Goal: Information Seeking & Learning: Compare options

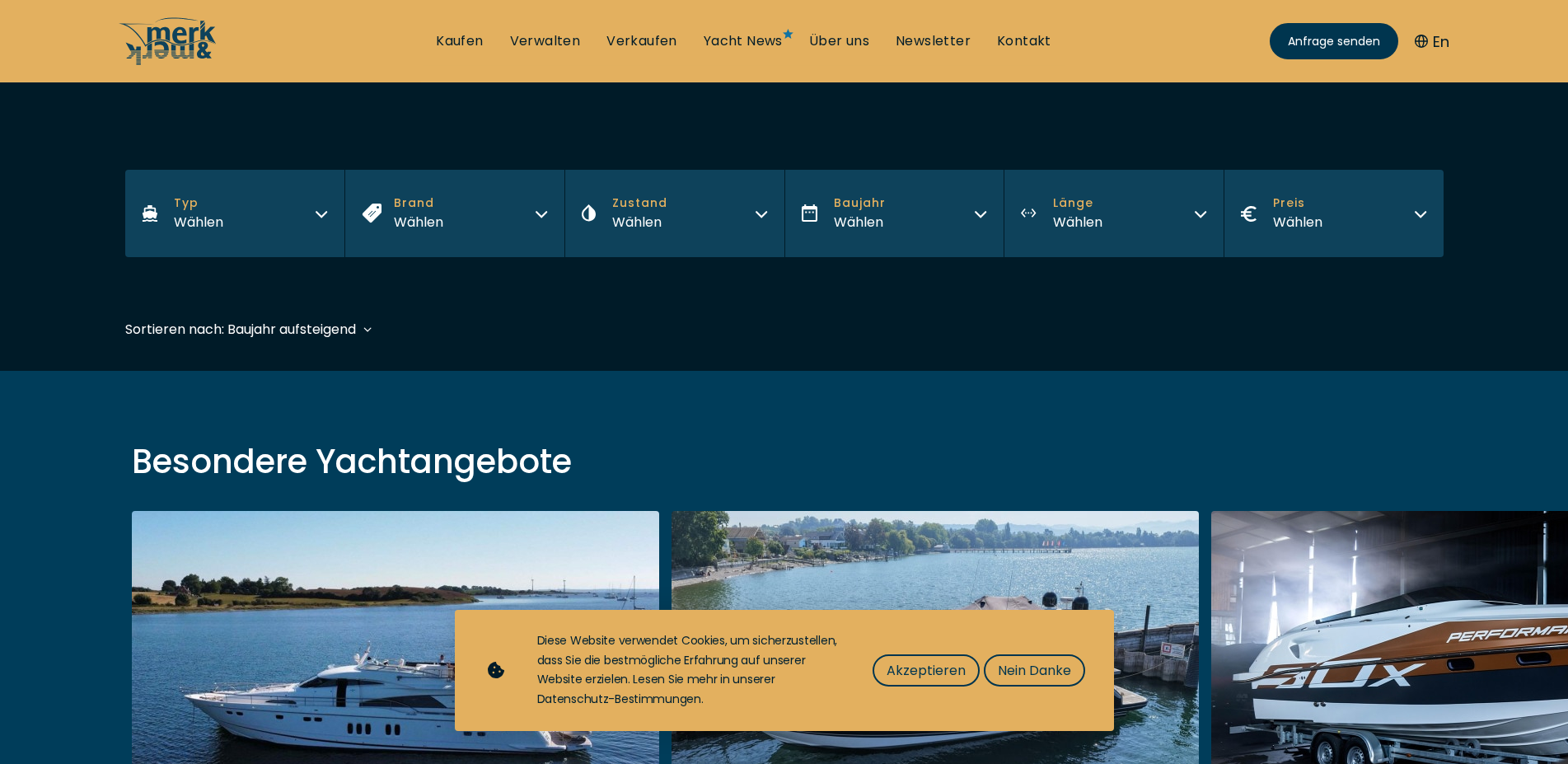
scroll to position [252, 0]
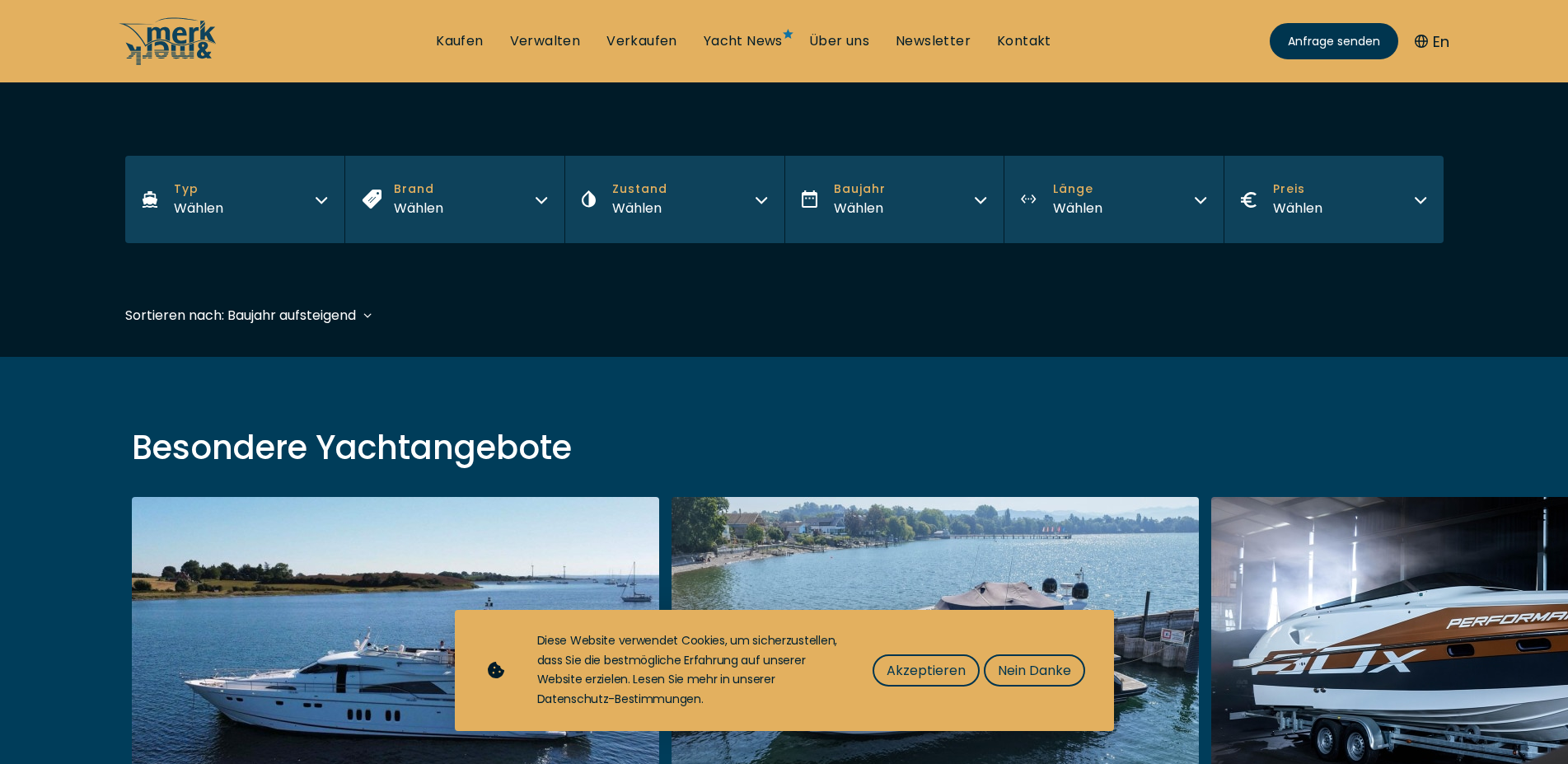
click at [734, 196] on button "Zustand Wählen" at bounding box center [674, 199] width 220 height 87
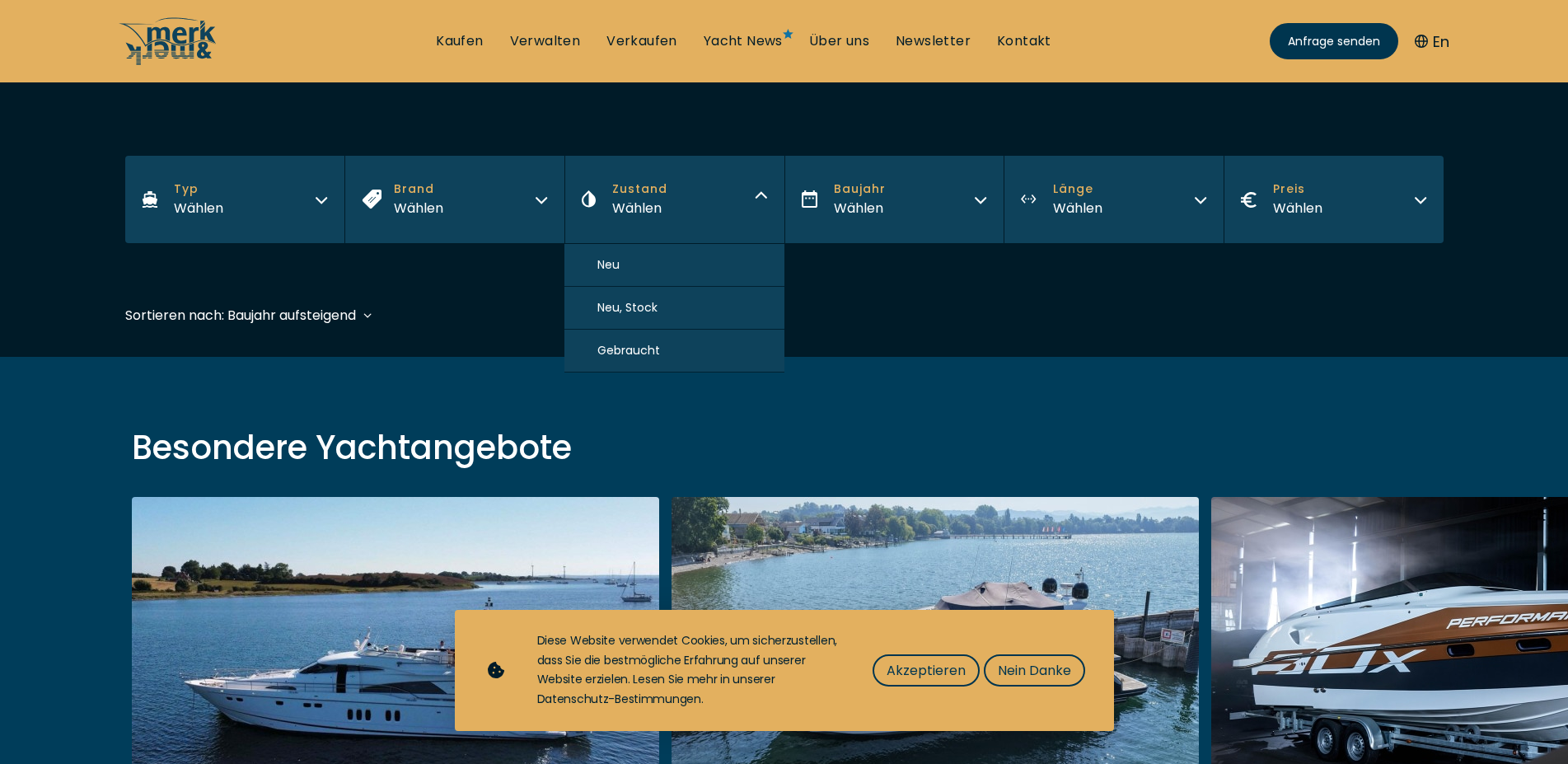
click at [734, 196] on button "Zustand Wählen" at bounding box center [674, 199] width 220 height 87
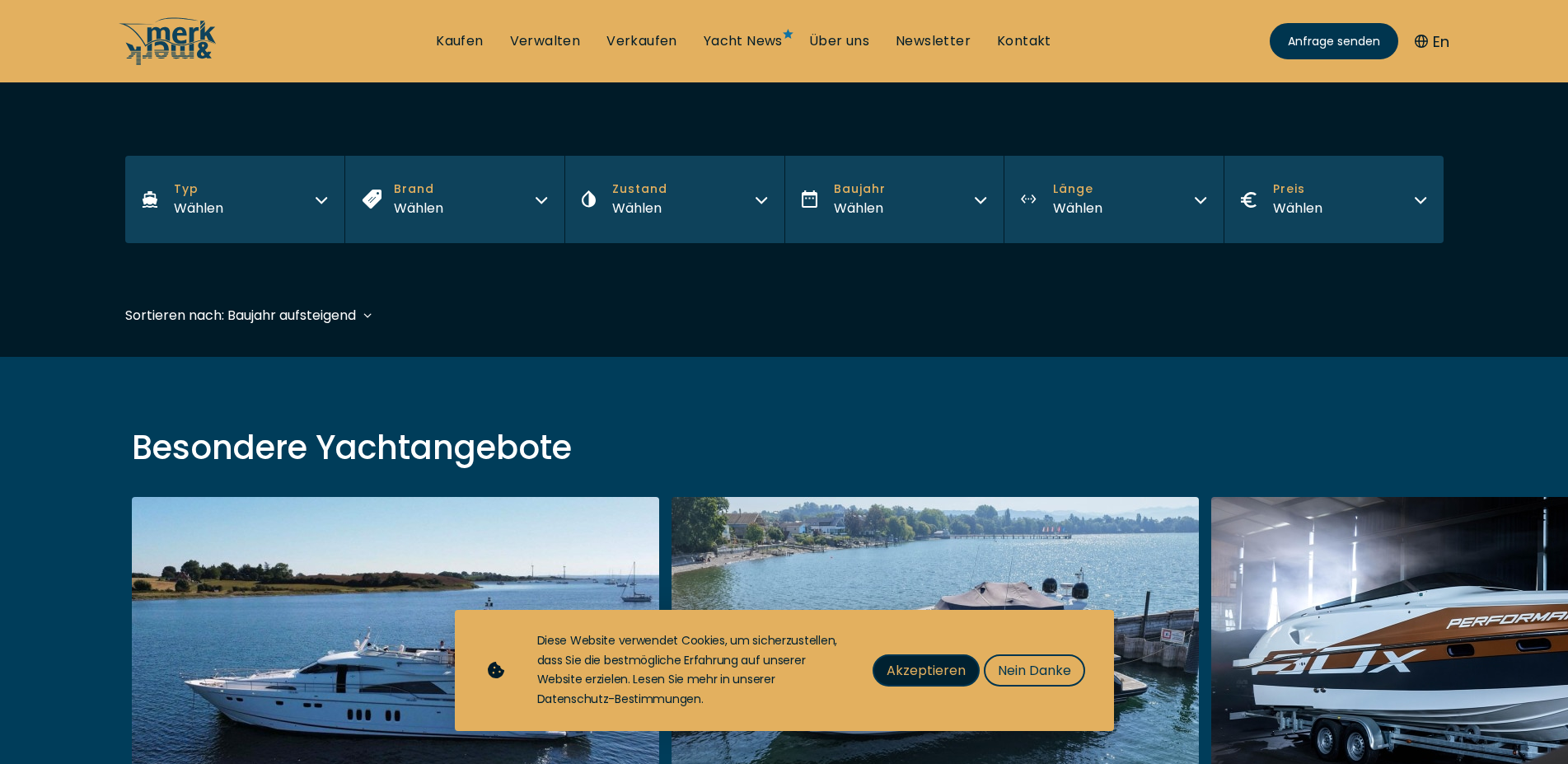
click at [947, 674] on span "Akzeptieren" at bounding box center [925, 670] width 79 height 21
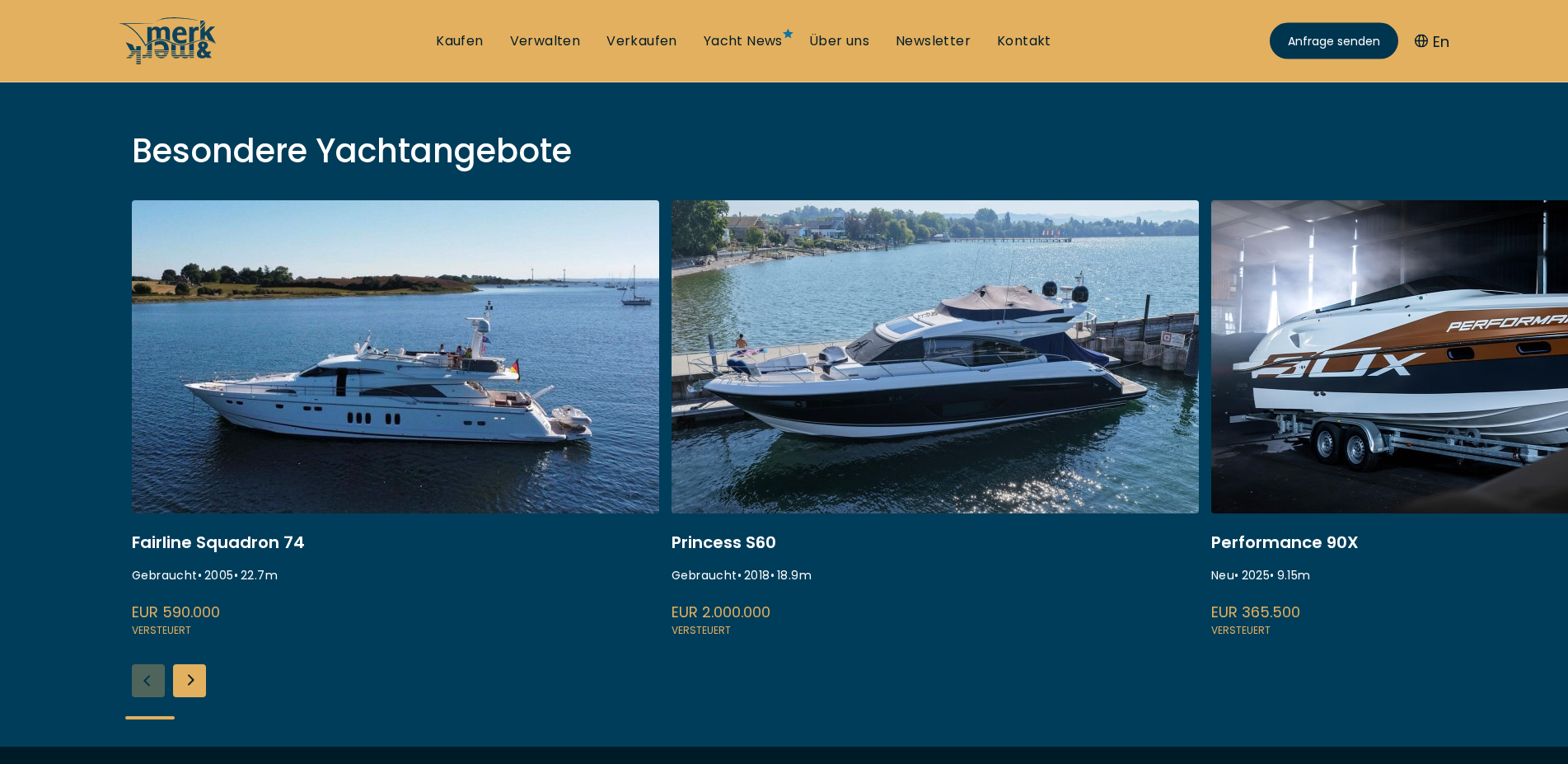
scroll to position [588, 0]
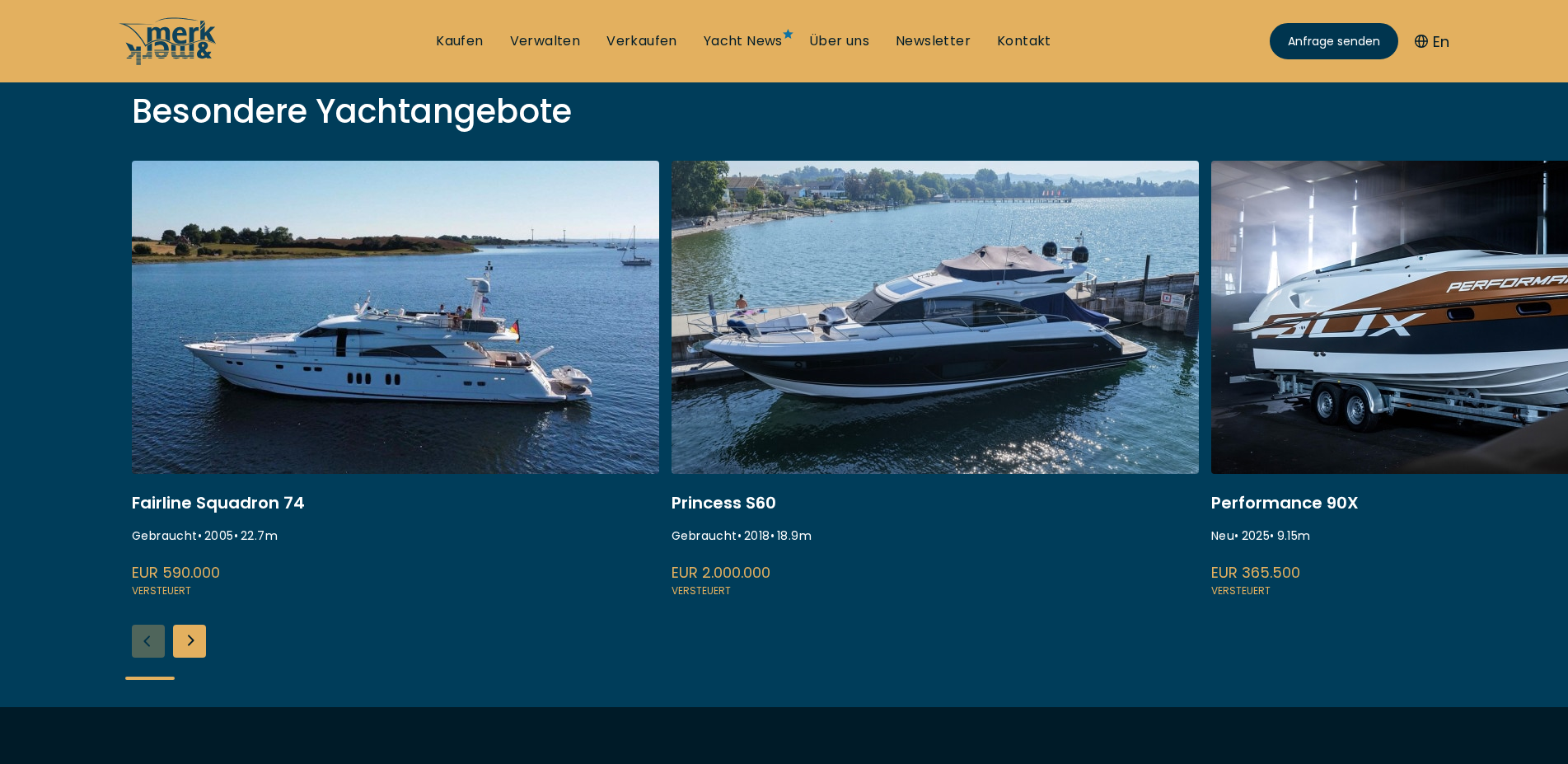
click at [185, 646] on div "Next slide" at bounding box center [190, 641] width 33 height 33
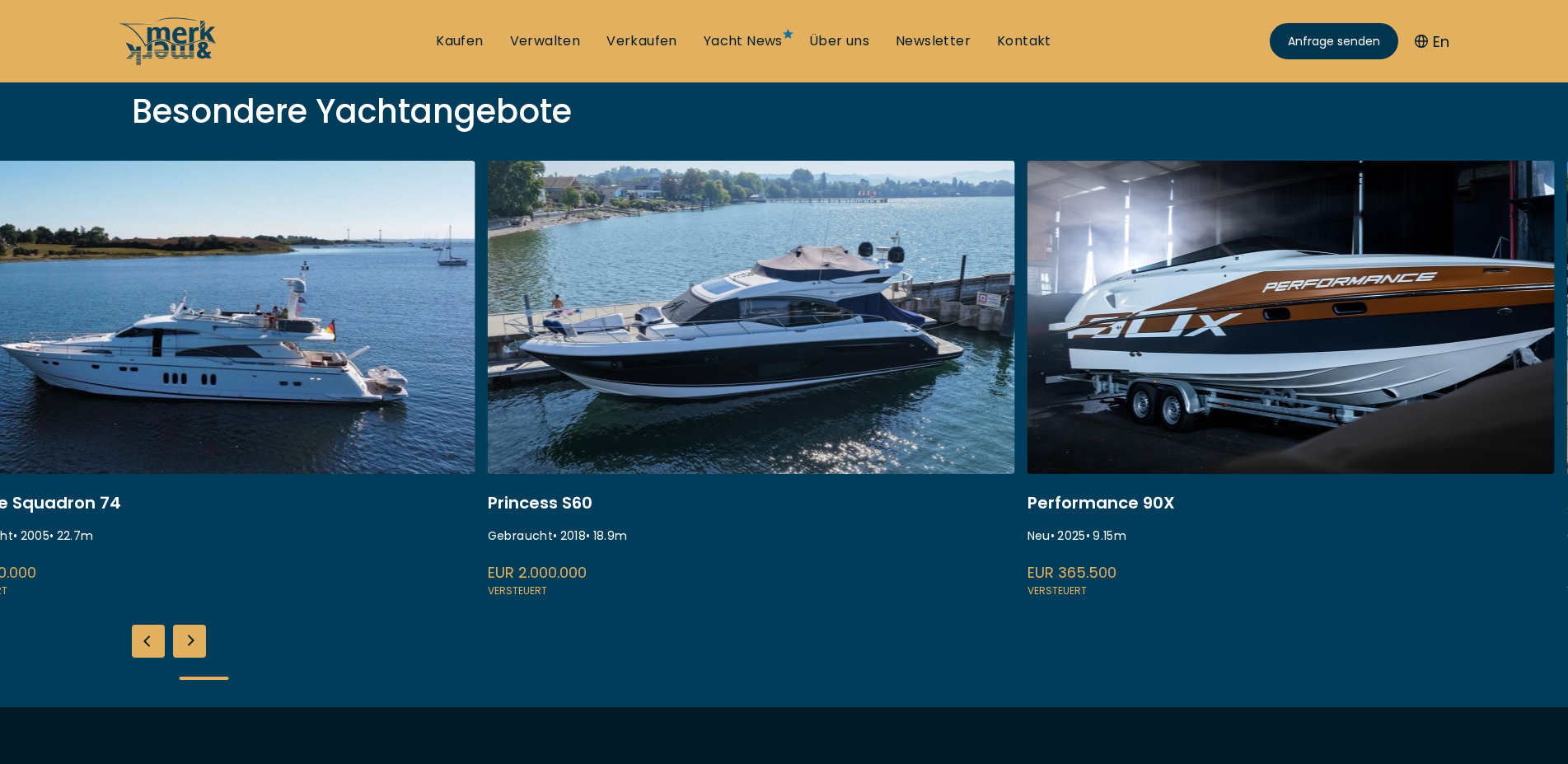
click at [185, 646] on div "Next slide" at bounding box center [190, 641] width 33 height 33
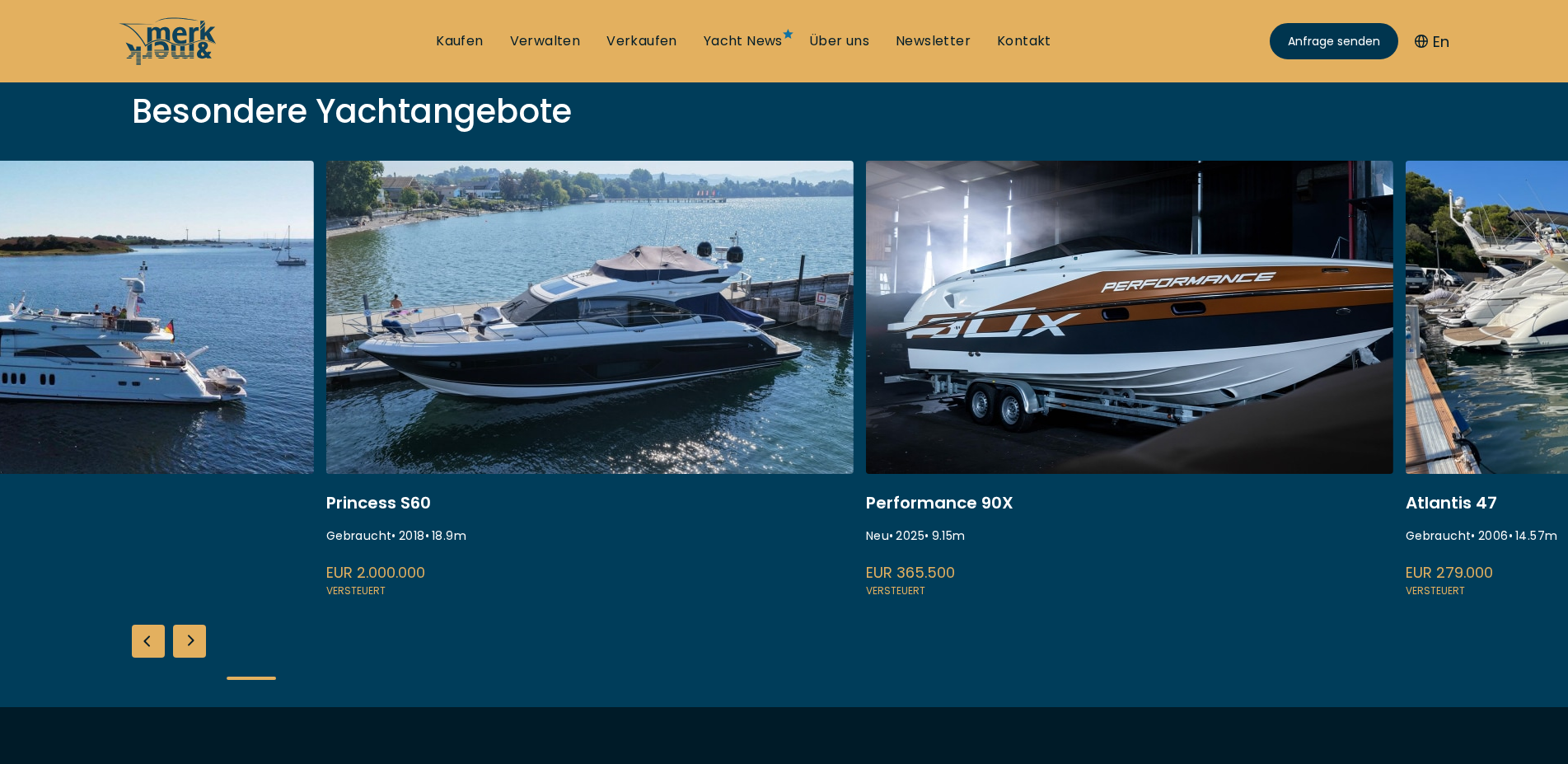
click at [185, 646] on div "Next slide" at bounding box center [190, 641] width 33 height 33
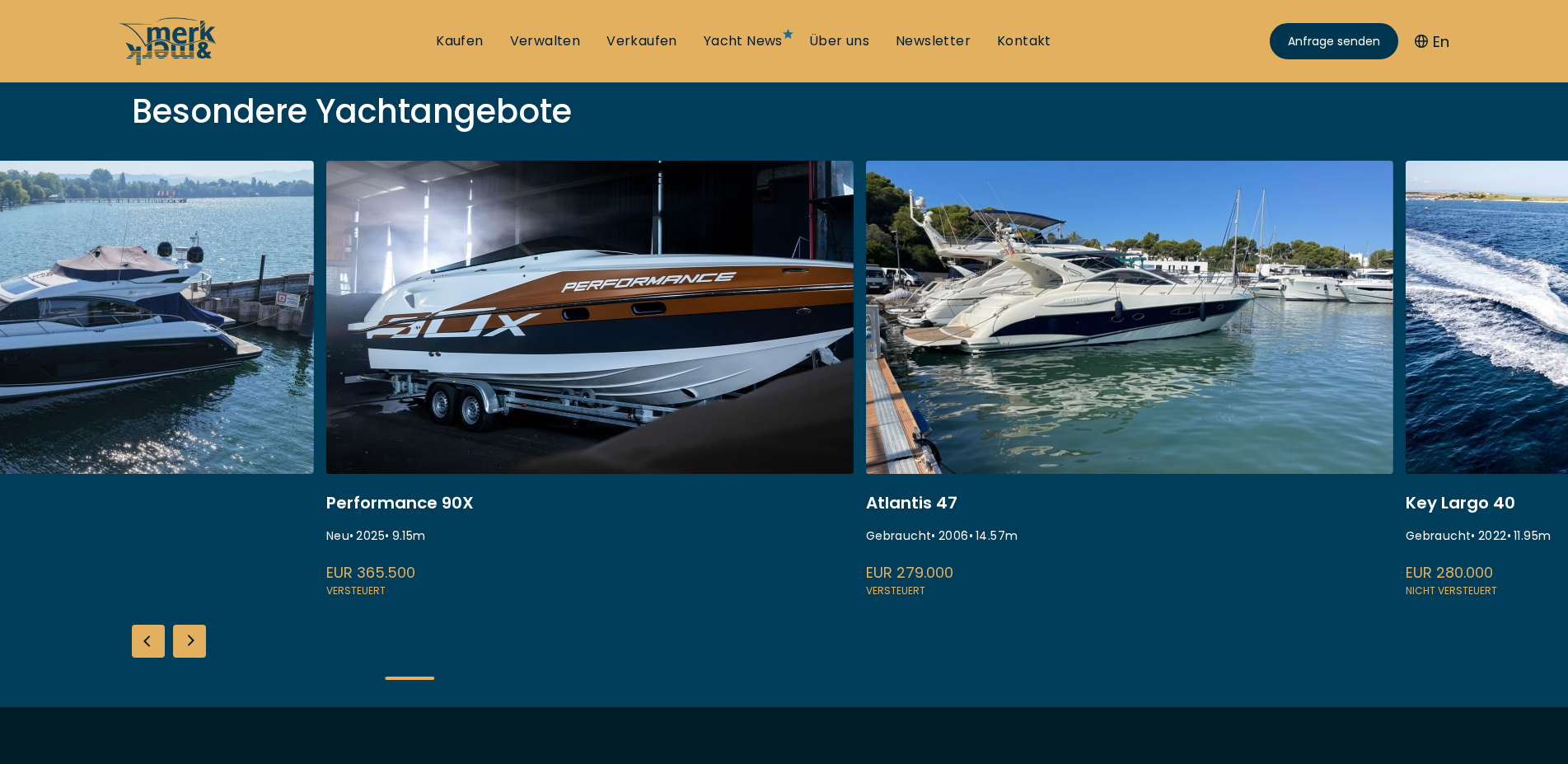
click at [185, 646] on div "Next slide" at bounding box center [190, 641] width 33 height 33
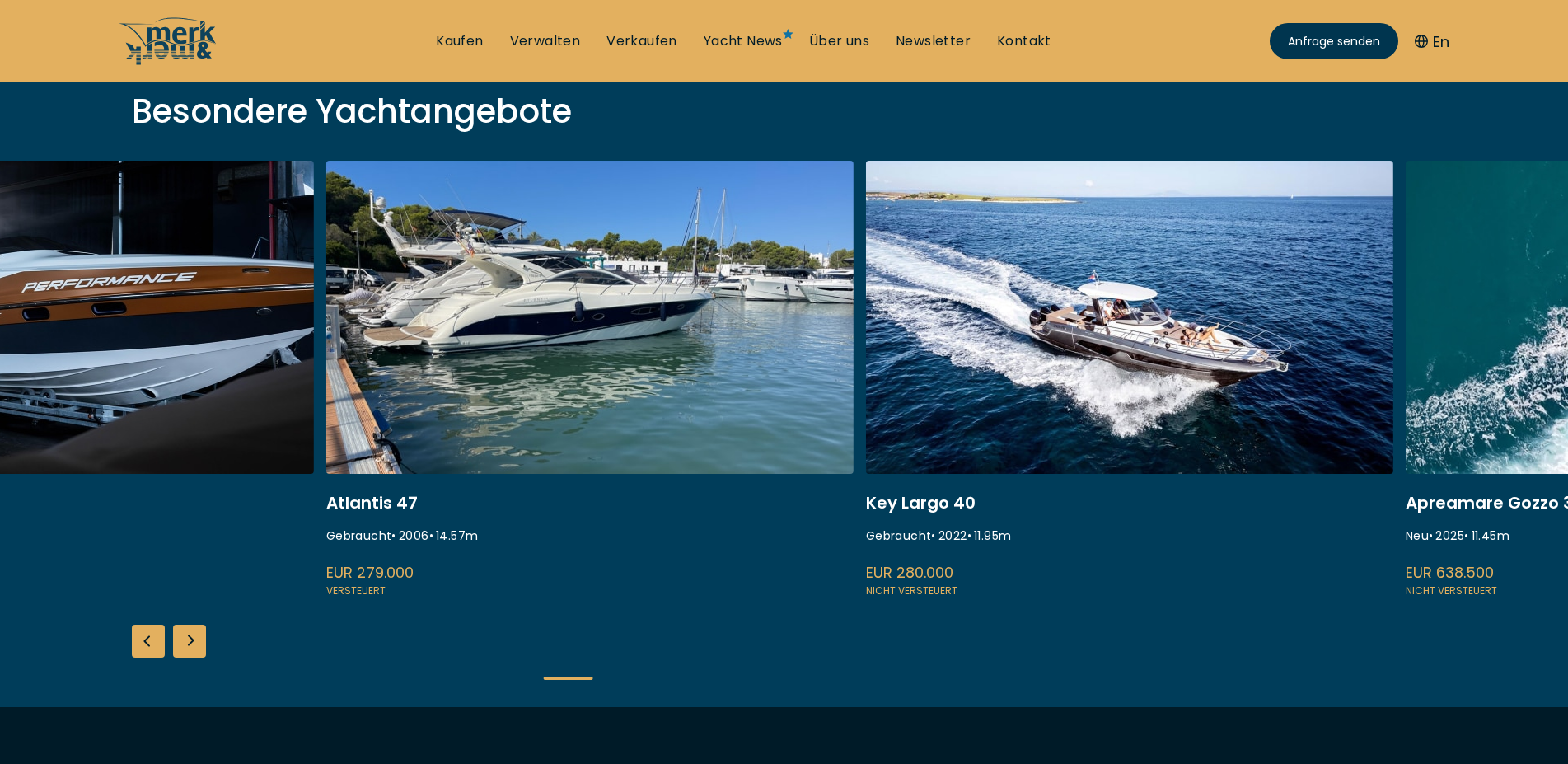
click at [169, 651] on div "Fairline Squadron 74 Gebraucht • 2005 • 22.7 m EUR 590.000 Versteuert Princess …" at bounding box center [784, 434] width 1568 height 547
click at [179, 650] on div "Next slide" at bounding box center [190, 641] width 33 height 33
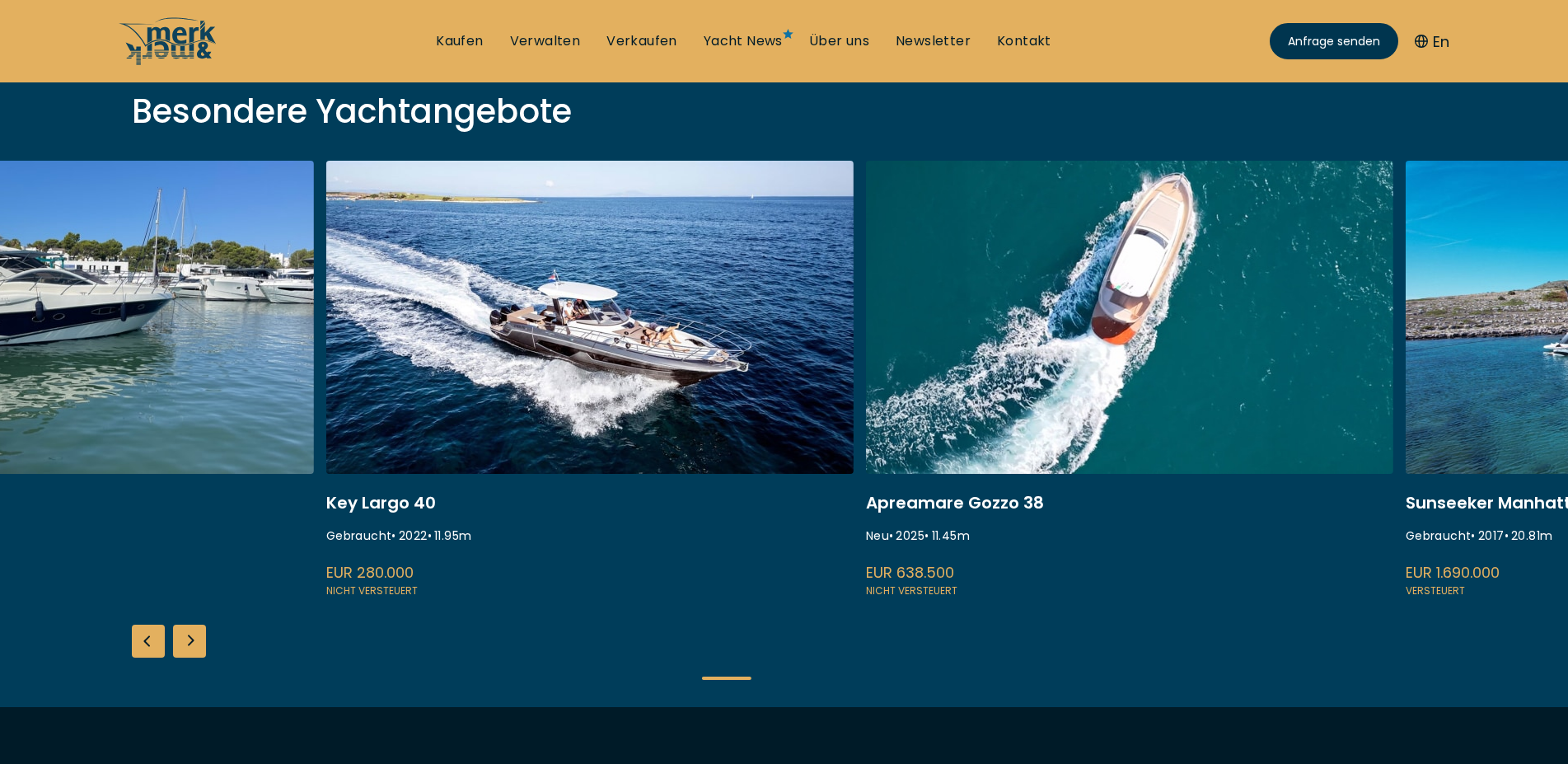
click at [179, 650] on div "Next slide" at bounding box center [190, 641] width 33 height 33
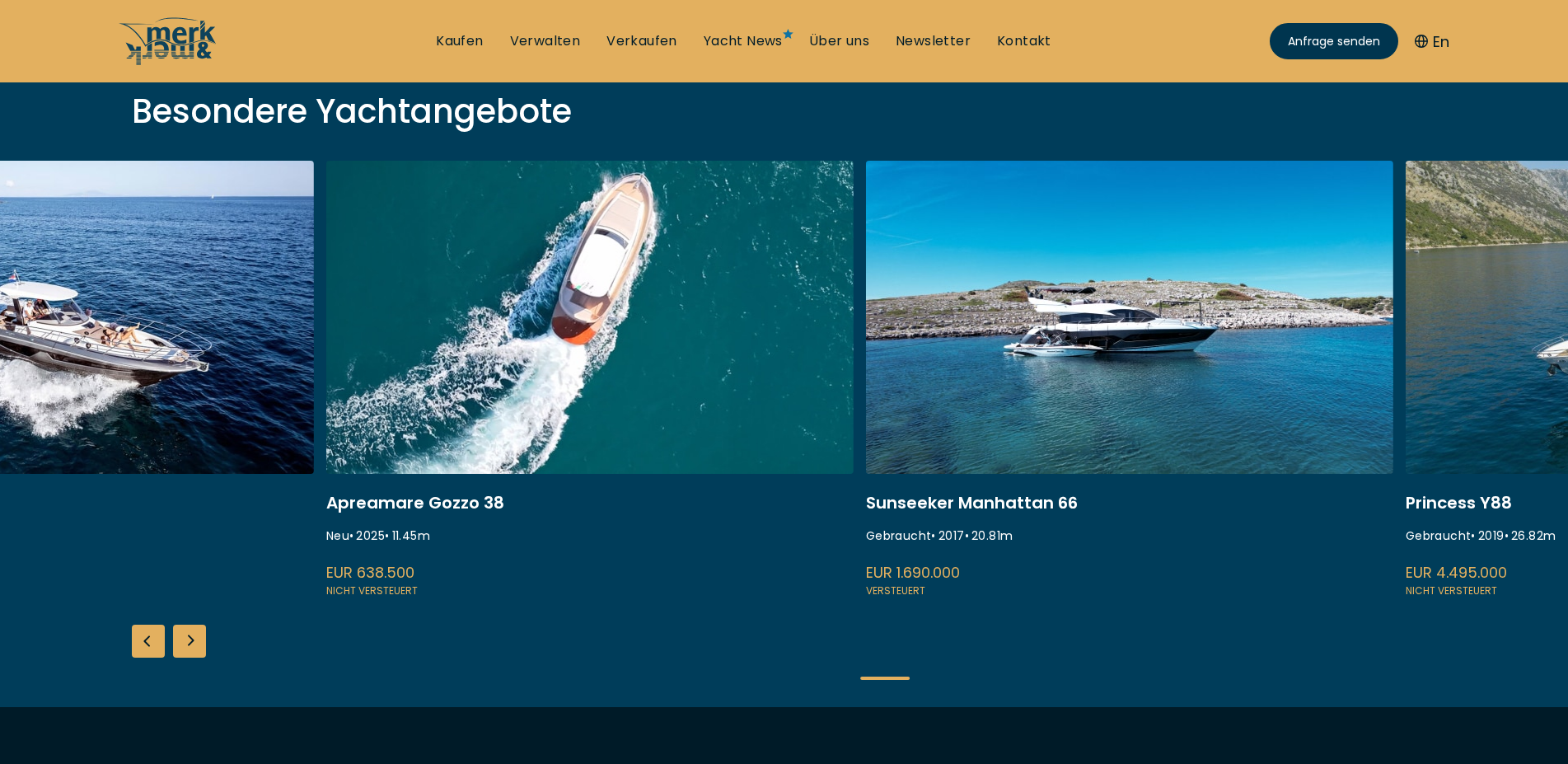
click at [179, 650] on div "Next slide" at bounding box center [190, 641] width 33 height 33
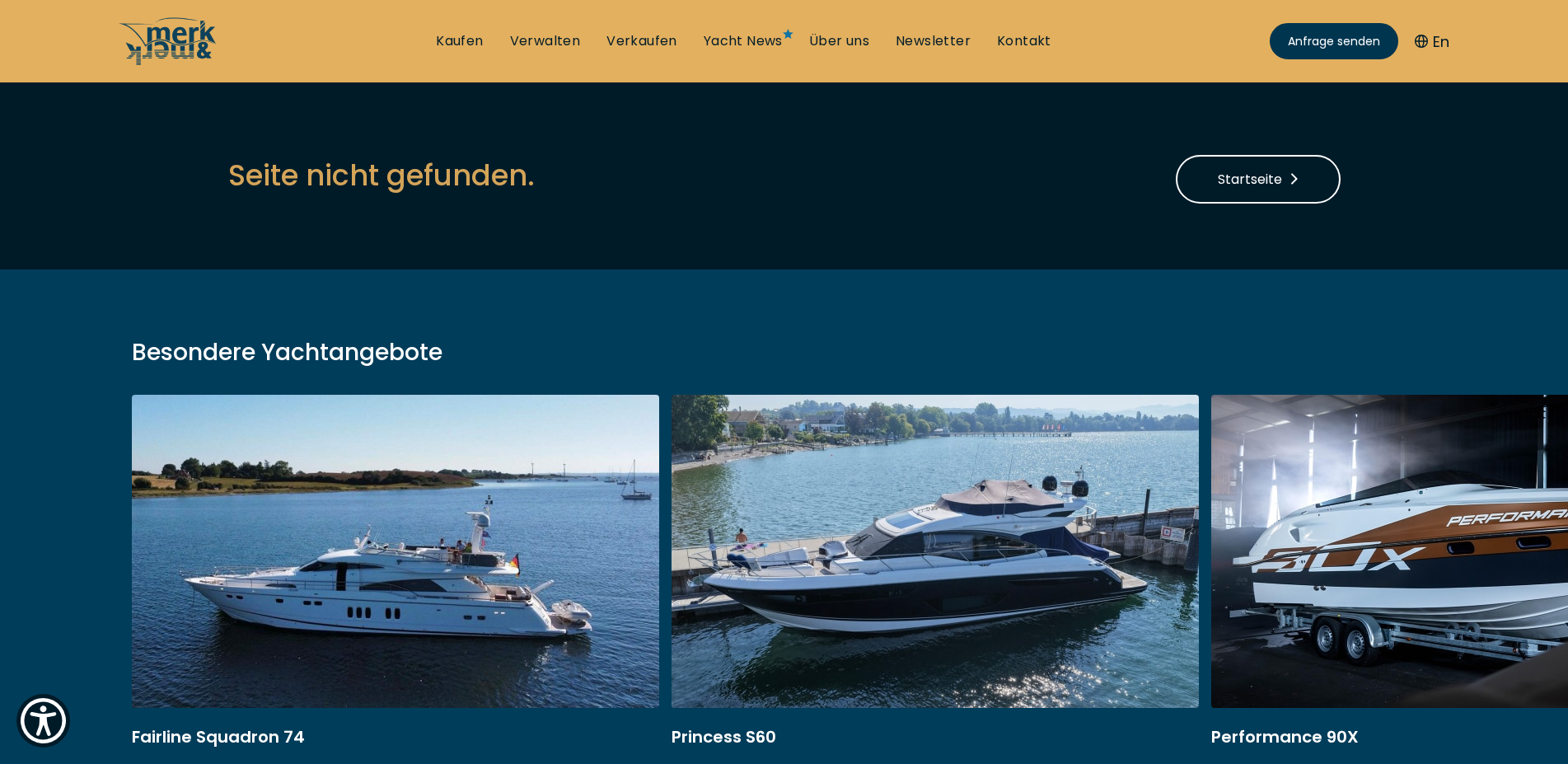
click at [388, 596] on link at bounding box center [395, 614] width 528 height 439
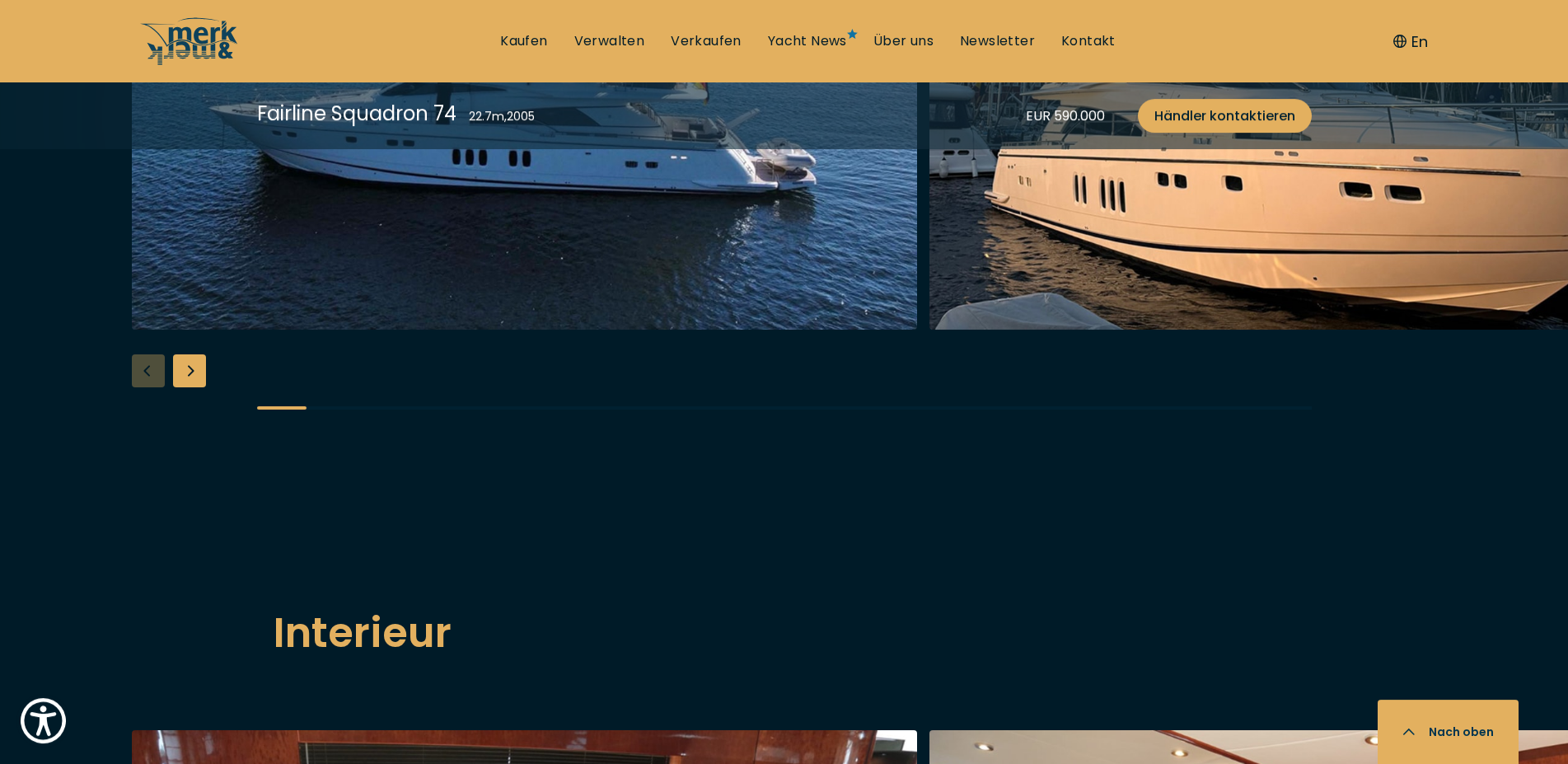
scroll to position [2270, 0]
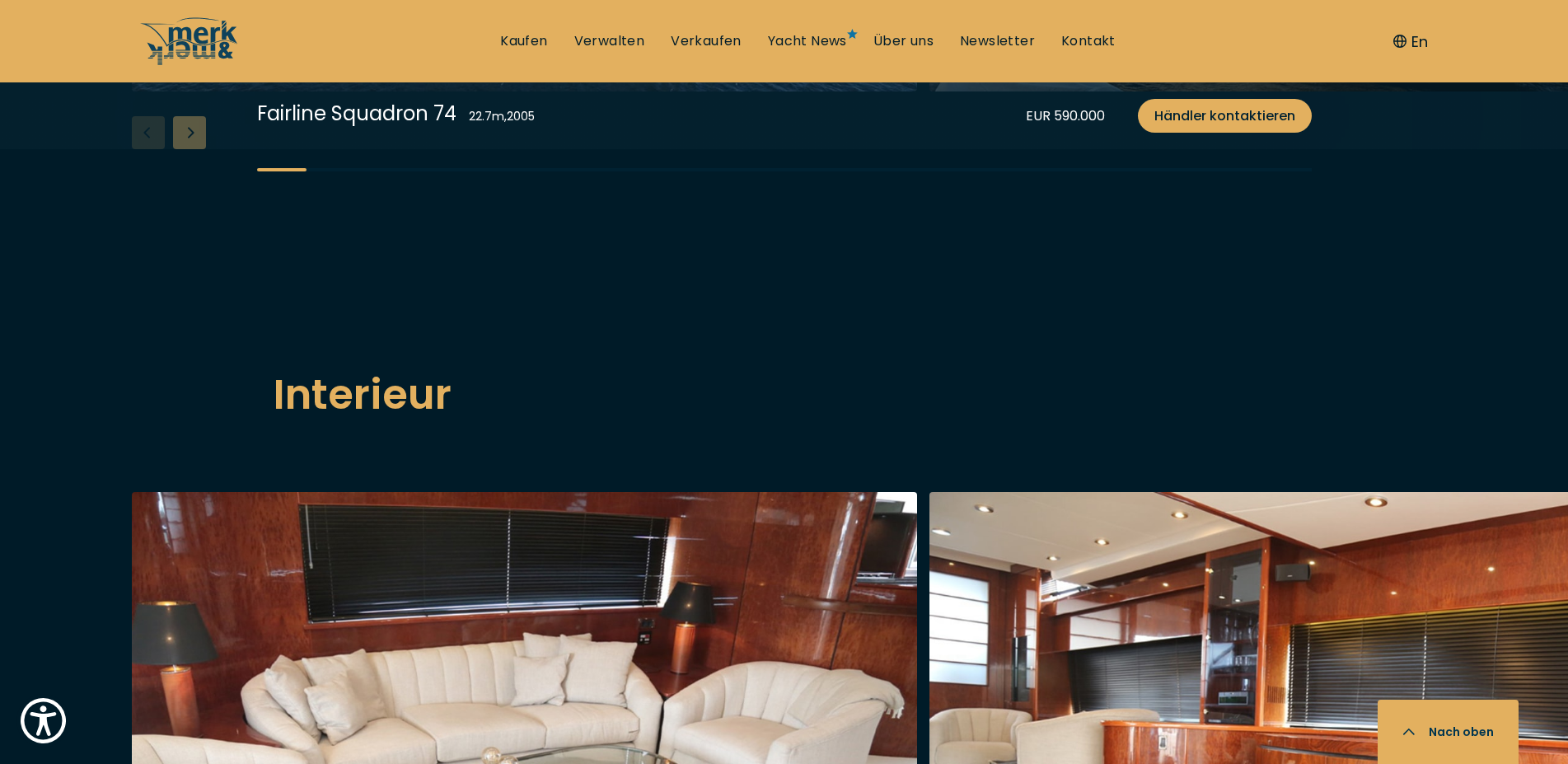
click at [192, 149] on div "Next slide" at bounding box center [190, 133] width 33 height 33
click at [195, 149] on div "Next slide" at bounding box center [190, 133] width 33 height 33
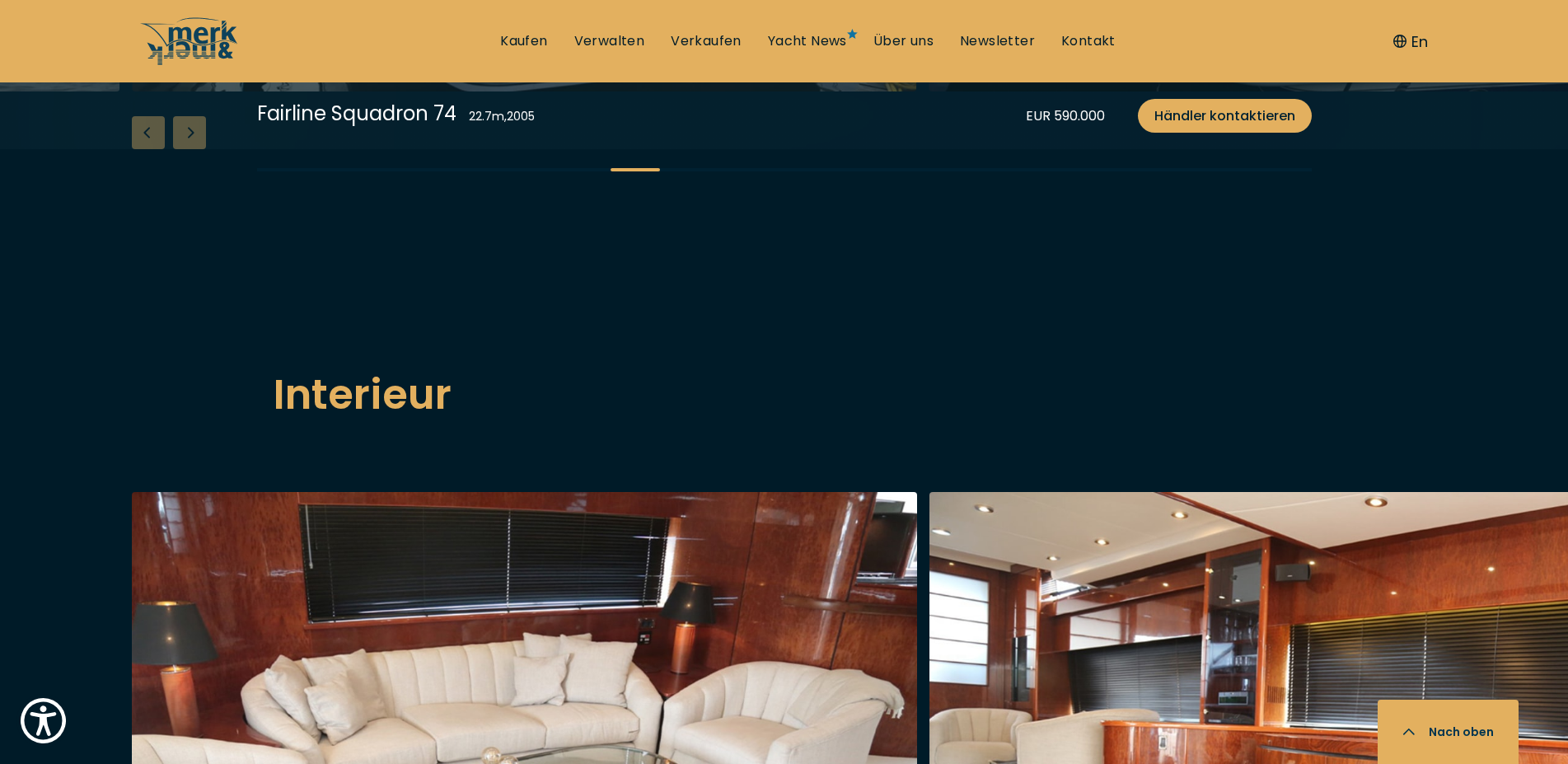
click at [195, 149] on div "Next slide" at bounding box center [190, 133] width 33 height 33
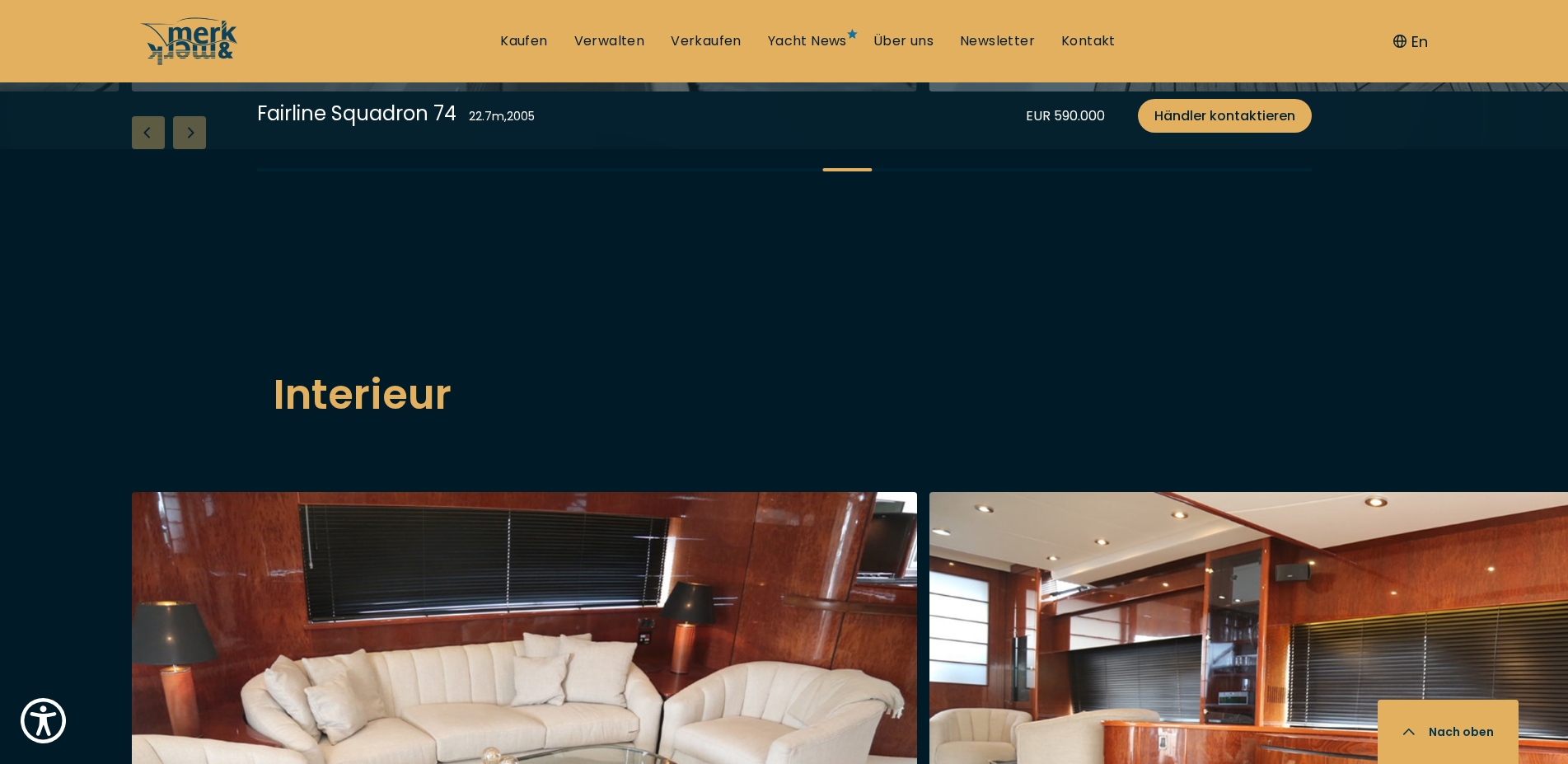
click at [195, 149] on div "Next slide" at bounding box center [190, 133] width 33 height 33
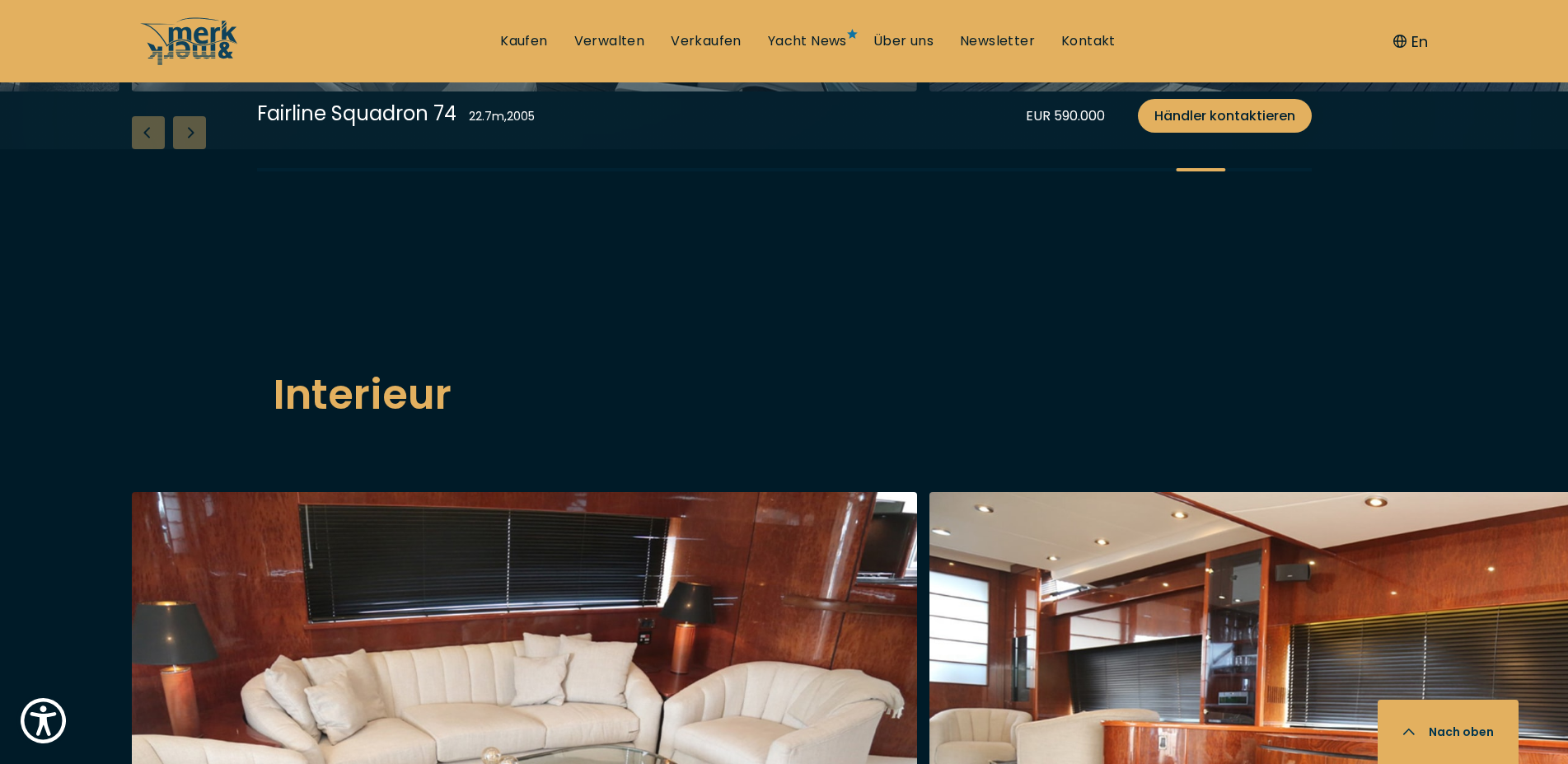
click at [195, 149] on div "Next slide" at bounding box center [190, 133] width 33 height 33
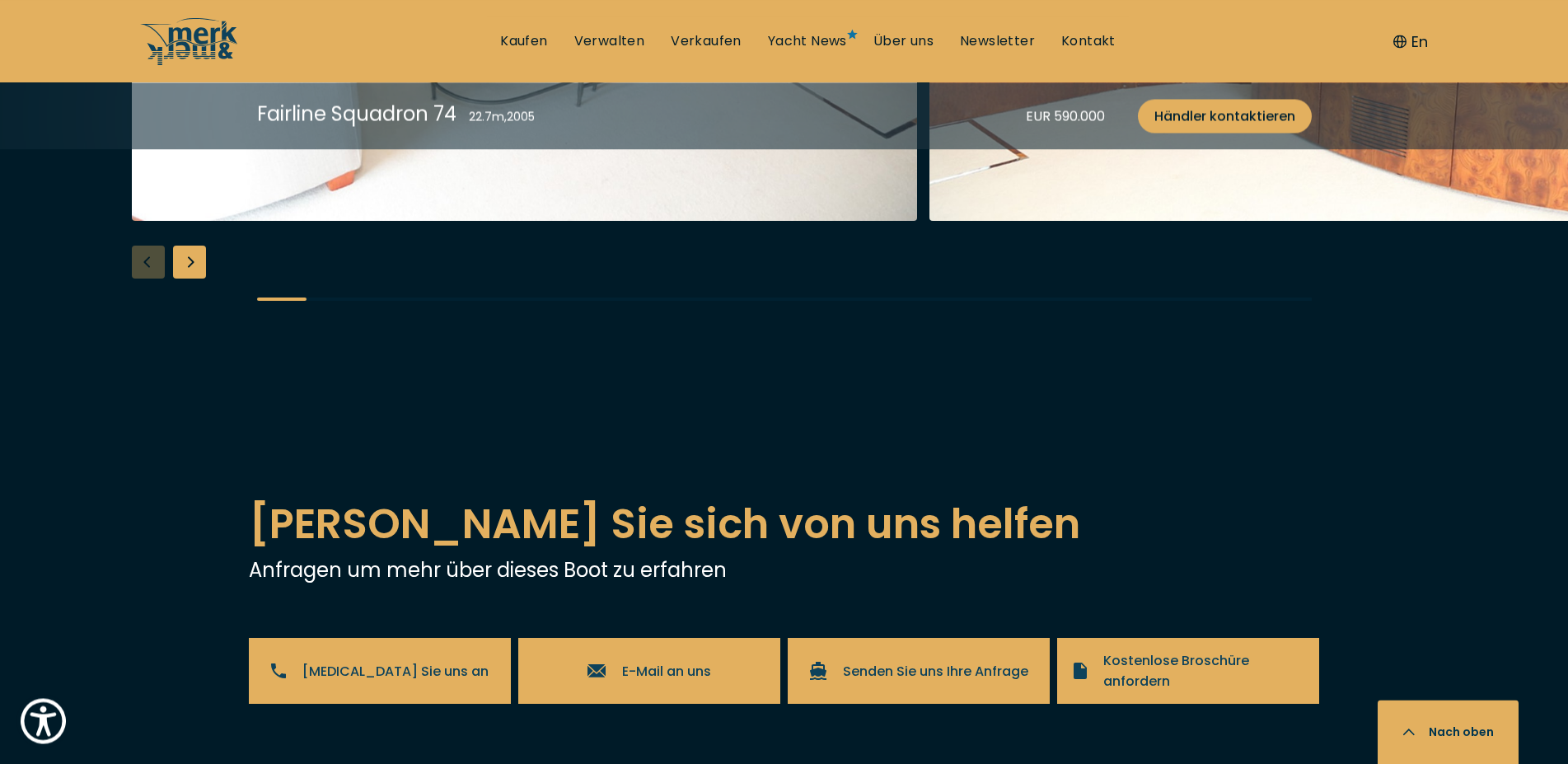
scroll to position [3111, 0]
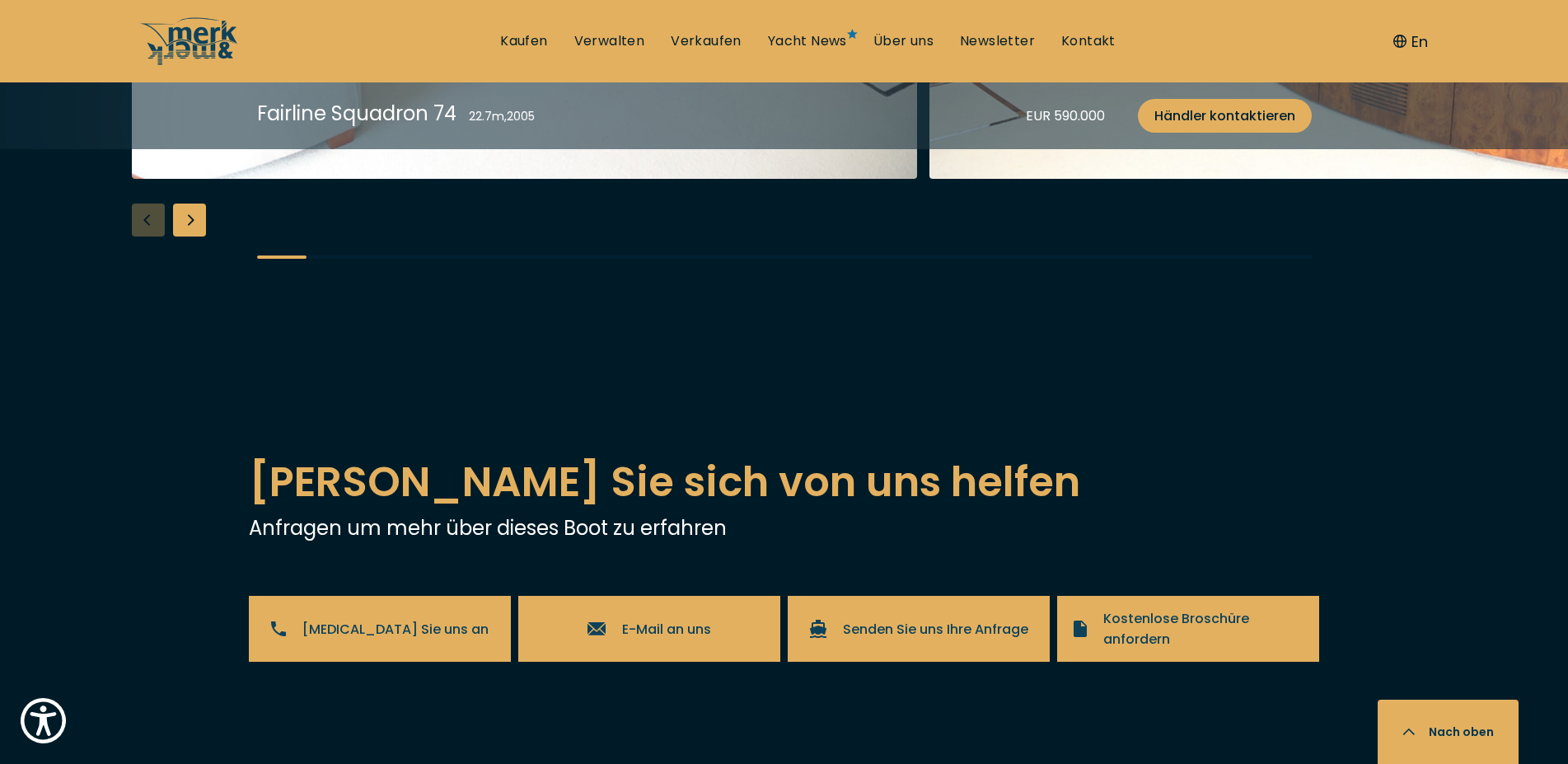
click at [194, 236] on div "Next slide" at bounding box center [190, 220] width 33 height 33
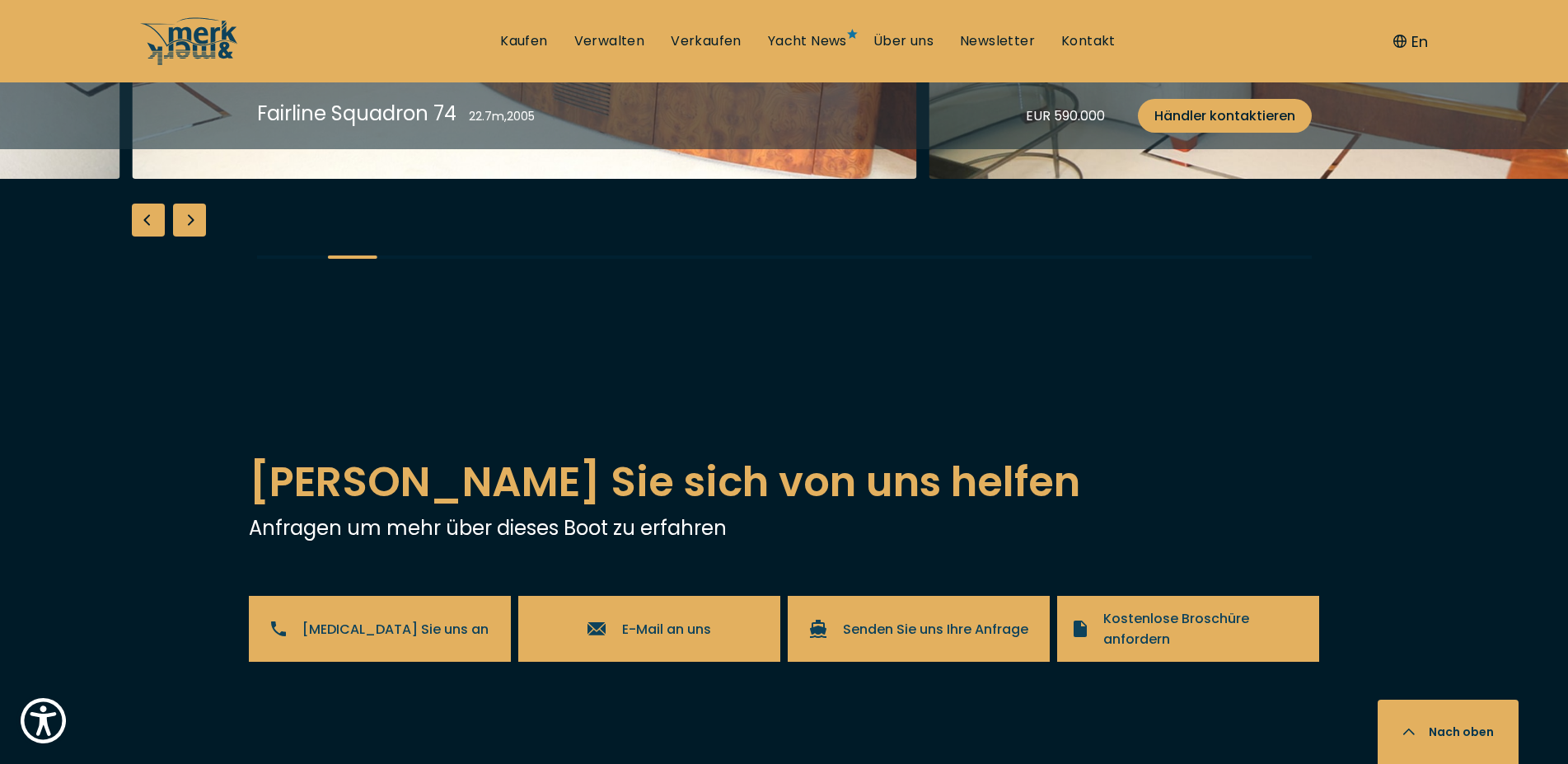
click at [194, 236] on div "Next slide" at bounding box center [190, 220] width 33 height 33
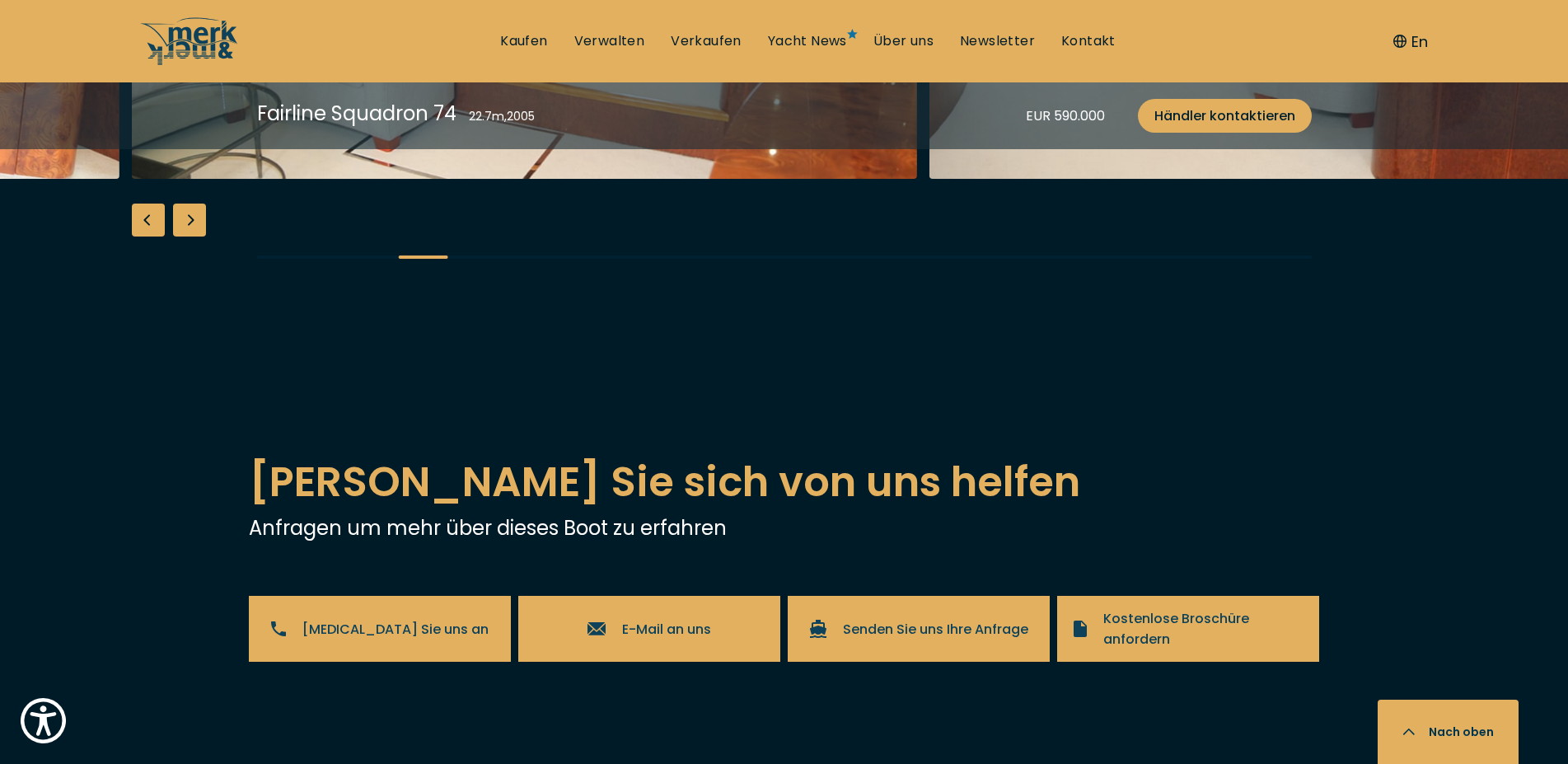
click at [194, 236] on div "Next slide" at bounding box center [190, 220] width 33 height 33
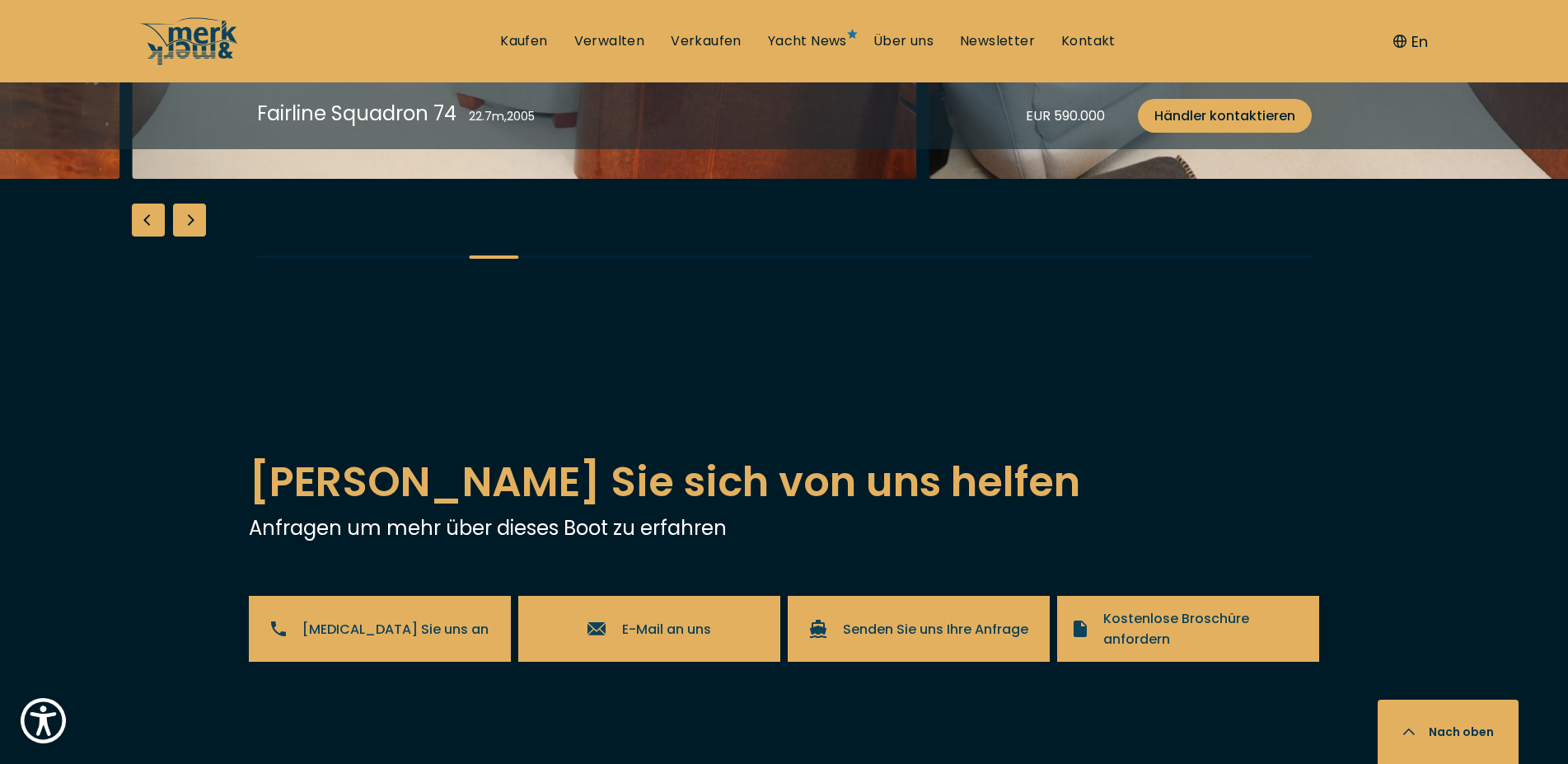
click at [194, 236] on div "Next slide" at bounding box center [190, 220] width 33 height 33
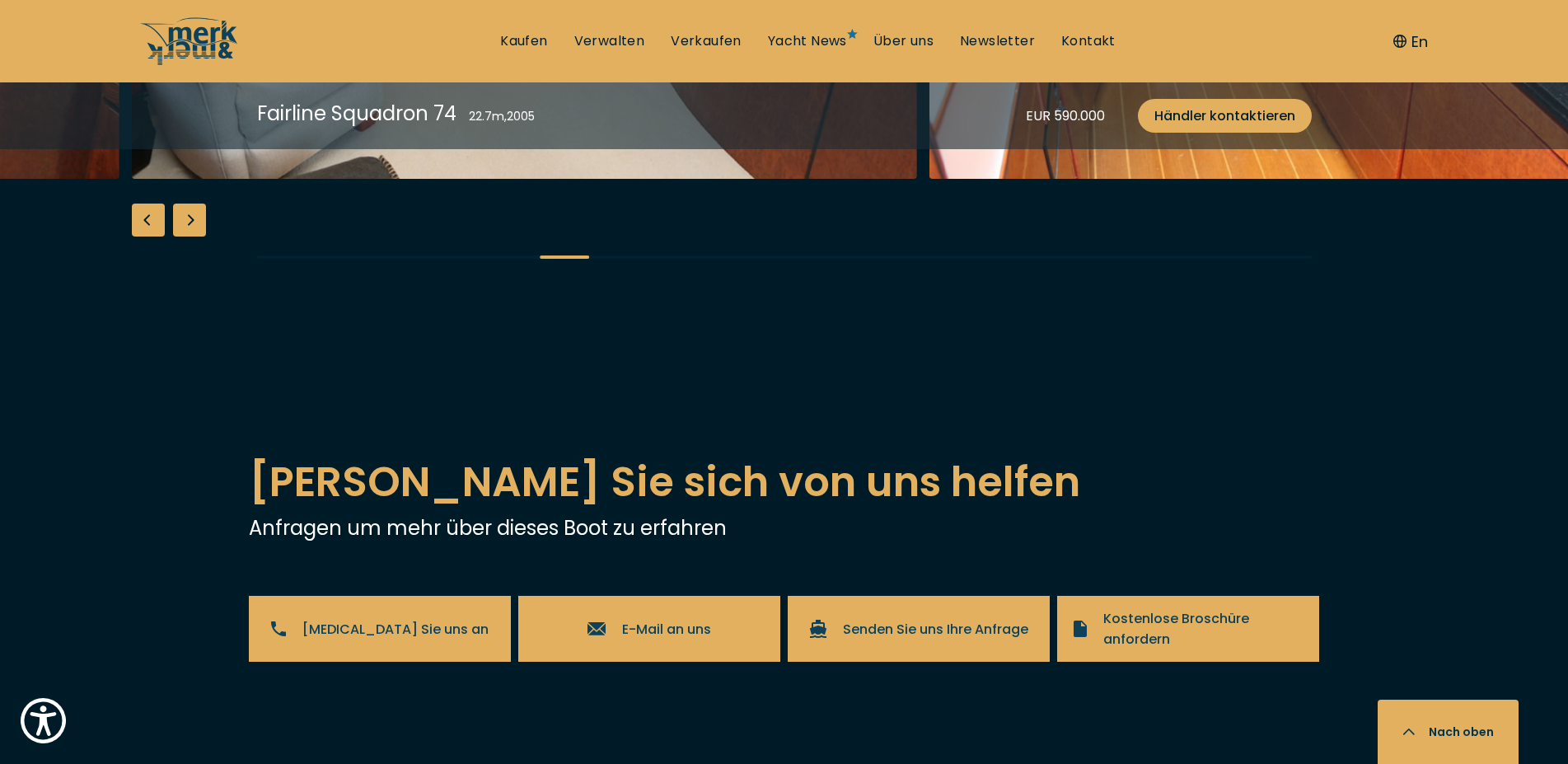
click at [194, 236] on div "Next slide" at bounding box center [190, 220] width 33 height 33
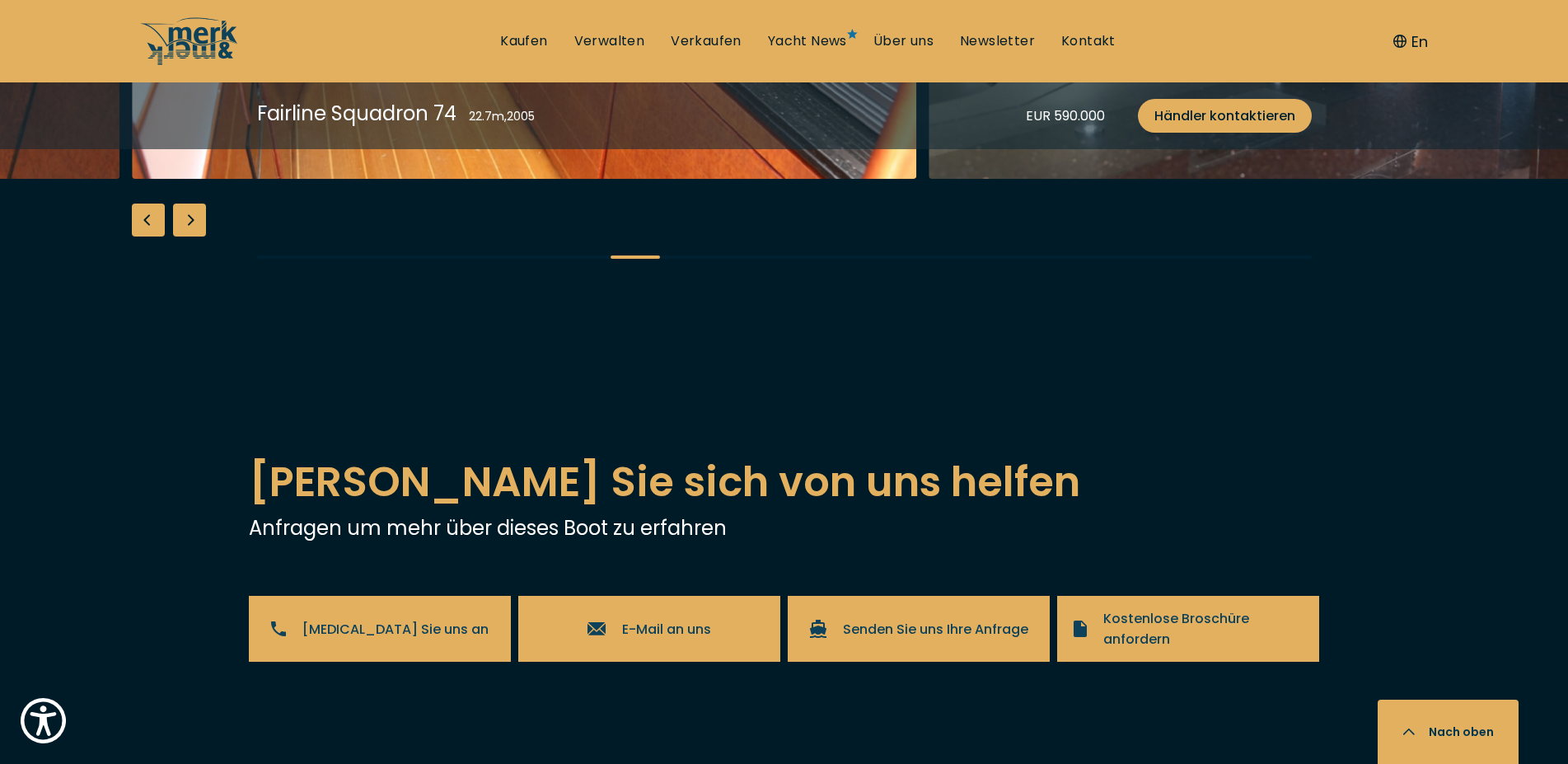
click at [194, 236] on div "Next slide" at bounding box center [190, 220] width 33 height 33
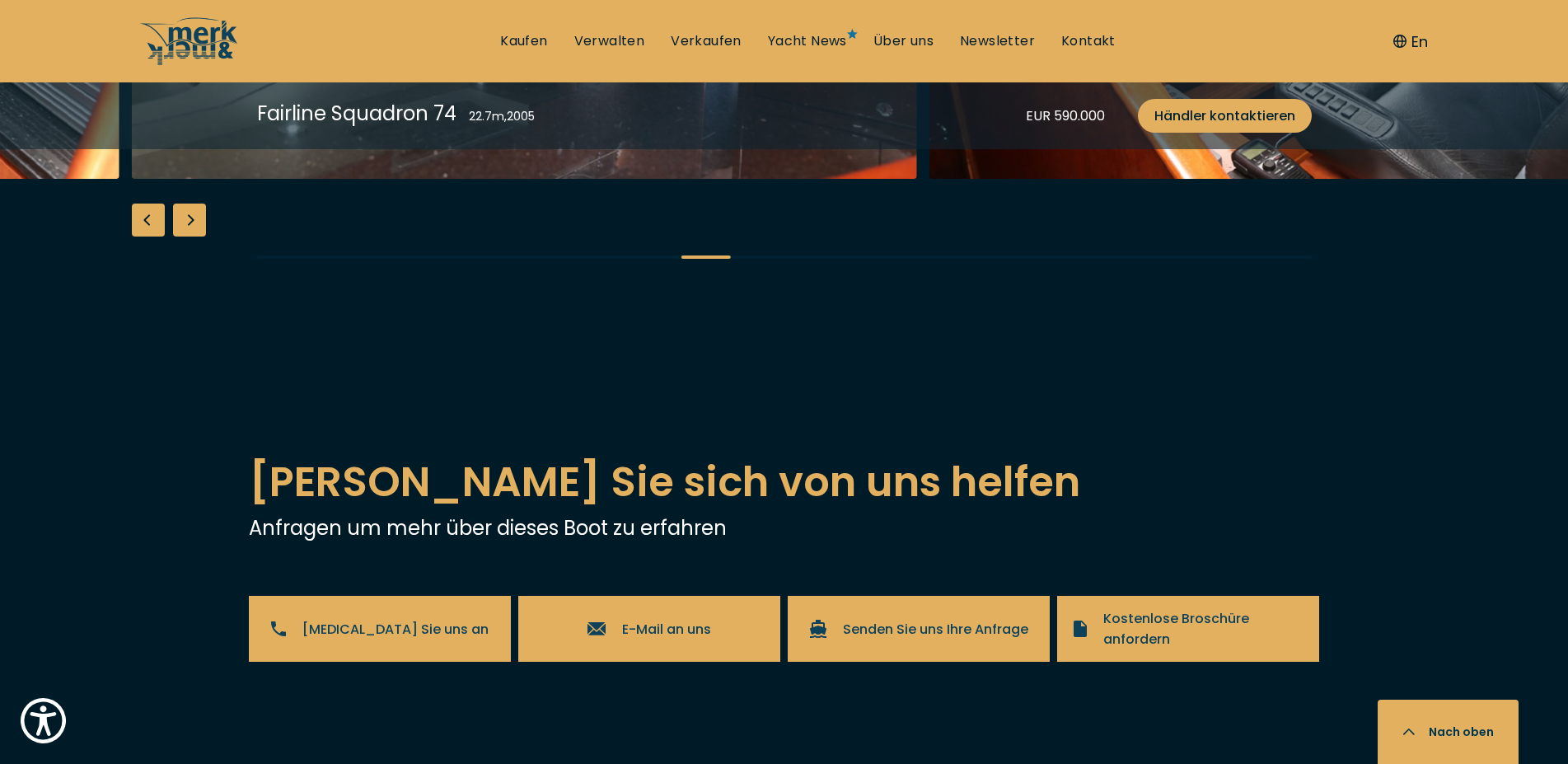
click at [194, 236] on div "Next slide" at bounding box center [190, 220] width 33 height 33
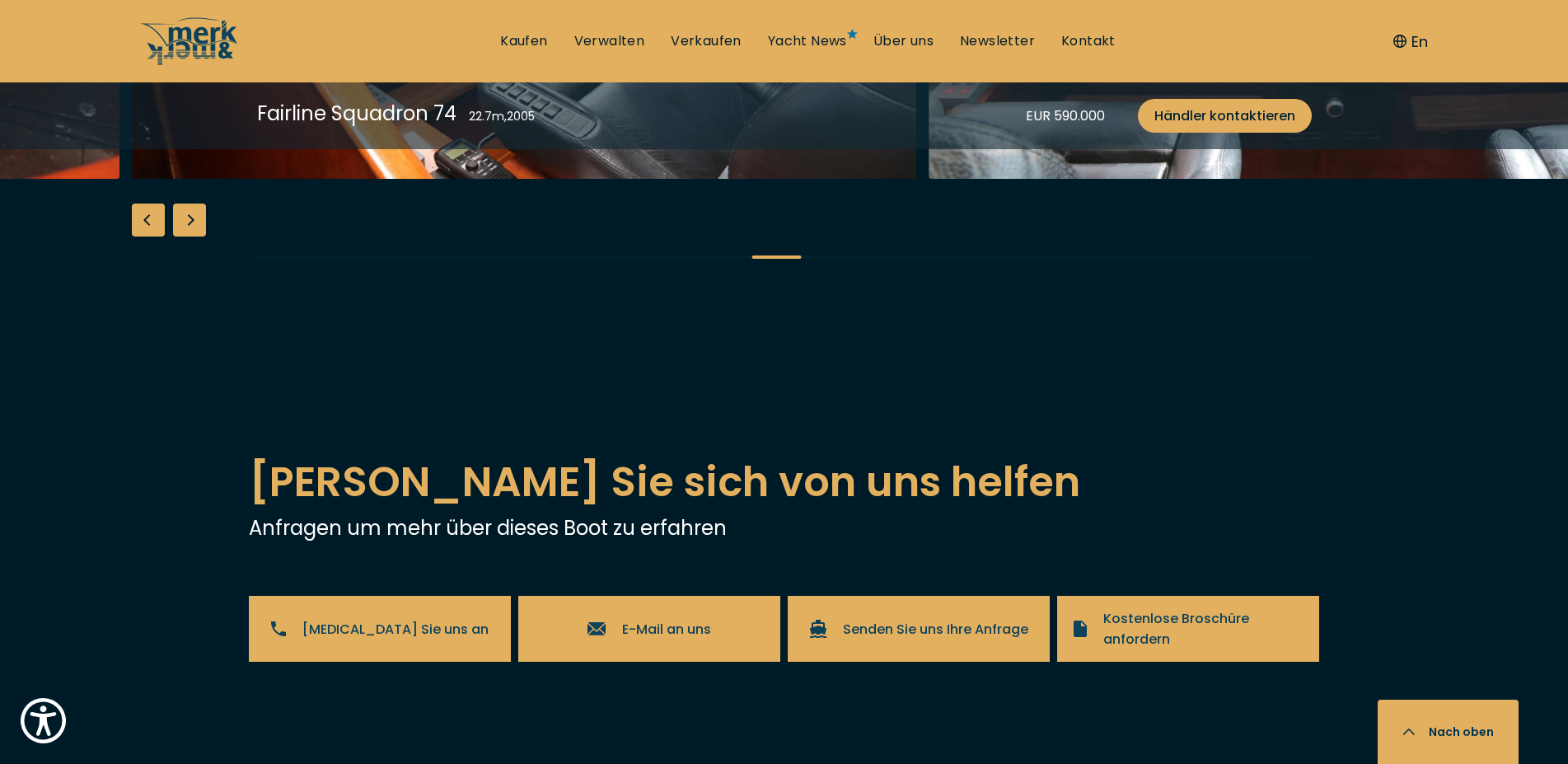
click at [194, 236] on div "Next slide" at bounding box center [190, 220] width 33 height 33
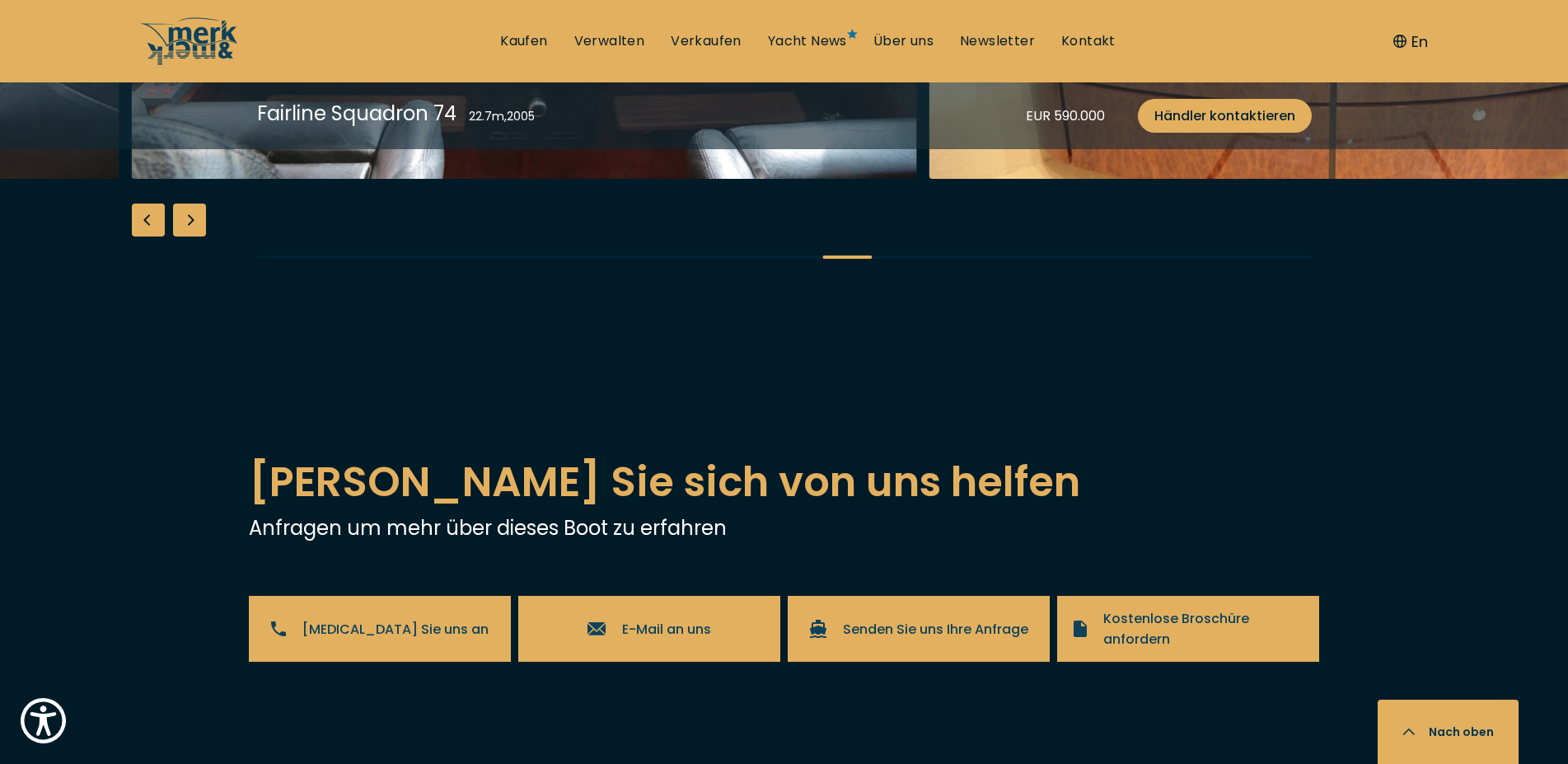
click at [194, 236] on div "Next slide" at bounding box center [190, 220] width 33 height 33
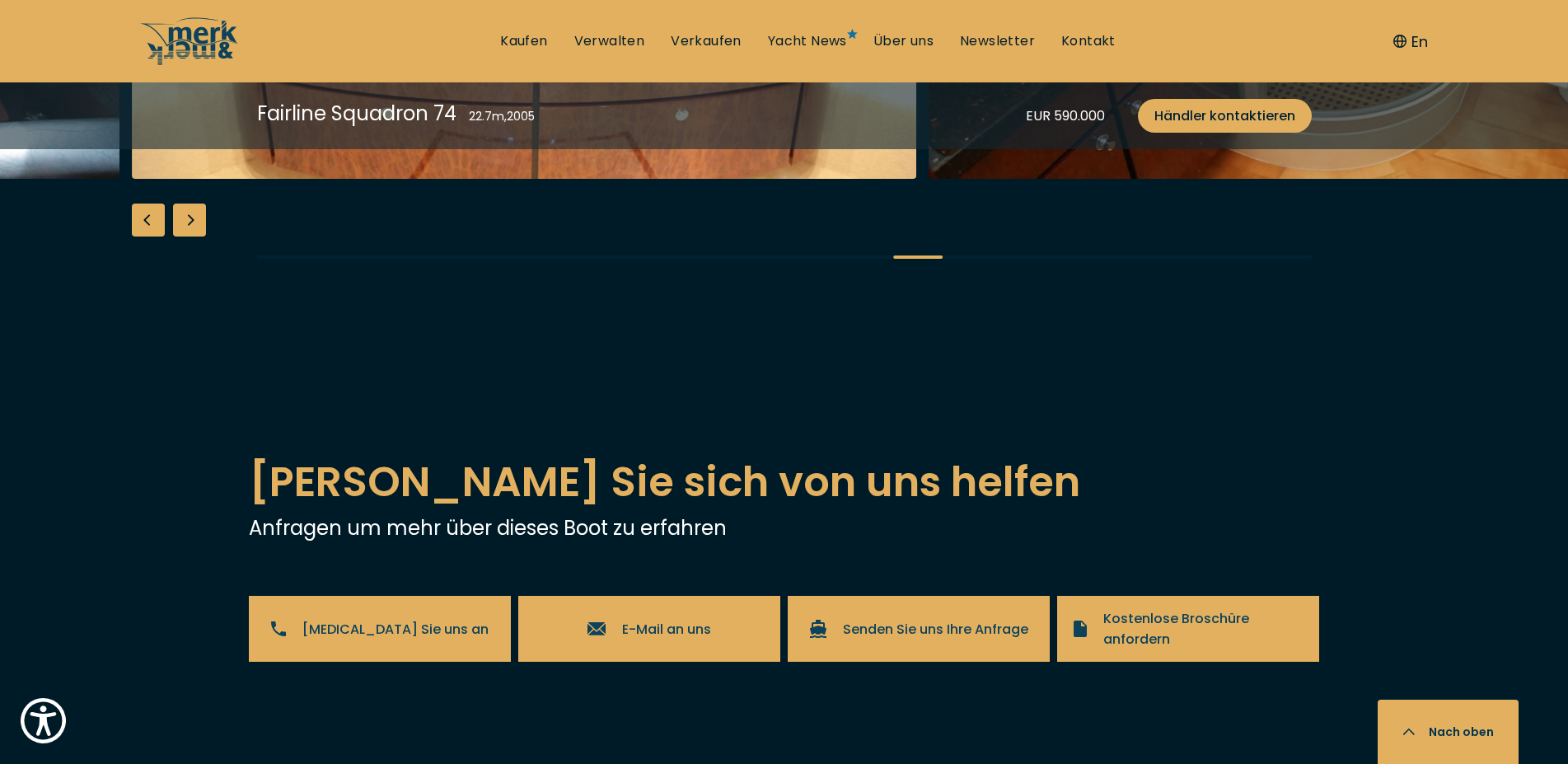
click at [194, 236] on div "Next slide" at bounding box center [190, 220] width 33 height 33
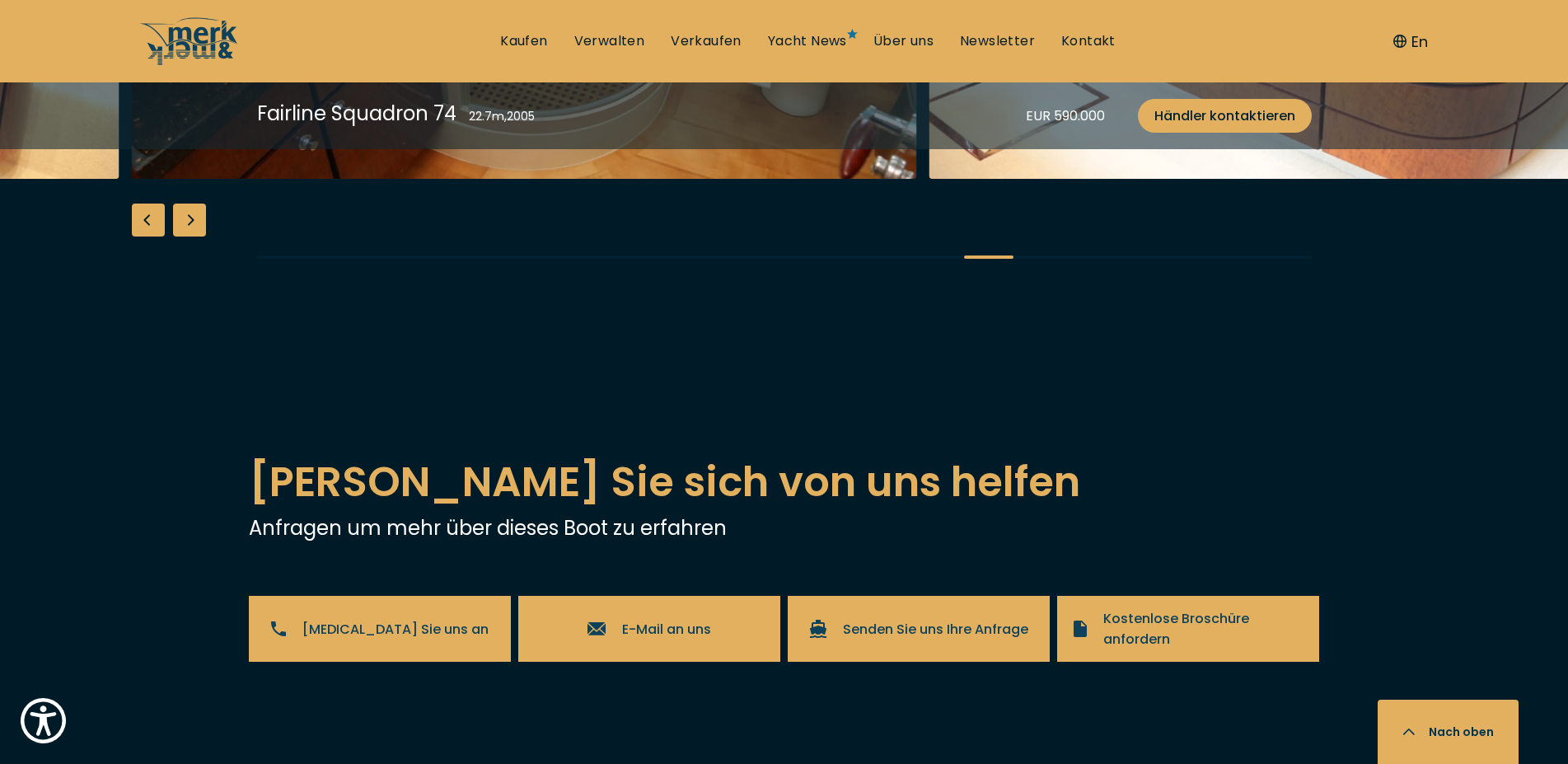
click at [194, 236] on div "Next slide" at bounding box center [190, 220] width 33 height 33
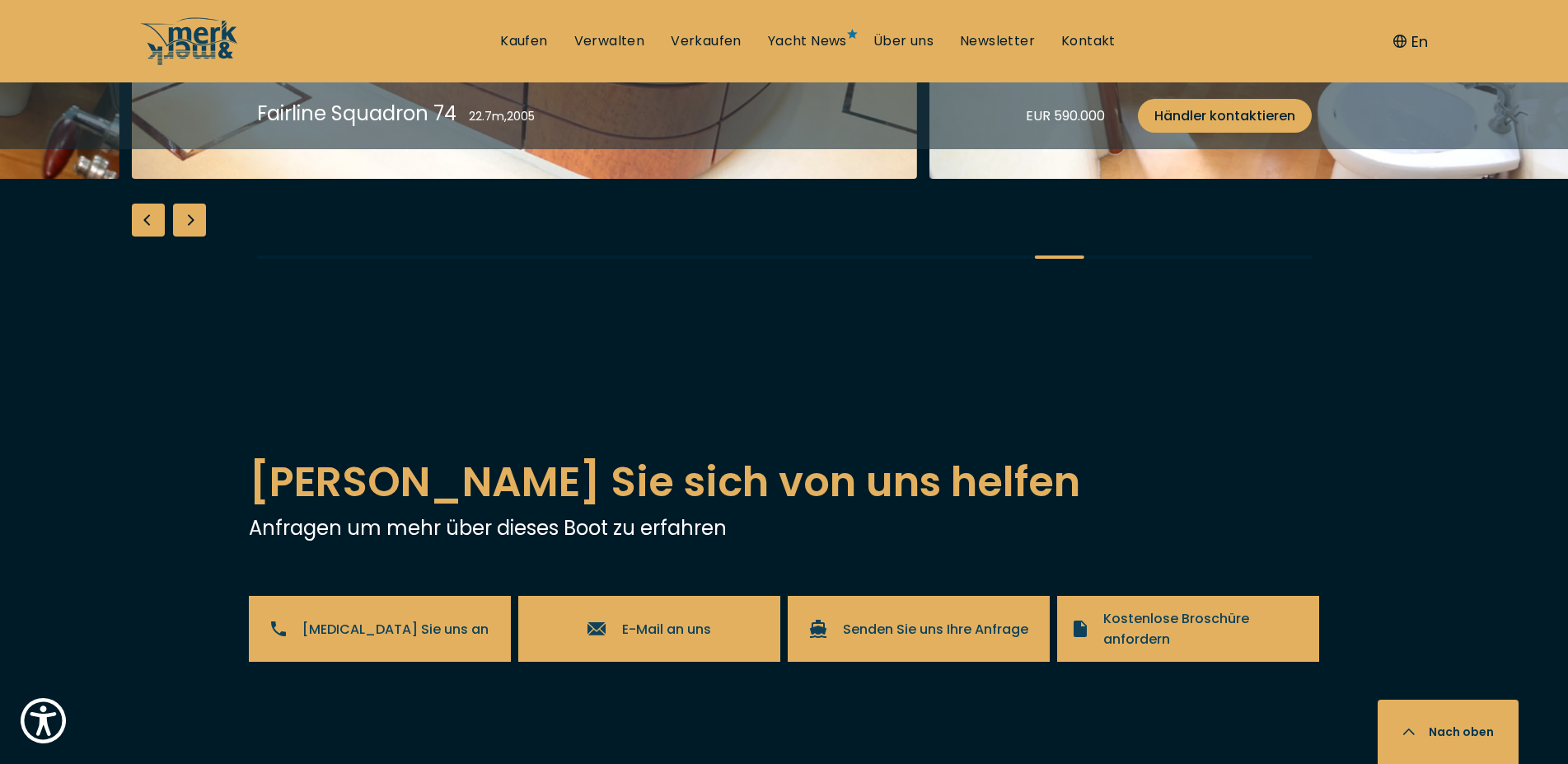
click at [194, 236] on div "Next slide" at bounding box center [190, 220] width 33 height 33
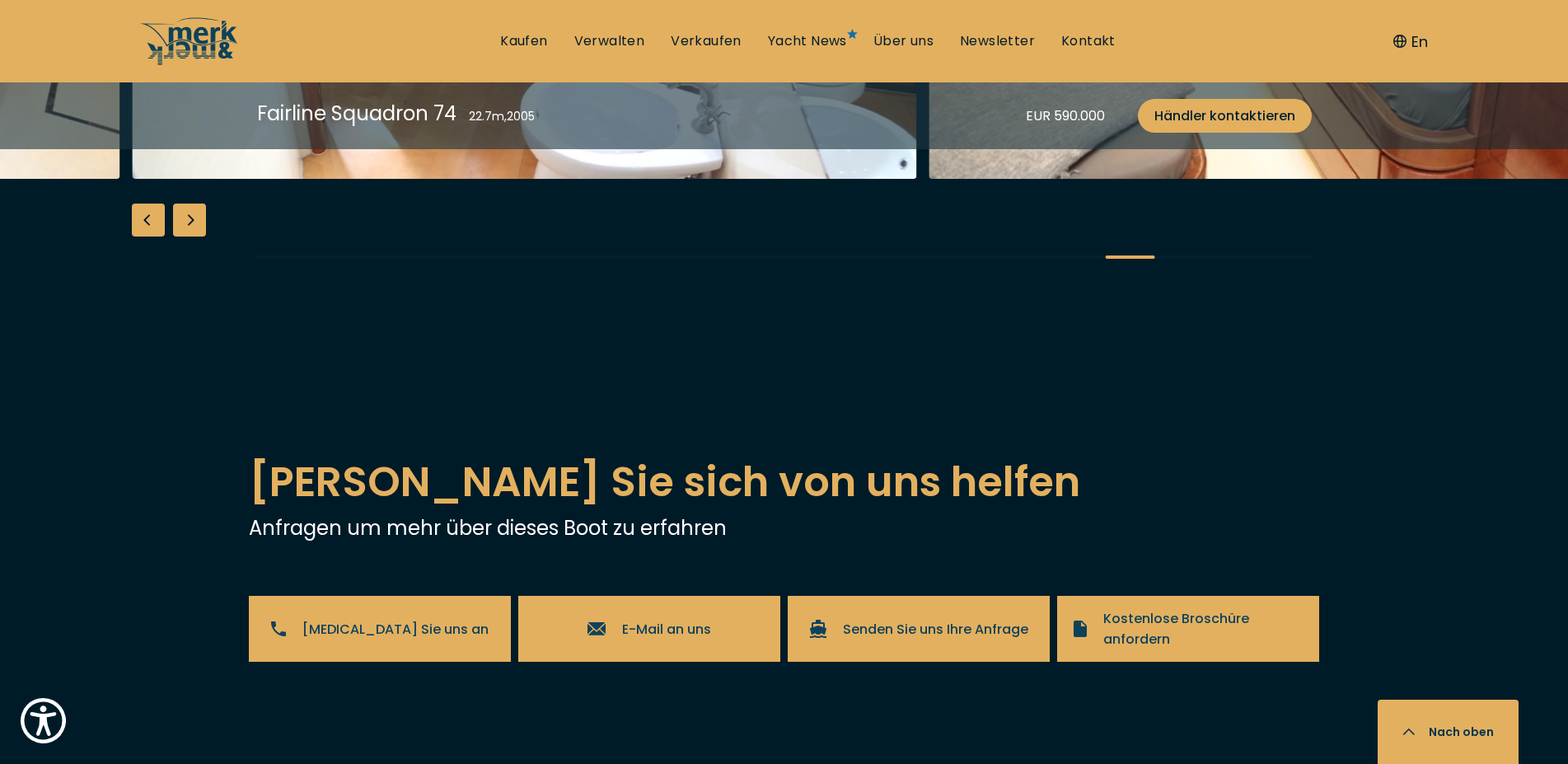
click at [194, 236] on div "Next slide" at bounding box center [190, 220] width 33 height 33
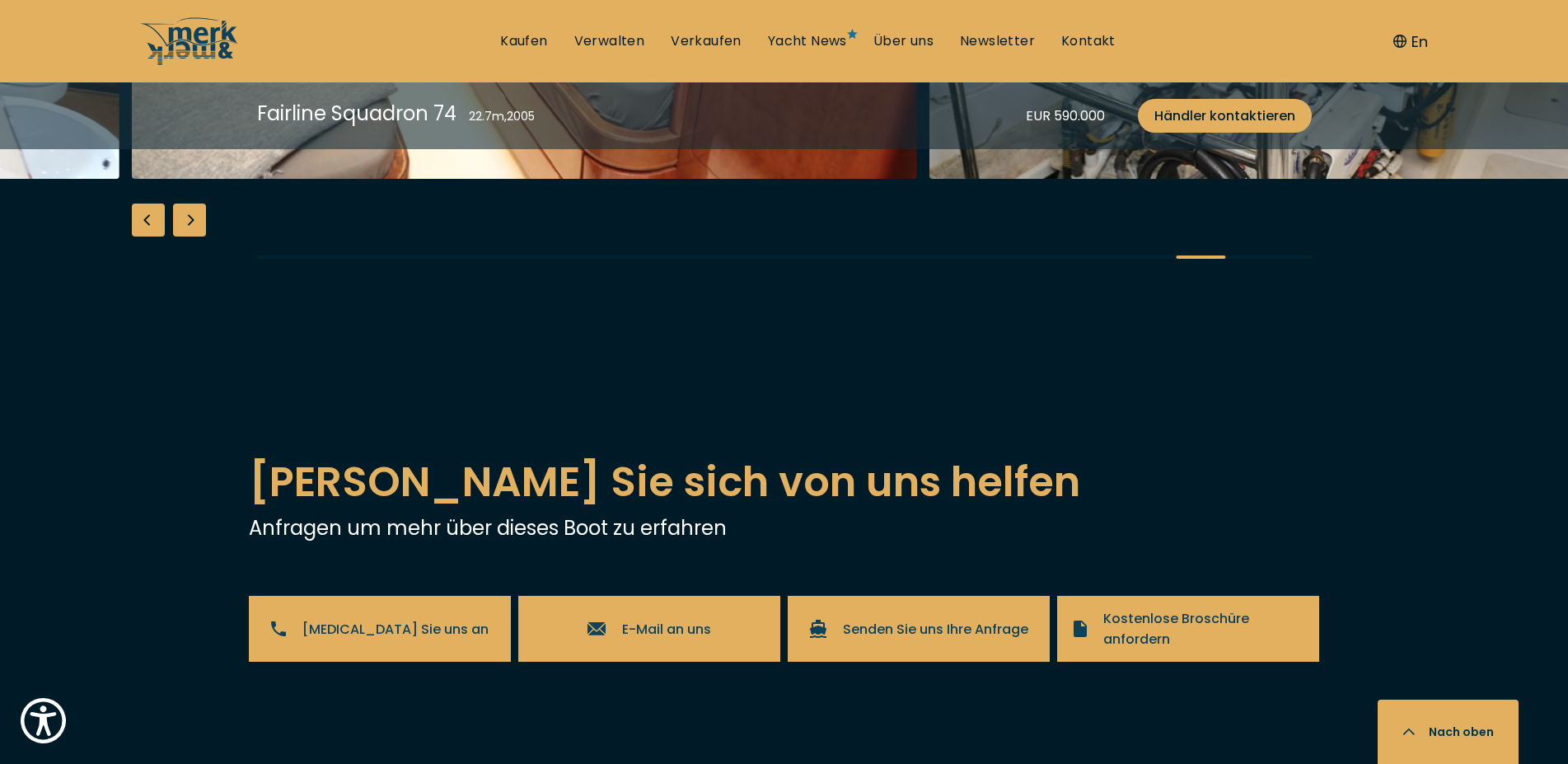
click at [194, 236] on div "Next slide" at bounding box center [190, 220] width 33 height 33
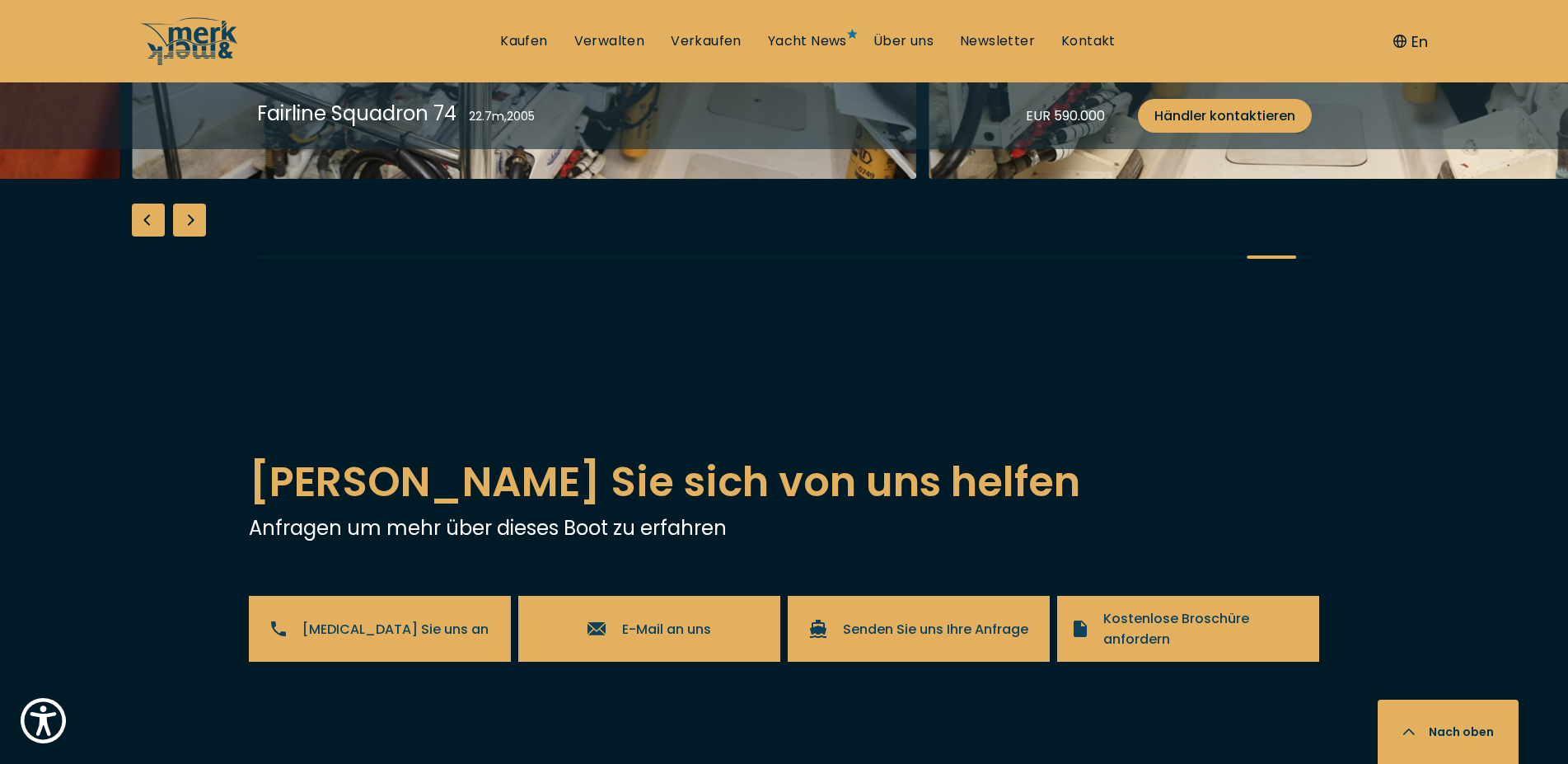
click at [194, 236] on div "Next slide" at bounding box center [190, 220] width 33 height 33
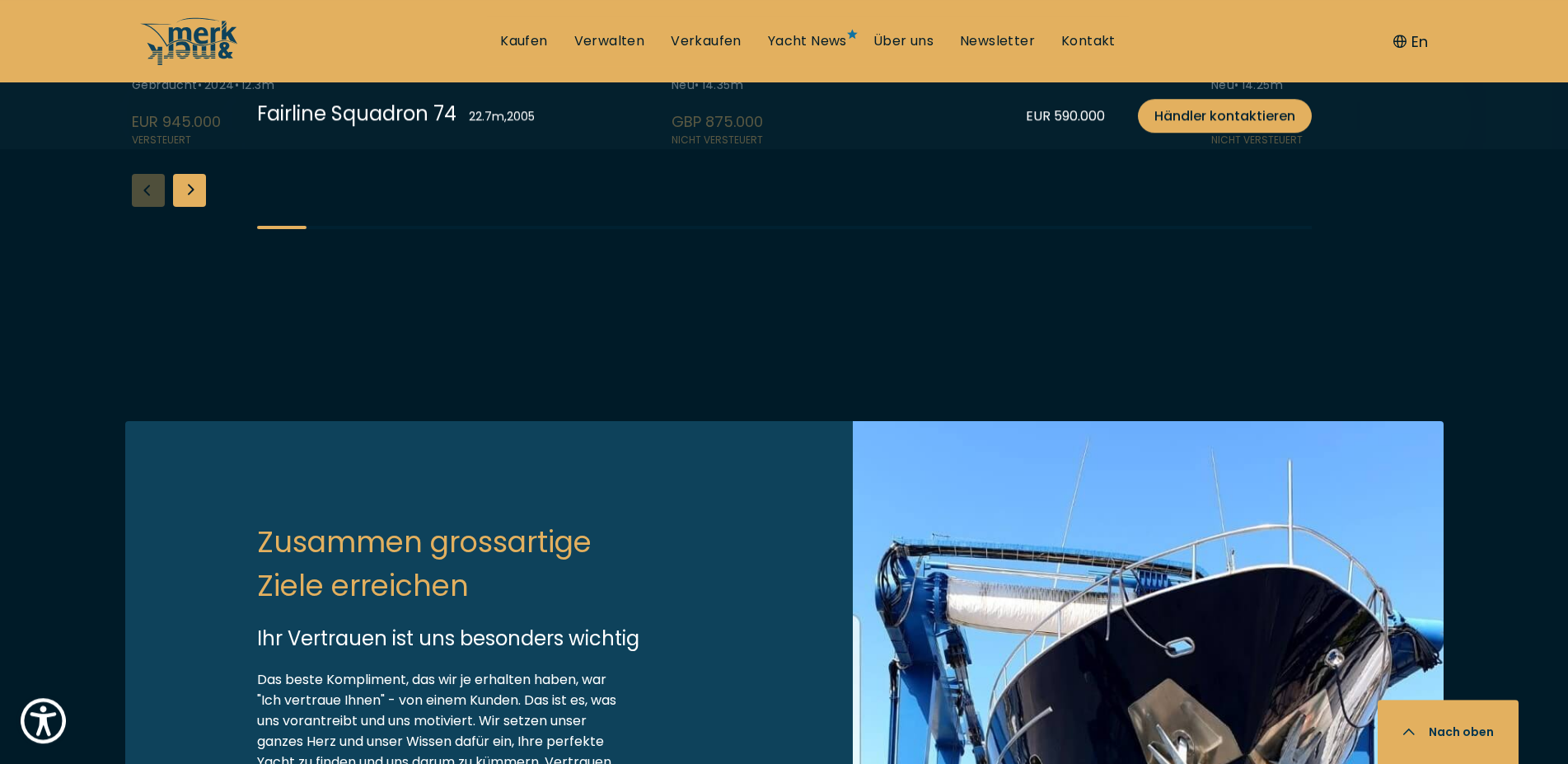
scroll to position [4456, 0]
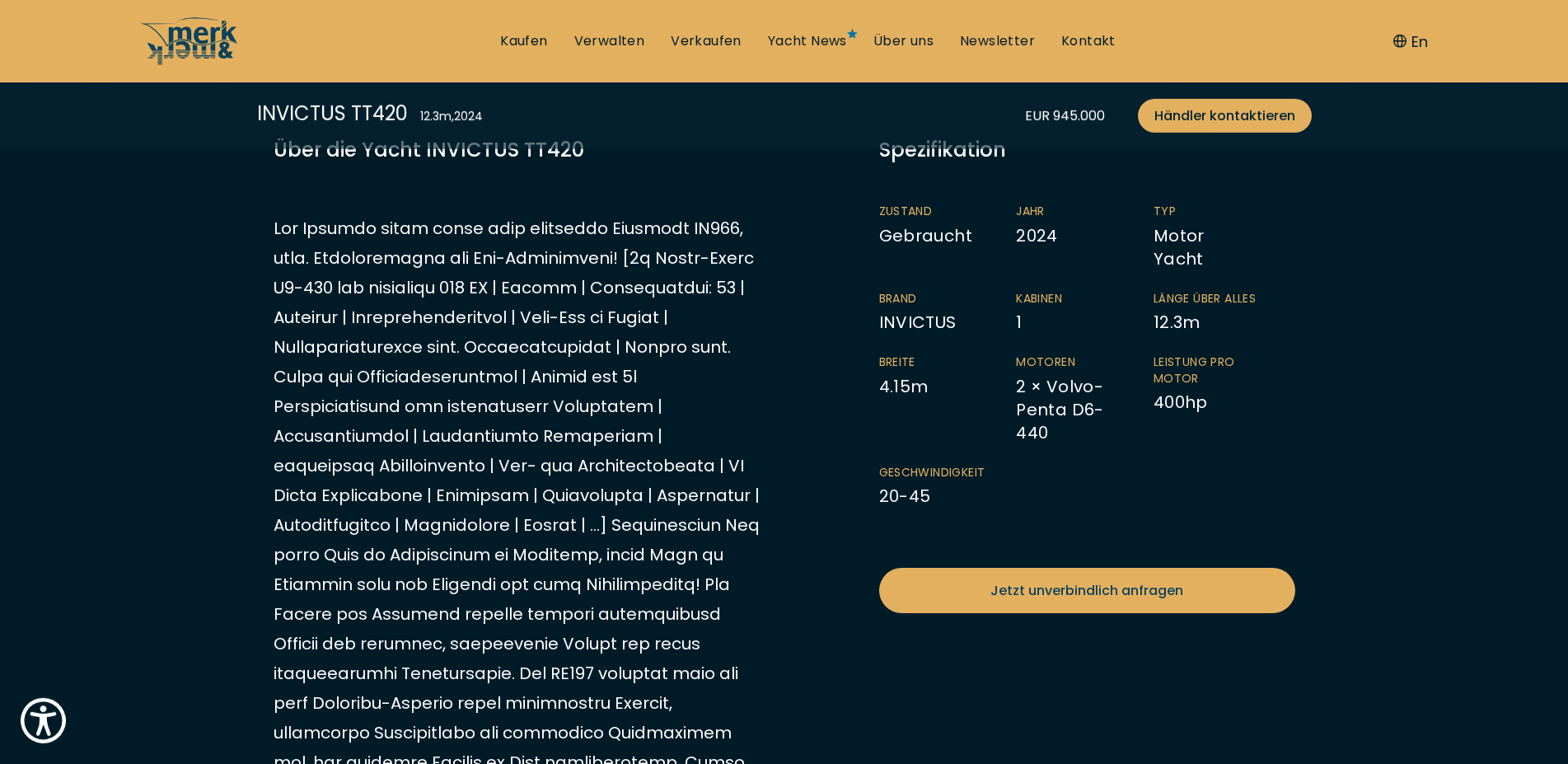
scroll to position [420, 0]
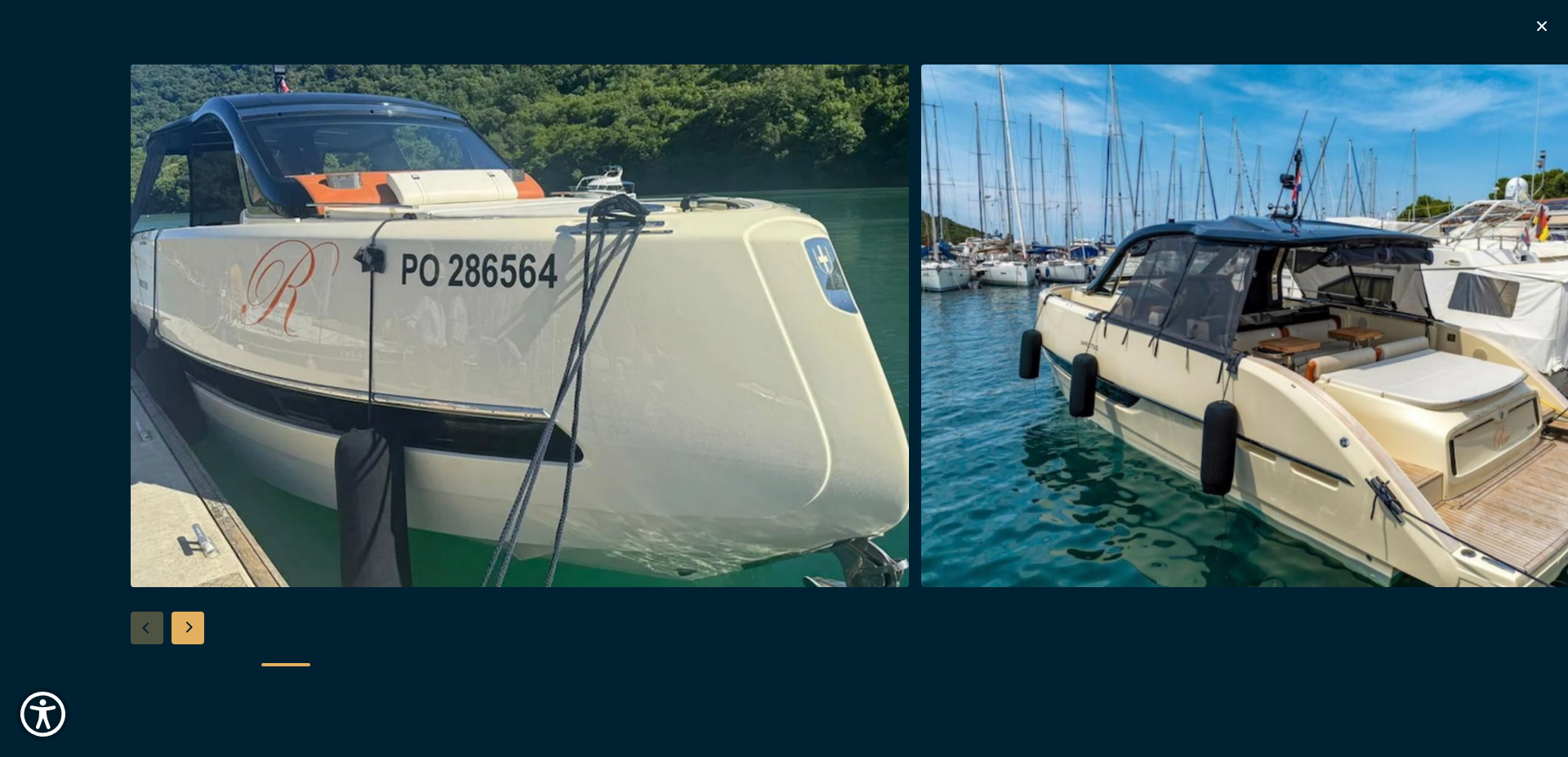
click at [195, 617] on div "Next slide" at bounding box center [188, 628] width 33 height 33
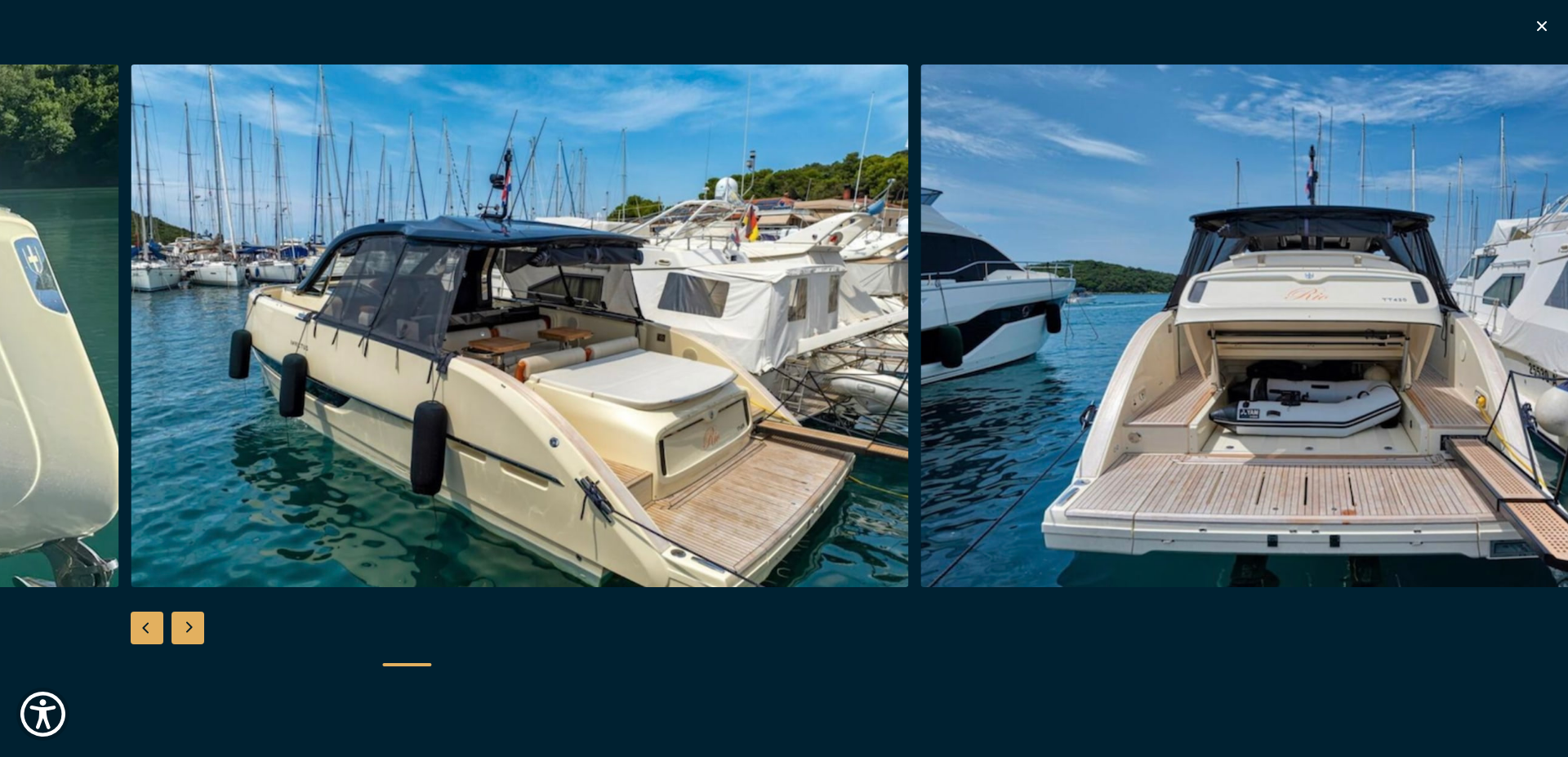
click at [195, 617] on div "Next slide" at bounding box center [188, 628] width 33 height 33
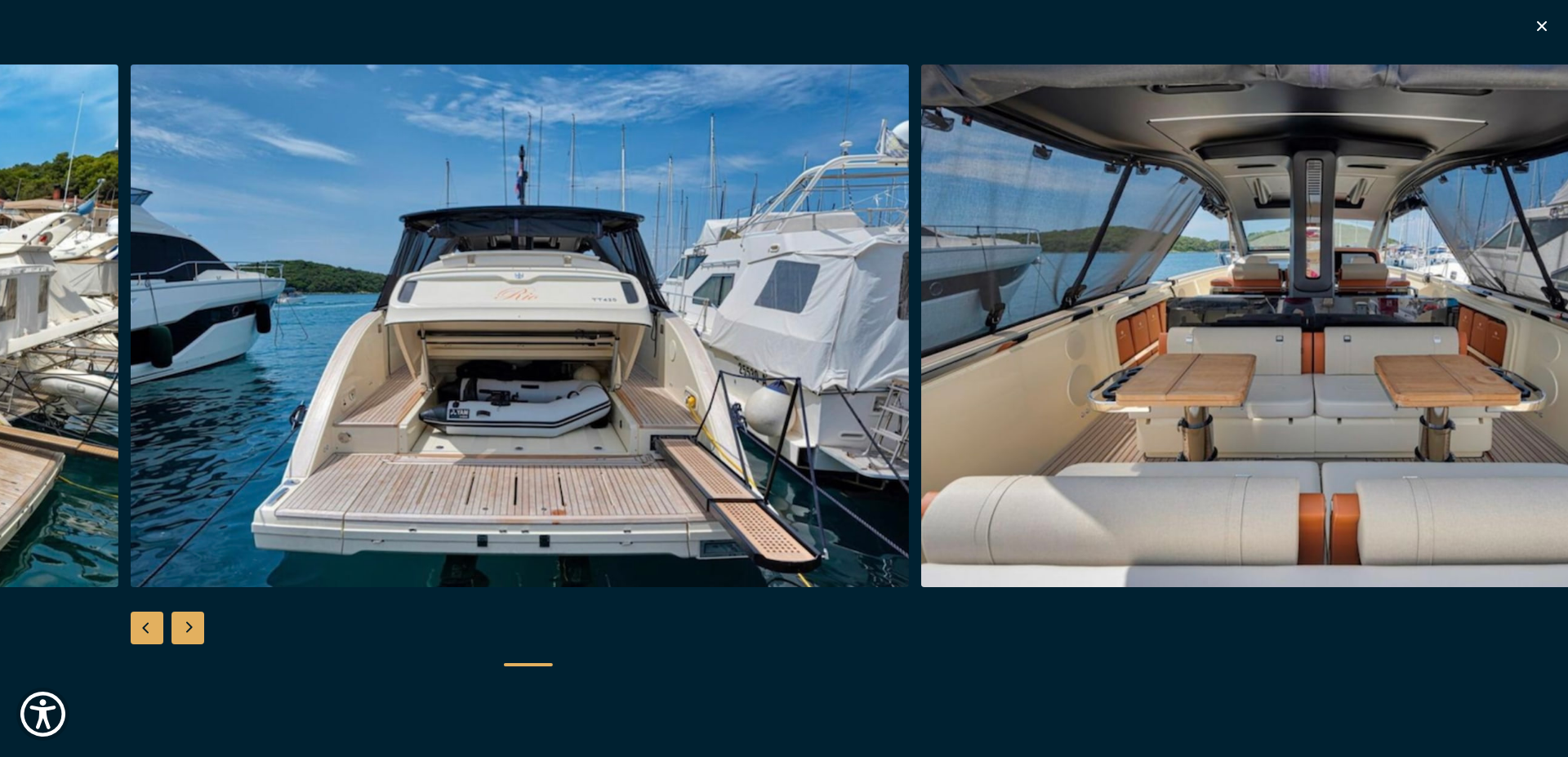
click at [194, 621] on div "Next slide" at bounding box center [188, 628] width 33 height 33
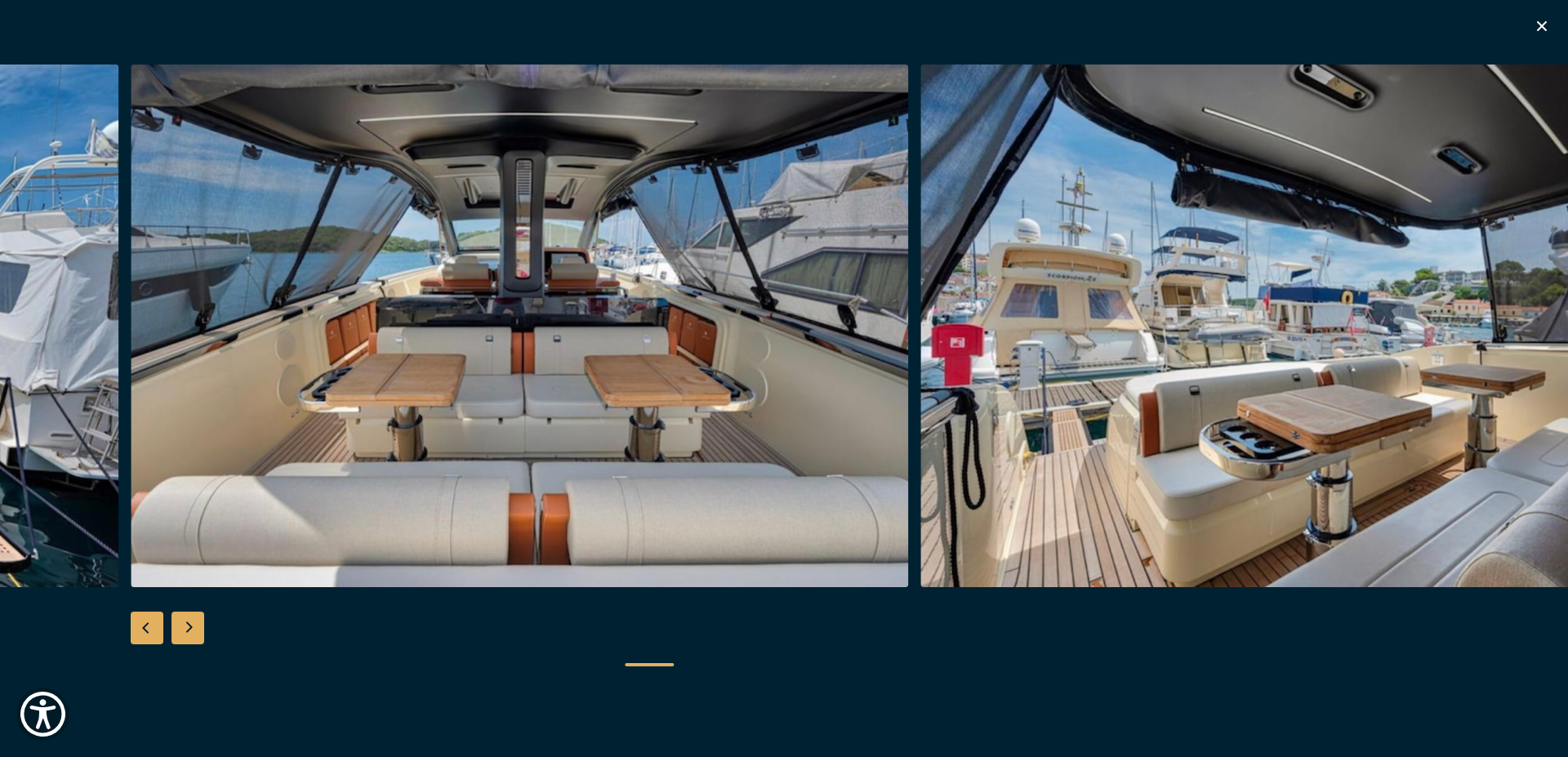
click at [194, 621] on div "Next slide" at bounding box center [188, 628] width 33 height 33
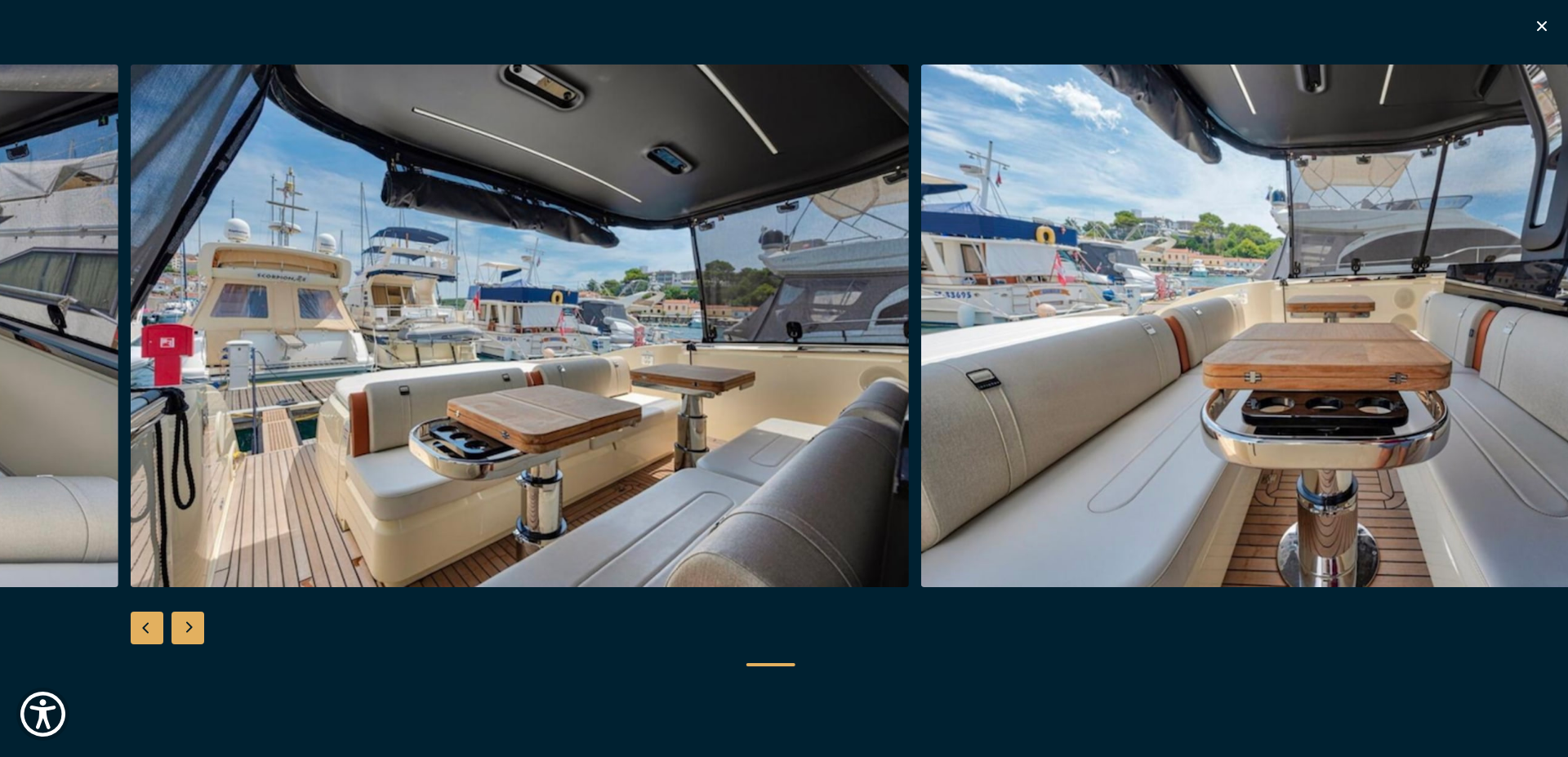
click at [194, 621] on div "Next slide" at bounding box center [188, 628] width 33 height 33
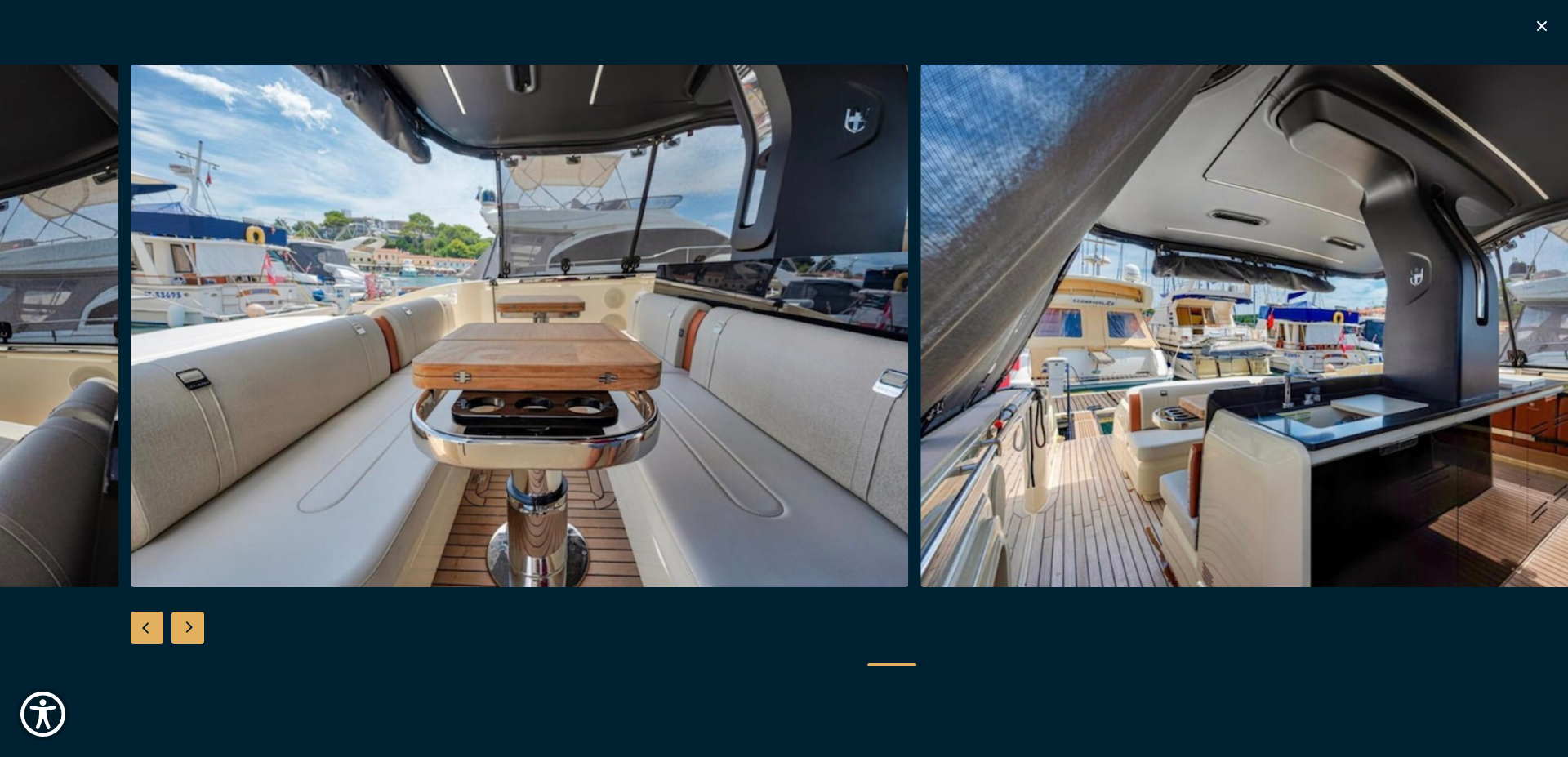
click at [194, 621] on div "Next slide" at bounding box center [188, 628] width 33 height 33
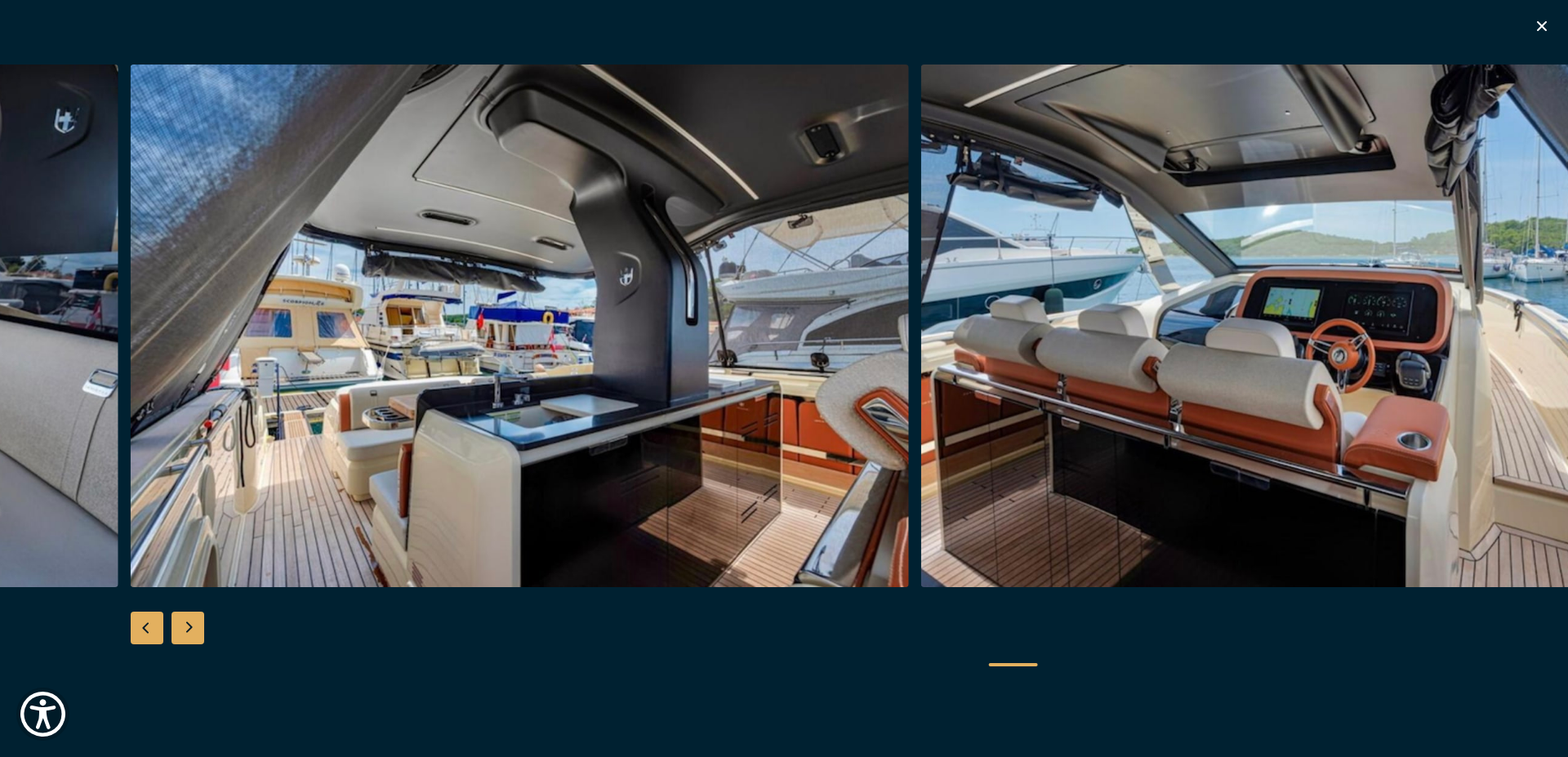
click at [194, 621] on div "Next slide" at bounding box center [188, 628] width 33 height 33
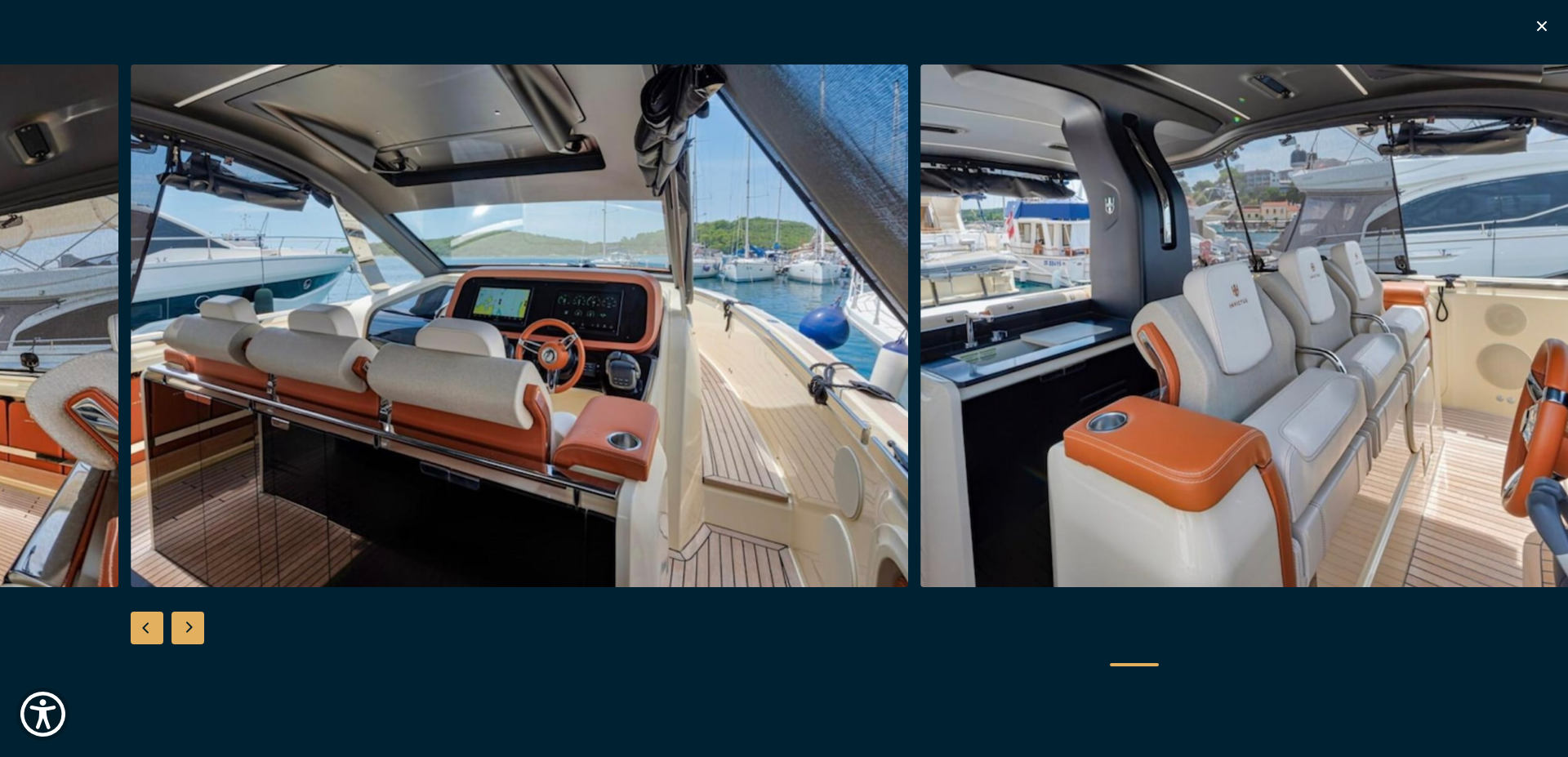
click at [194, 621] on div "Next slide" at bounding box center [188, 628] width 33 height 33
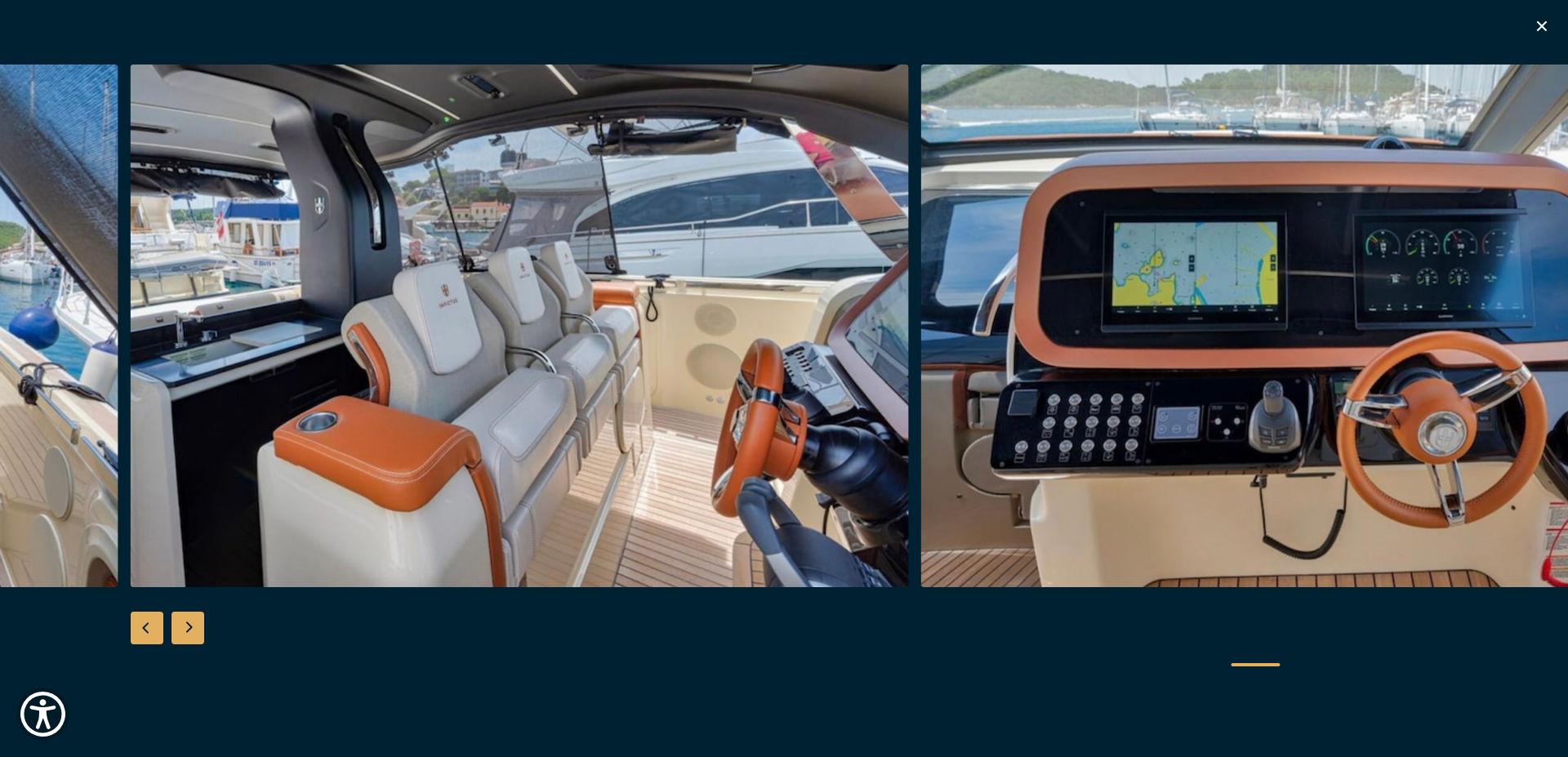
click at [194, 621] on div "Next slide" at bounding box center [188, 628] width 33 height 33
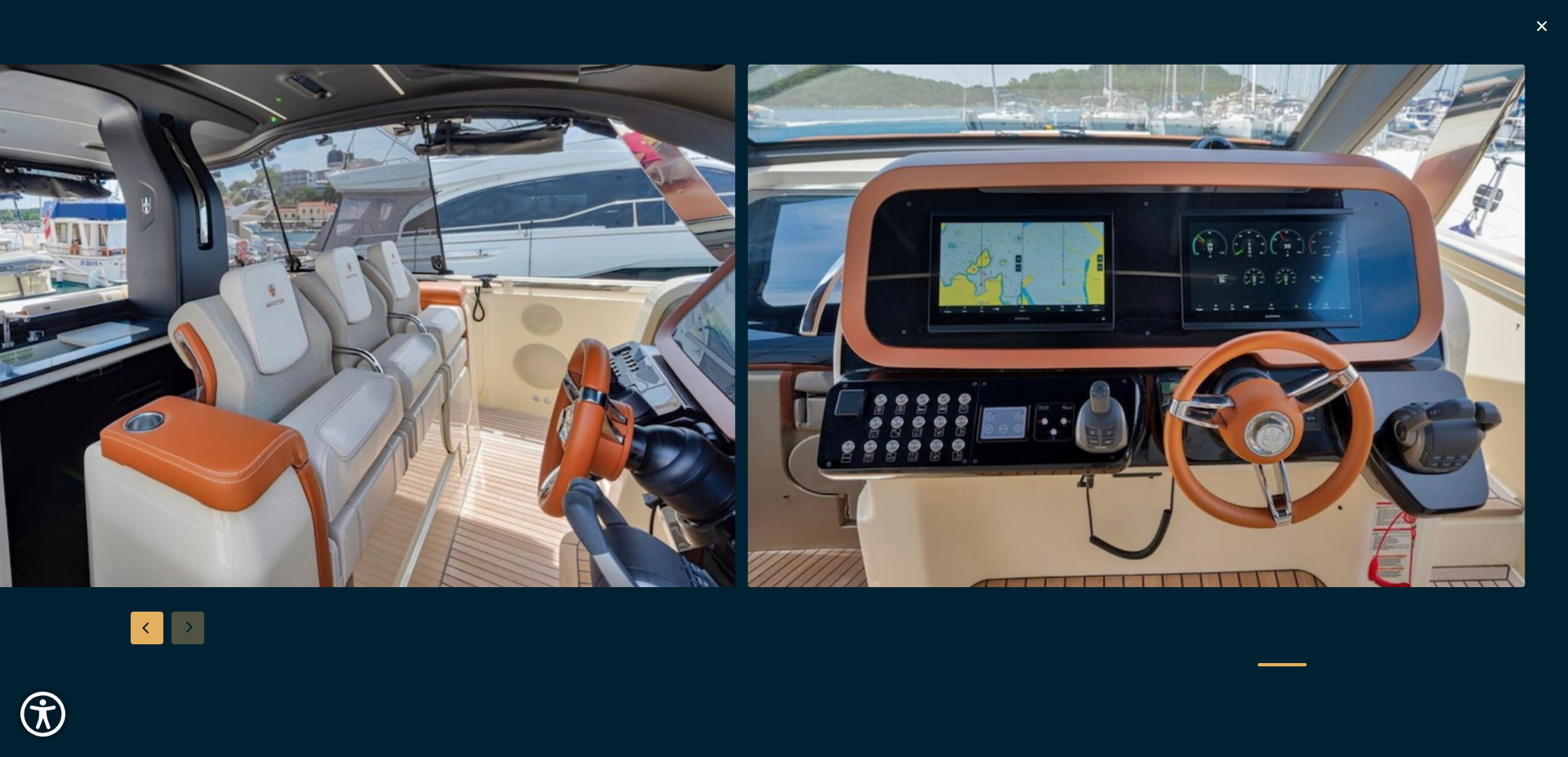
click at [1549, 16] on div "Besondere Yachtangebote" at bounding box center [784, 378] width 1568 height 757
click at [1547, 20] on icon "button" at bounding box center [1542, 26] width 20 height 20
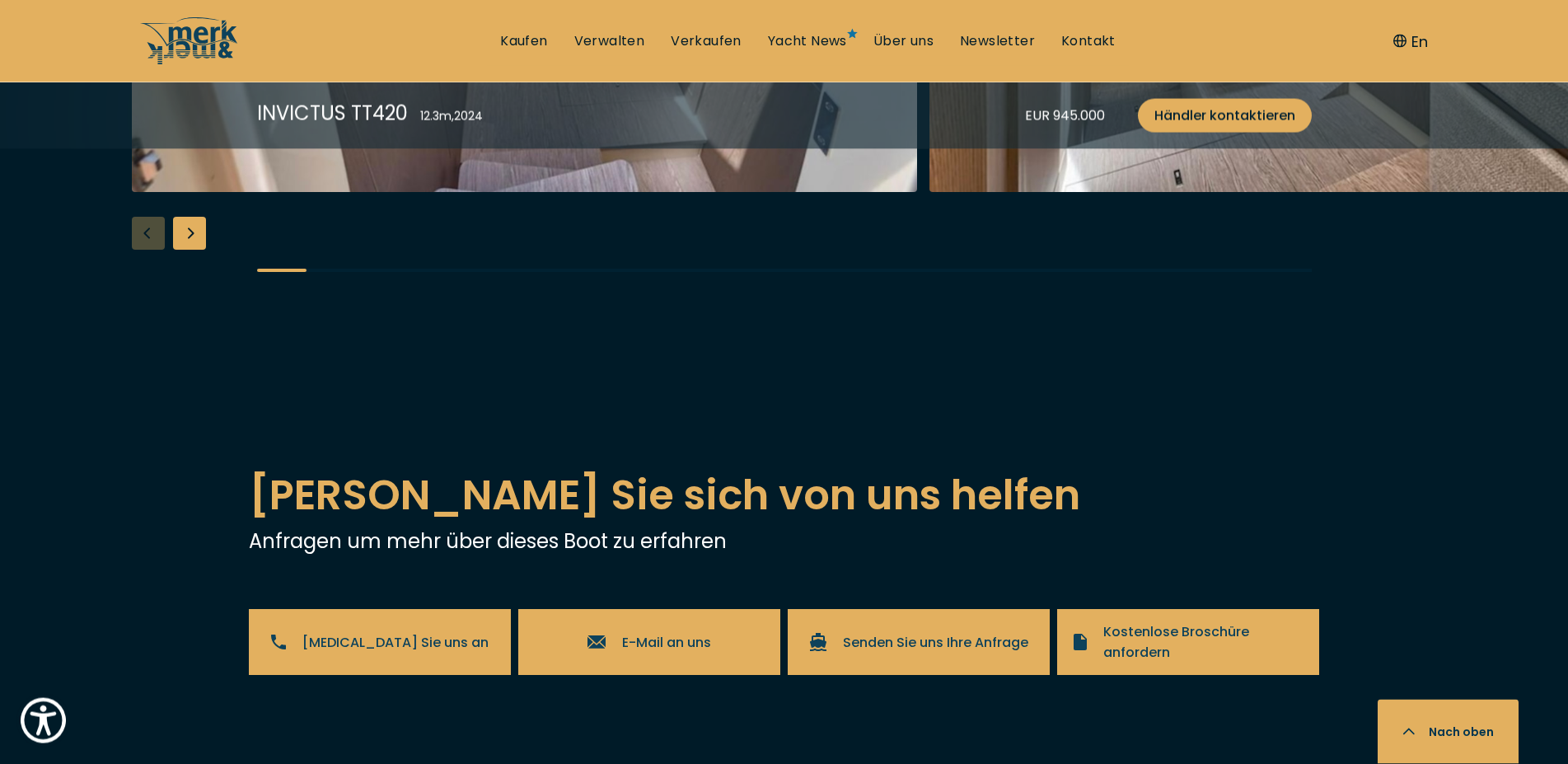
scroll to position [3363, 0]
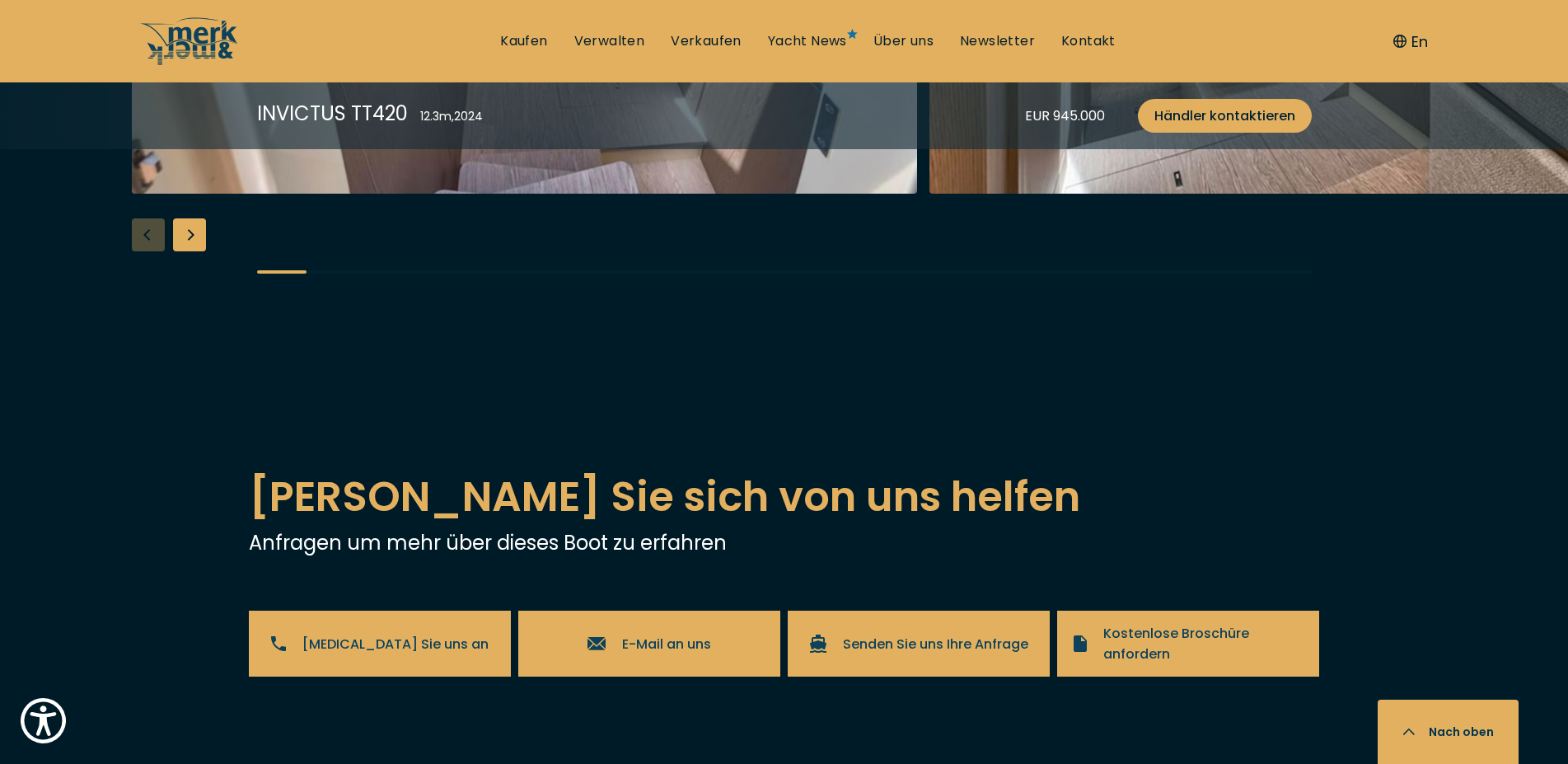
click at [185, 251] on div "Next slide" at bounding box center [190, 235] width 33 height 33
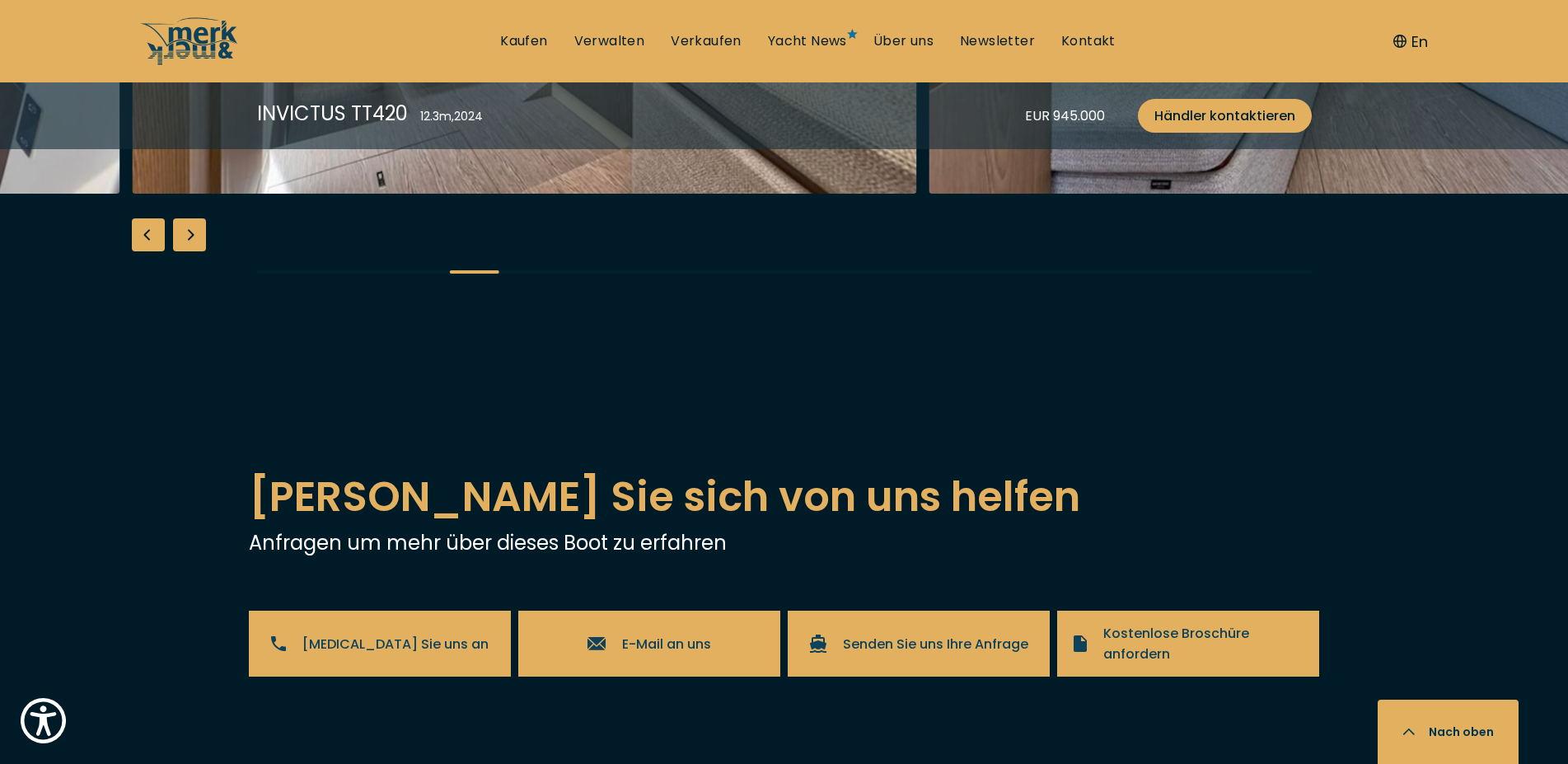
click at [185, 251] on div "Next slide" at bounding box center [190, 235] width 33 height 33
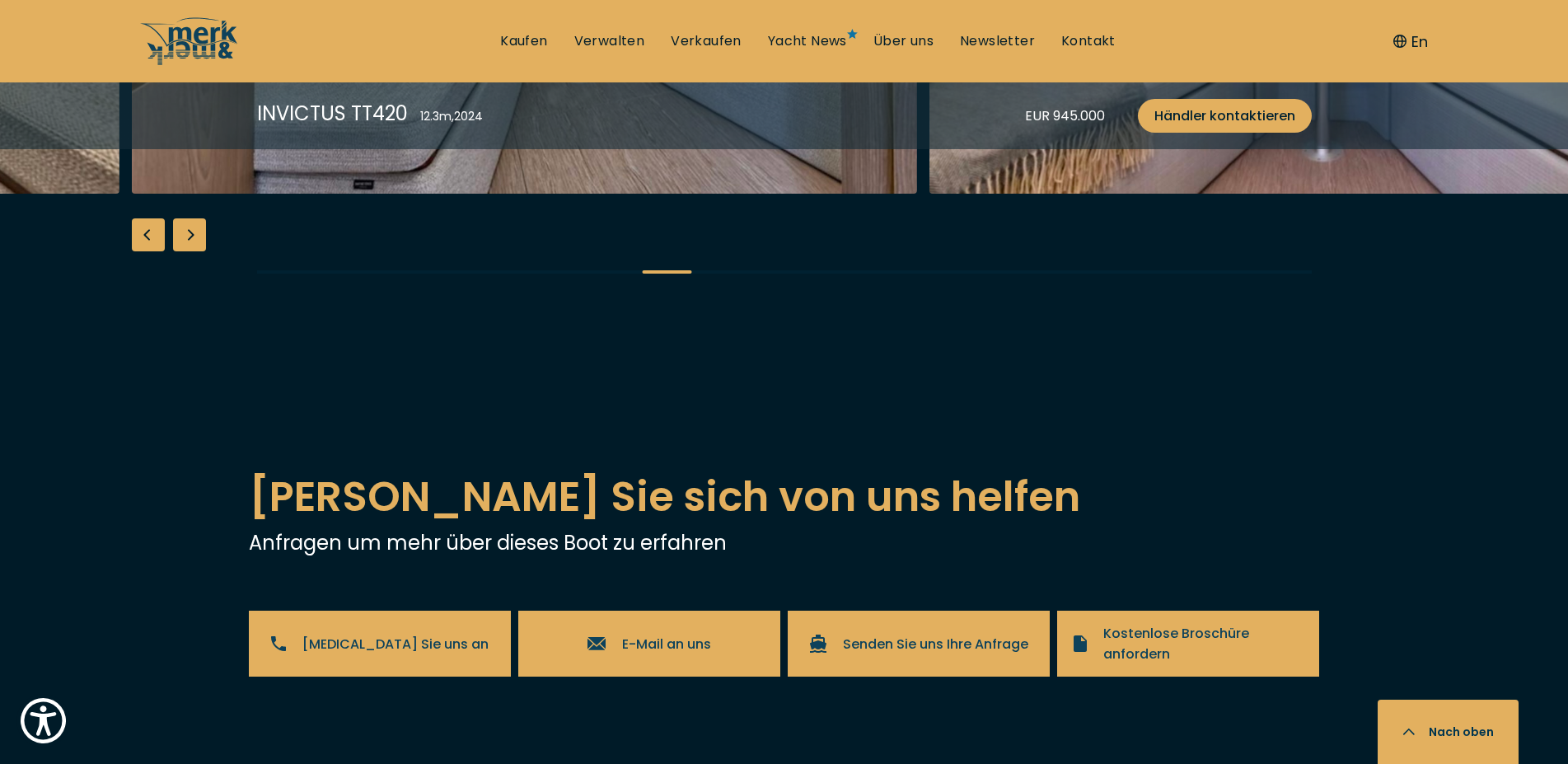
click at [185, 251] on div "Next slide" at bounding box center [190, 235] width 33 height 33
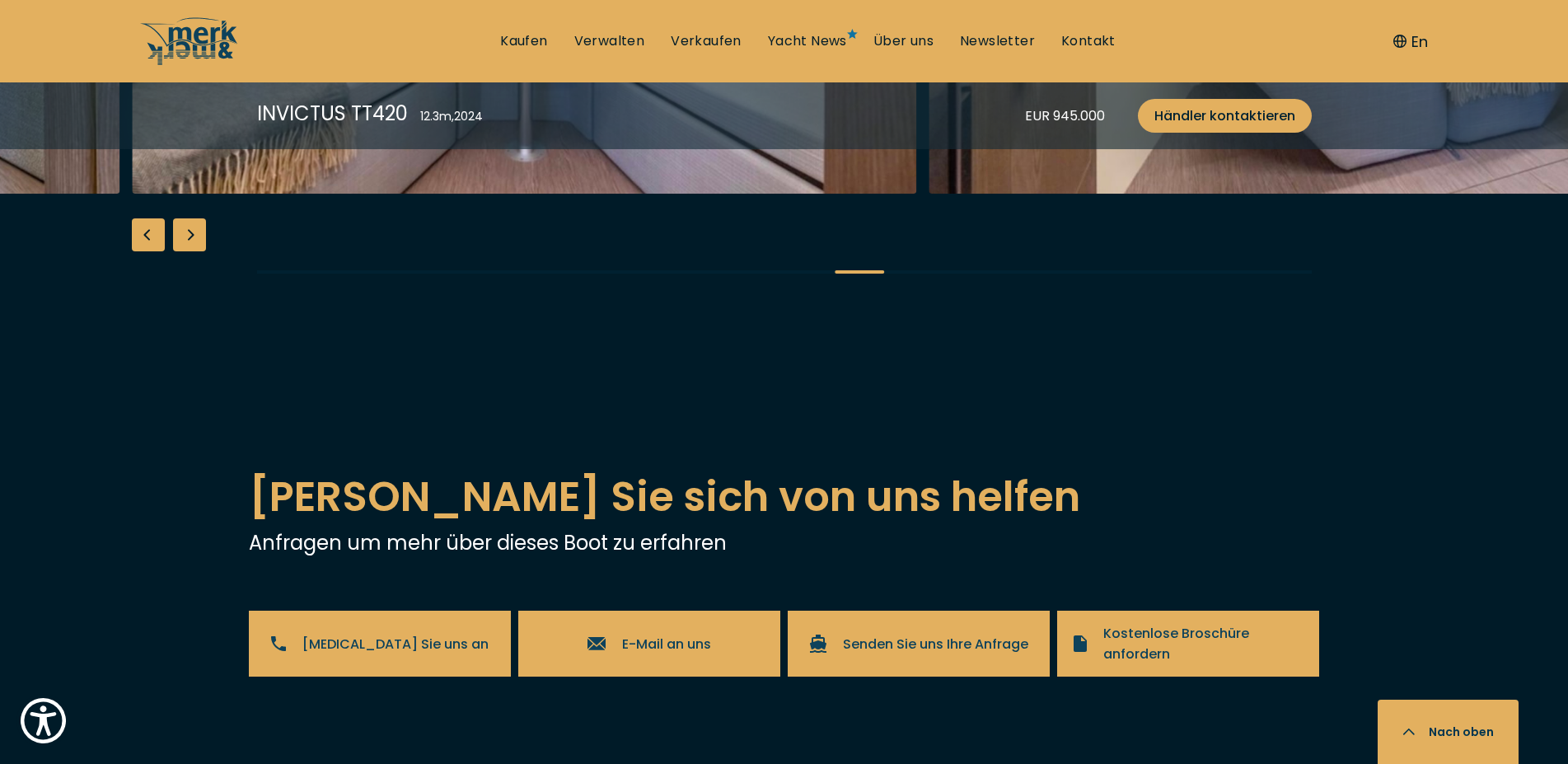
click at [185, 251] on div "Next slide" at bounding box center [190, 235] width 33 height 33
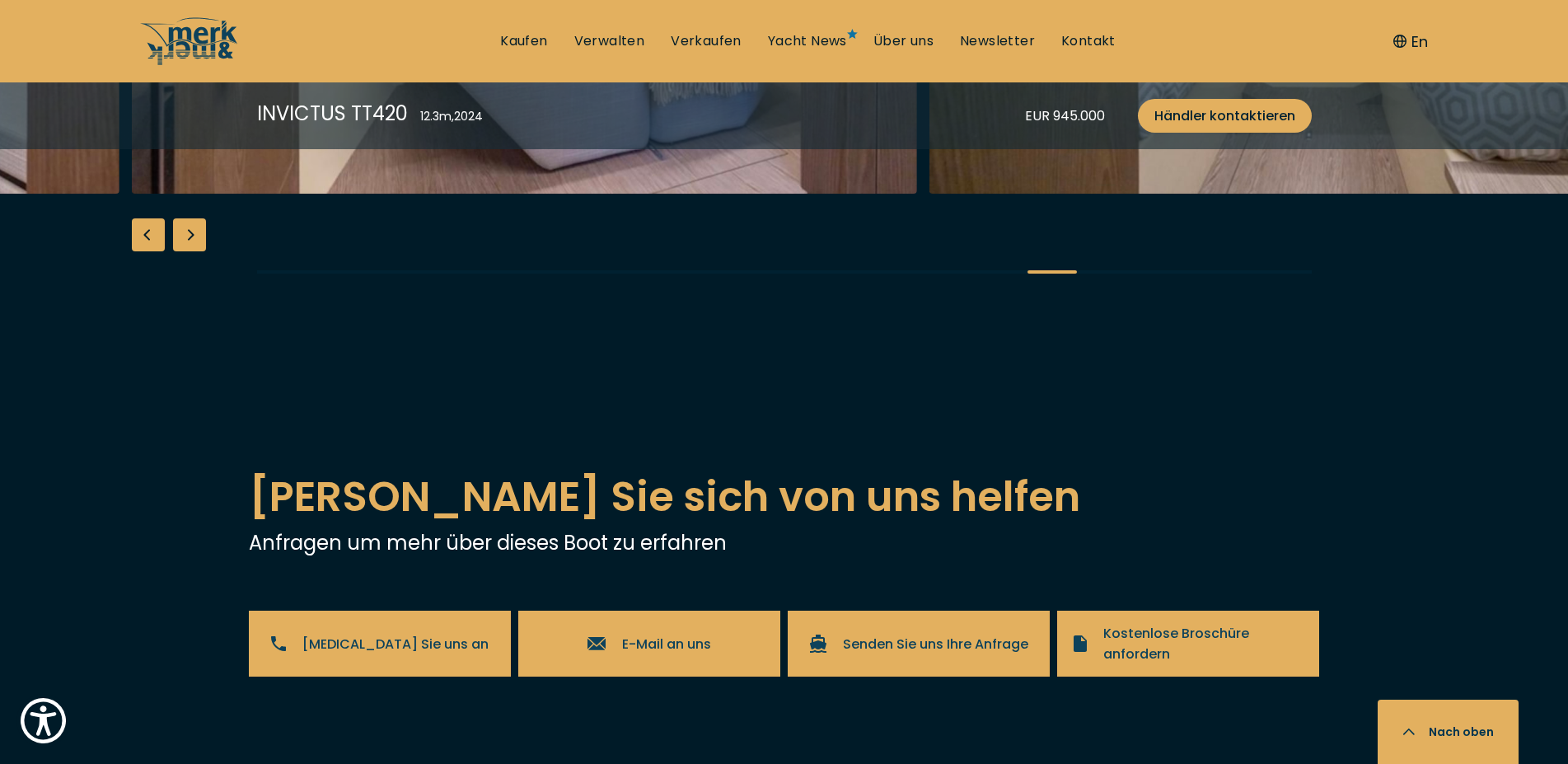
click at [185, 251] on div "Next slide" at bounding box center [190, 235] width 33 height 33
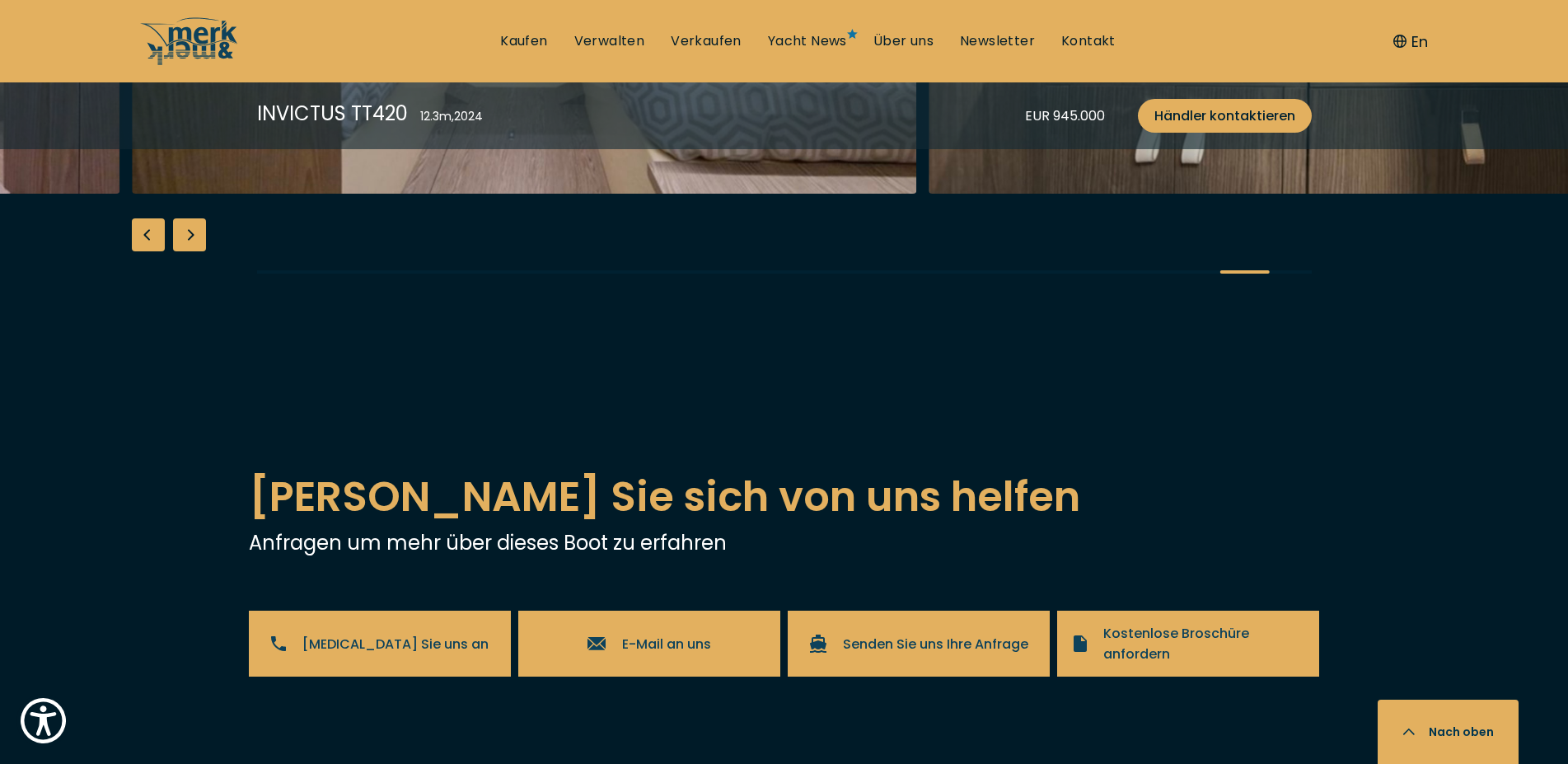
click at [185, 251] on div "Next slide" at bounding box center [190, 235] width 33 height 33
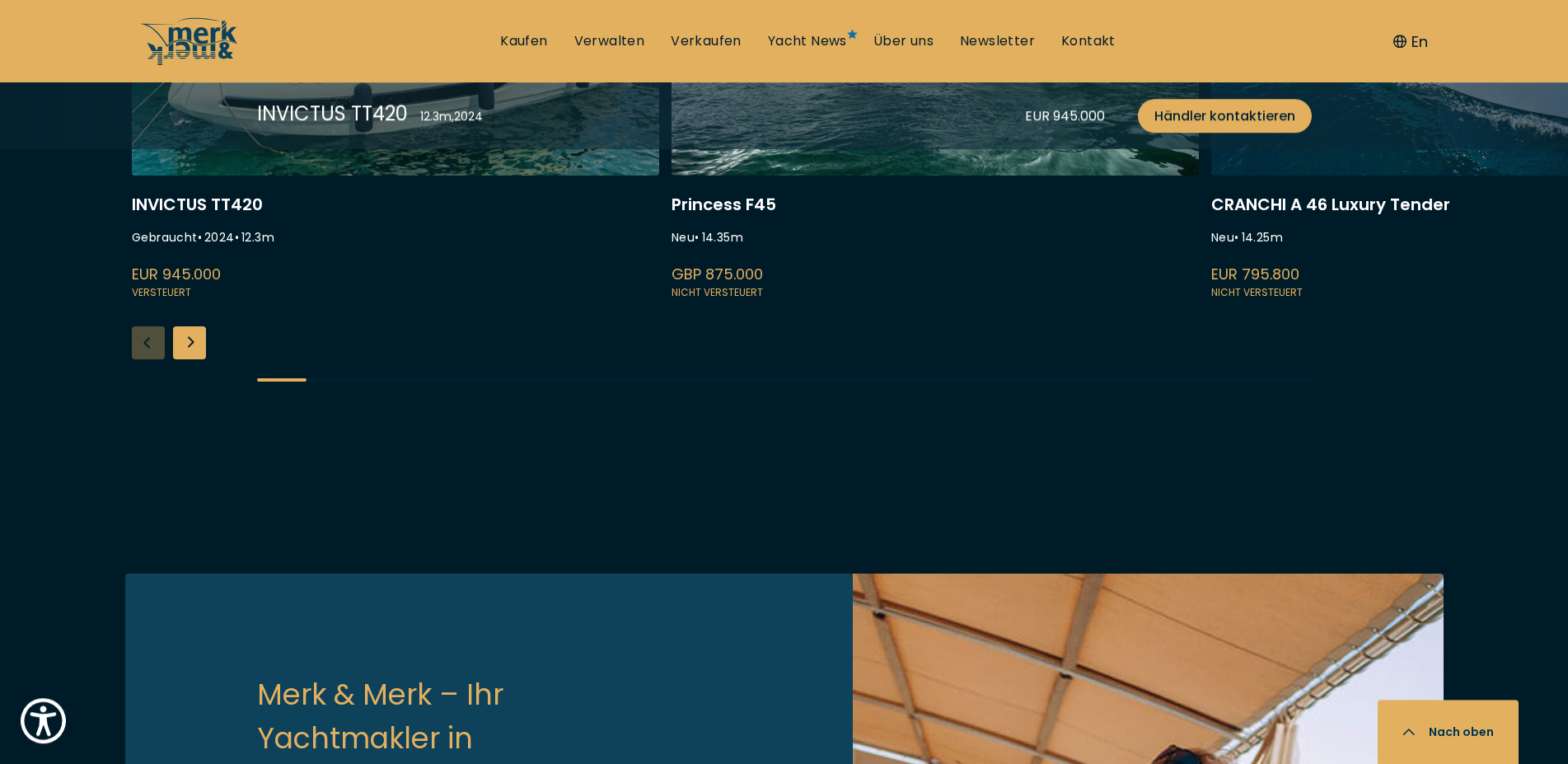
scroll to position [4625, 0]
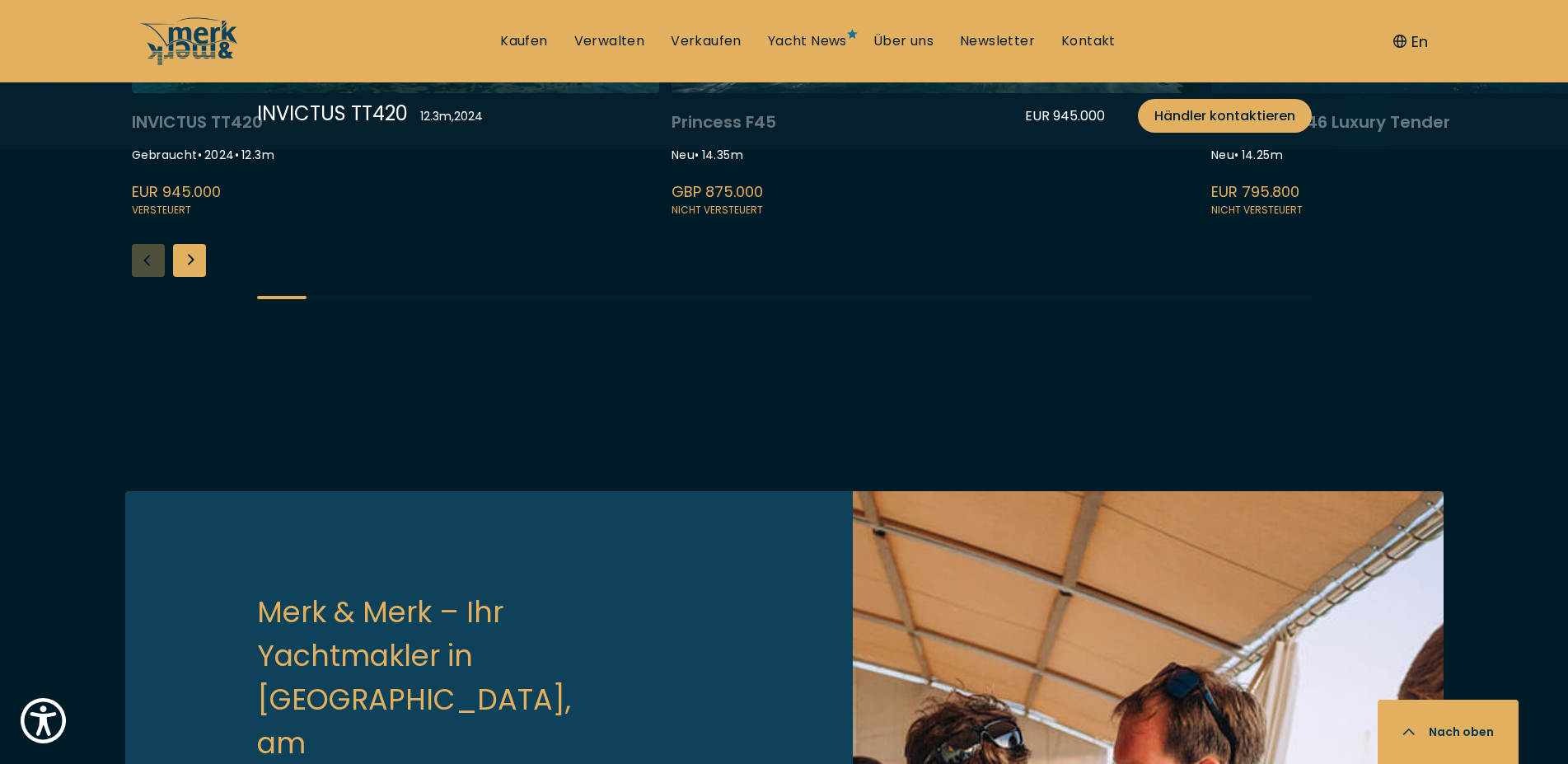
click at [196, 277] on div "Next slide" at bounding box center [190, 260] width 33 height 33
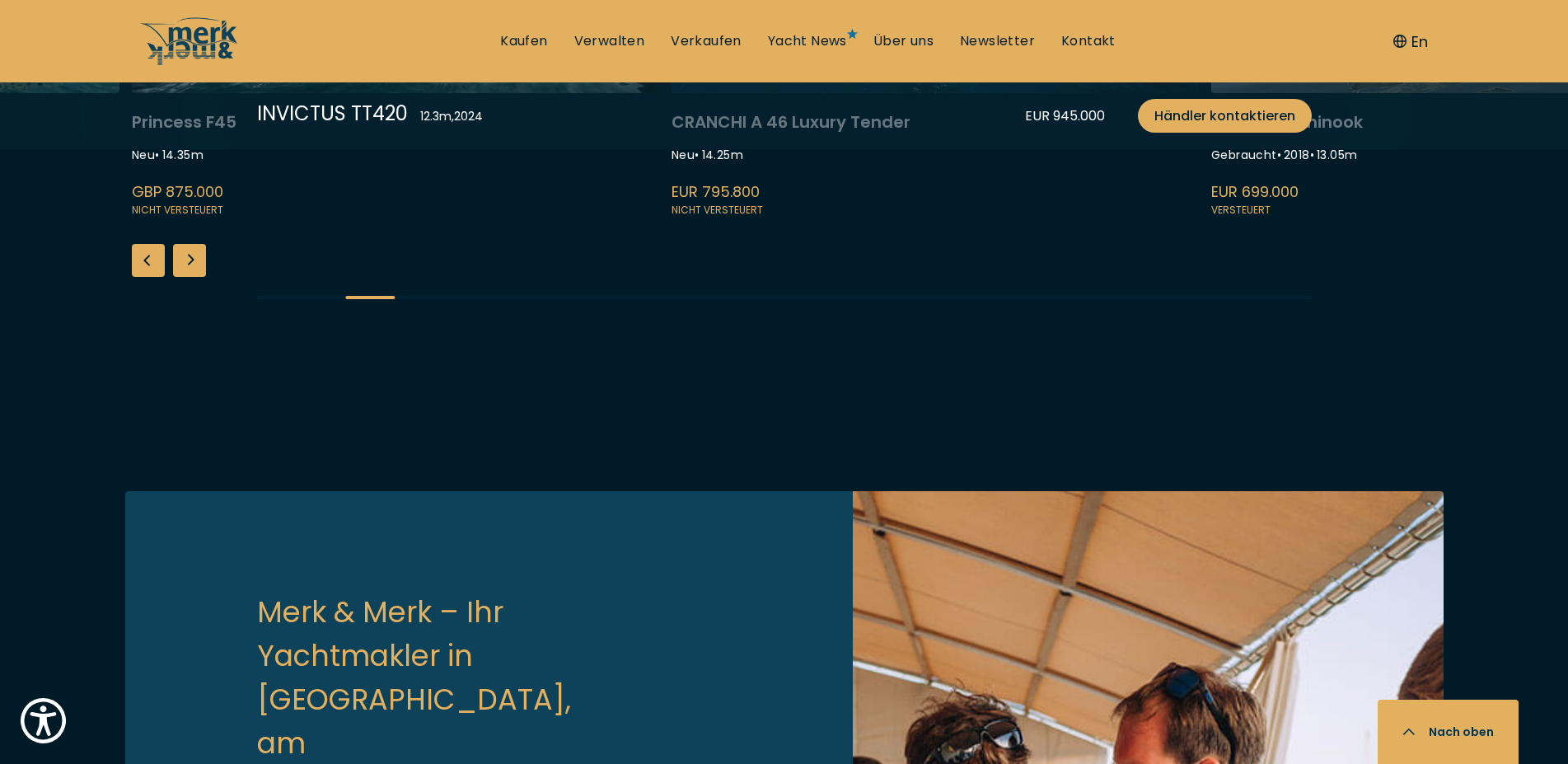
click at [868, 220] on link at bounding box center [935, -1] width 528 height 439
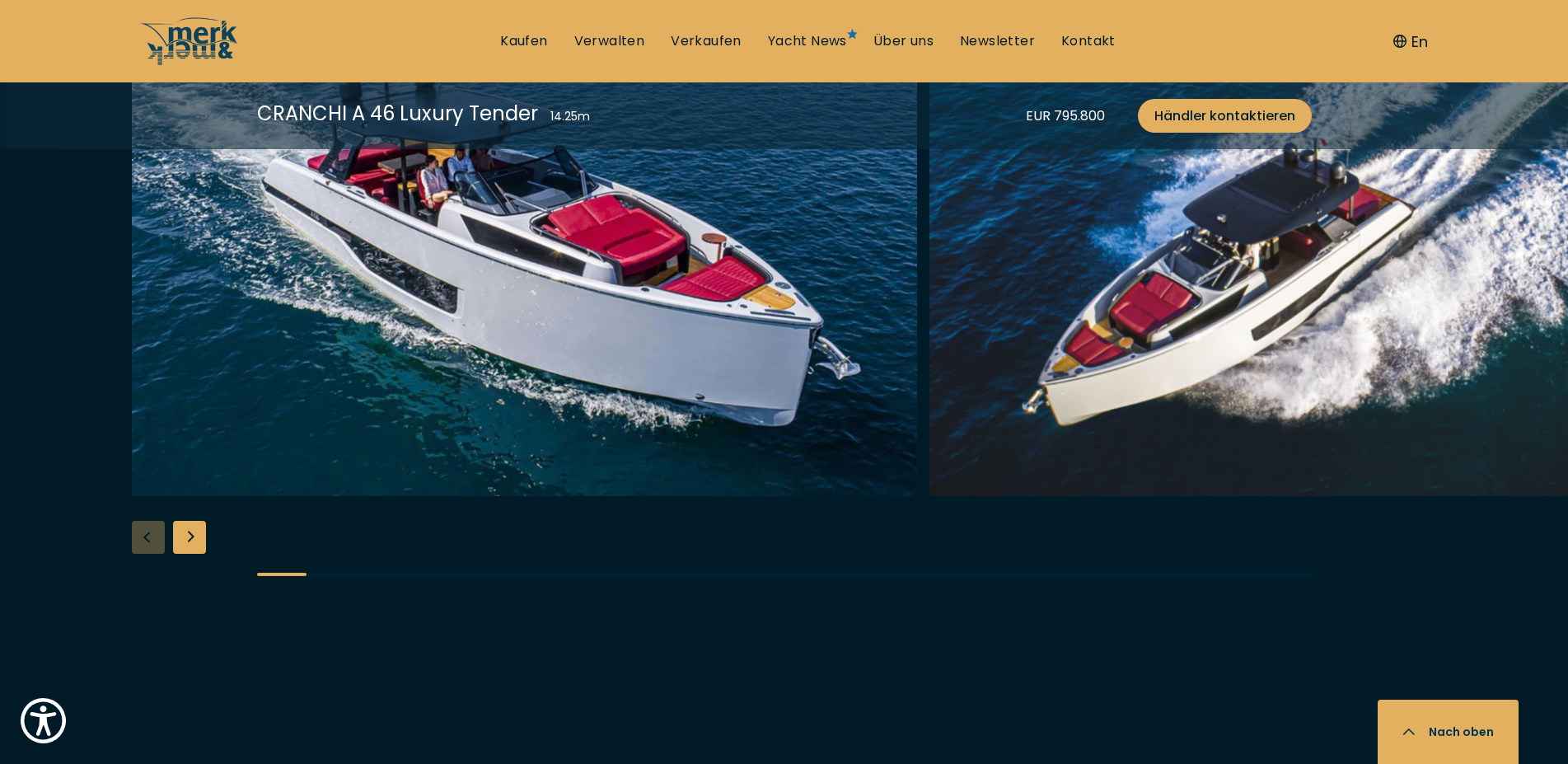
scroll to position [2186, 0]
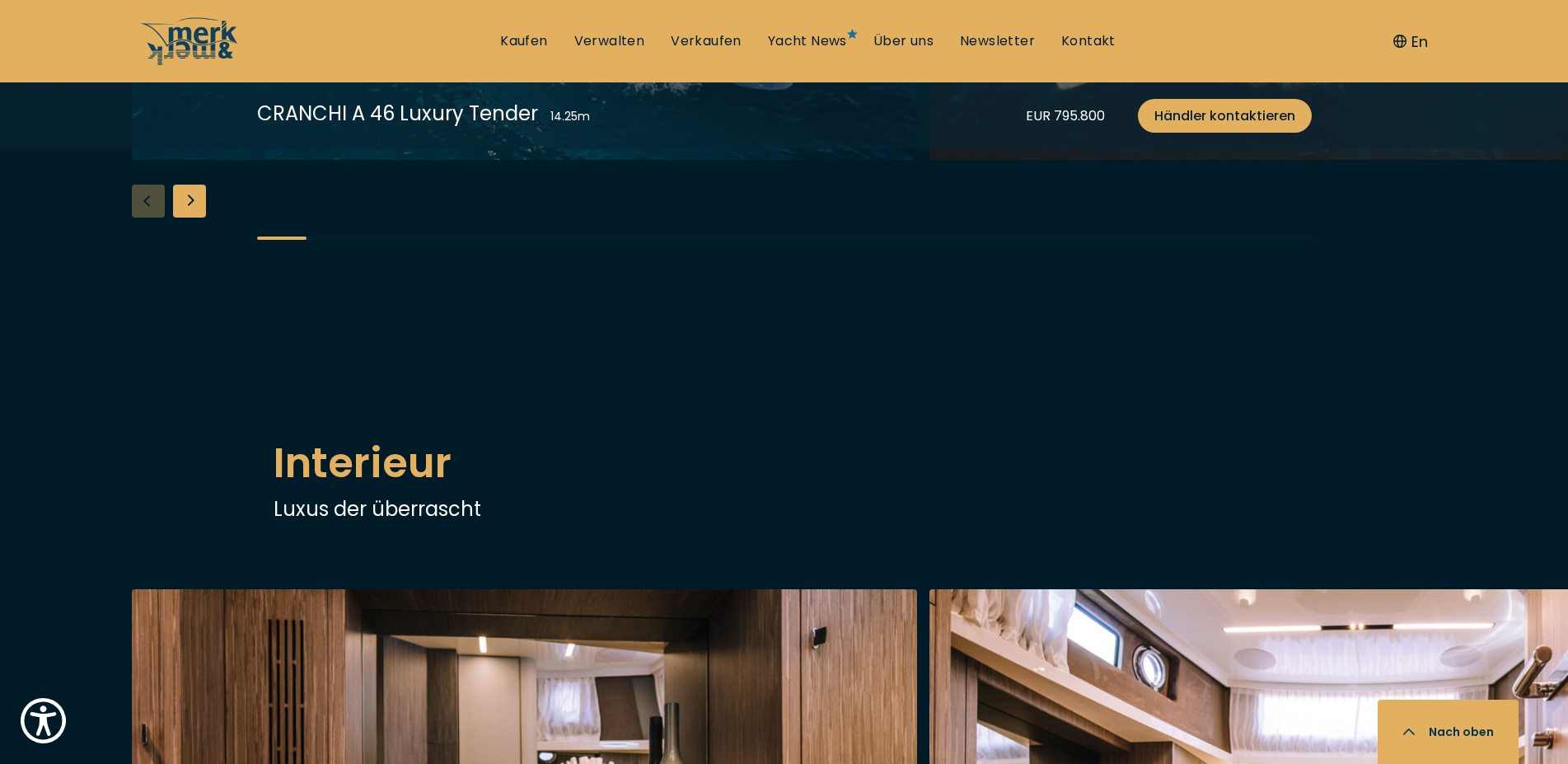
click at [185, 218] on div "Next slide" at bounding box center [190, 201] width 33 height 33
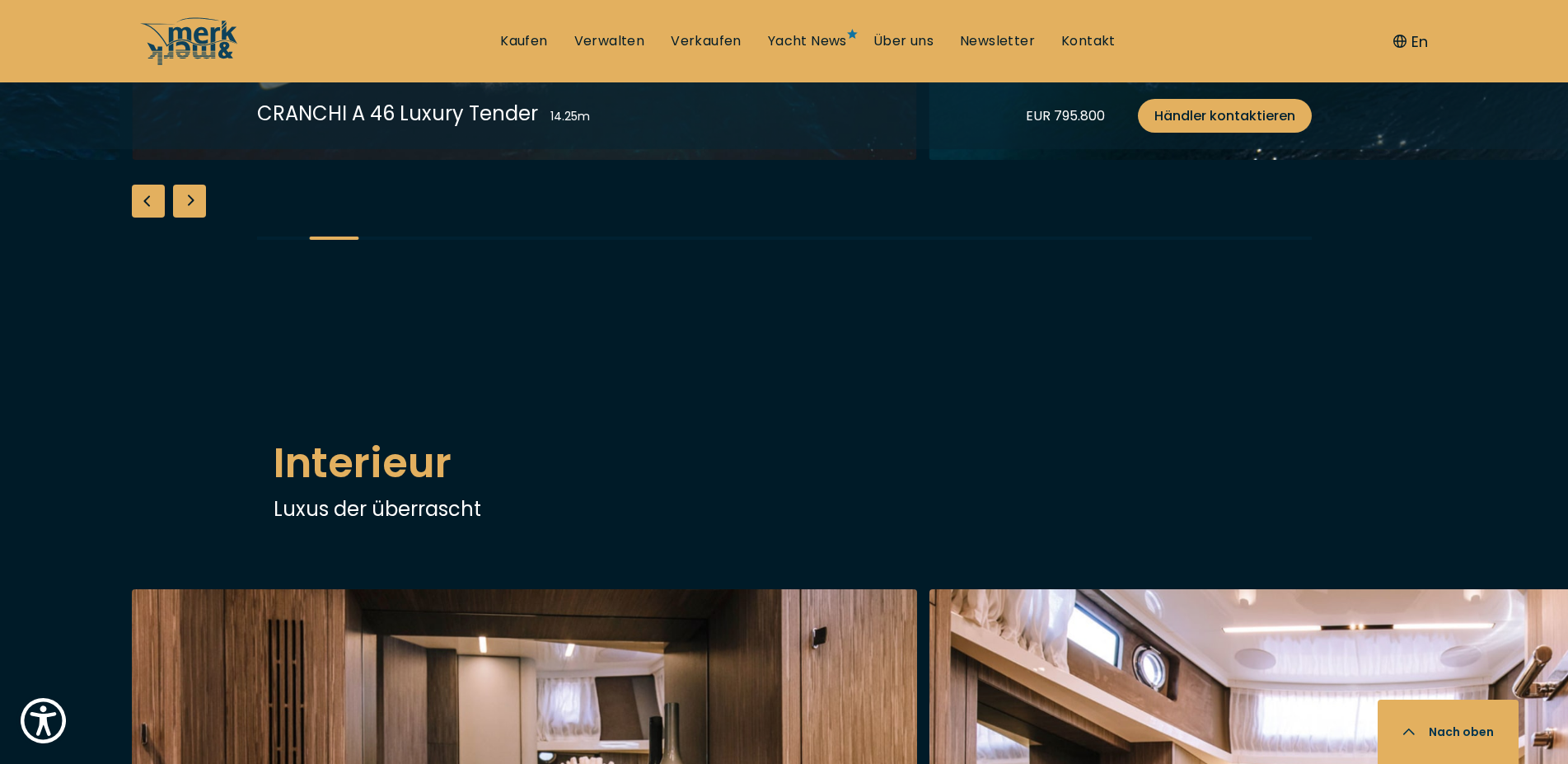
click at [185, 218] on div "Next slide" at bounding box center [190, 201] width 33 height 33
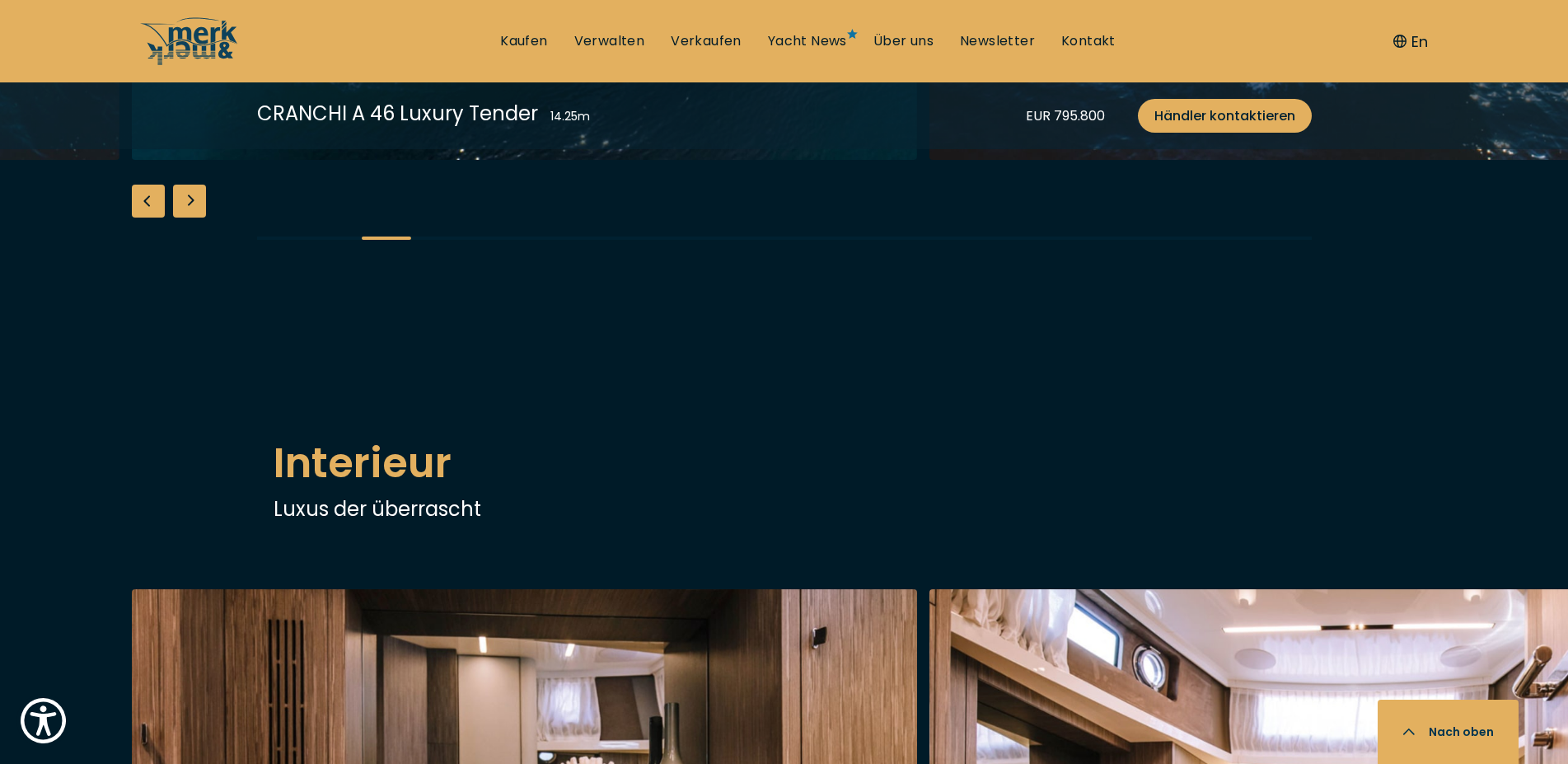
click at [185, 218] on div "Next slide" at bounding box center [190, 201] width 33 height 33
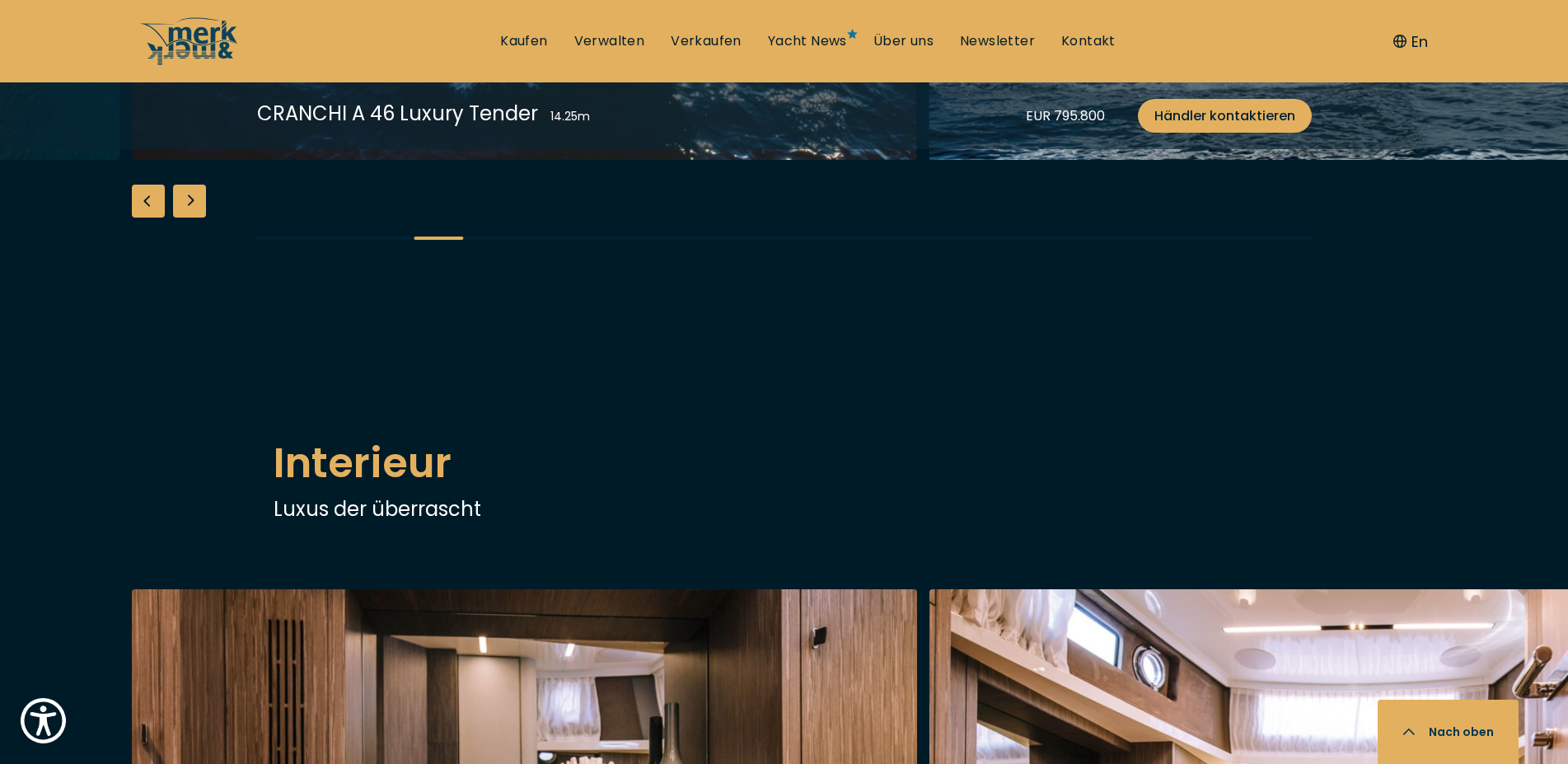
click at [185, 218] on div "Next slide" at bounding box center [190, 201] width 33 height 33
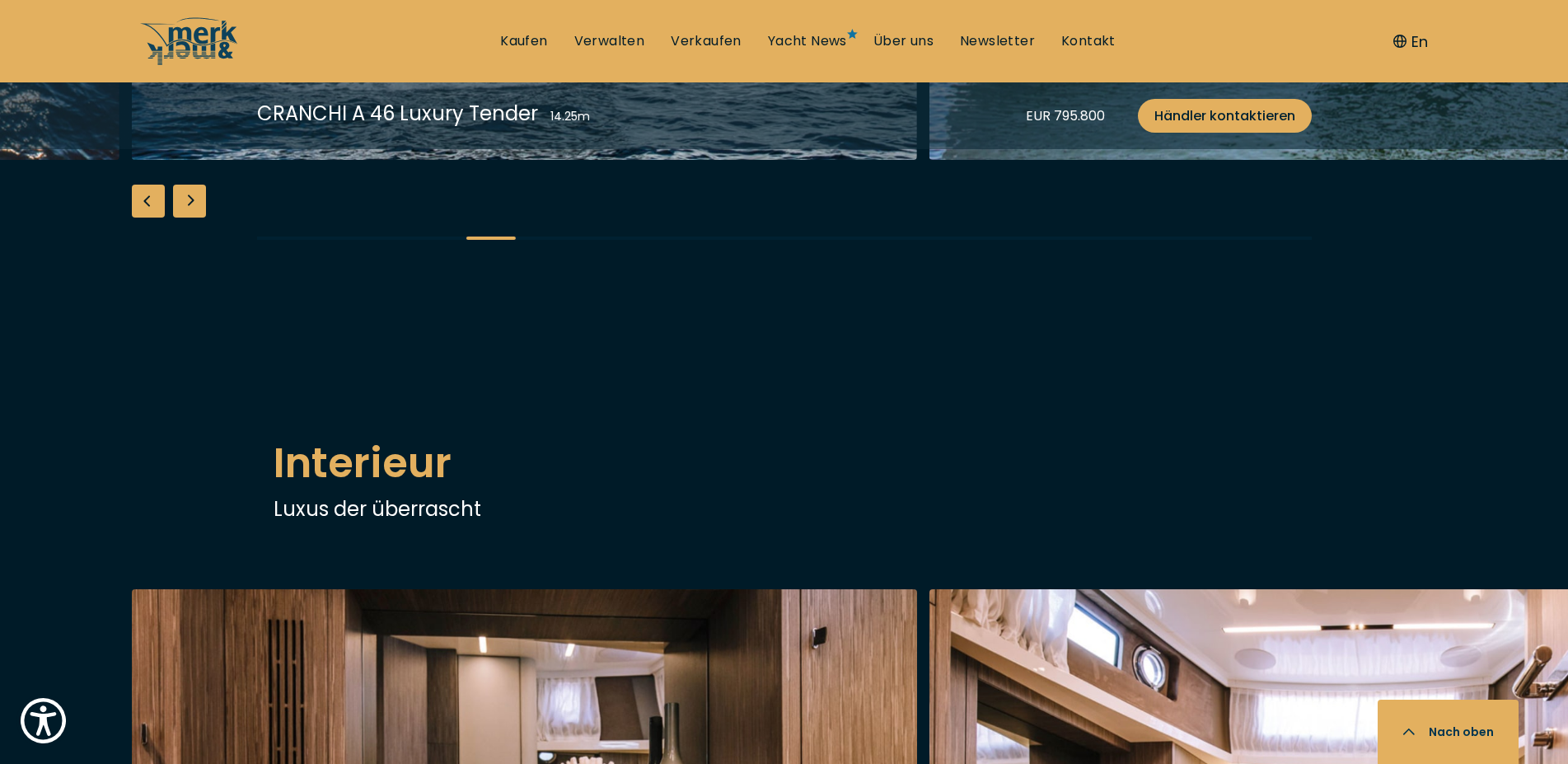
click at [185, 218] on div "Next slide" at bounding box center [190, 201] width 33 height 33
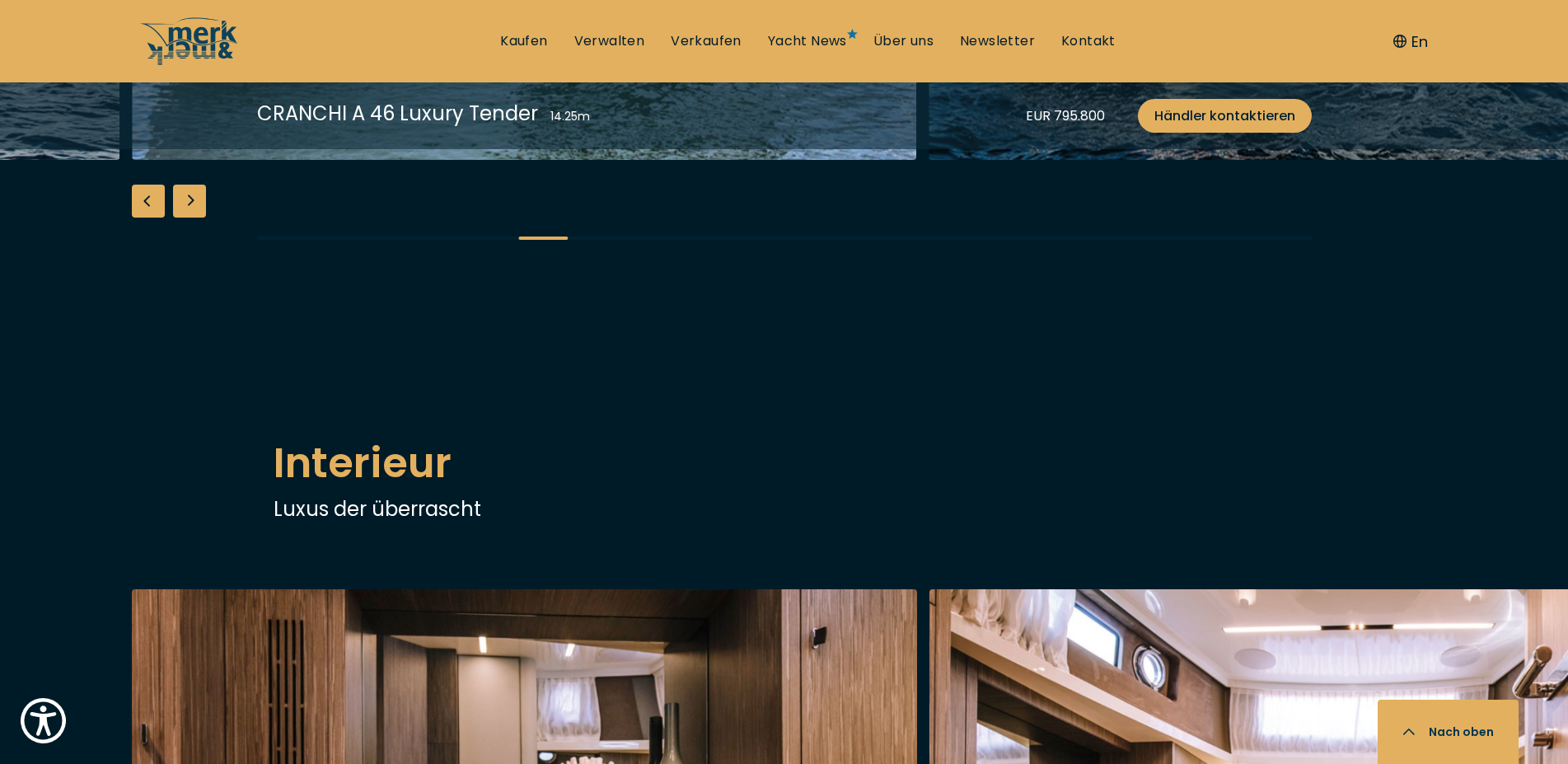
click at [185, 218] on div "Next slide" at bounding box center [190, 201] width 33 height 33
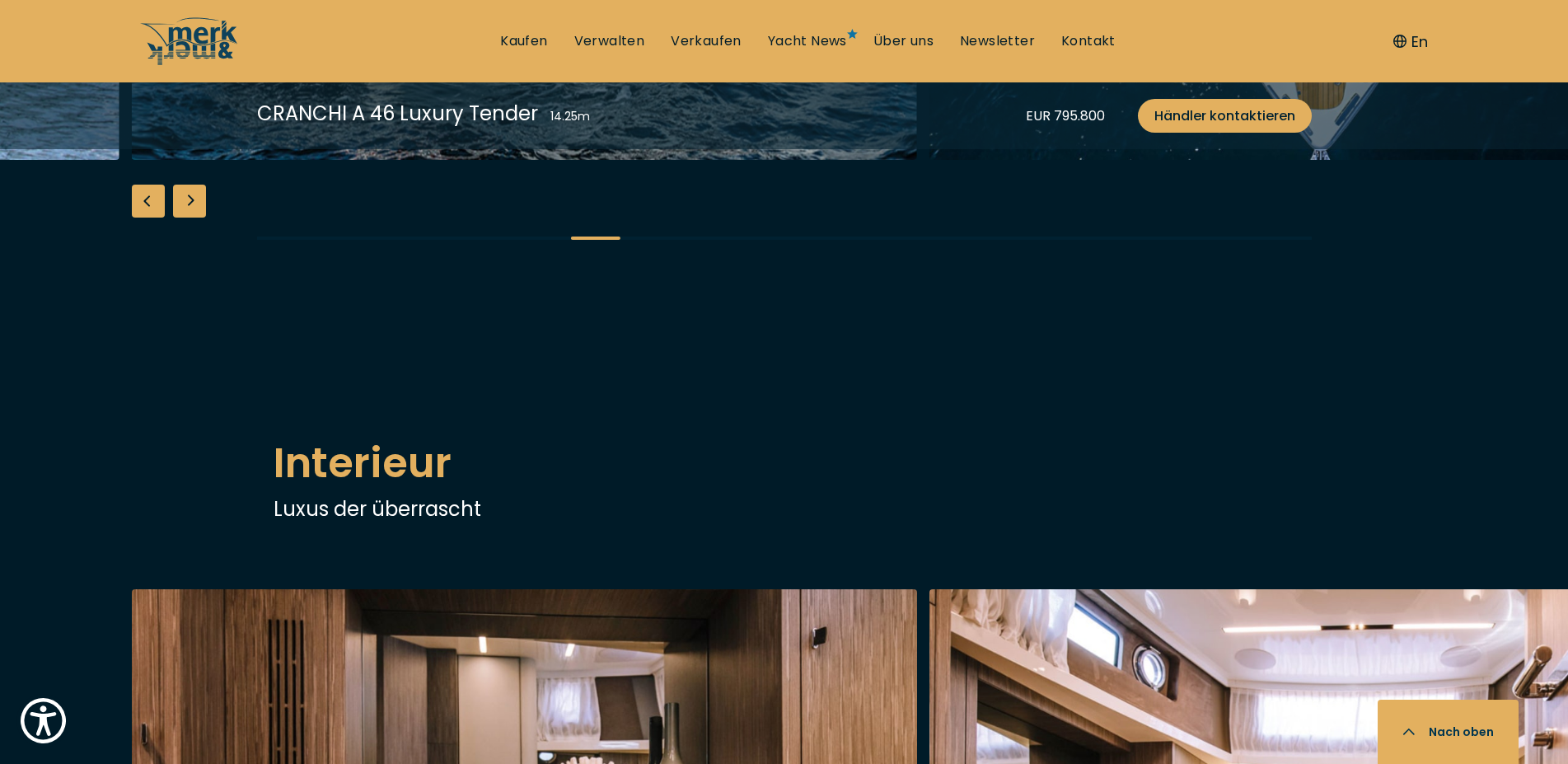
click at [185, 218] on div "Next slide" at bounding box center [190, 201] width 33 height 33
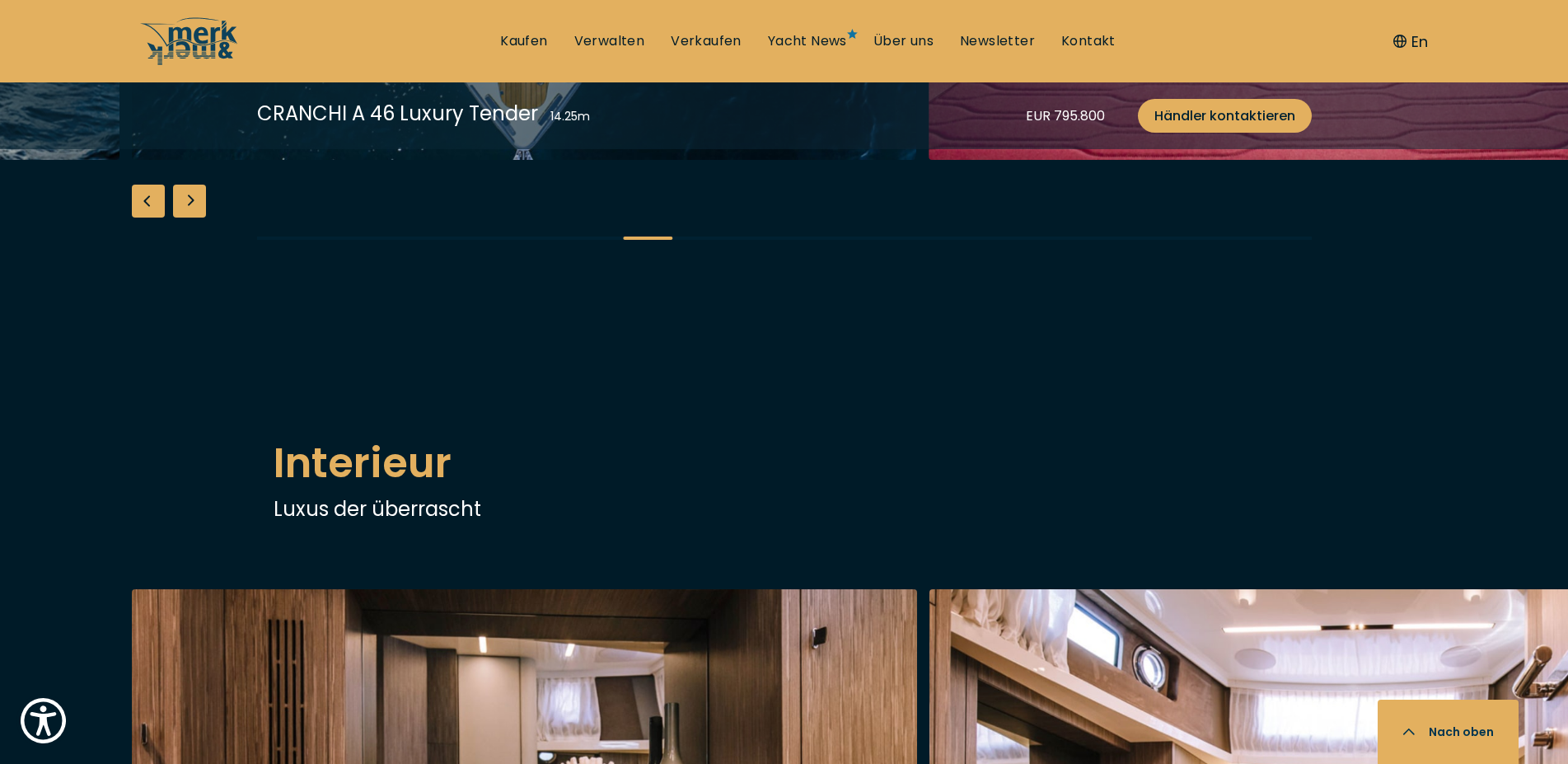
click at [185, 218] on div "Next slide" at bounding box center [190, 201] width 33 height 33
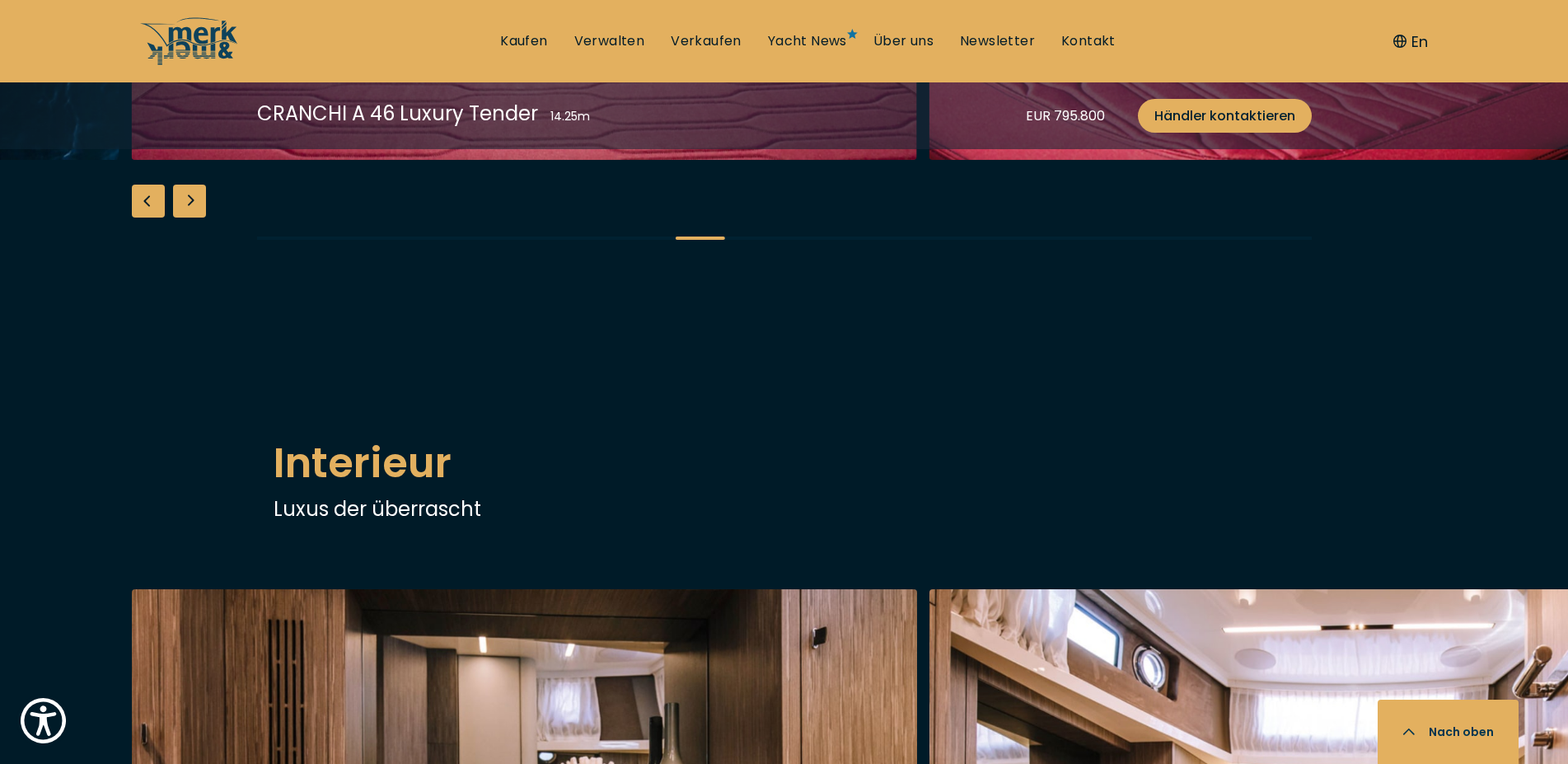
click at [185, 218] on div "Next slide" at bounding box center [190, 201] width 33 height 33
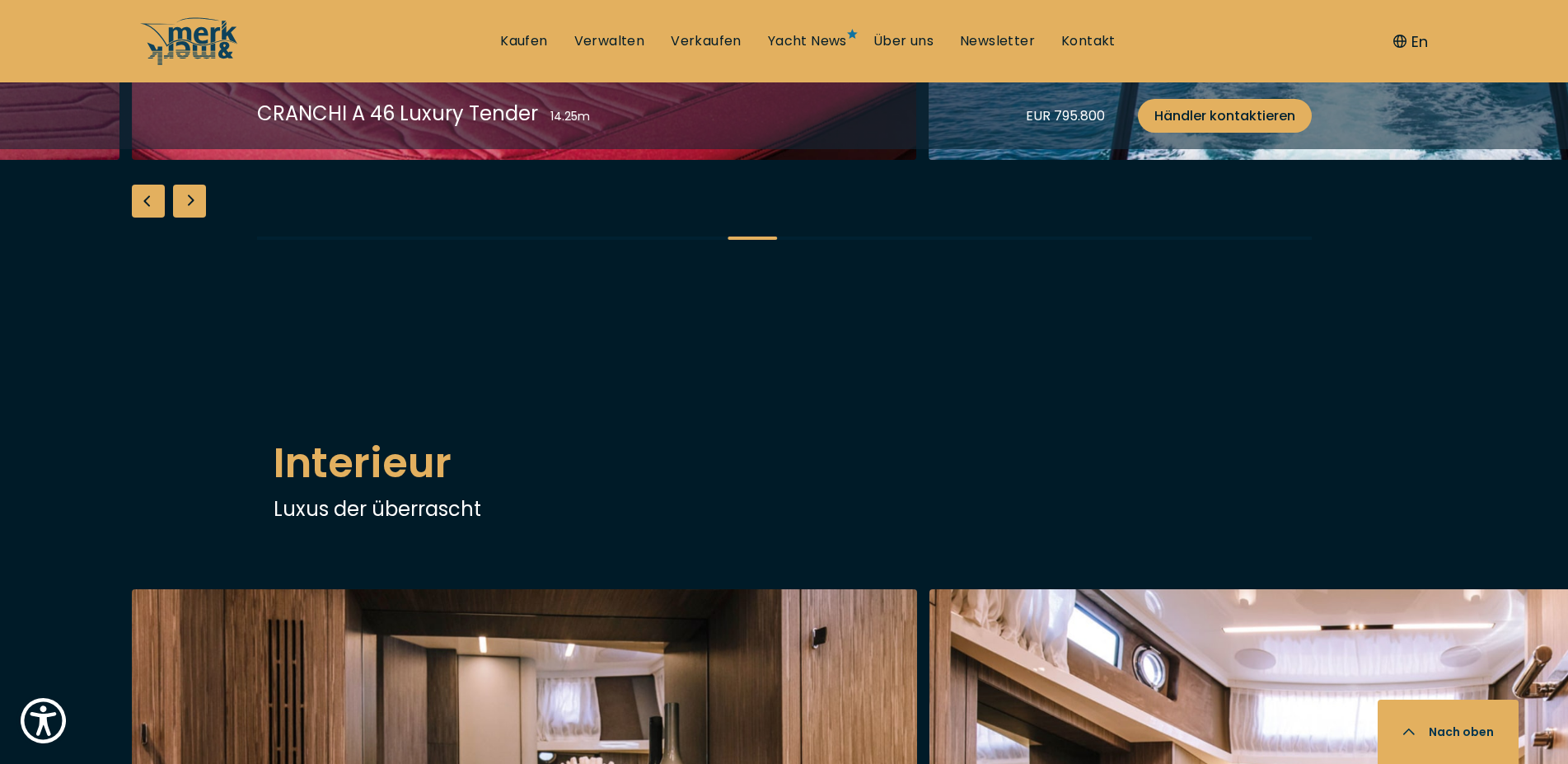
click at [185, 218] on div "Next slide" at bounding box center [190, 201] width 33 height 33
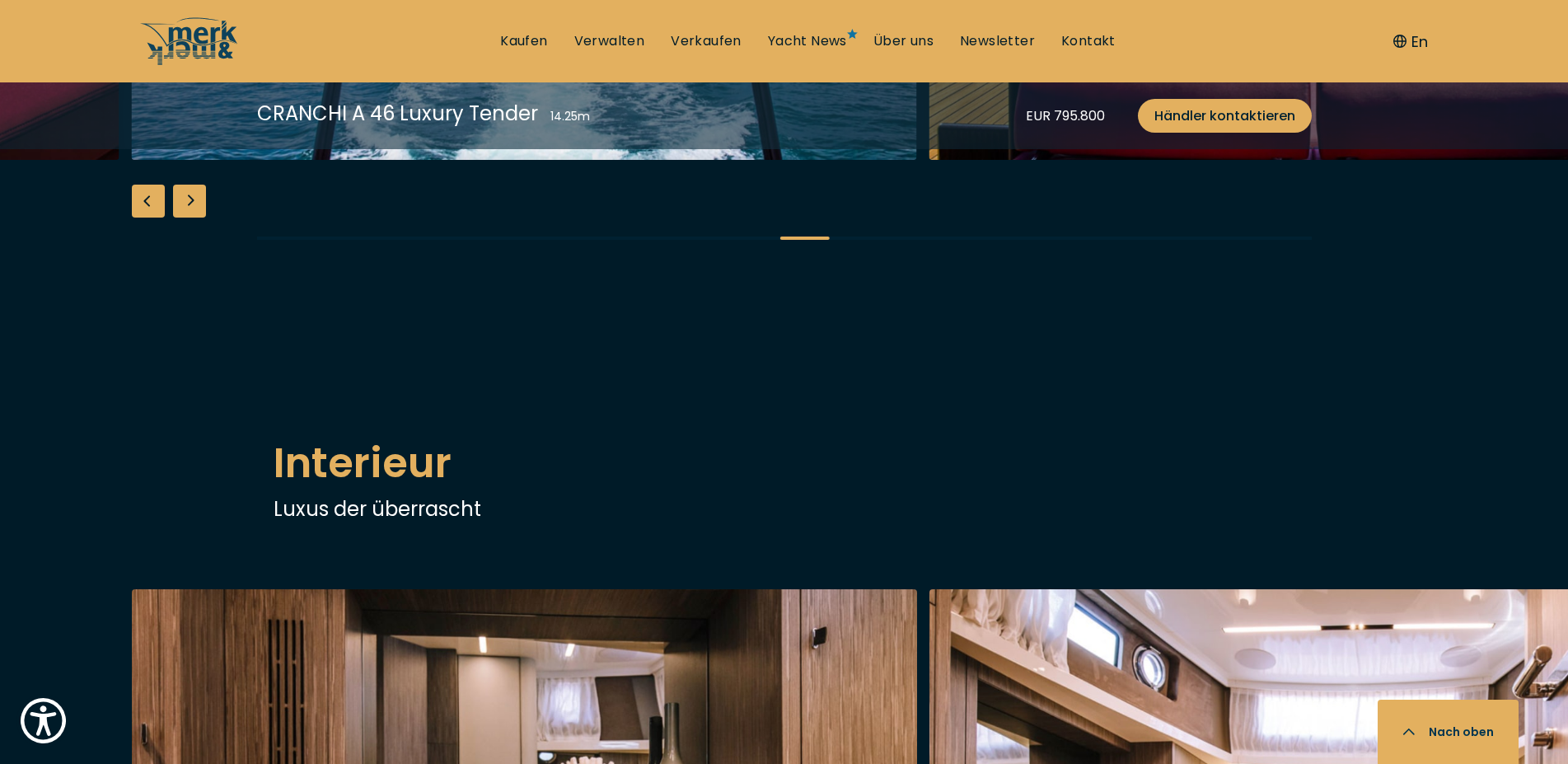
click at [185, 218] on div "Next slide" at bounding box center [190, 201] width 33 height 33
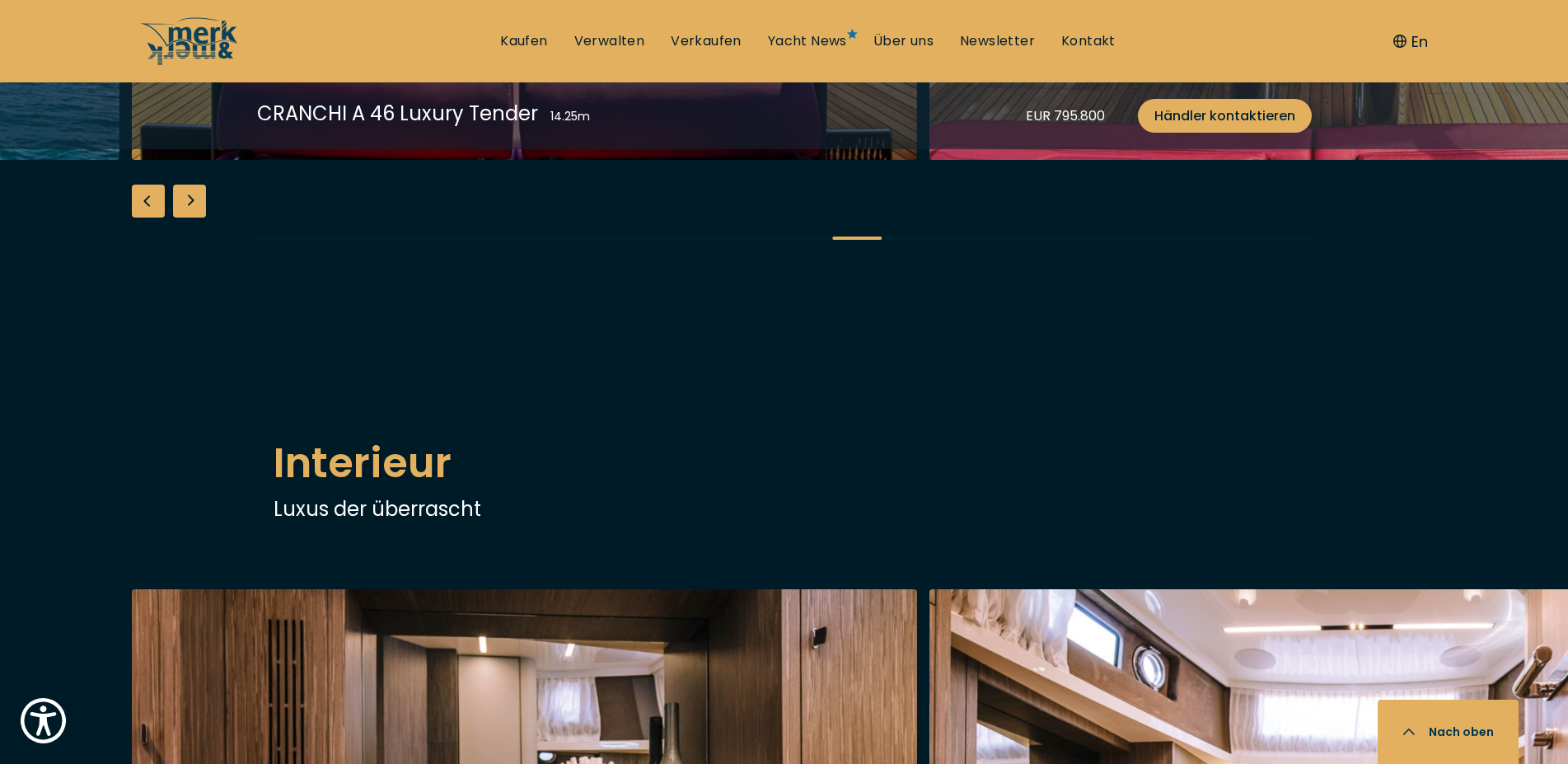
click at [185, 218] on div "Next slide" at bounding box center [190, 201] width 33 height 33
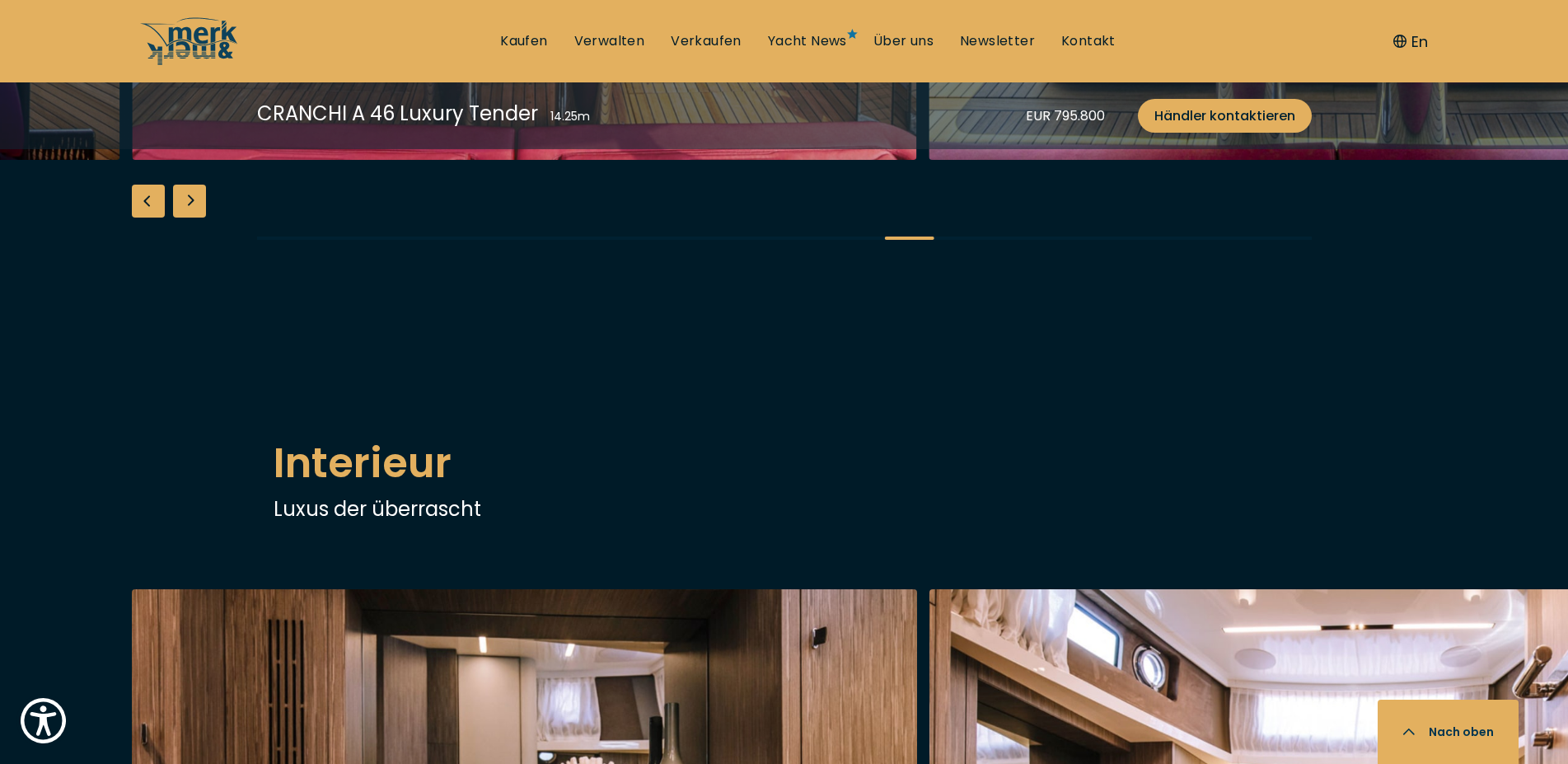
click at [185, 218] on div "Next slide" at bounding box center [190, 201] width 33 height 33
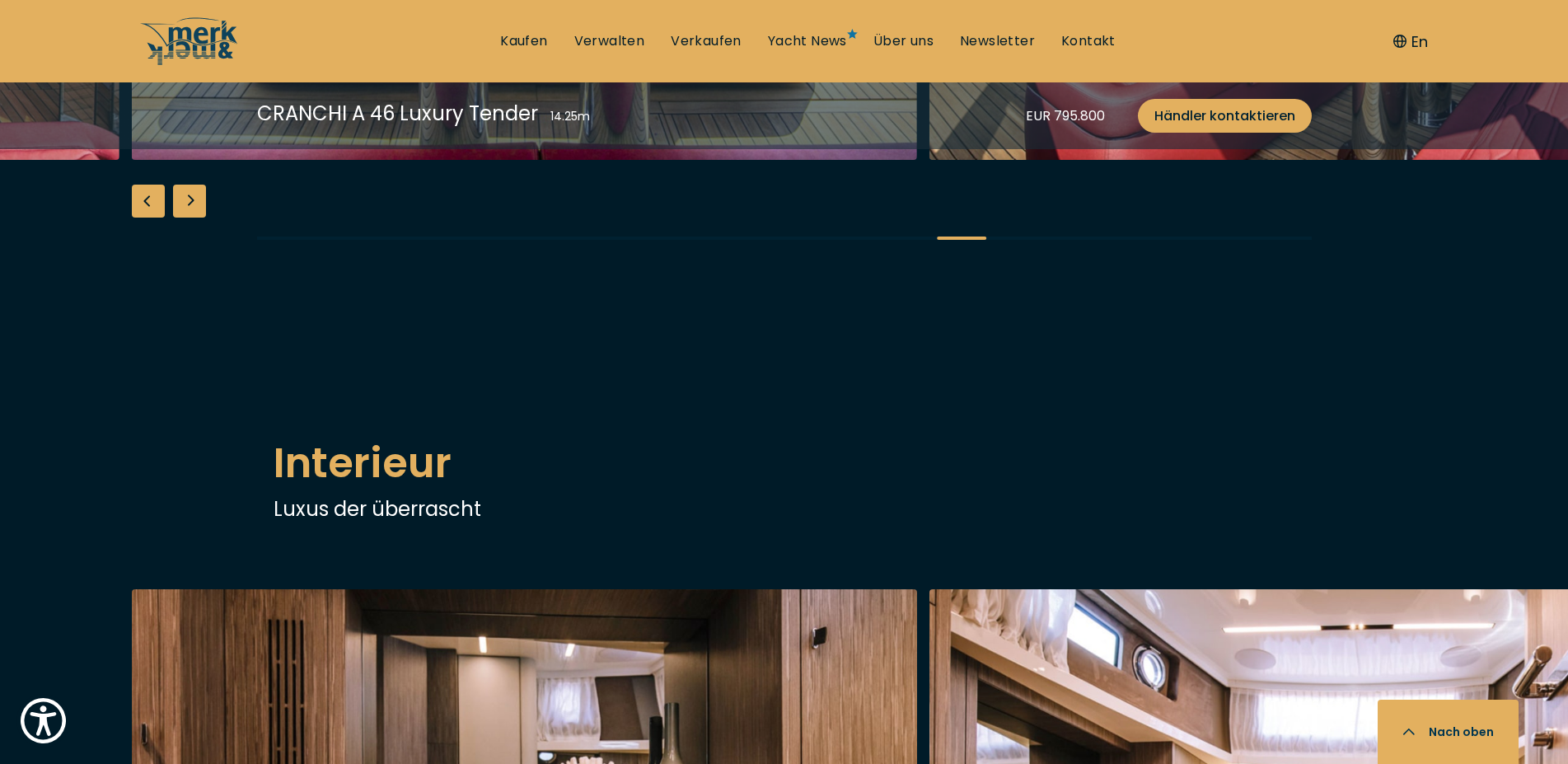
click at [185, 218] on div "Next slide" at bounding box center [190, 201] width 33 height 33
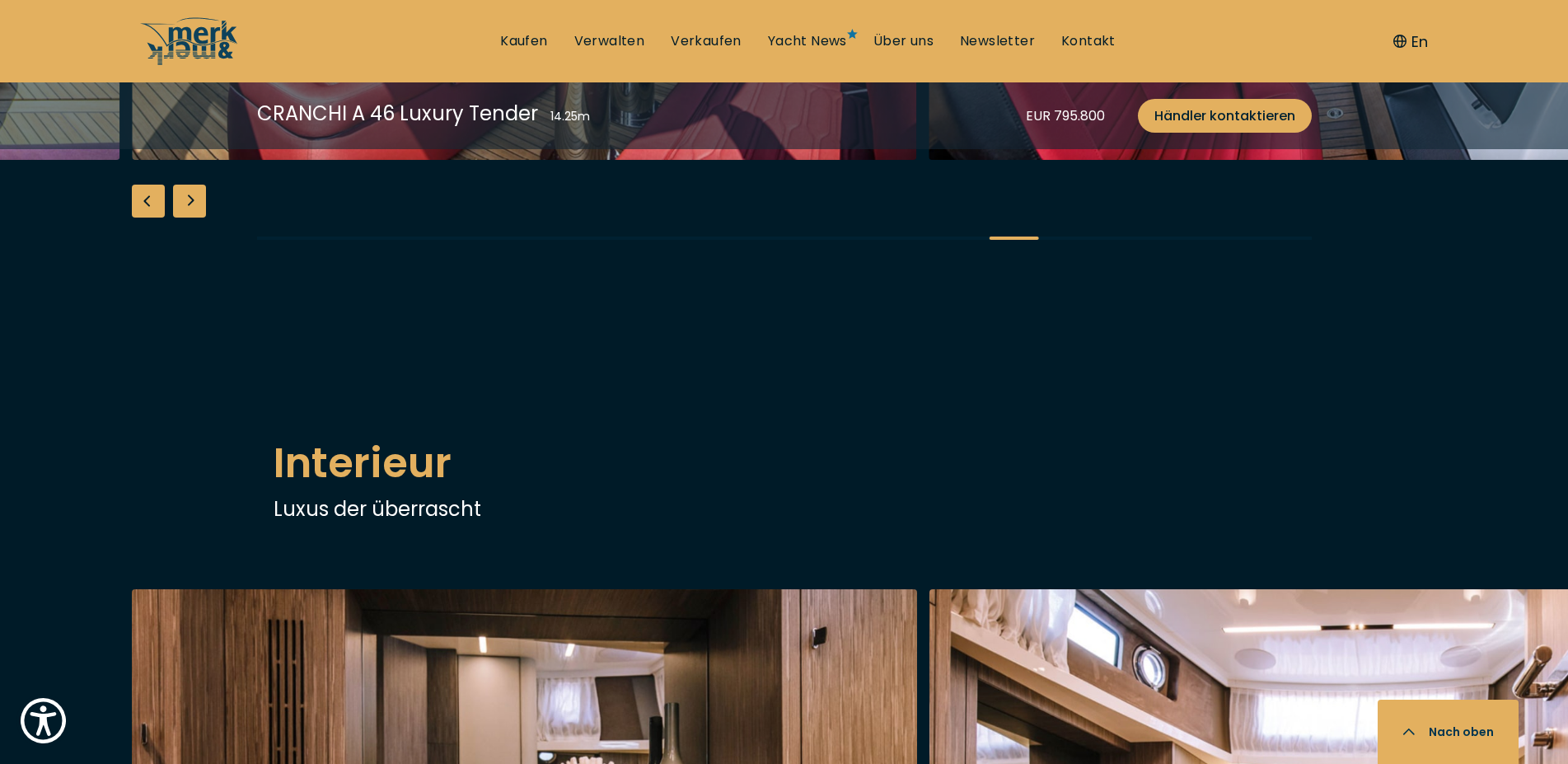
click at [185, 218] on div "Next slide" at bounding box center [190, 201] width 33 height 33
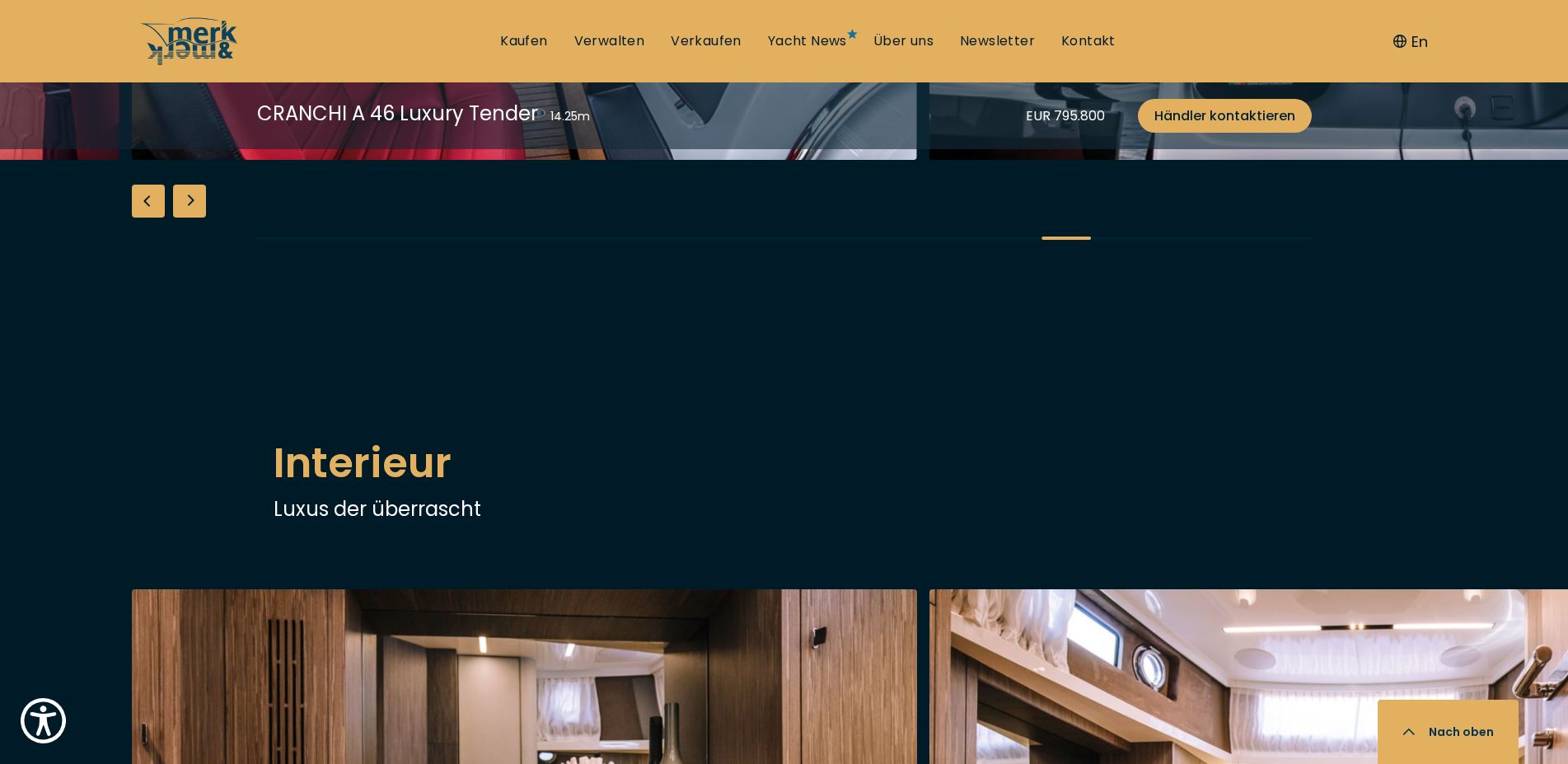
click at [185, 218] on div "Next slide" at bounding box center [190, 201] width 33 height 33
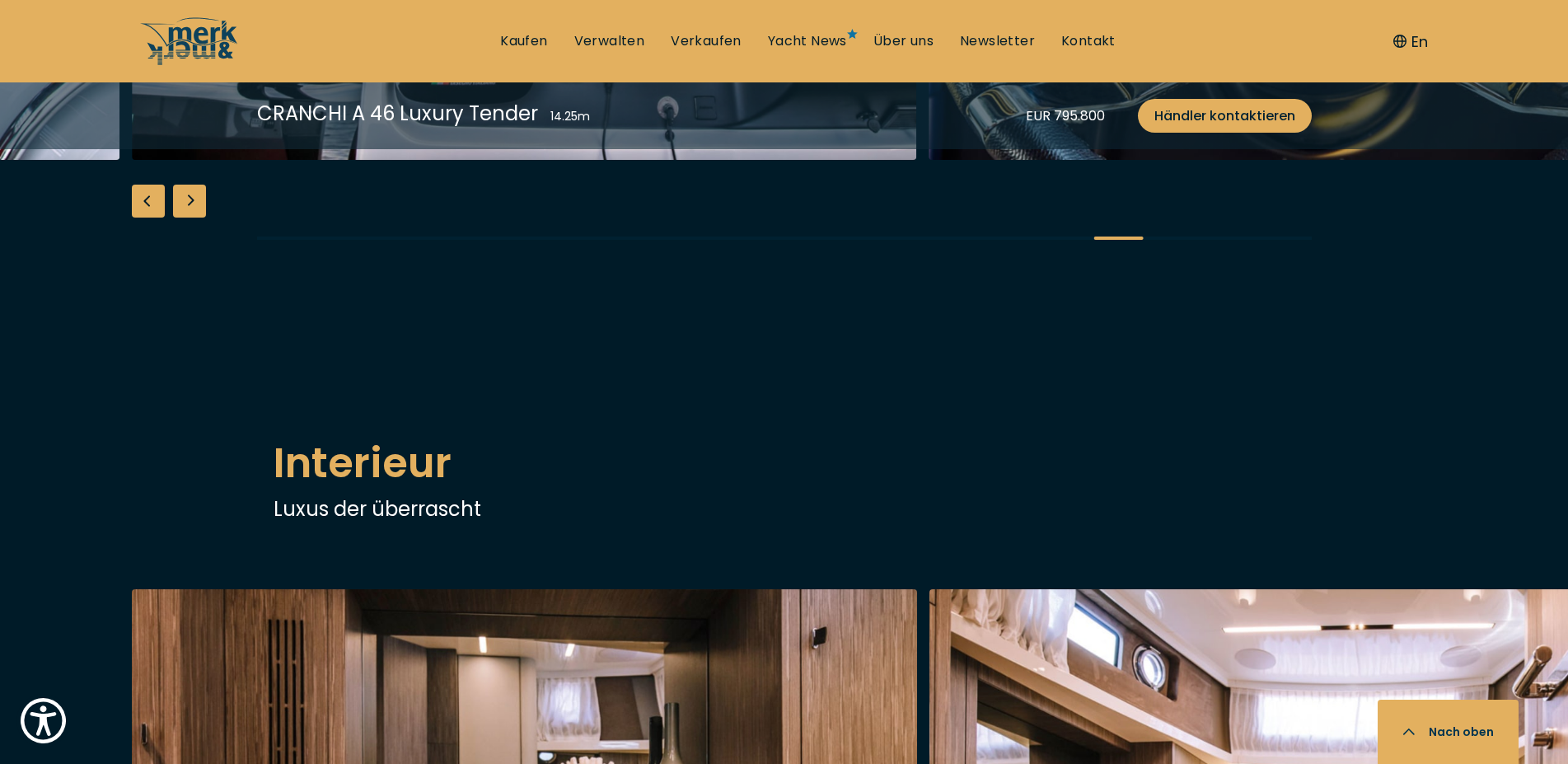
click at [185, 218] on div "Next slide" at bounding box center [190, 201] width 33 height 33
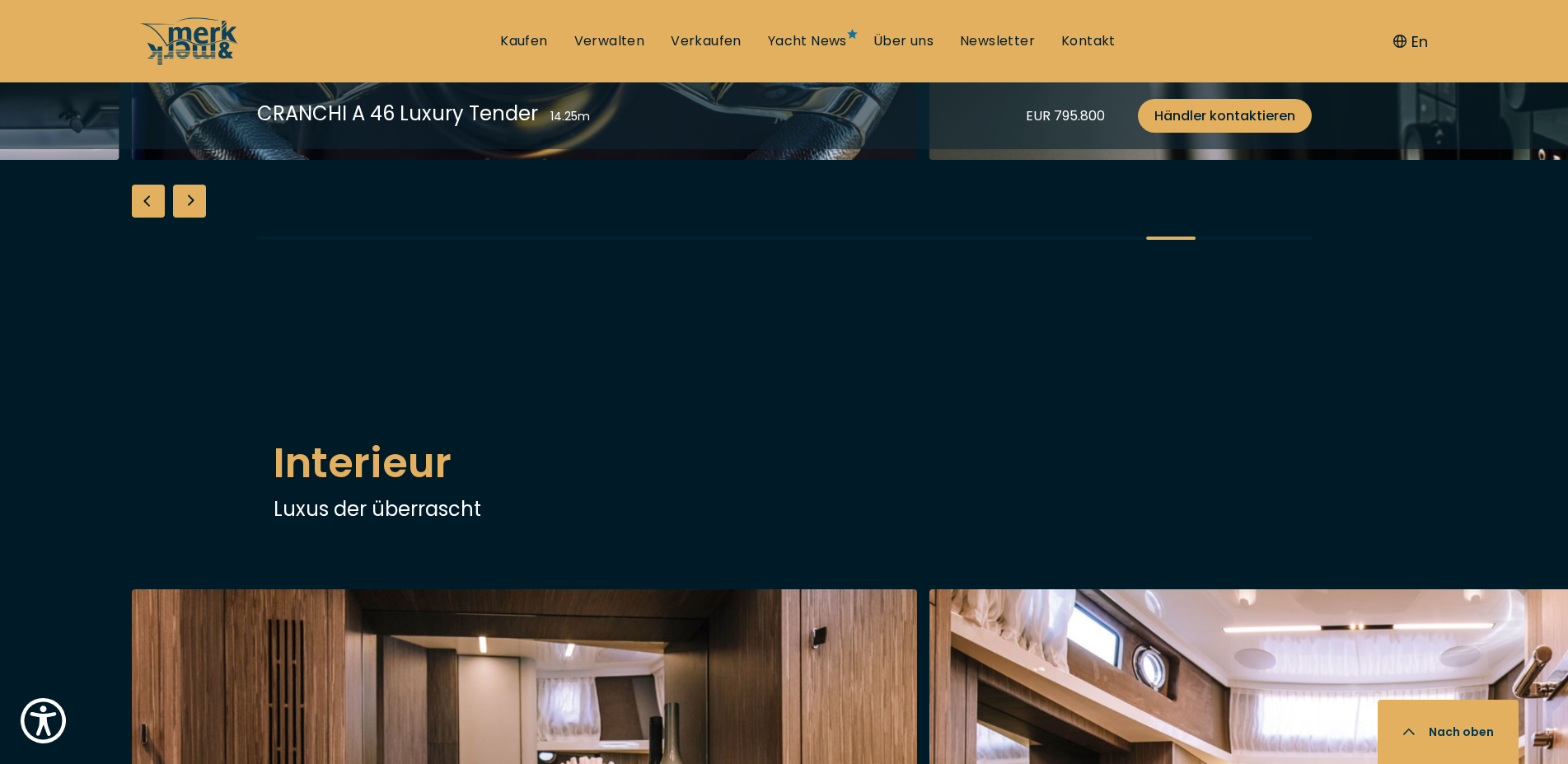
click at [185, 218] on div "Next slide" at bounding box center [190, 201] width 33 height 33
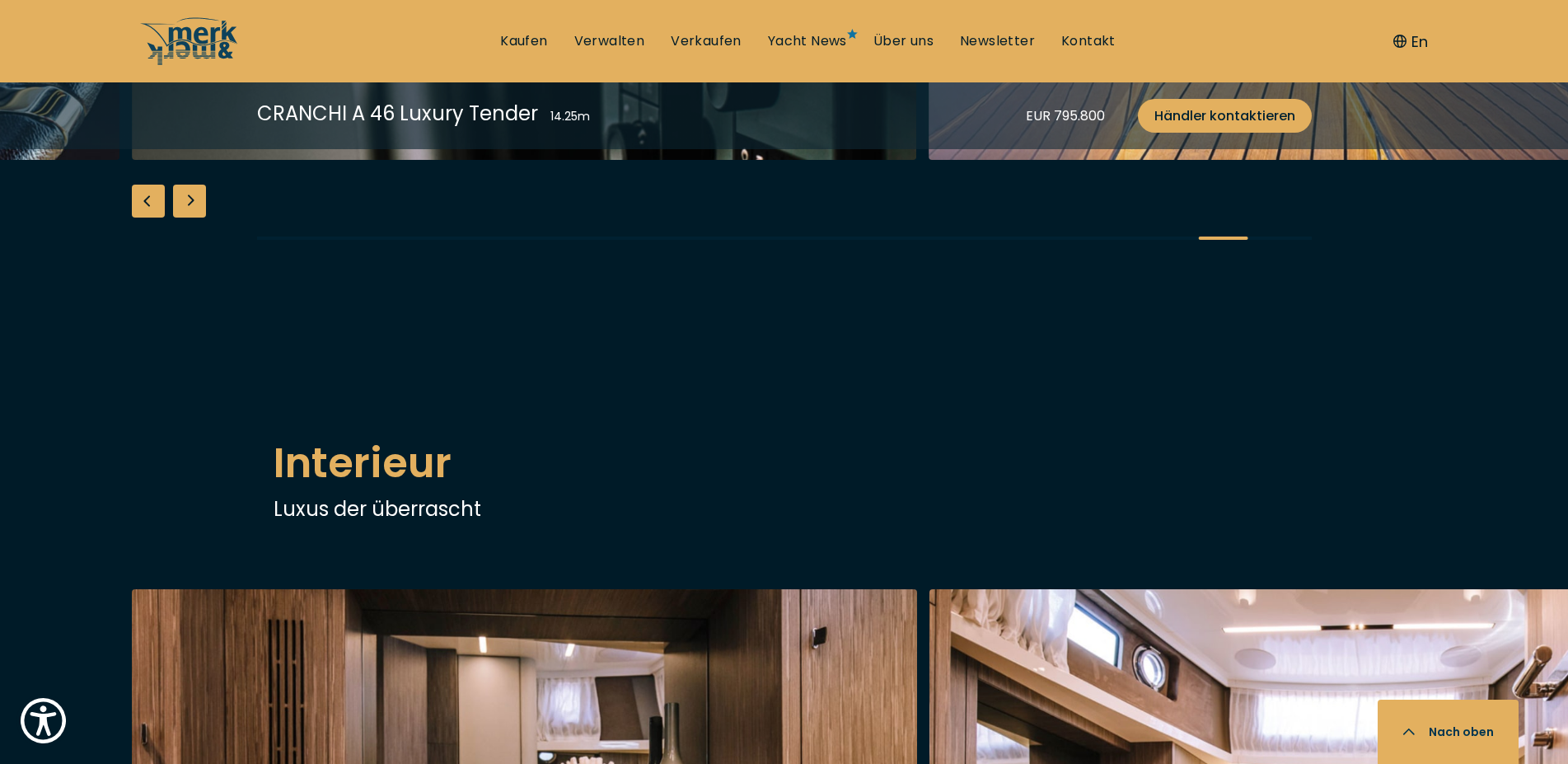
click at [185, 218] on div "Next slide" at bounding box center [190, 201] width 33 height 33
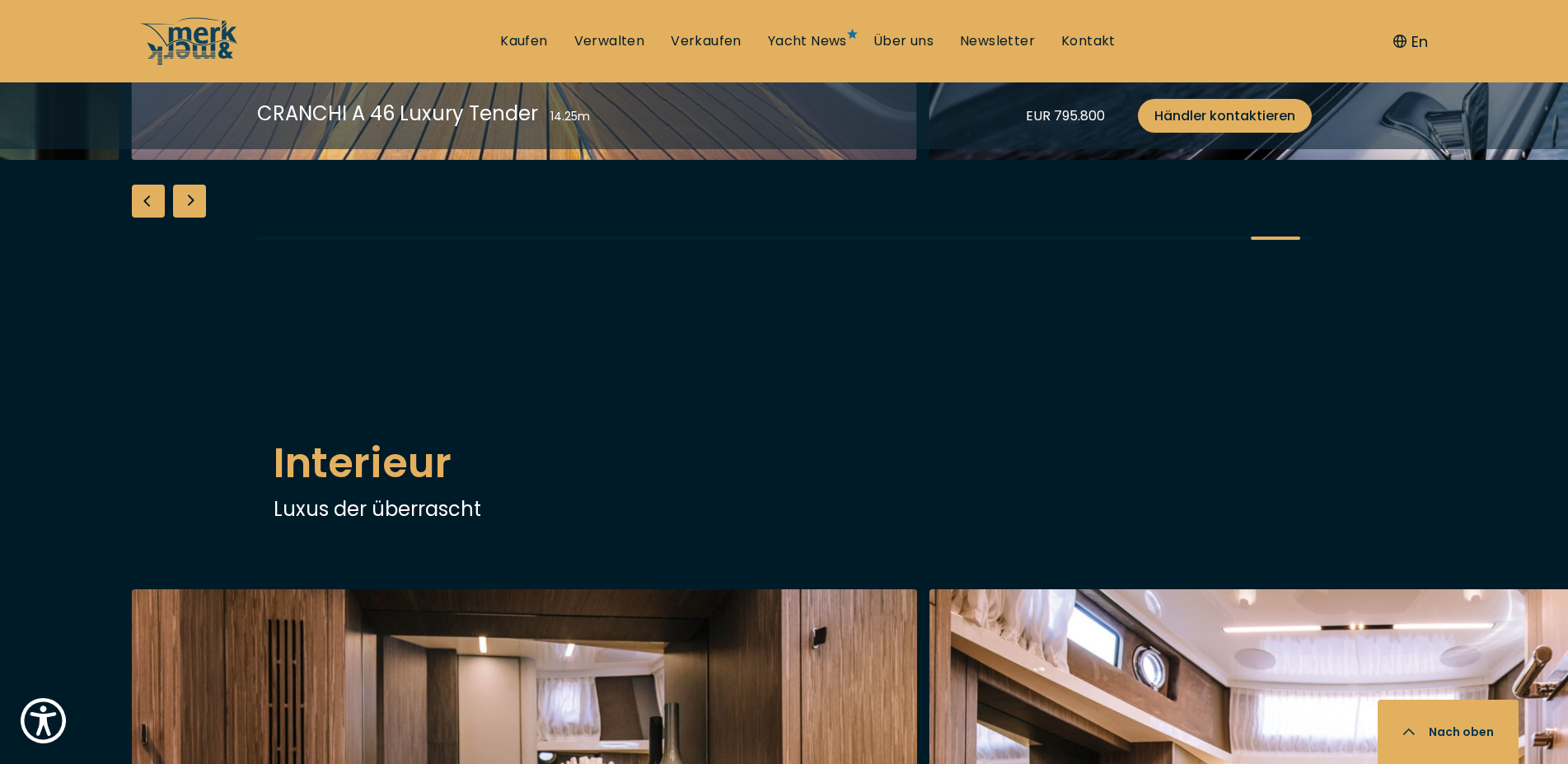
click at [185, 218] on div "Next slide" at bounding box center [190, 201] width 33 height 33
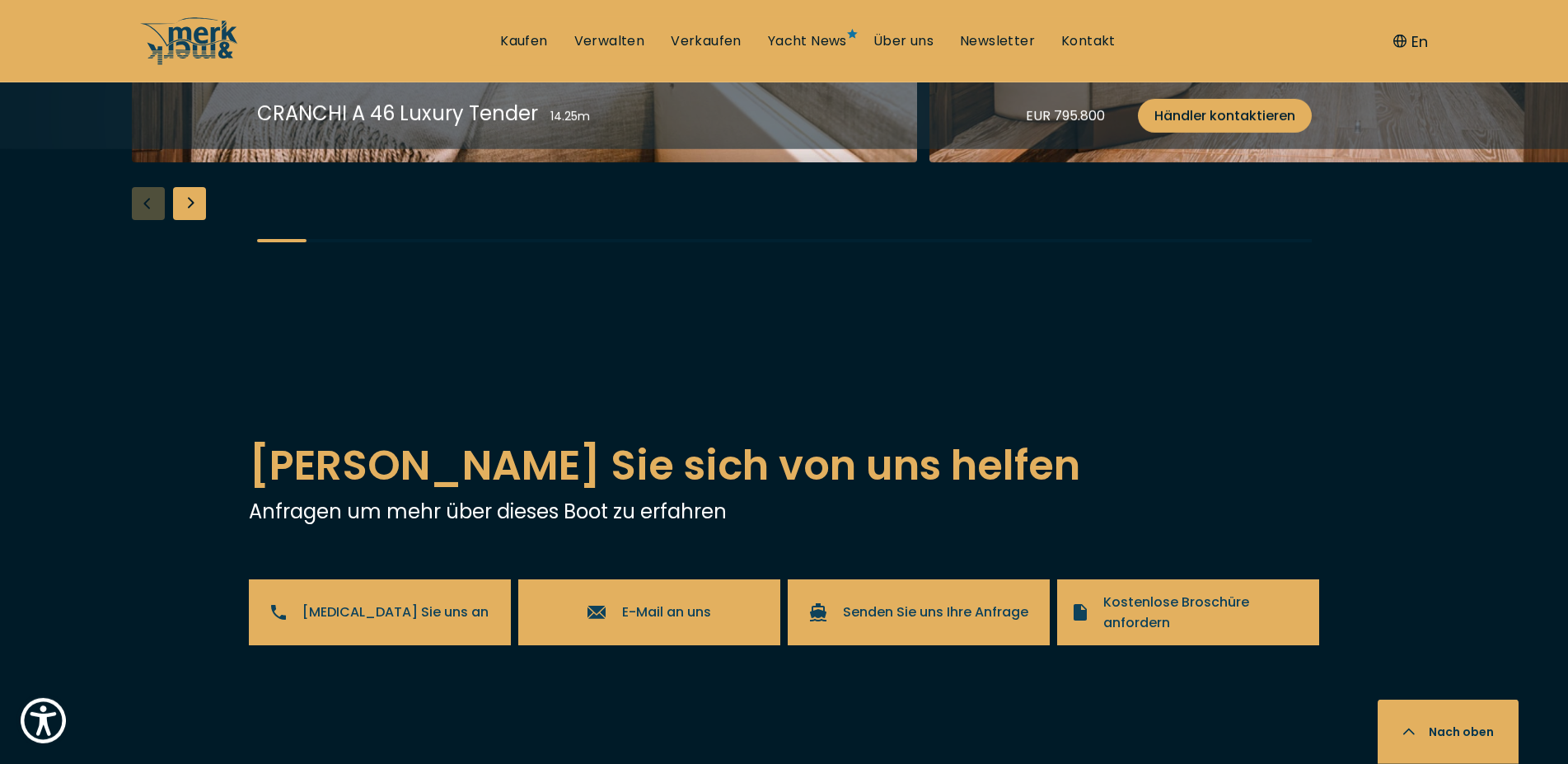
scroll to position [3111, 0]
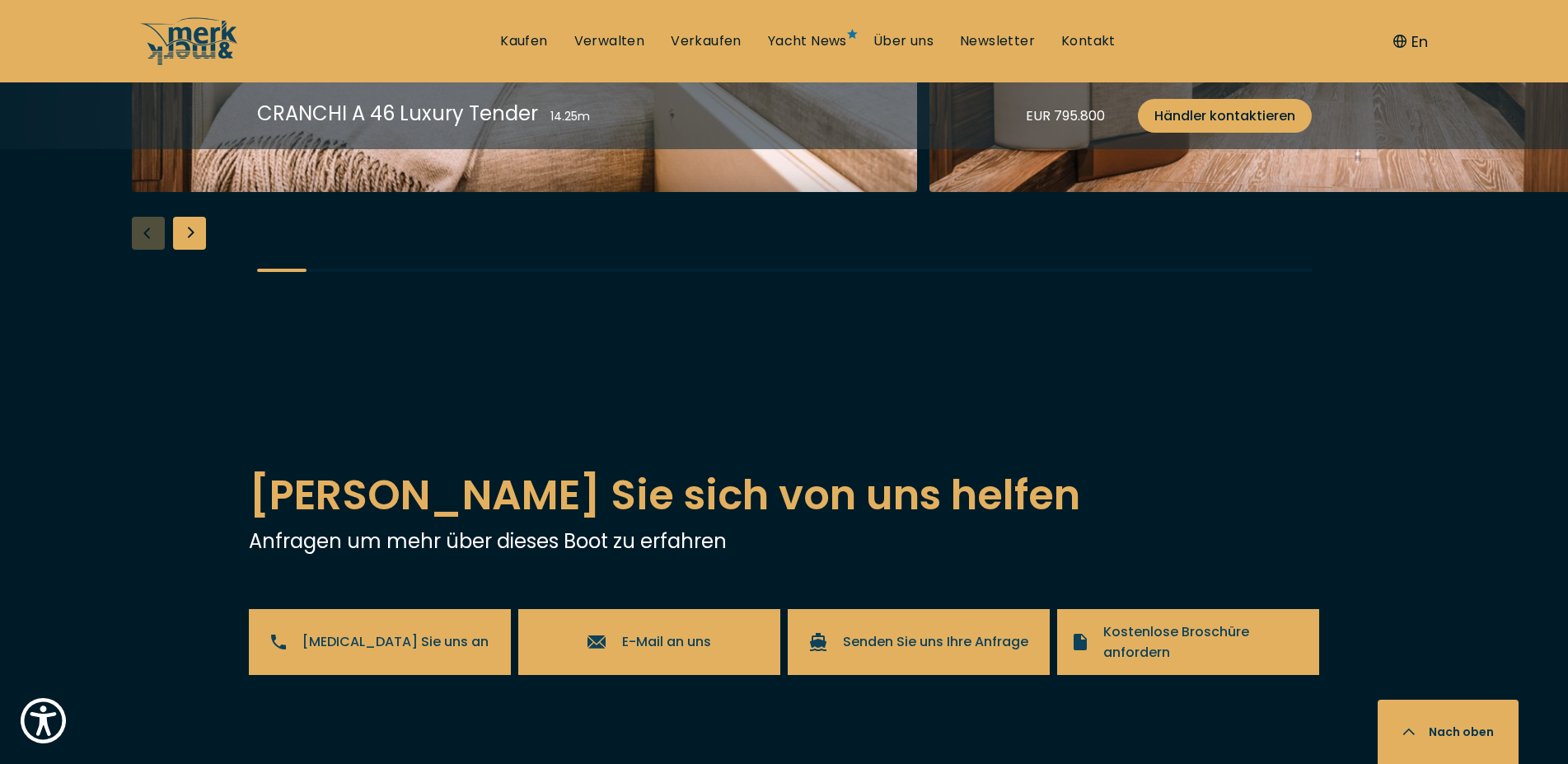
click at [185, 249] on div "Next slide" at bounding box center [190, 234] width 33 height 33
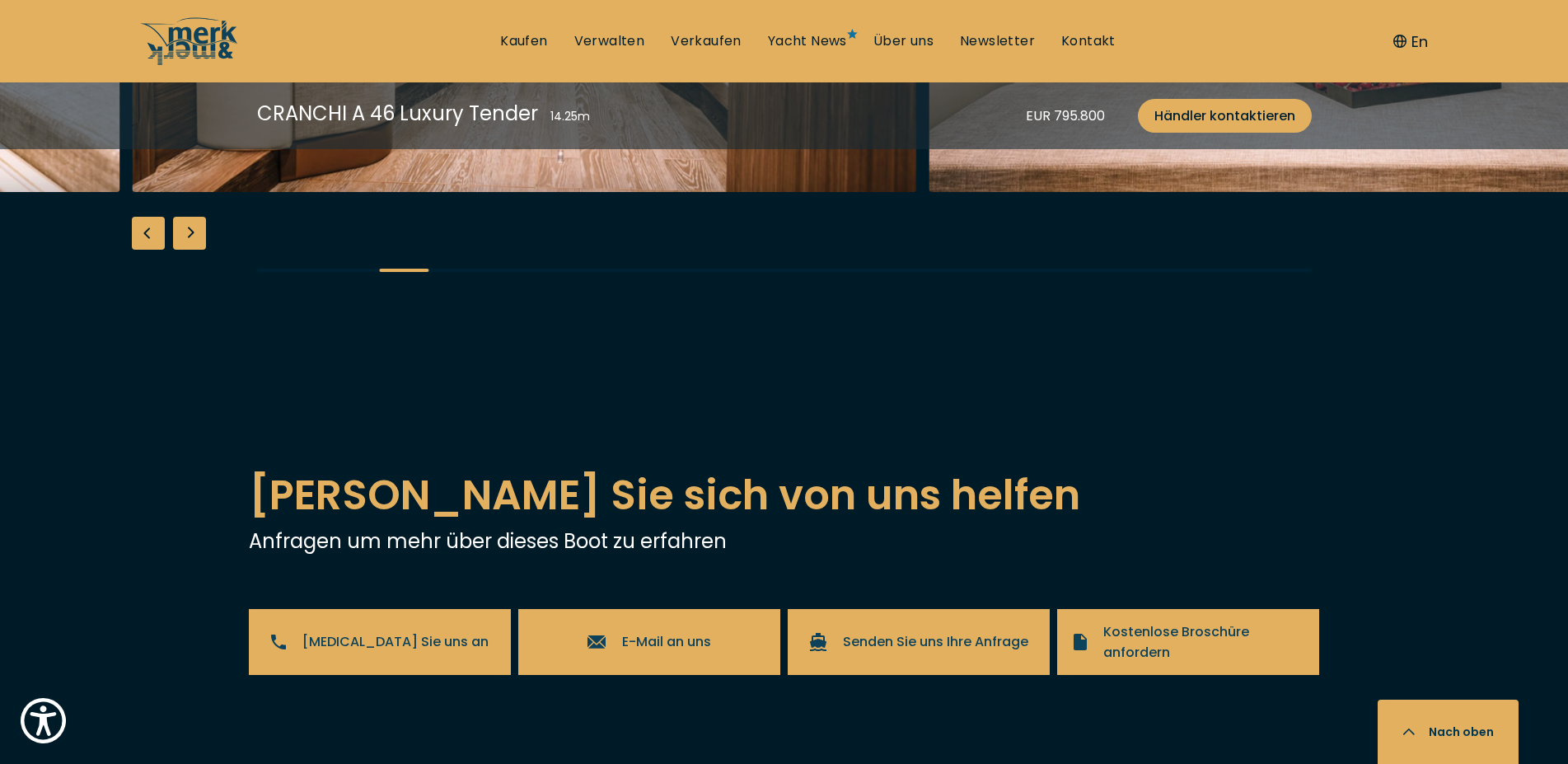
click at [185, 249] on div "Next slide" at bounding box center [190, 234] width 33 height 33
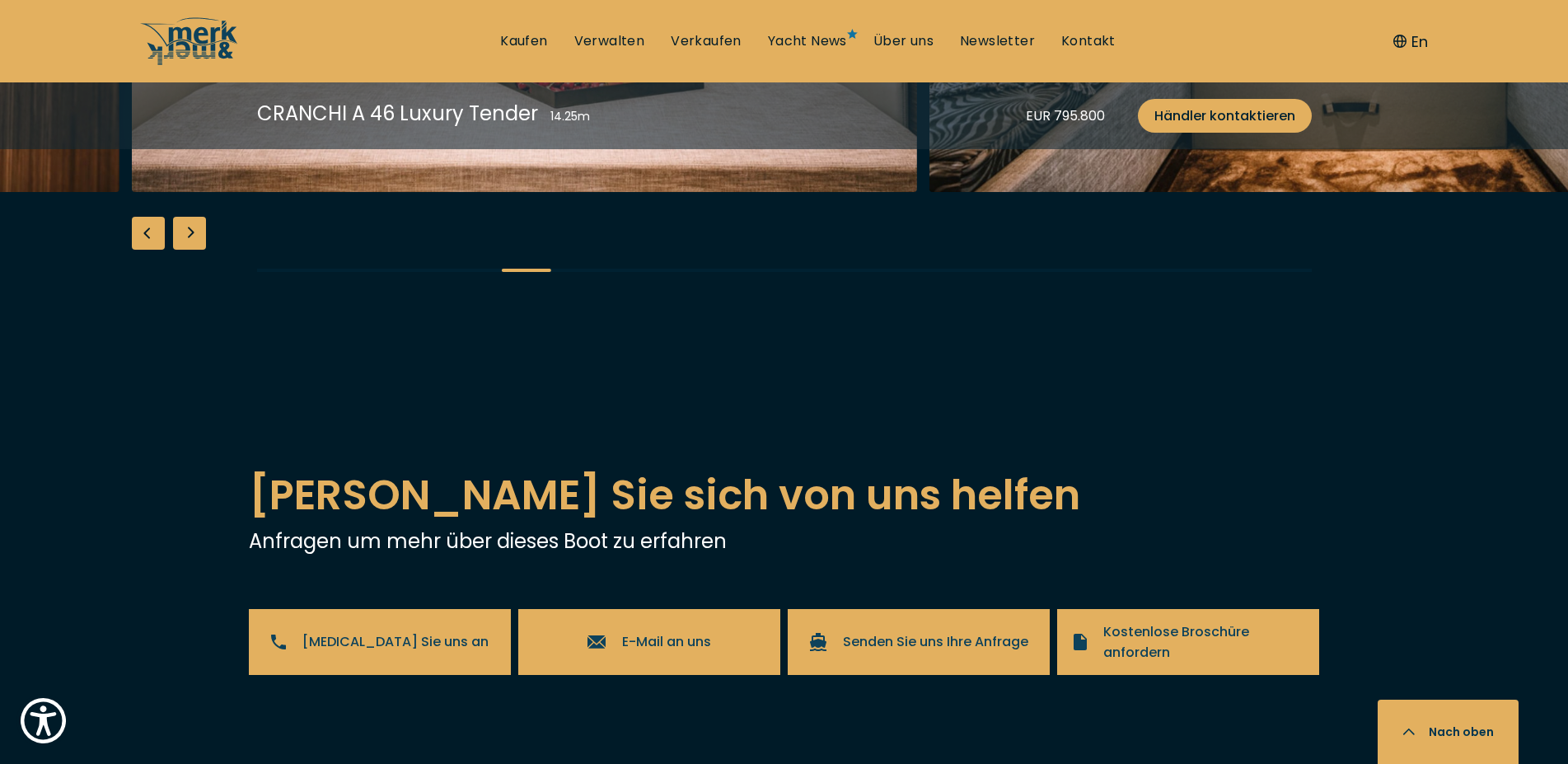
click at [185, 249] on div "Next slide" at bounding box center [190, 234] width 33 height 33
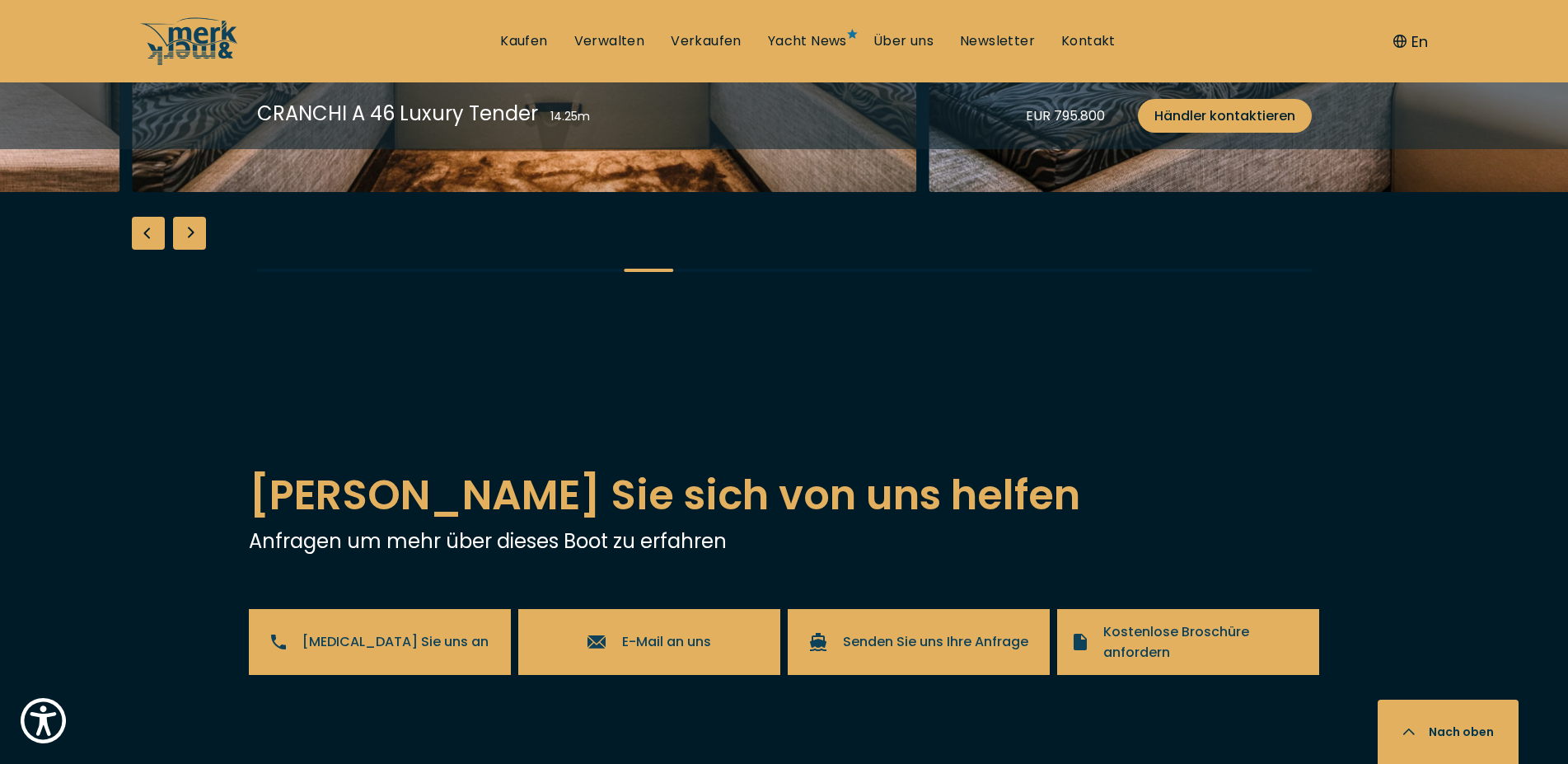
click at [185, 249] on div "Next slide" at bounding box center [190, 234] width 33 height 33
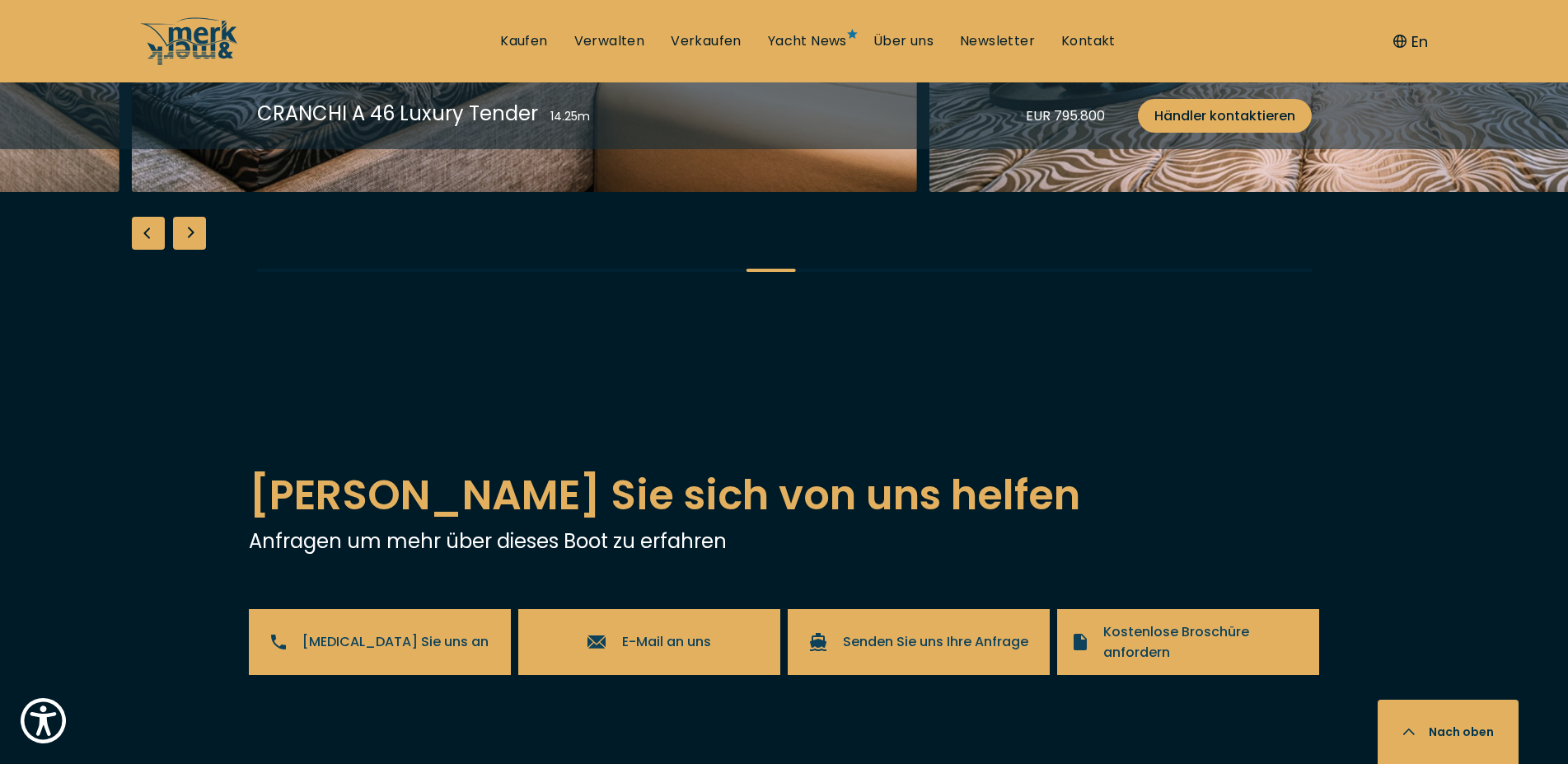
click at [185, 249] on div "Next slide" at bounding box center [190, 234] width 33 height 33
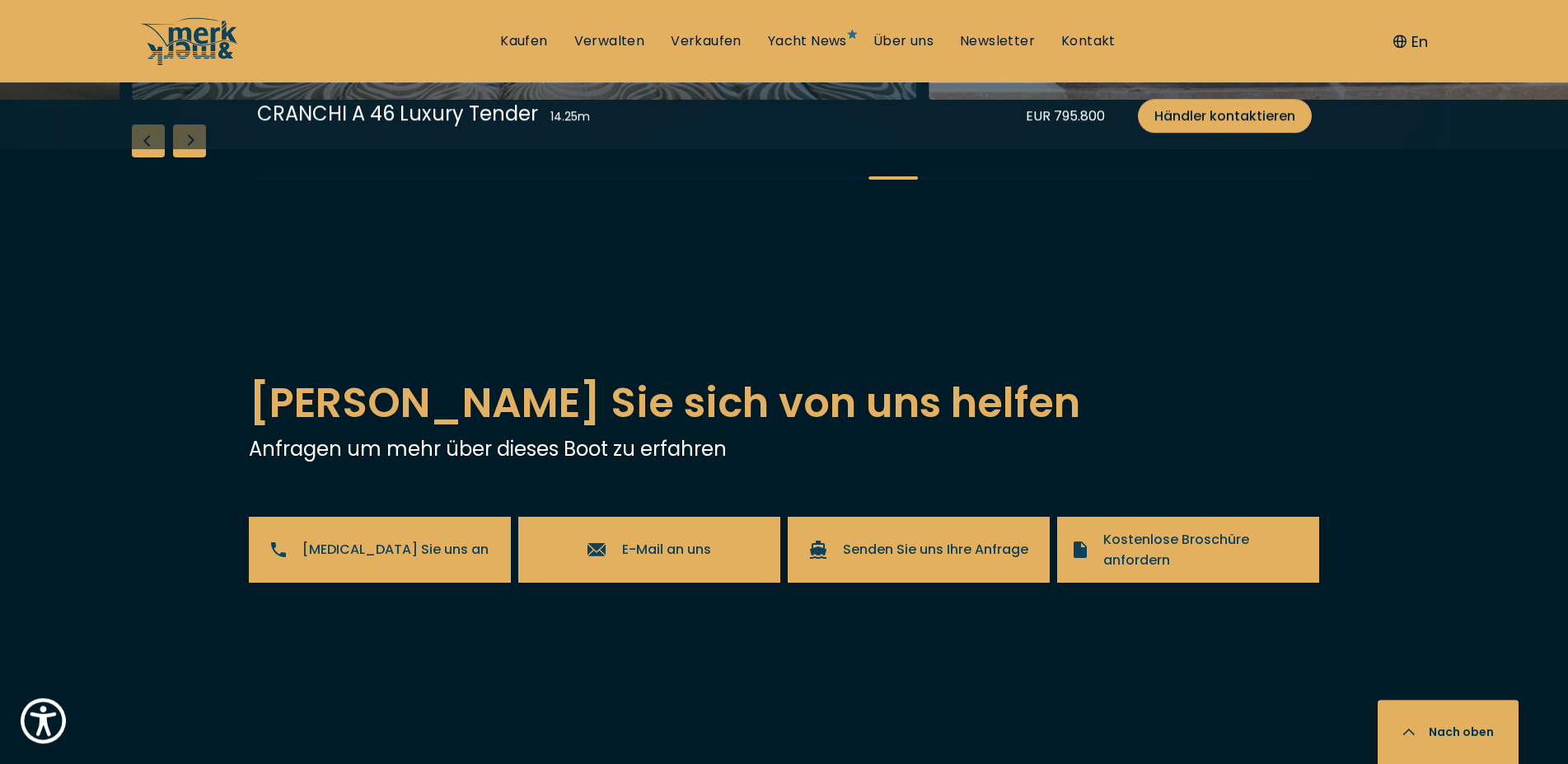
scroll to position [3363, 0]
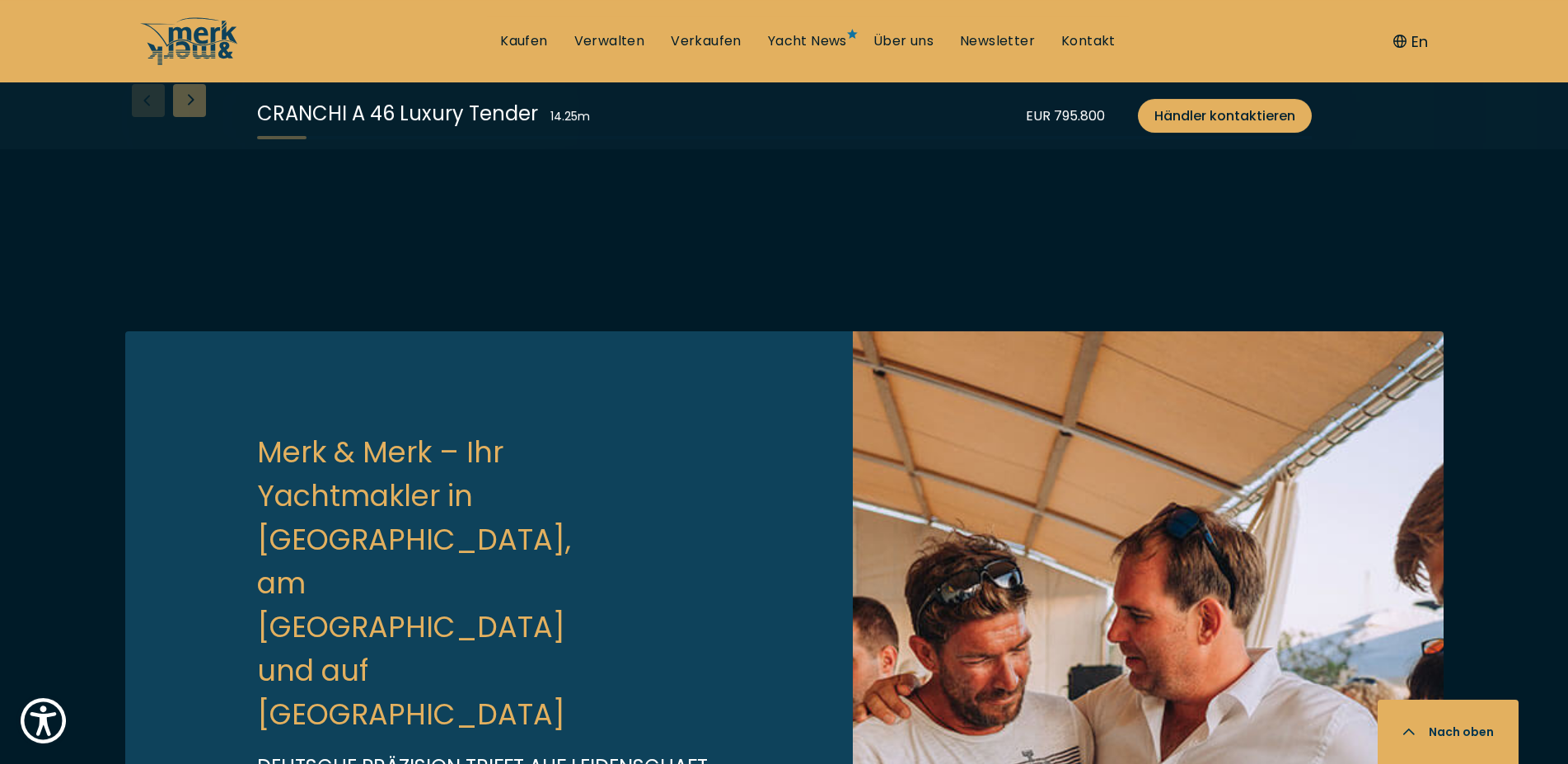
scroll to position [4540, 0]
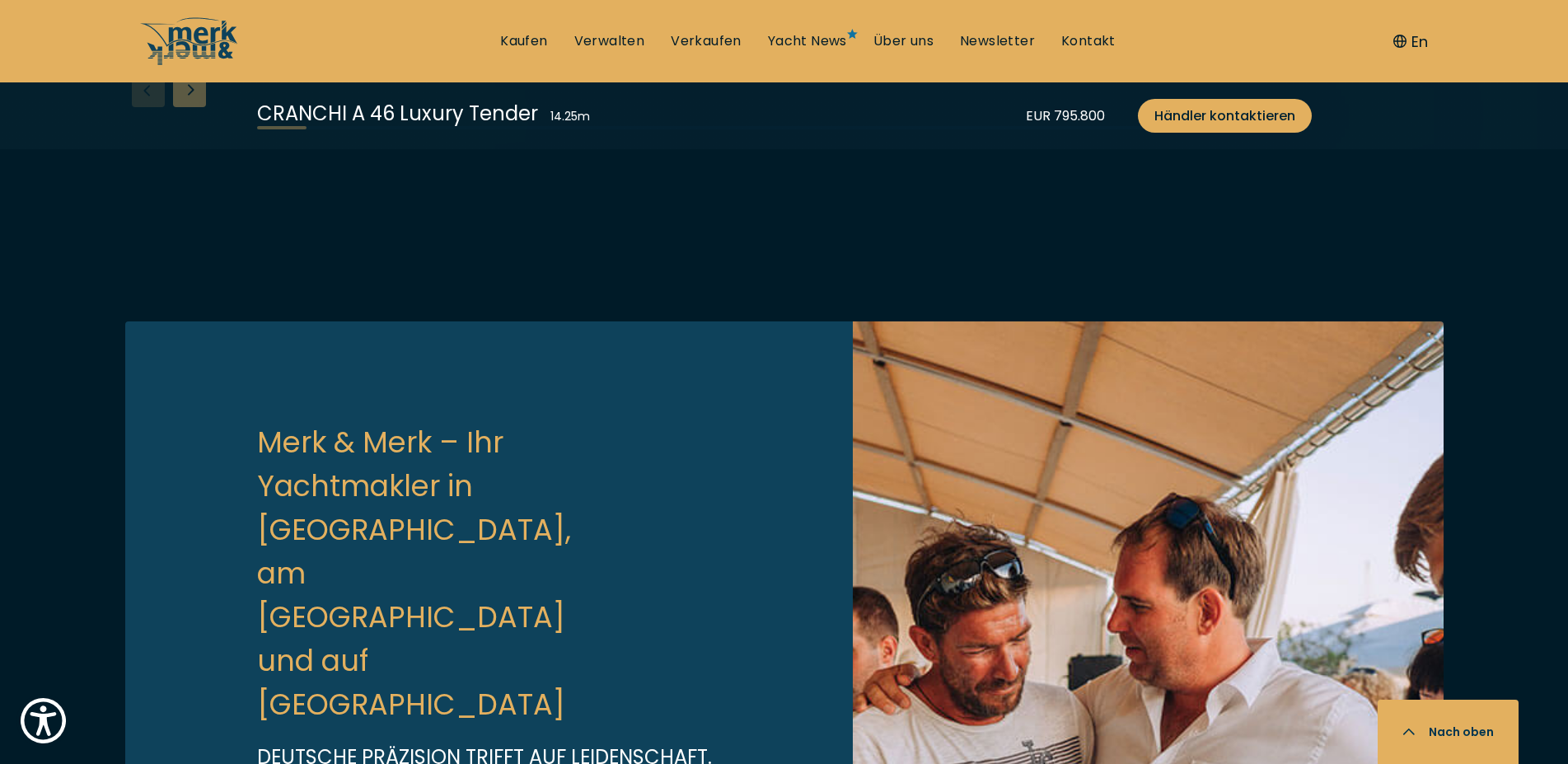
click at [194, 107] on div "Next slide" at bounding box center [190, 91] width 33 height 33
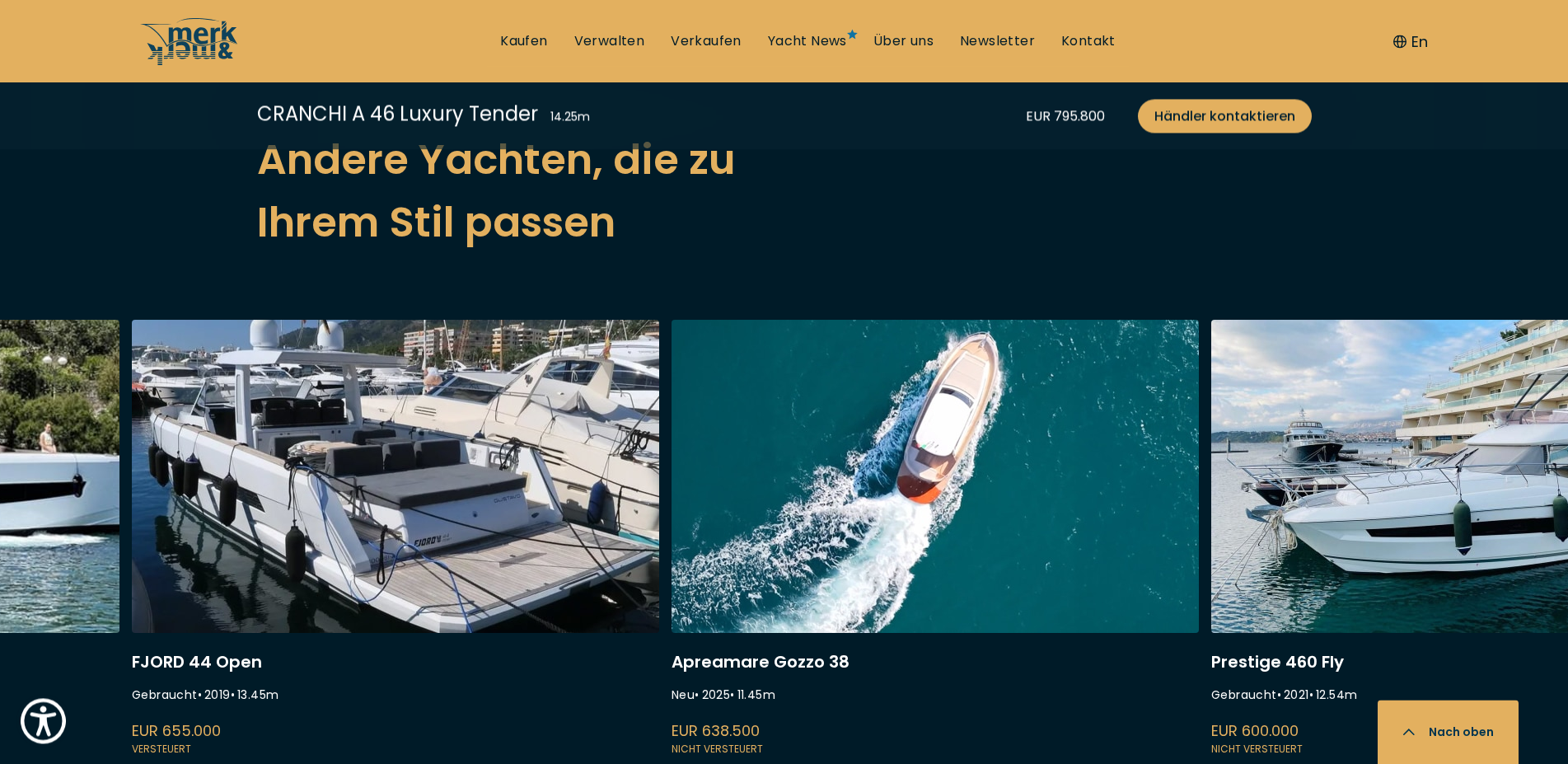
scroll to position [4456, 0]
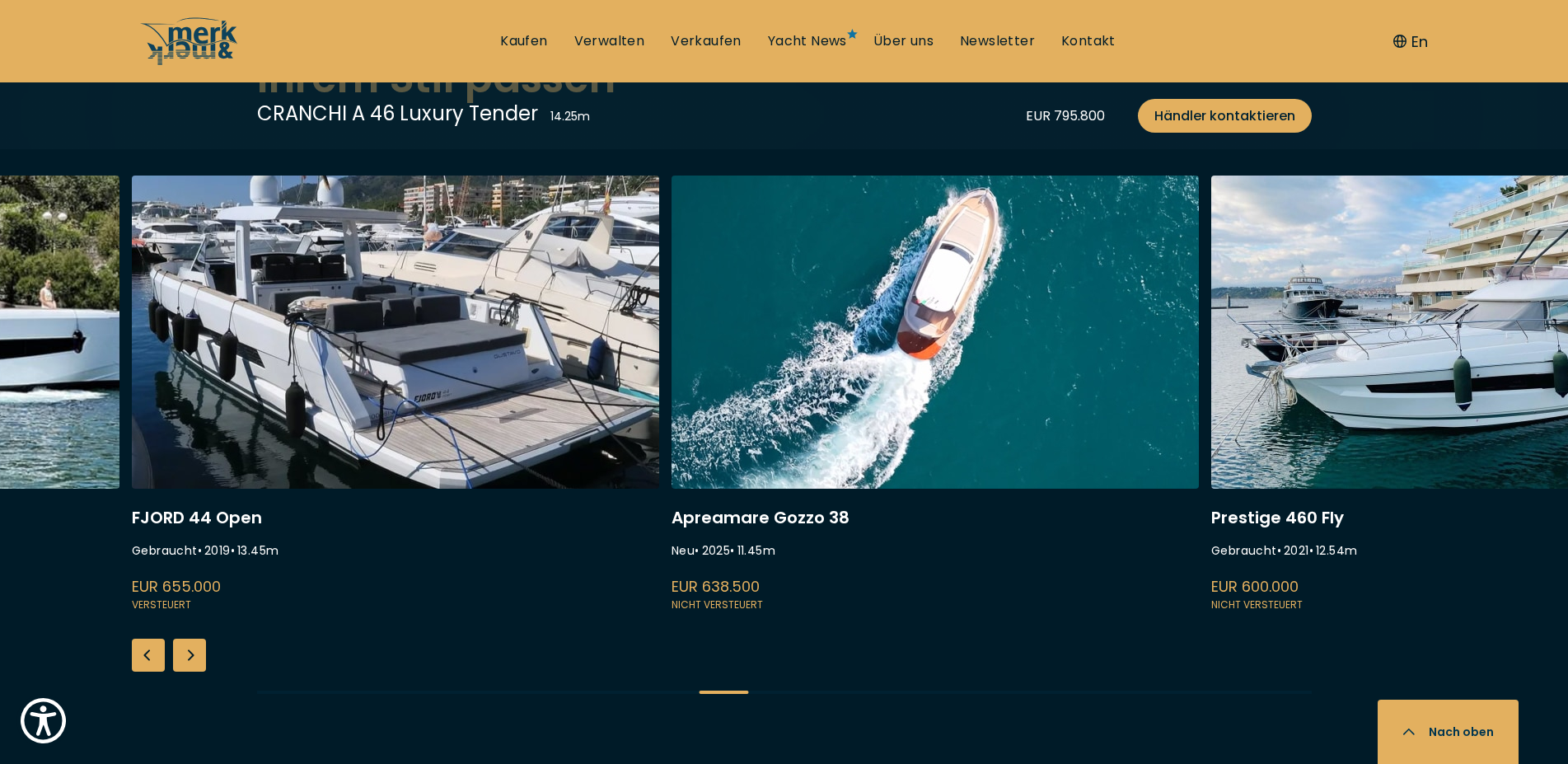
click at [188, 667] on div "Next slide" at bounding box center [190, 655] width 33 height 33
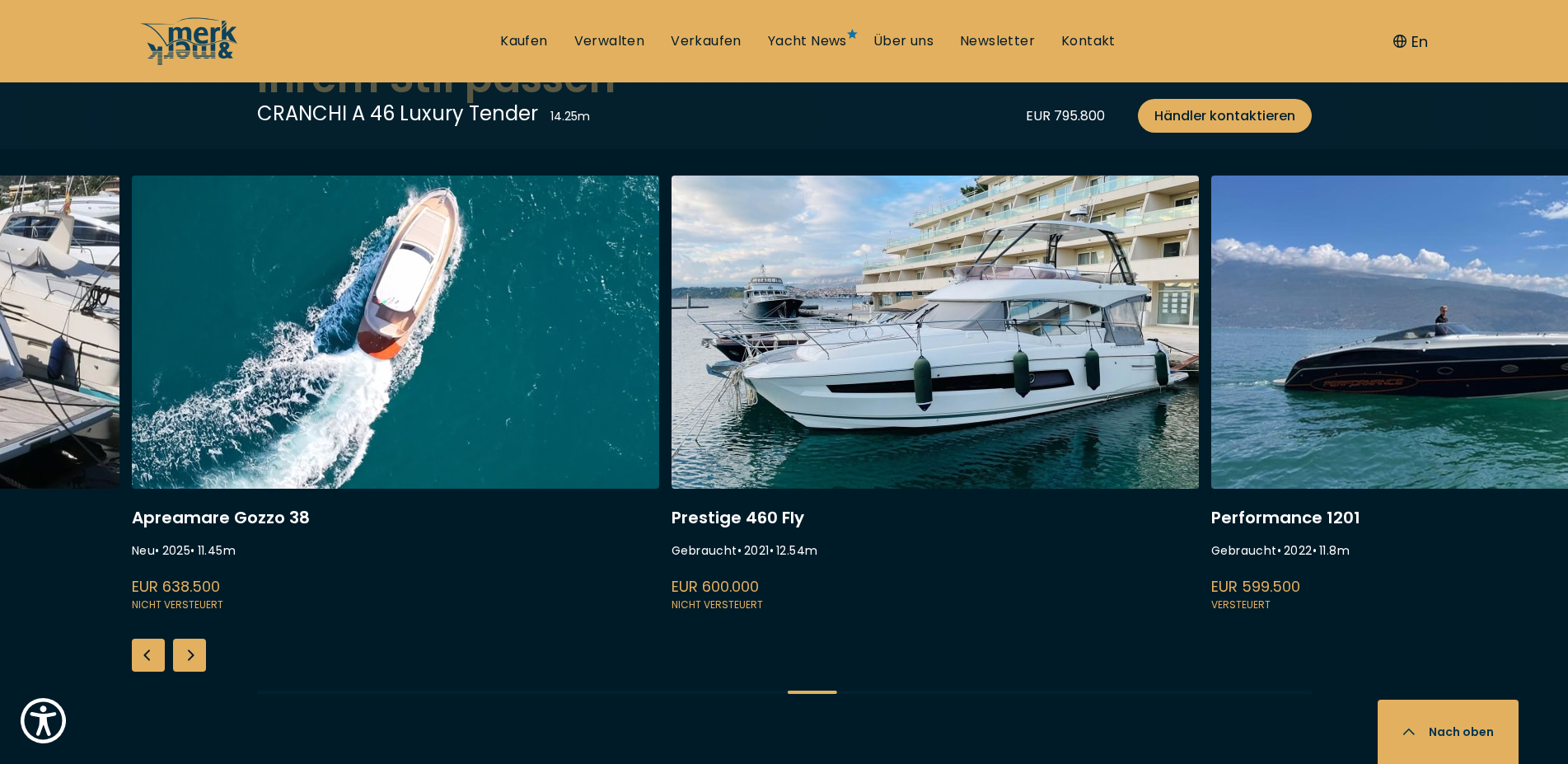
click at [188, 667] on div "Next slide" at bounding box center [190, 655] width 33 height 33
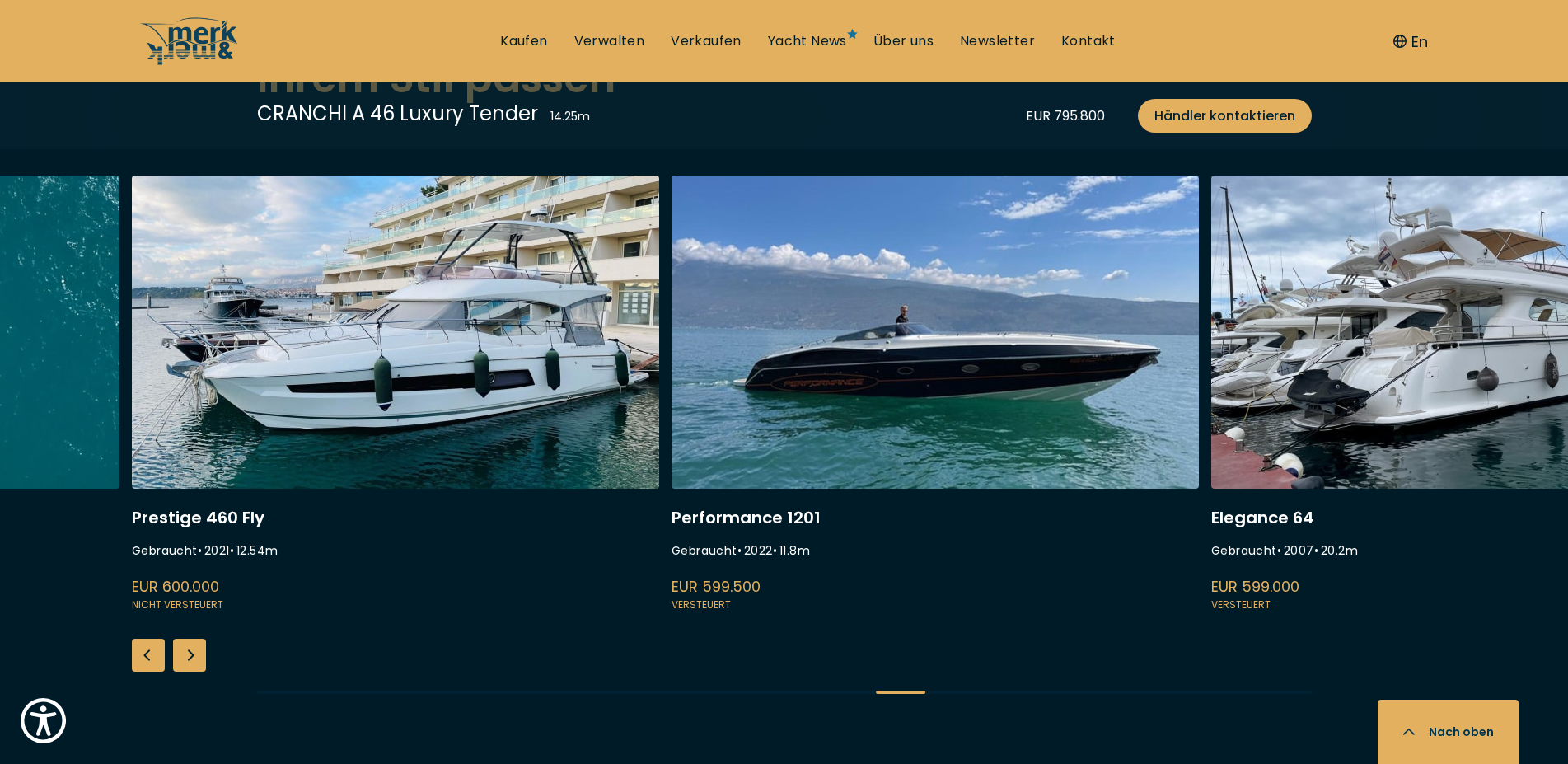
click at [188, 667] on div "Next slide" at bounding box center [190, 655] width 33 height 33
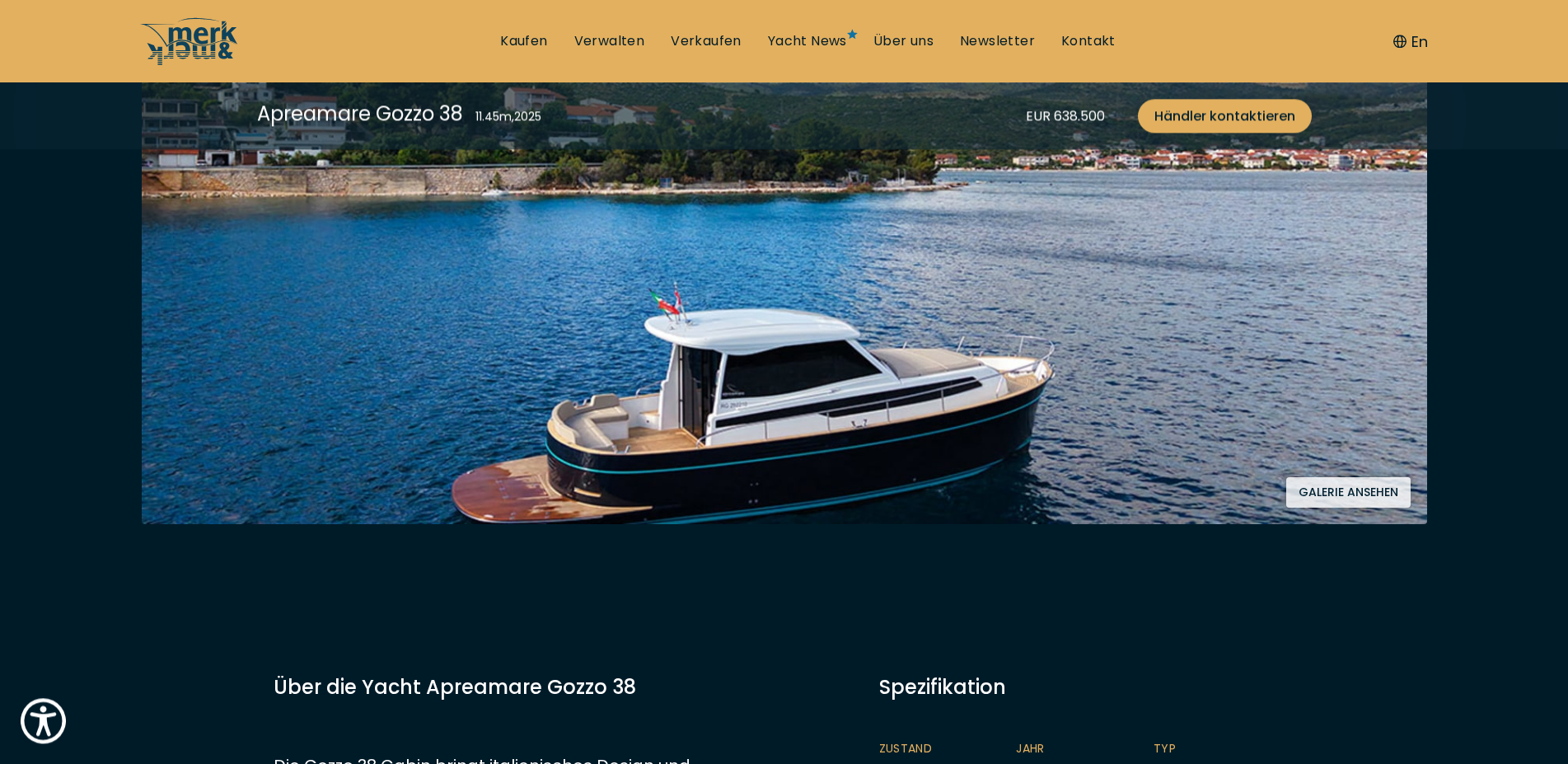
scroll to position [420, 0]
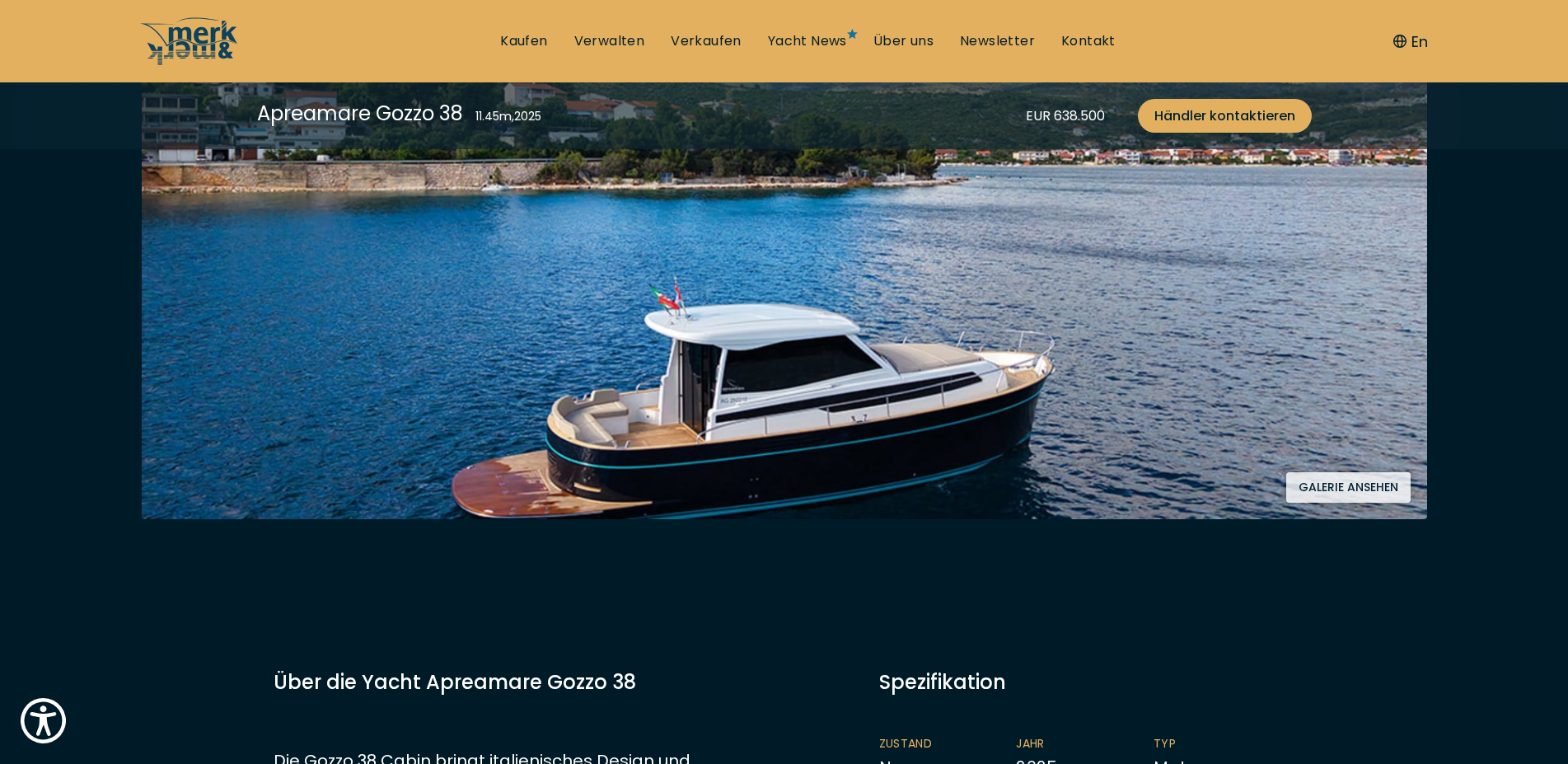
click at [1304, 492] on button "Galerie ansehen" at bounding box center [1348, 487] width 124 height 31
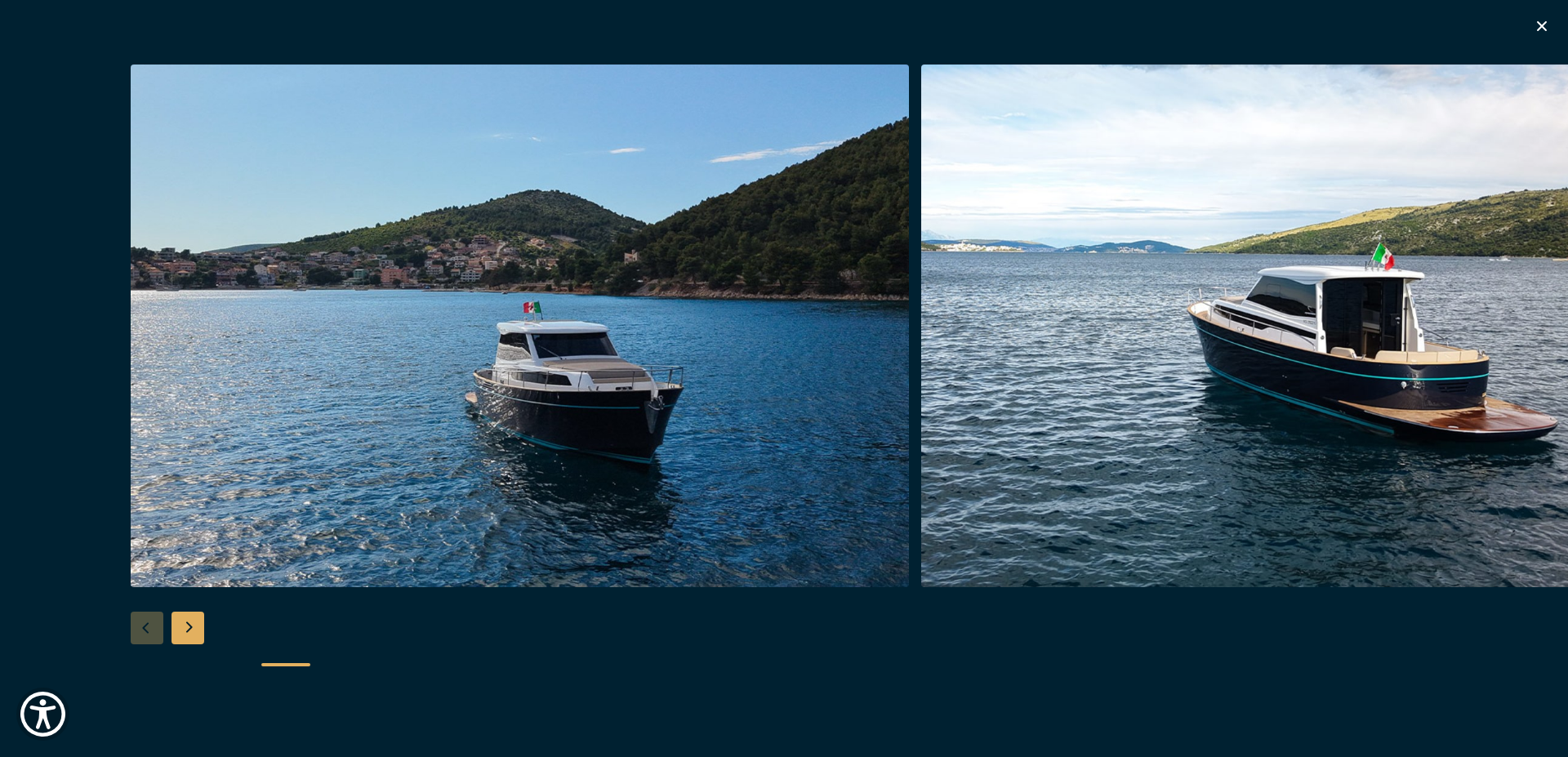
click at [206, 627] on div at bounding box center [784, 379] width 1568 height 629
click at [204, 627] on div "Next slide" at bounding box center [188, 628] width 33 height 33
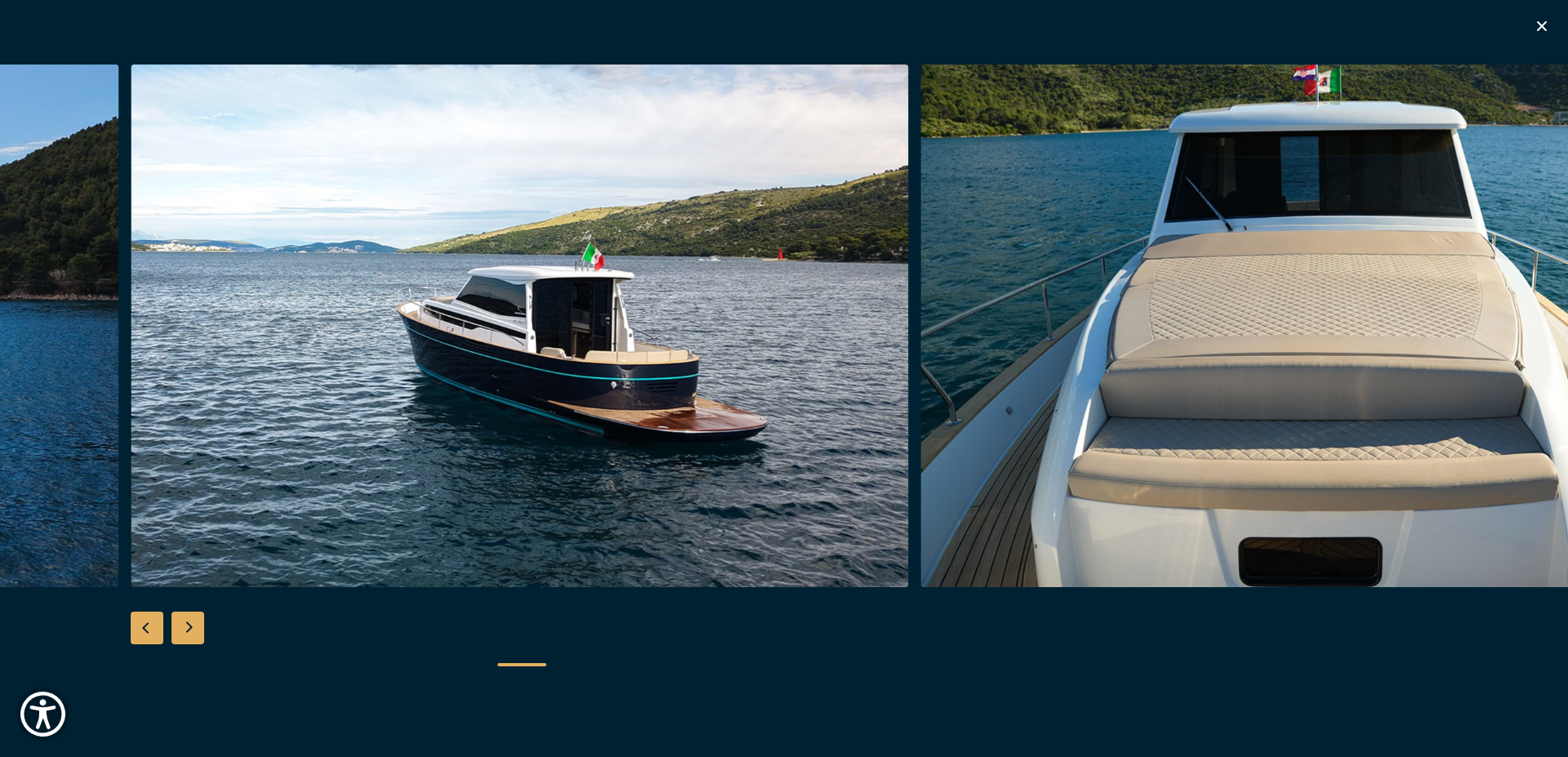
click at [204, 627] on div "Next slide" at bounding box center [188, 628] width 33 height 33
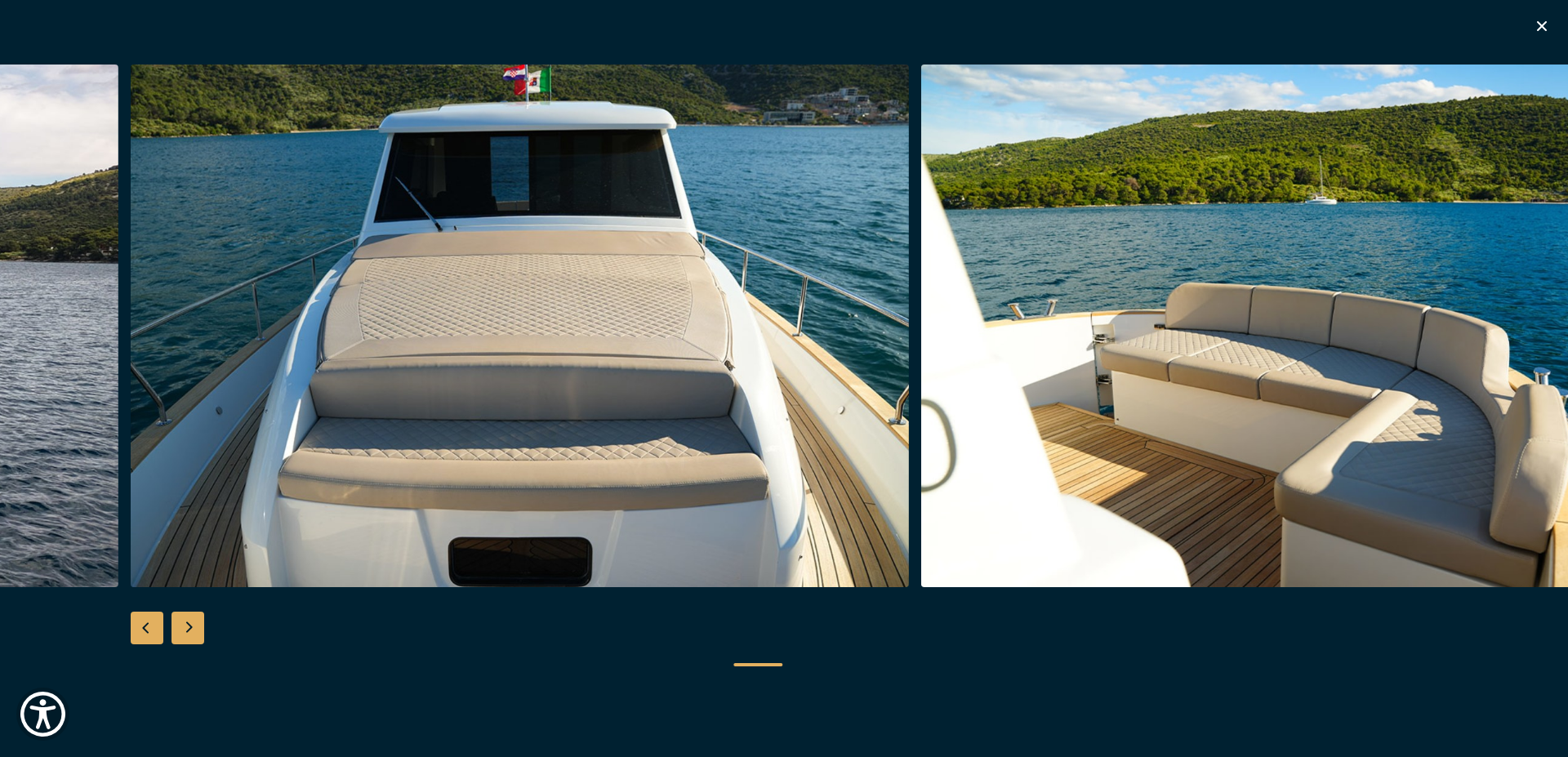
click at [204, 627] on div "Next slide" at bounding box center [188, 628] width 33 height 33
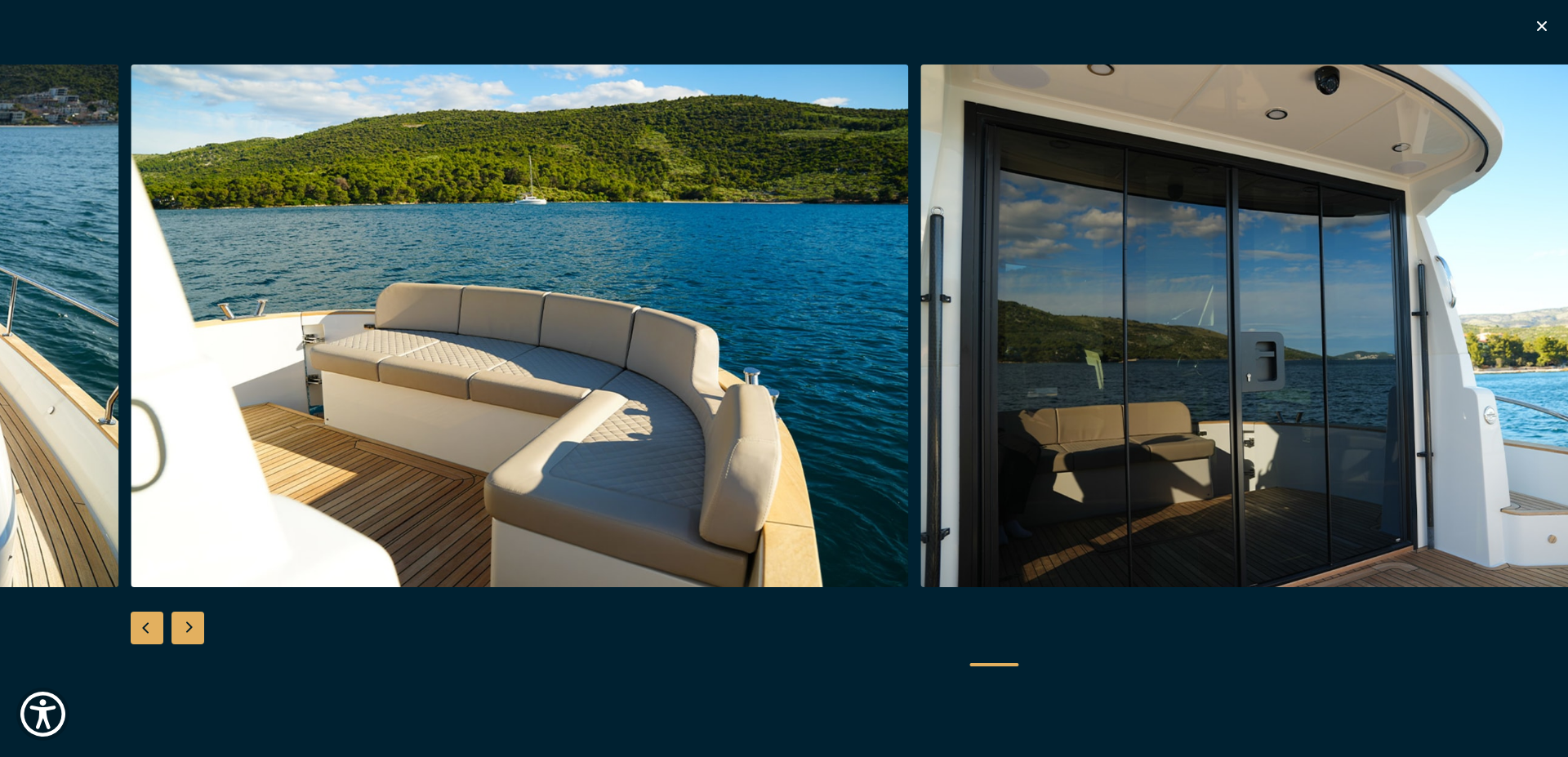
click at [204, 627] on div "Next slide" at bounding box center [188, 628] width 33 height 33
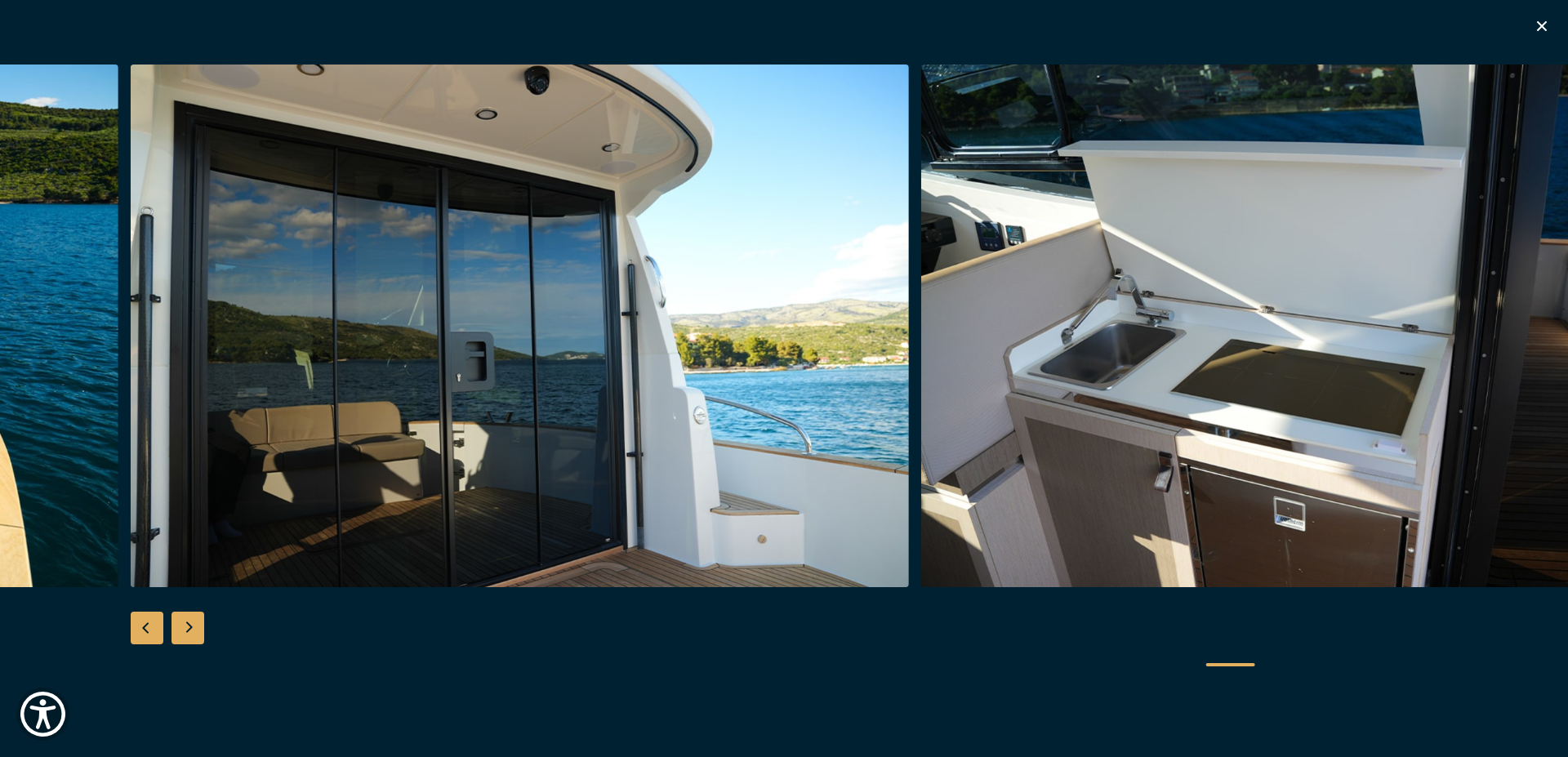
click at [204, 627] on div "Next slide" at bounding box center [188, 628] width 33 height 33
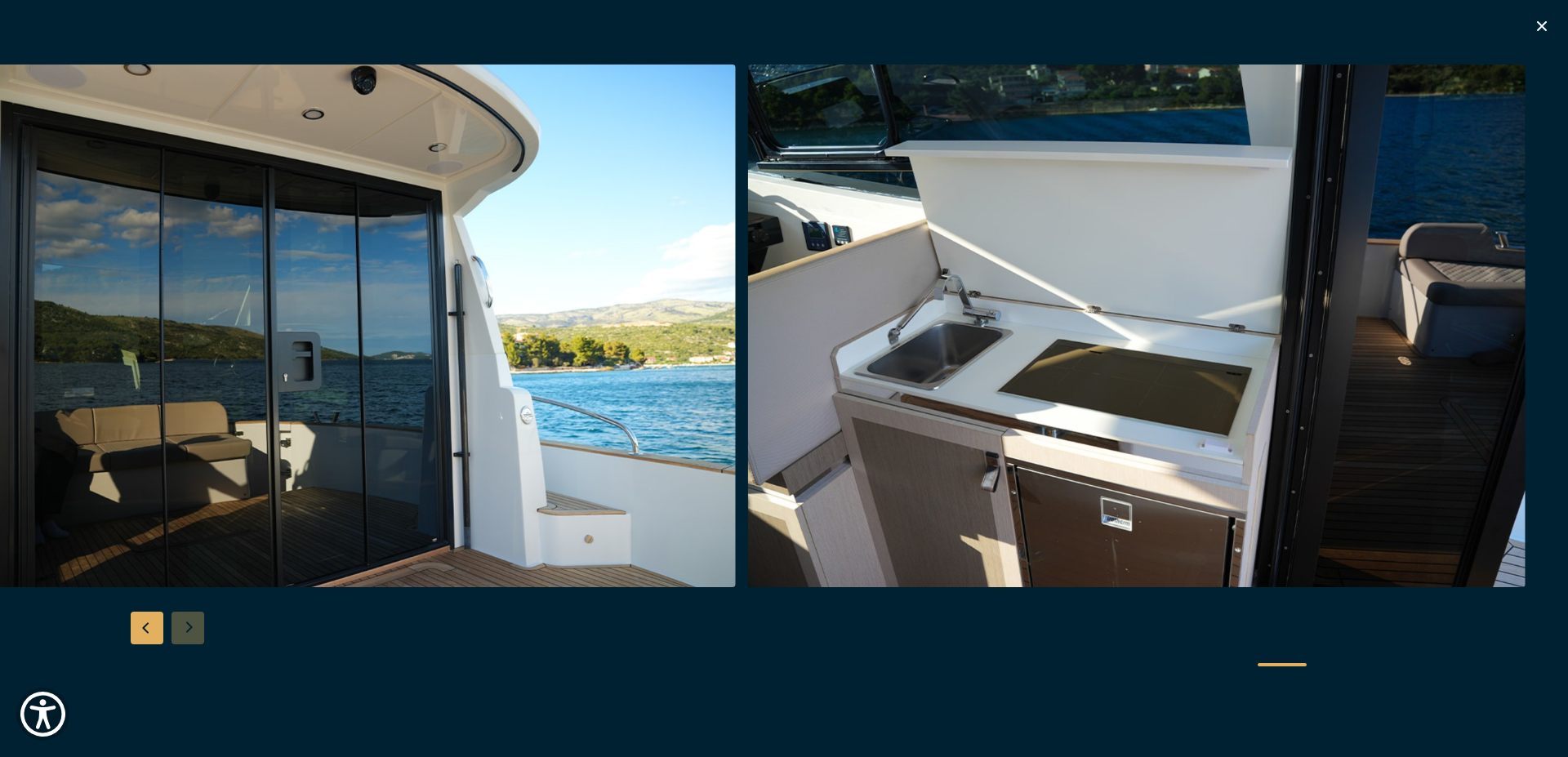
click at [204, 627] on div at bounding box center [784, 379] width 1568 height 629
click at [1546, 21] on icon "button" at bounding box center [1542, 26] width 20 height 20
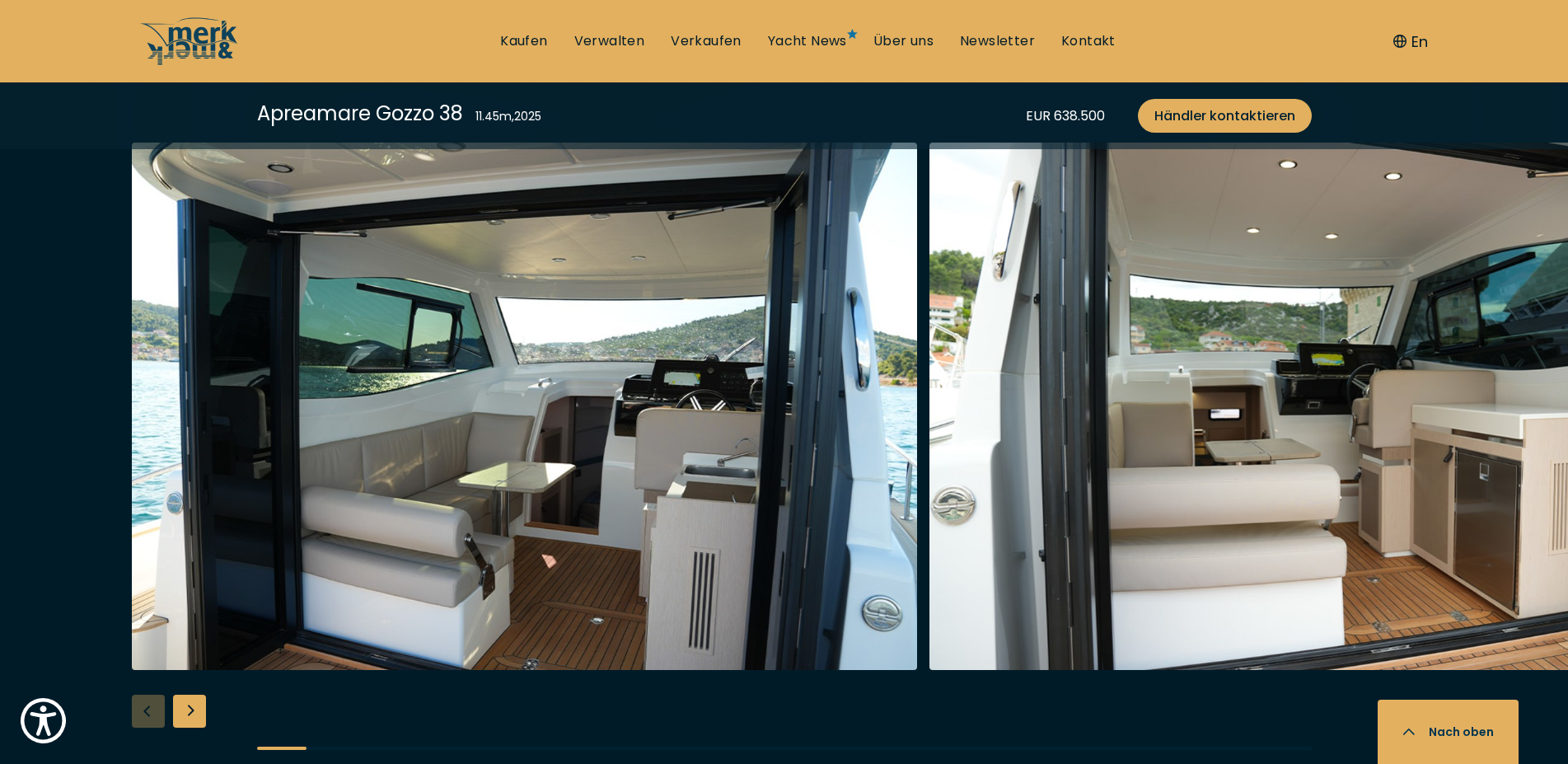
scroll to position [3111, 0]
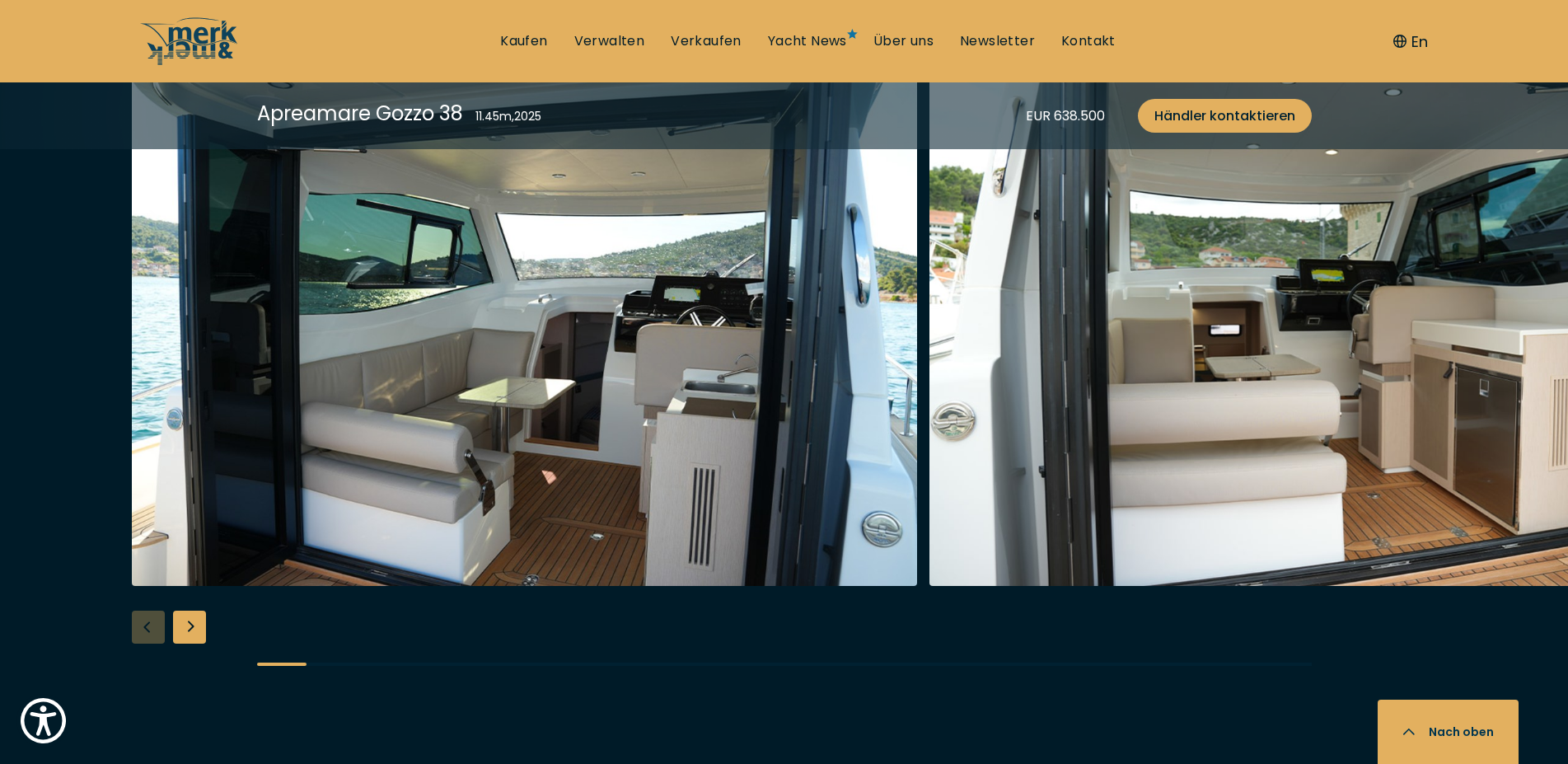
click at [184, 634] on div "Next slide" at bounding box center [190, 627] width 33 height 33
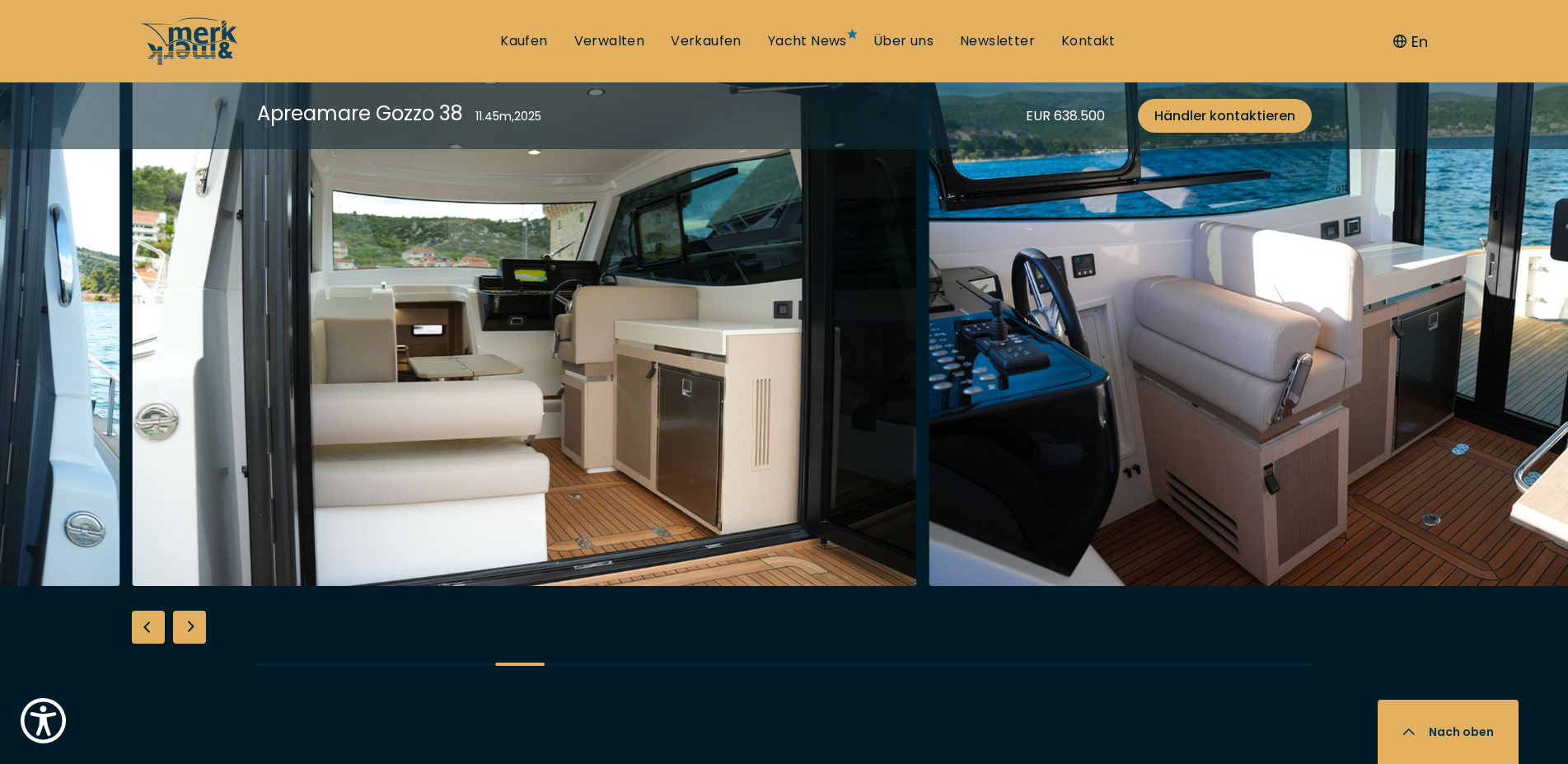
click at [184, 634] on div "Next slide" at bounding box center [190, 627] width 33 height 33
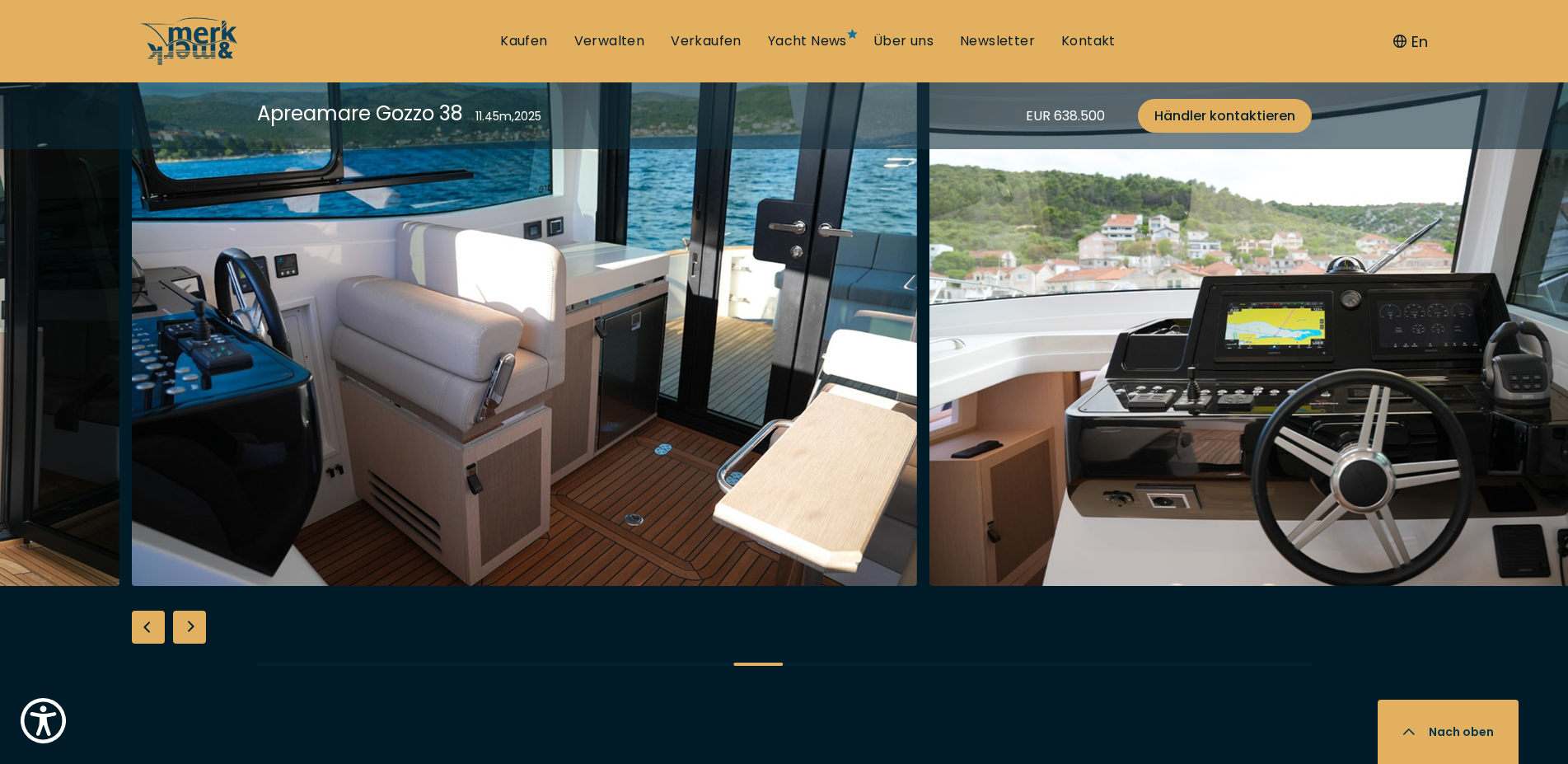
click at [184, 634] on div "Next slide" at bounding box center [190, 627] width 33 height 33
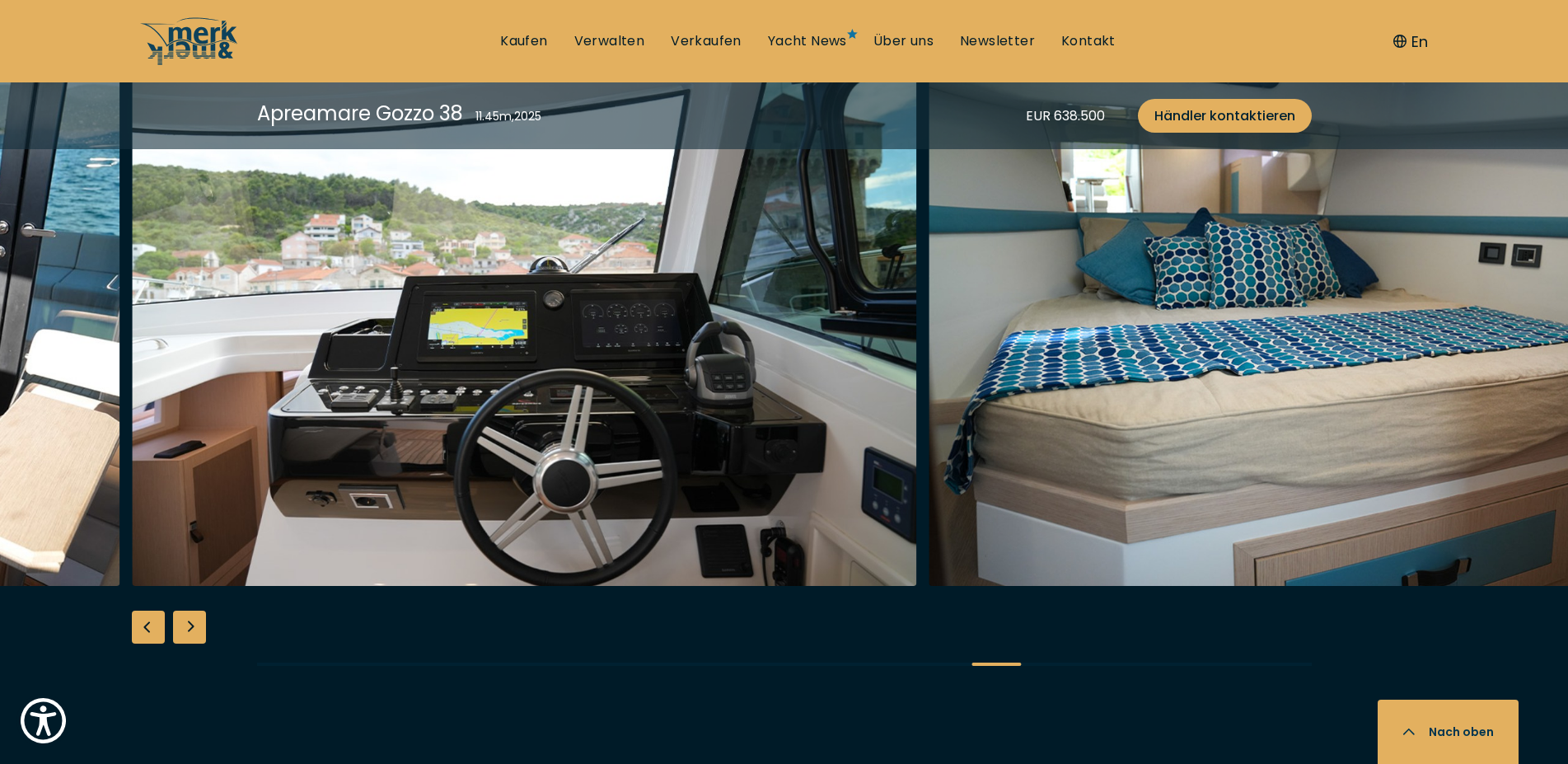
click at [184, 634] on div "Next slide" at bounding box center [190, 627] width 33 height 33
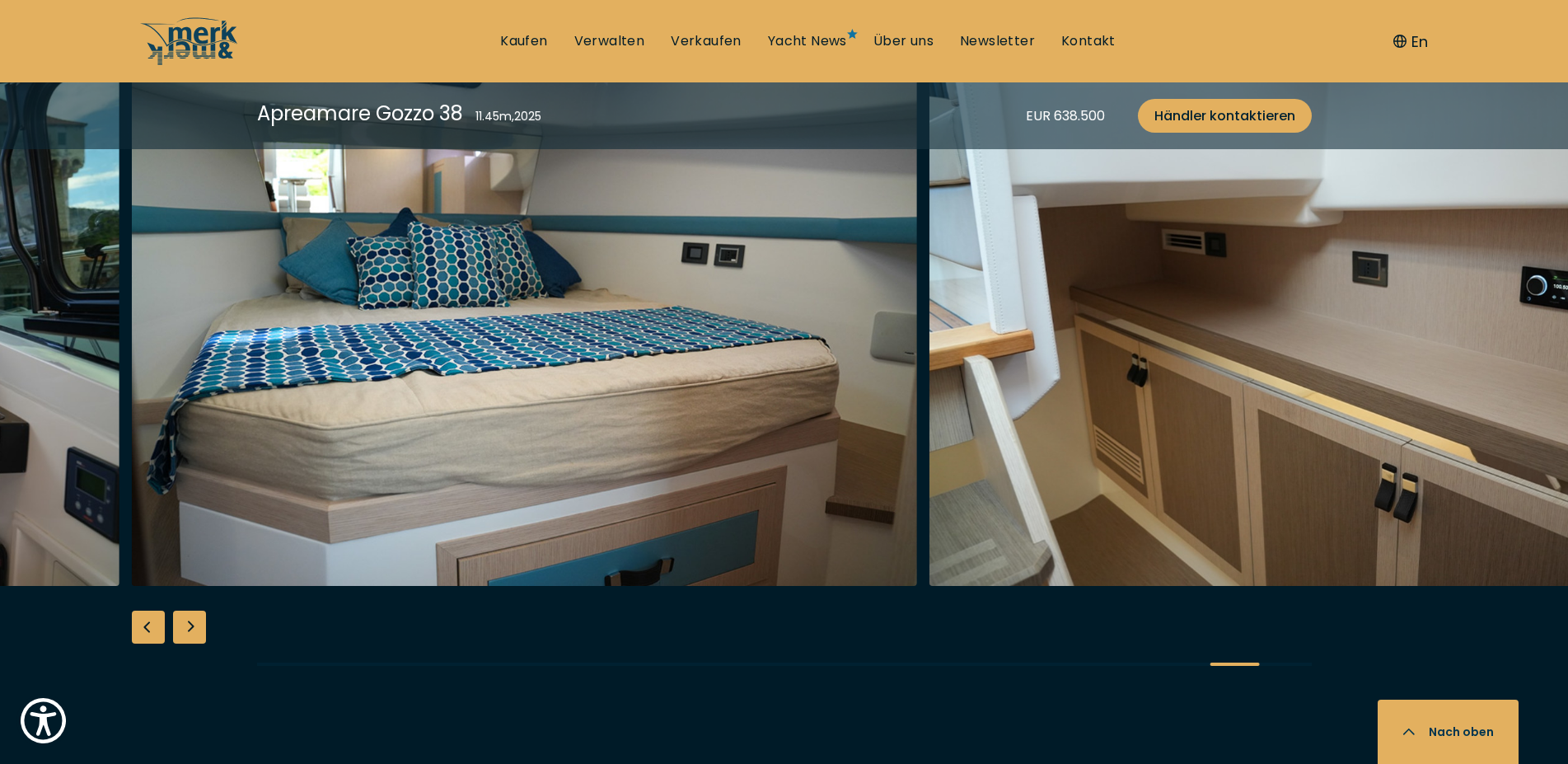
click at [184, 634] on div "Next slide" at bounding box center [190, 627] width 33 height 33
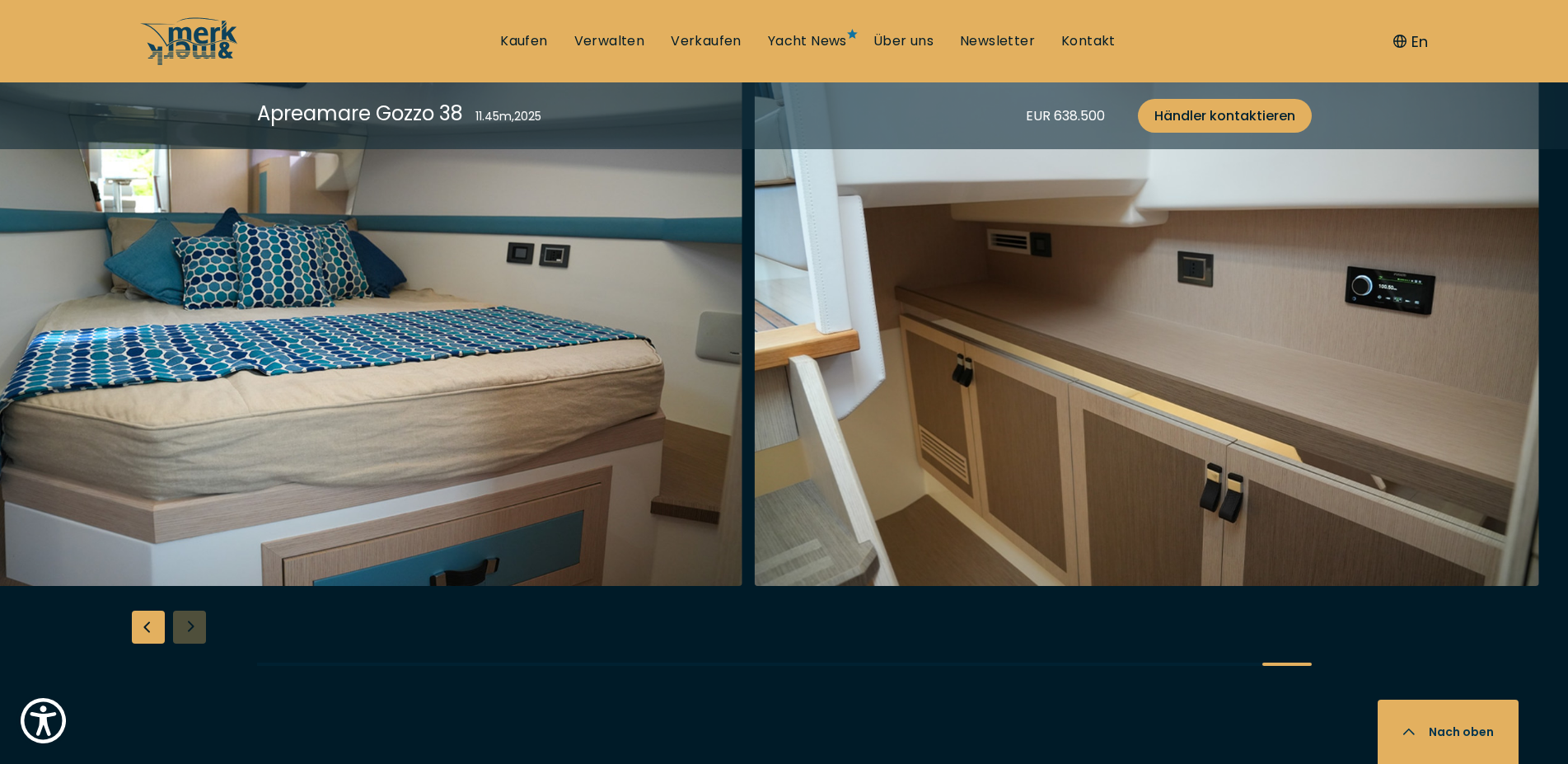
click at [184, 634] on div at bounding box center [784, 376] width 1568 height 635
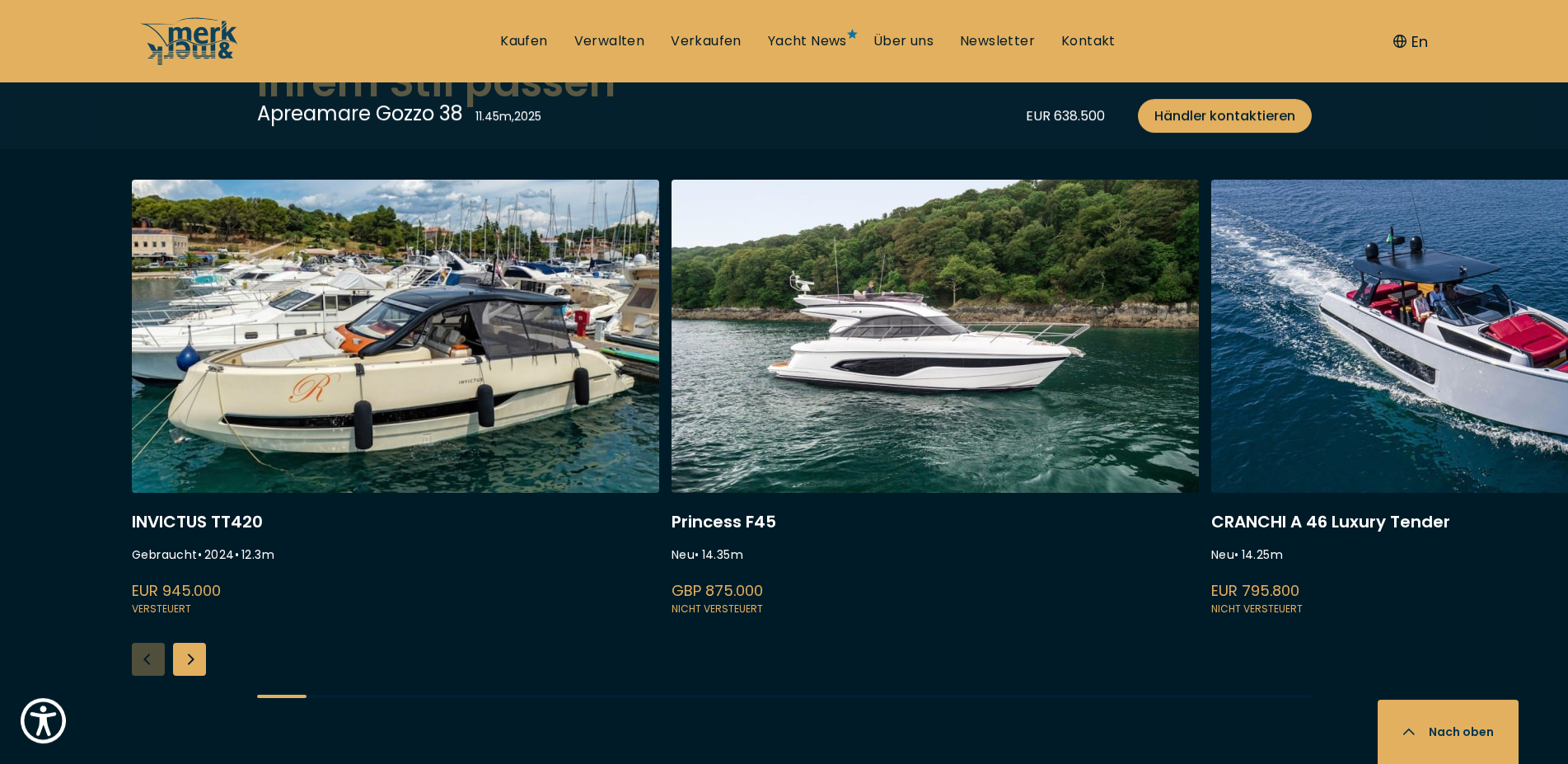
scroll to position [4372, 0]
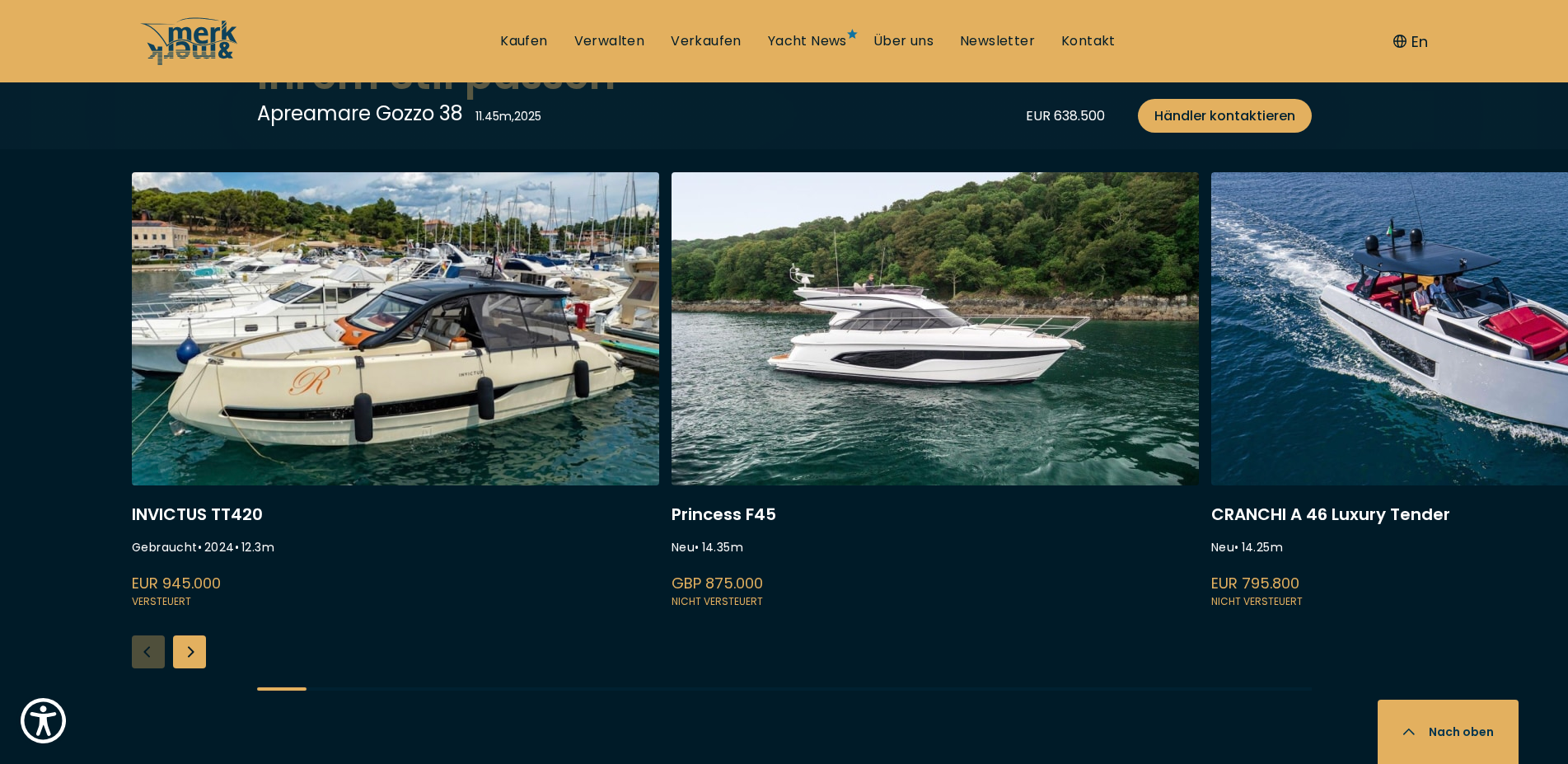
click at [197, 661] on div "Next slide" at bounding box center [190, 652] width 33 height 33
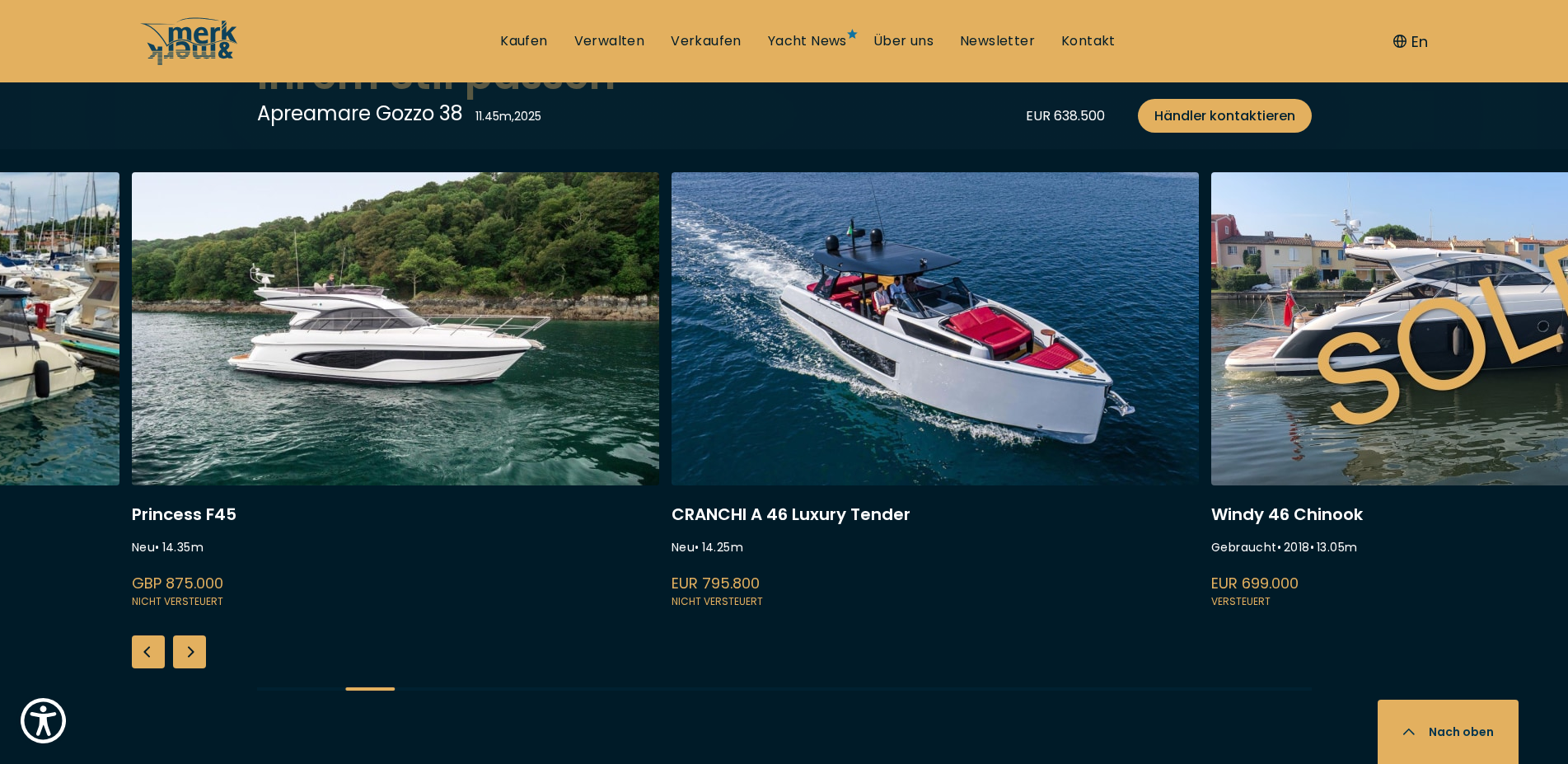
click at [197, 661] on div "Next slide" at bounding box center [190, 652] width 33 height 33
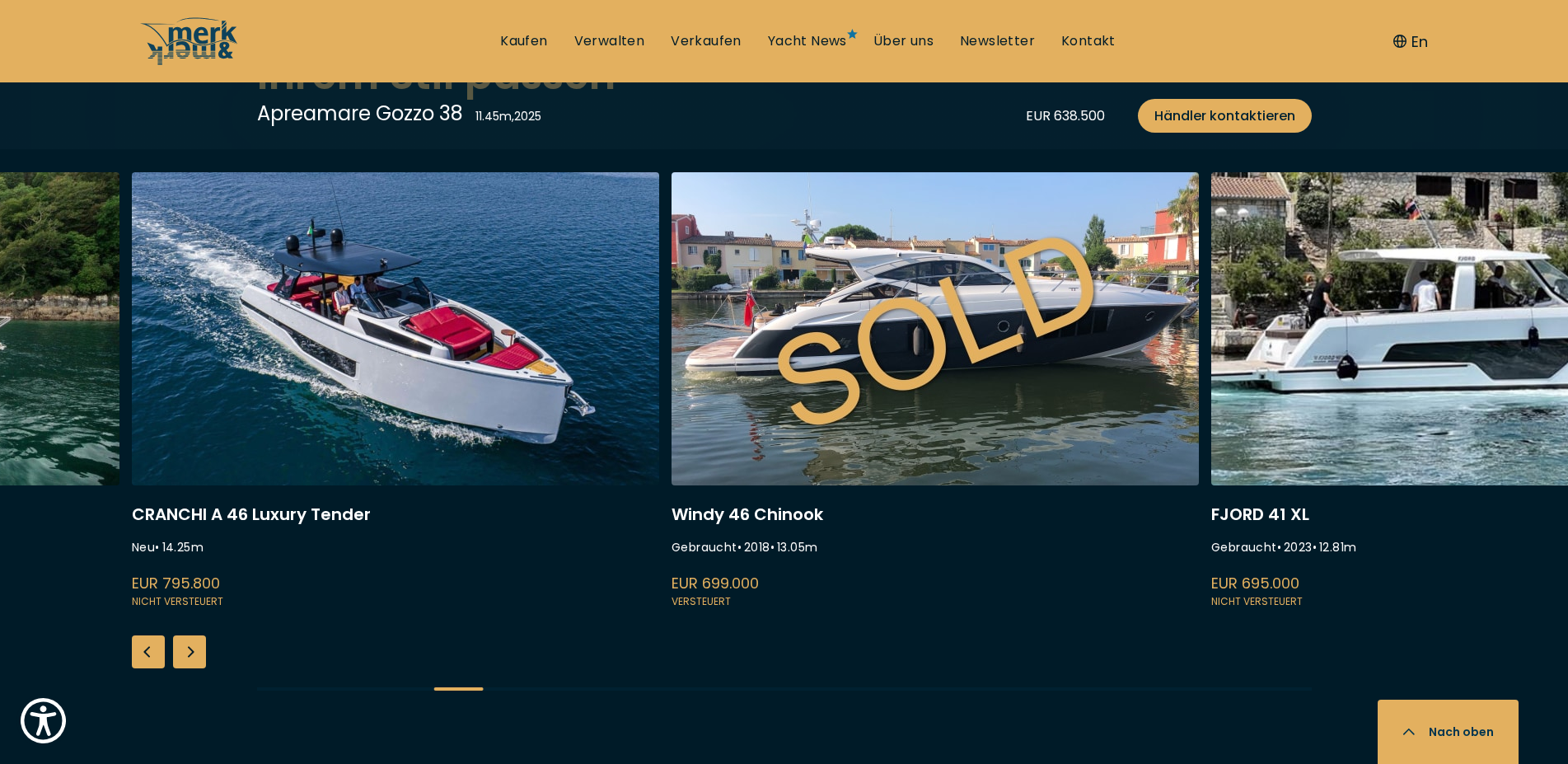
click at [197, 661] on div "Next slide" at bounding box center [190, 652] width 33 height 33
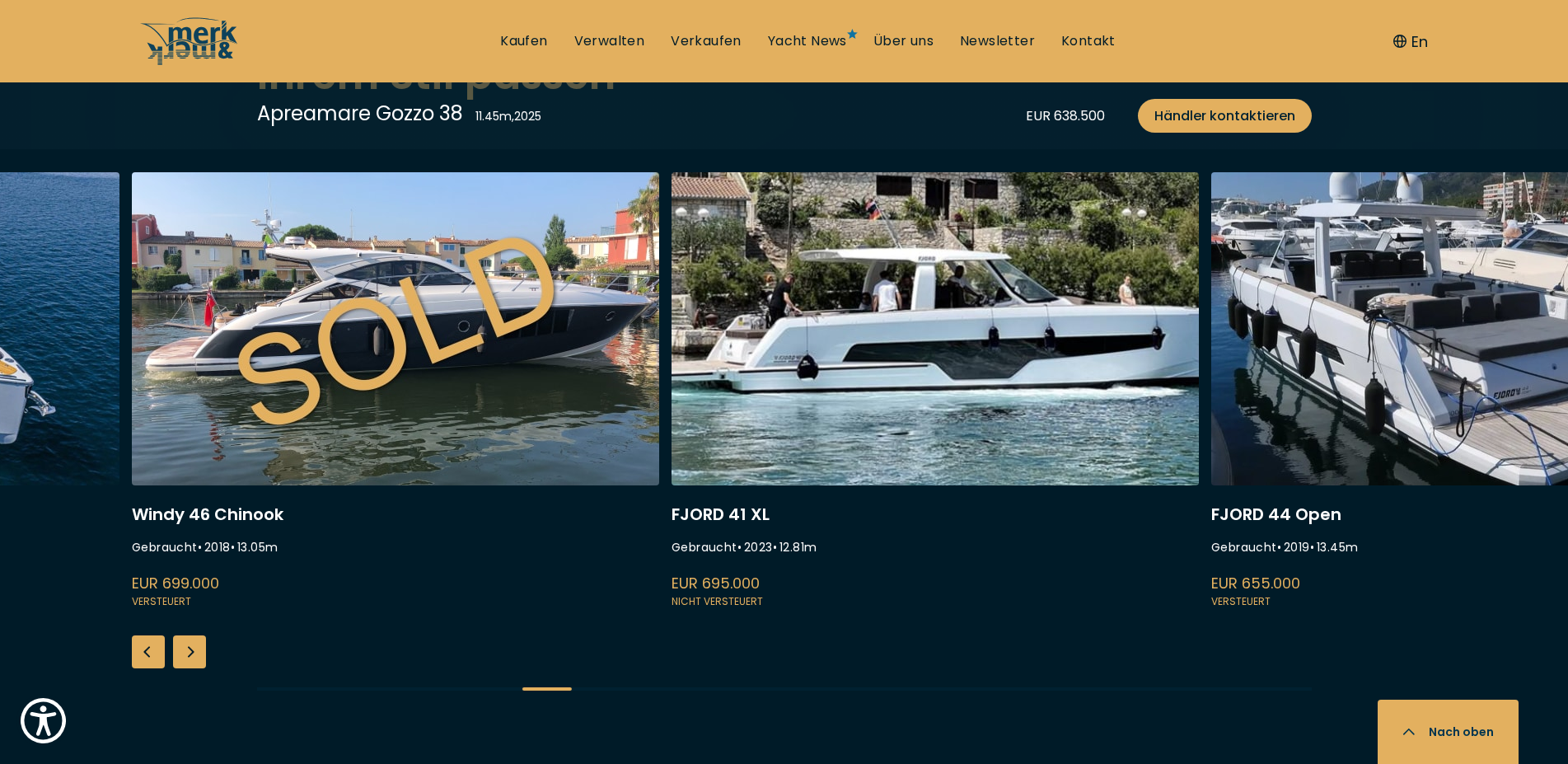
click at [197, 661] on div "Next slide" at bounding box center [190, 652] width 33 height 33
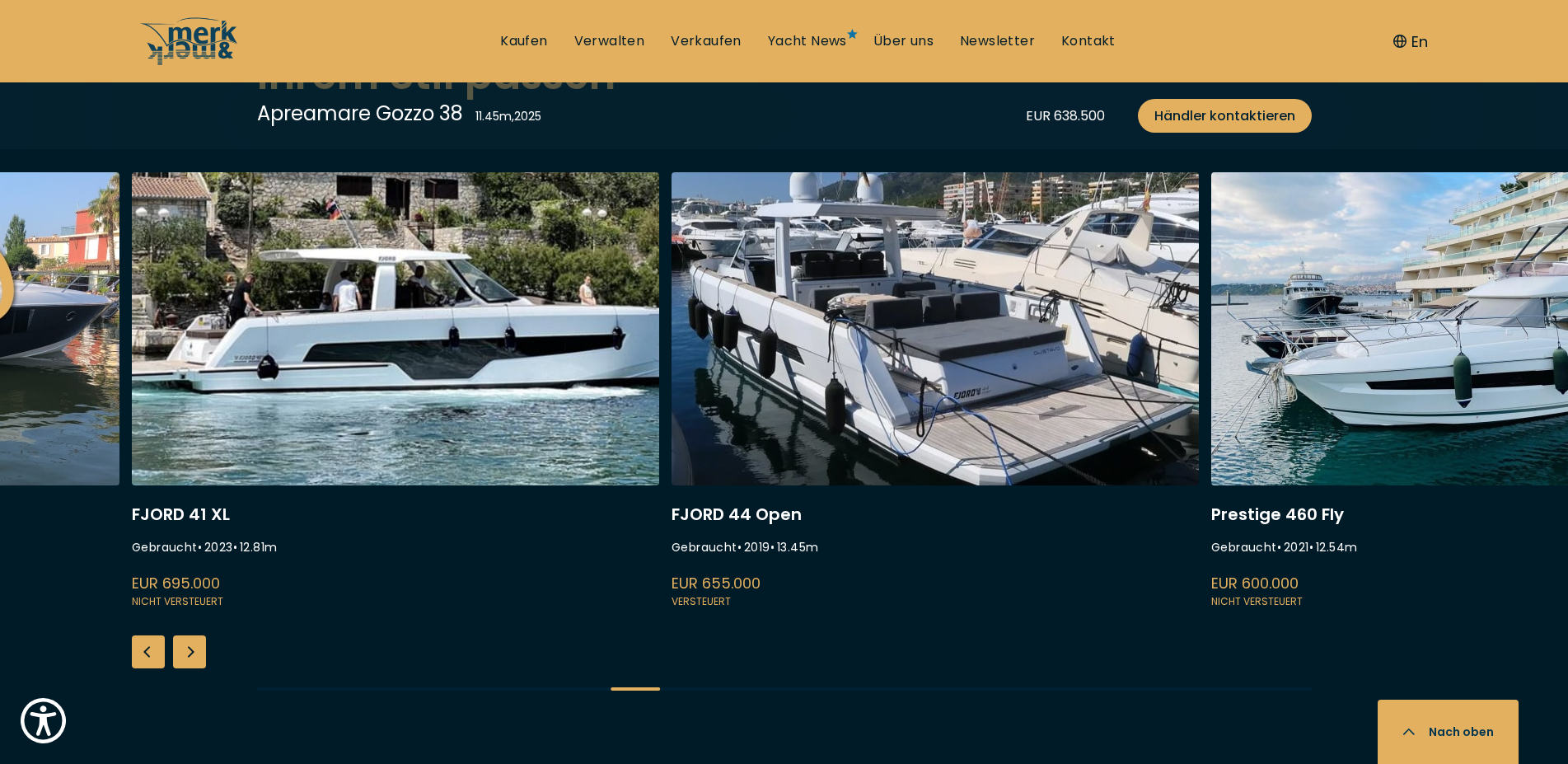
click at [197, 661] on div "Next slide" at bounding box center [190, 652] width 33 height 33
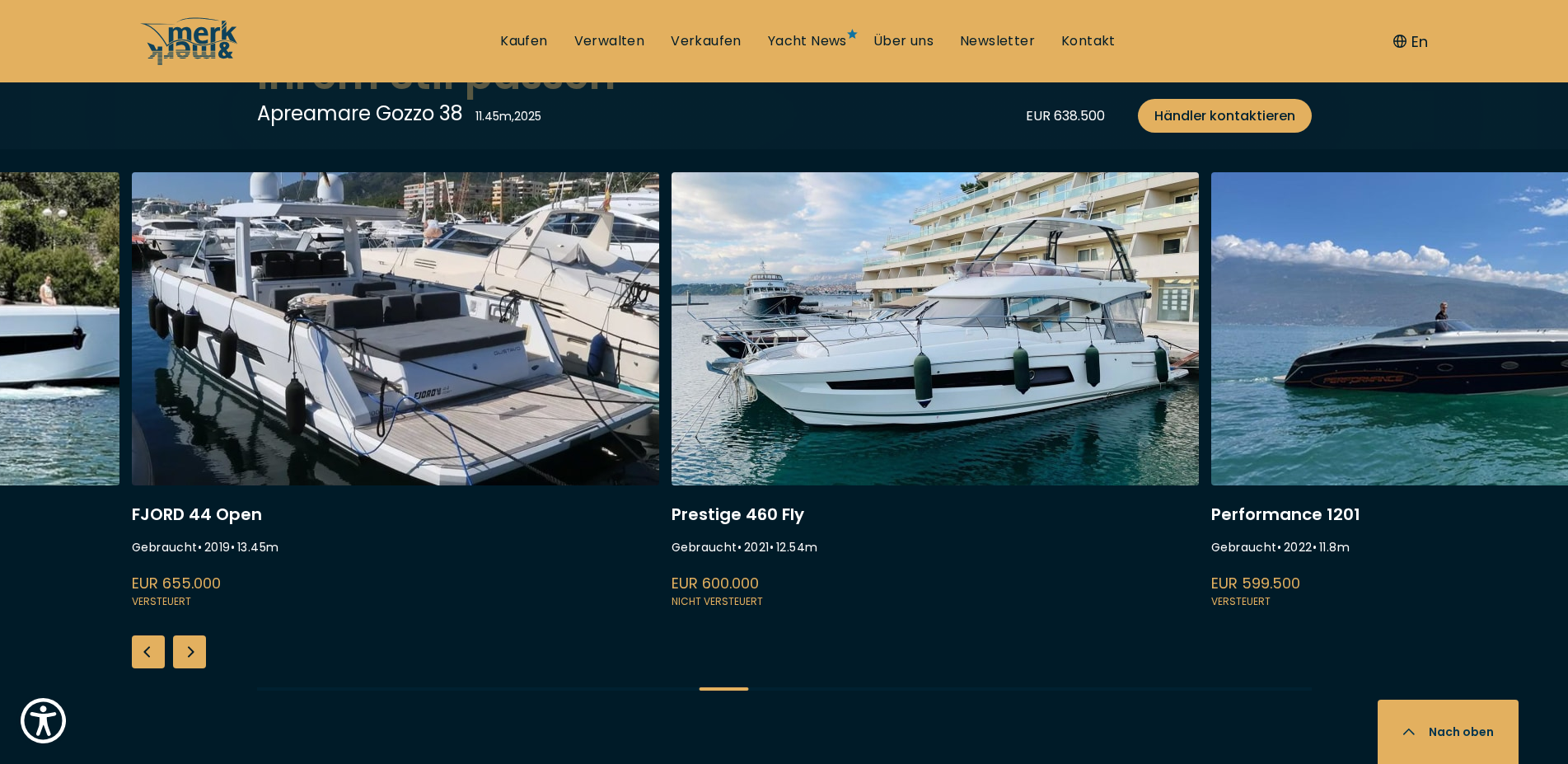
click at [197, 661] on div "Next slide" at bounding box center [190, 652] width 33 height 33
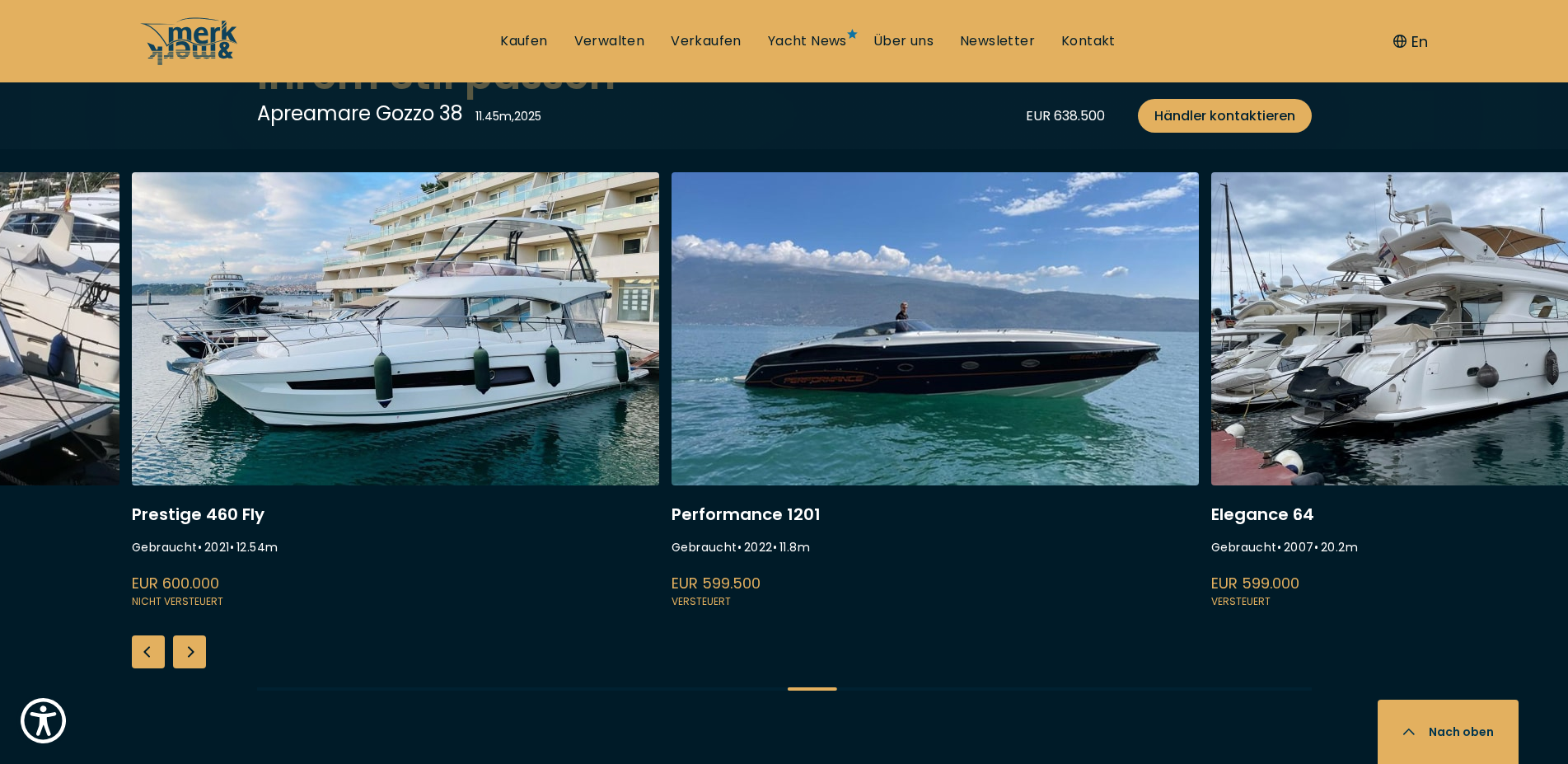
click at [197, 661] on div "Next slide" at bounding box center [190, 652] width 33 height 33
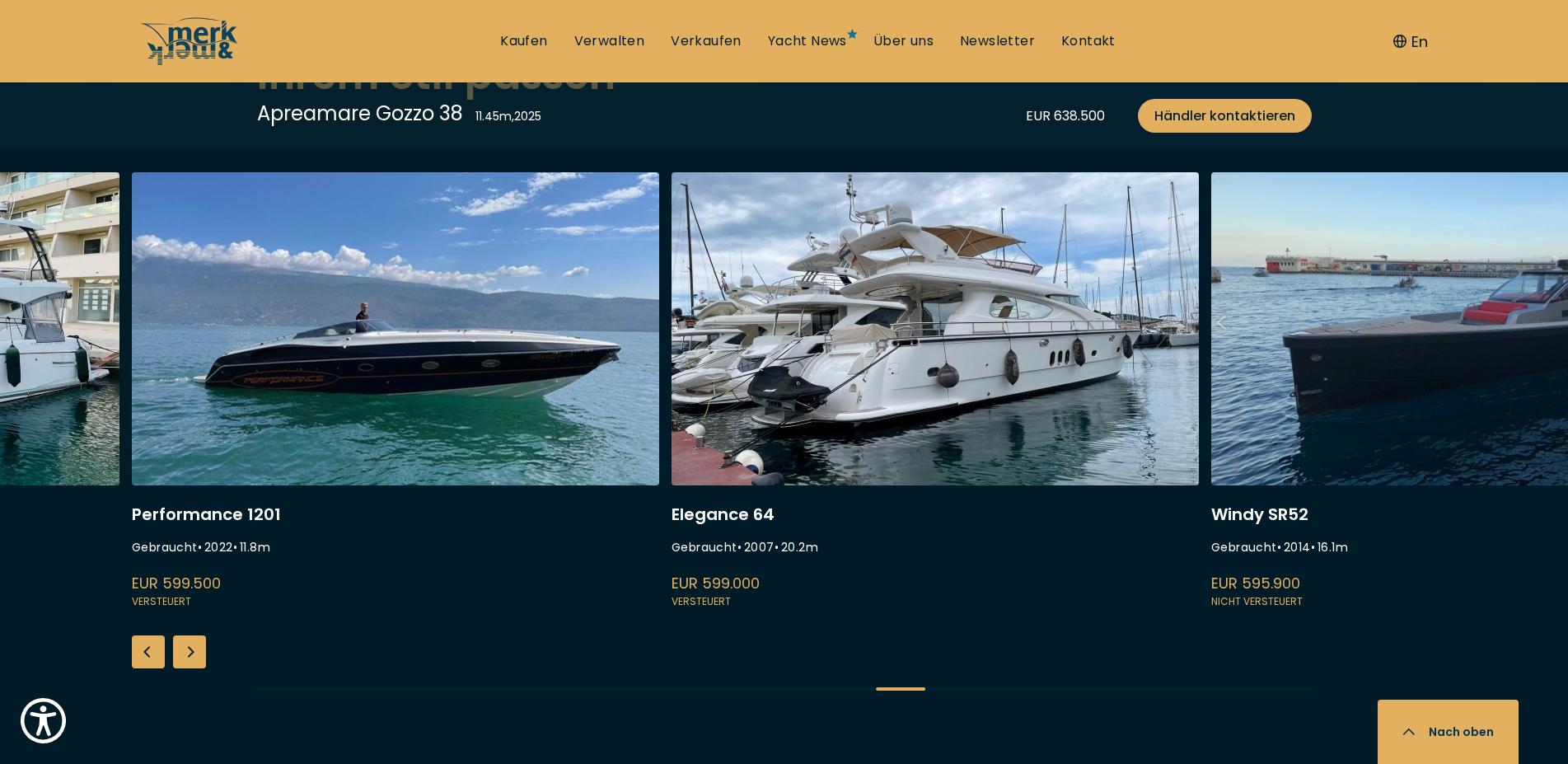
click at [396, 329] on link at bounding box center [395, 392] width 528 height 439
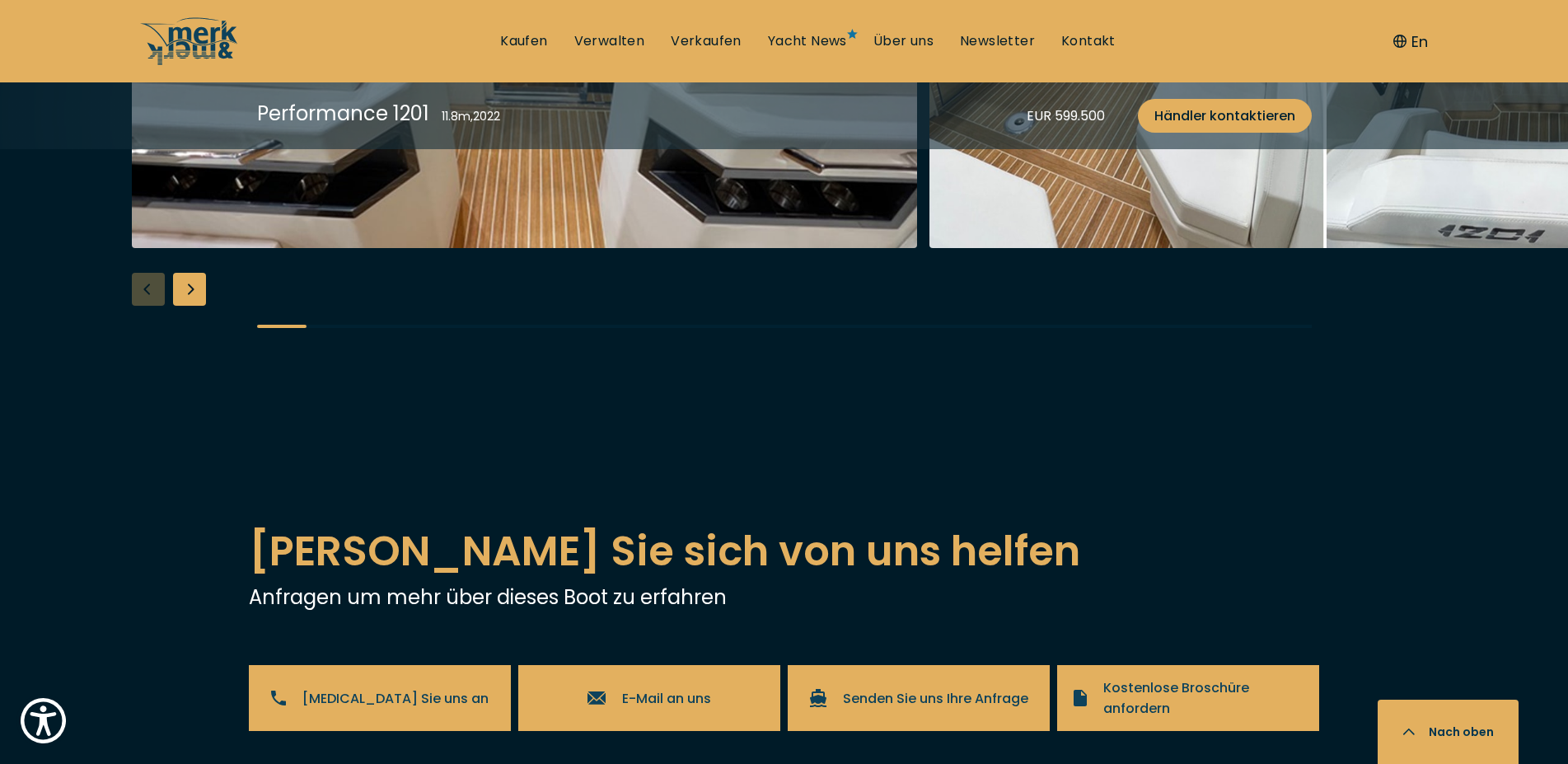
scroll to position [2859, 0]
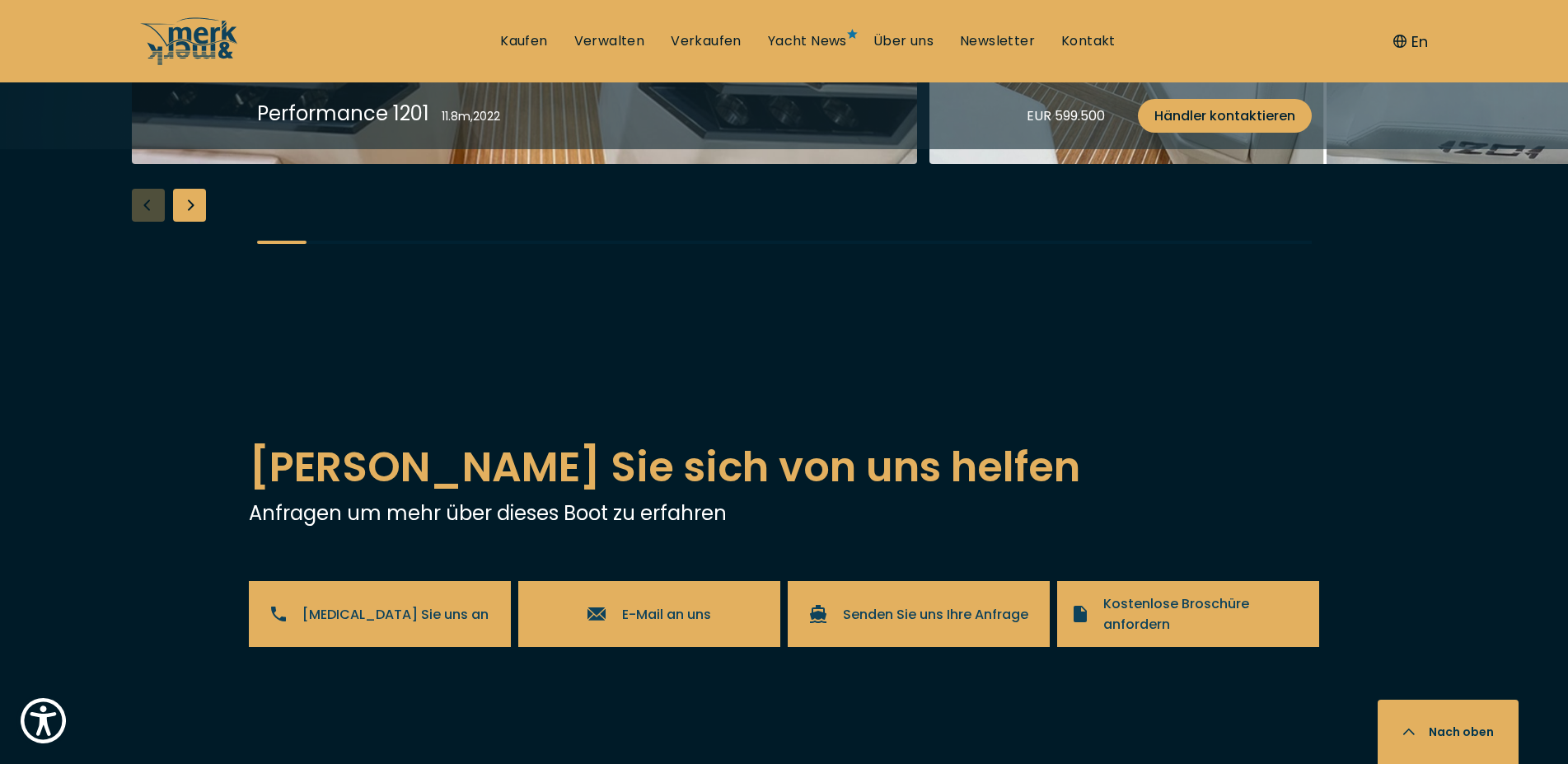
click at [199, 222] on div "Next slide" at bounding box center [190, 206] width 33 height 33
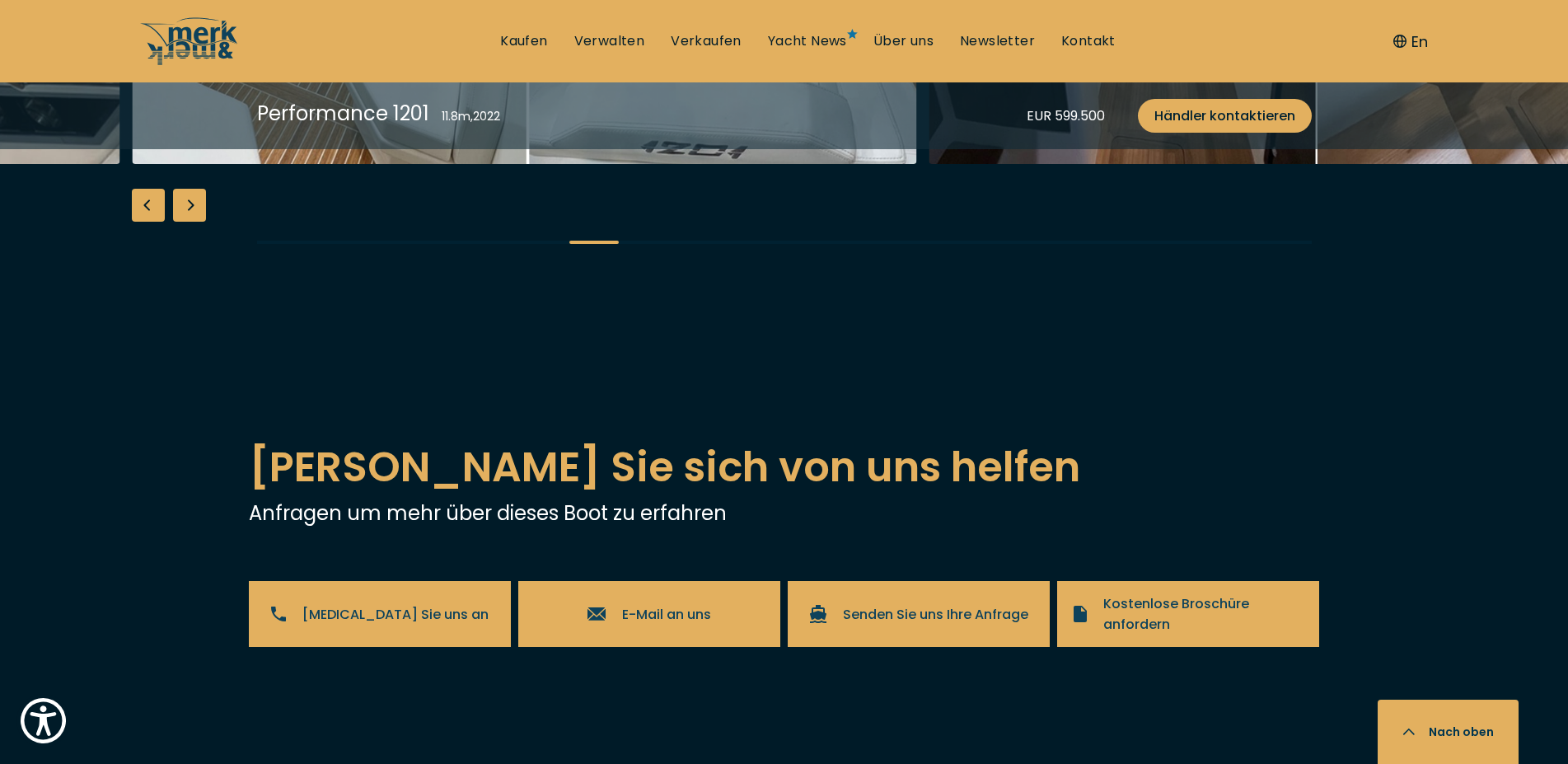
click at [199, 222] on div "Next slide" at bounding box center [190, 206] width 33 height 33
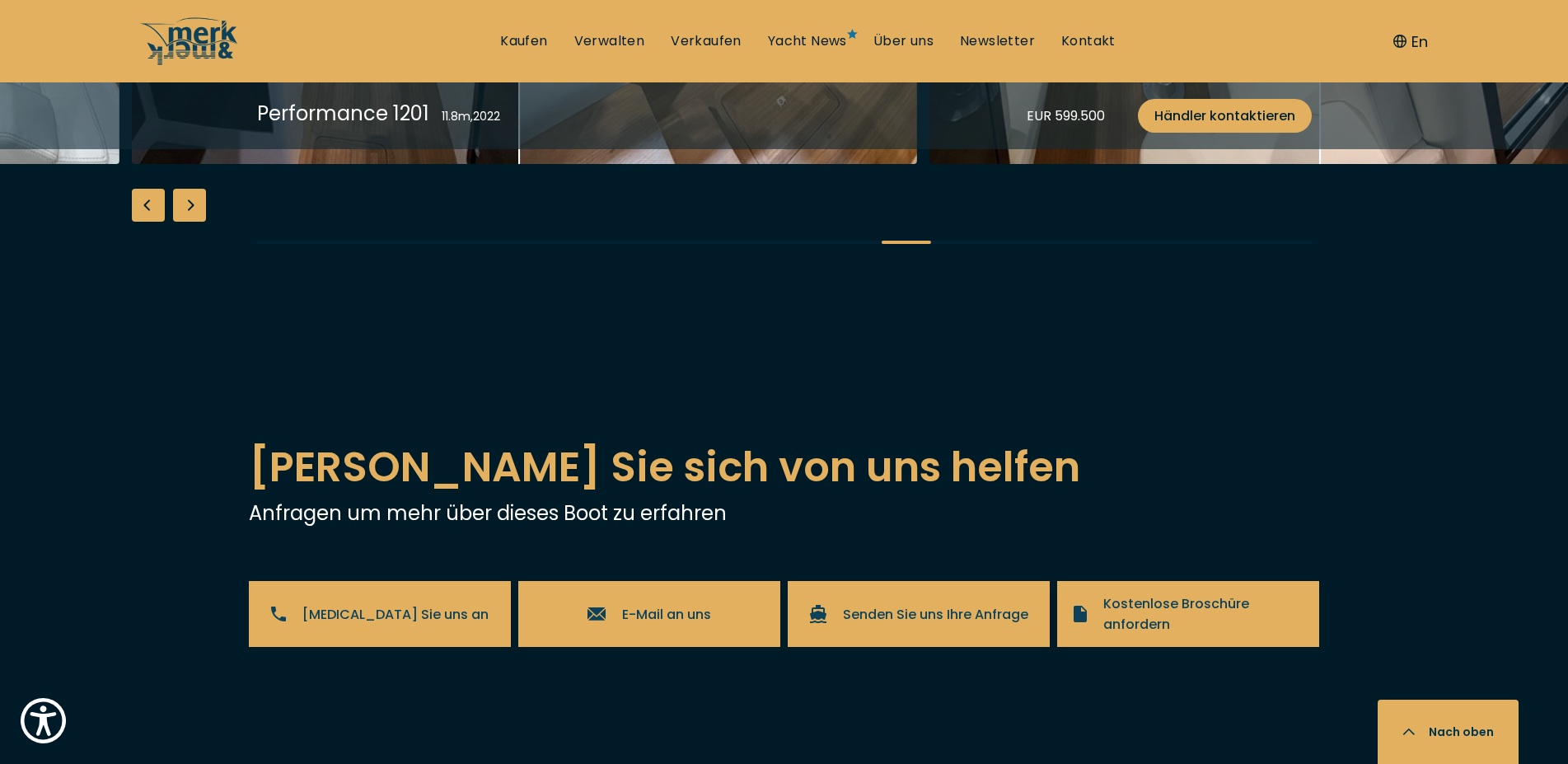
click at [199, 222] on div "Next slide" at bounding box center [190, 206] width 33 height 33
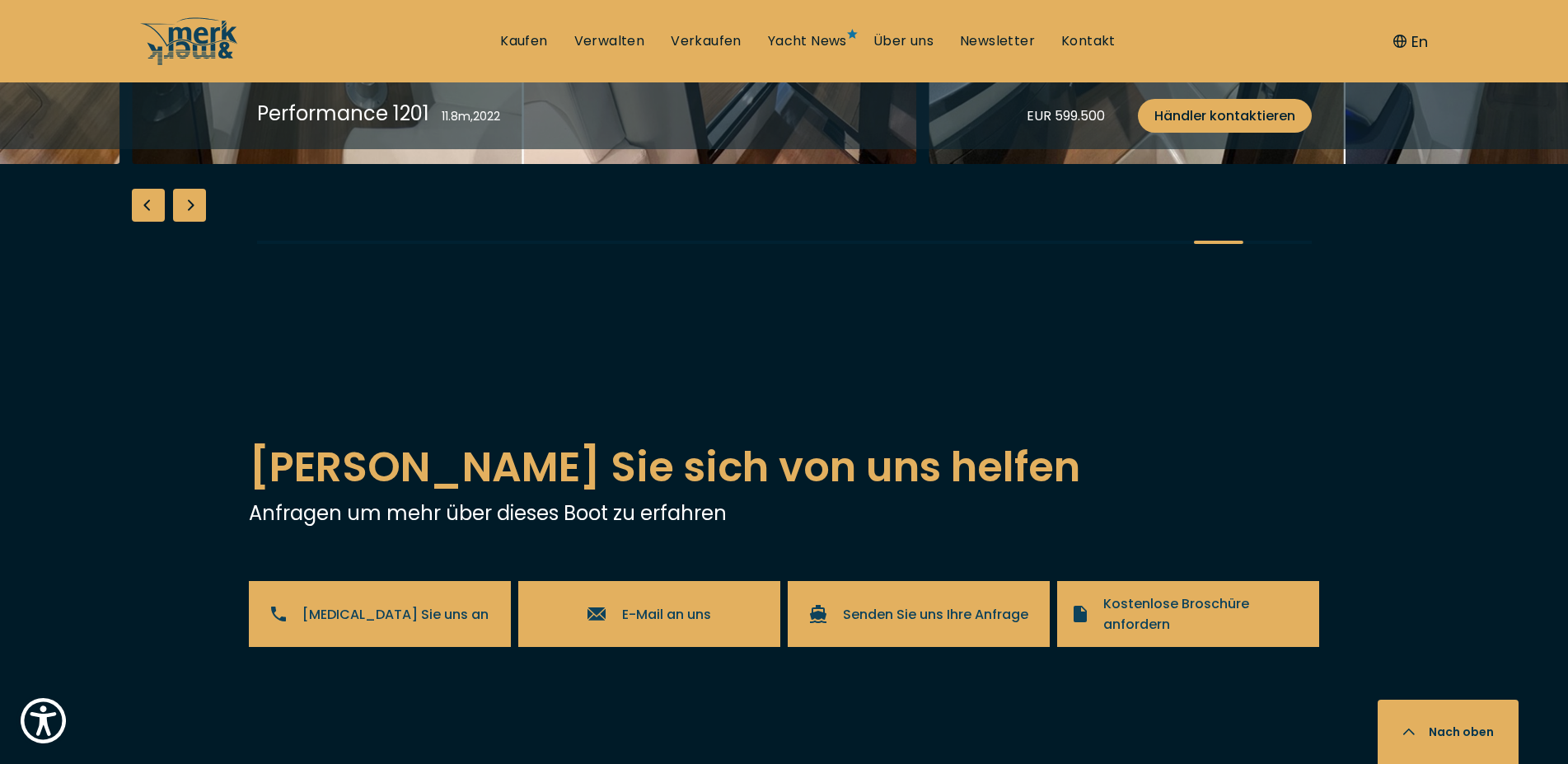
click at [199, 222] on div "Next slide" at bounding box center [190, 206] width 33 height 33
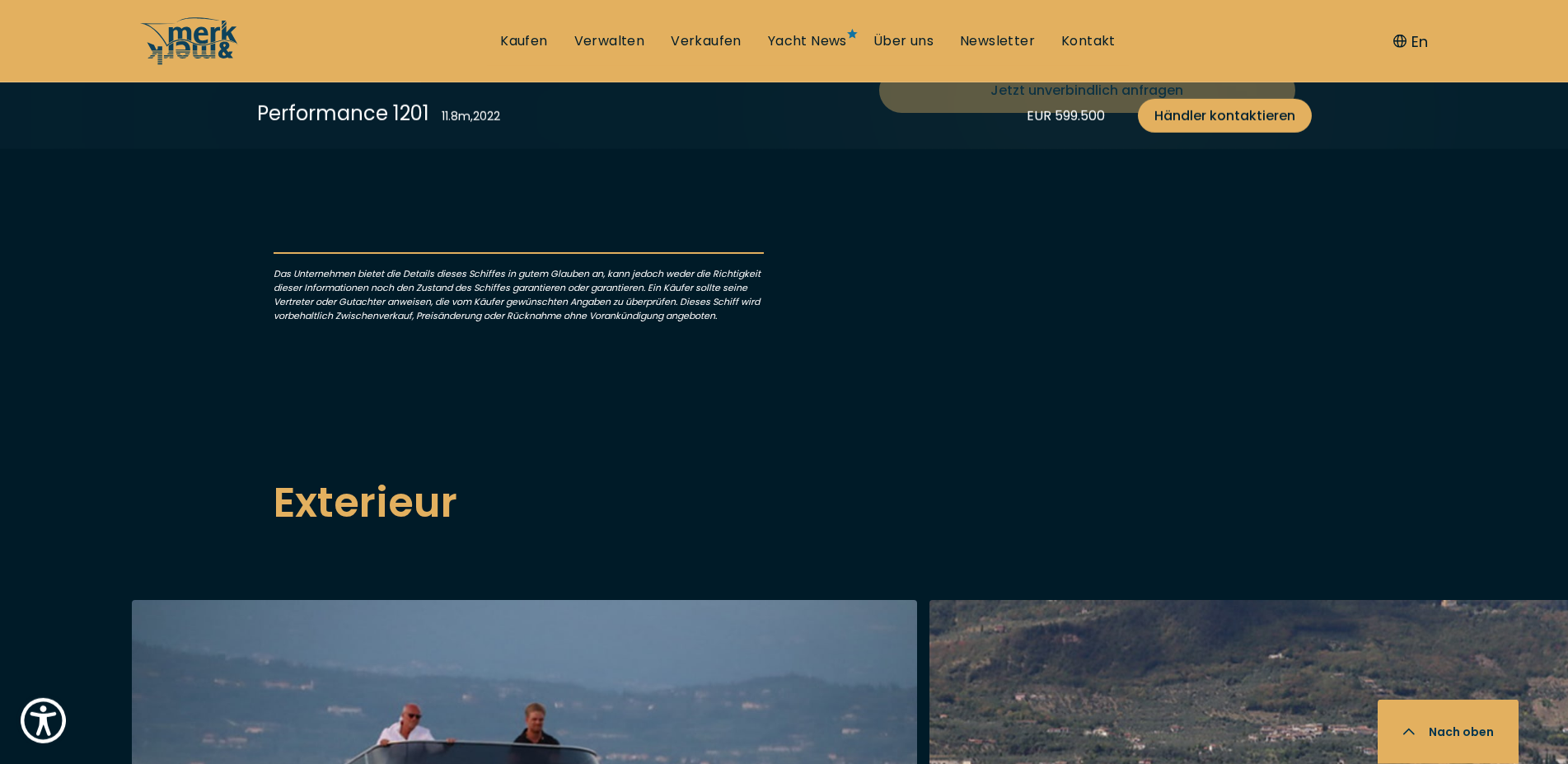
scroll to position [841, 0]
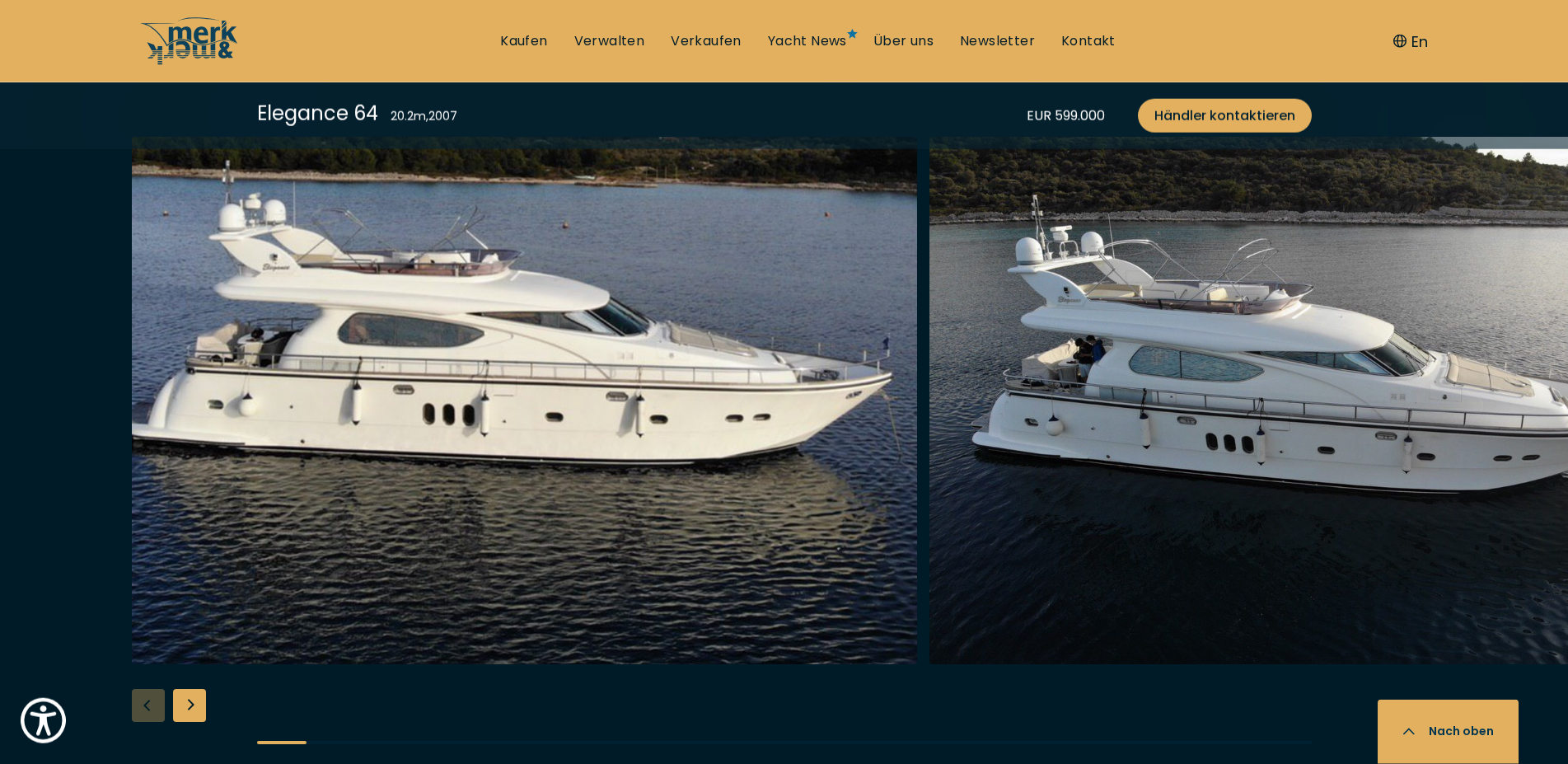
scroll to position [1766, 0]
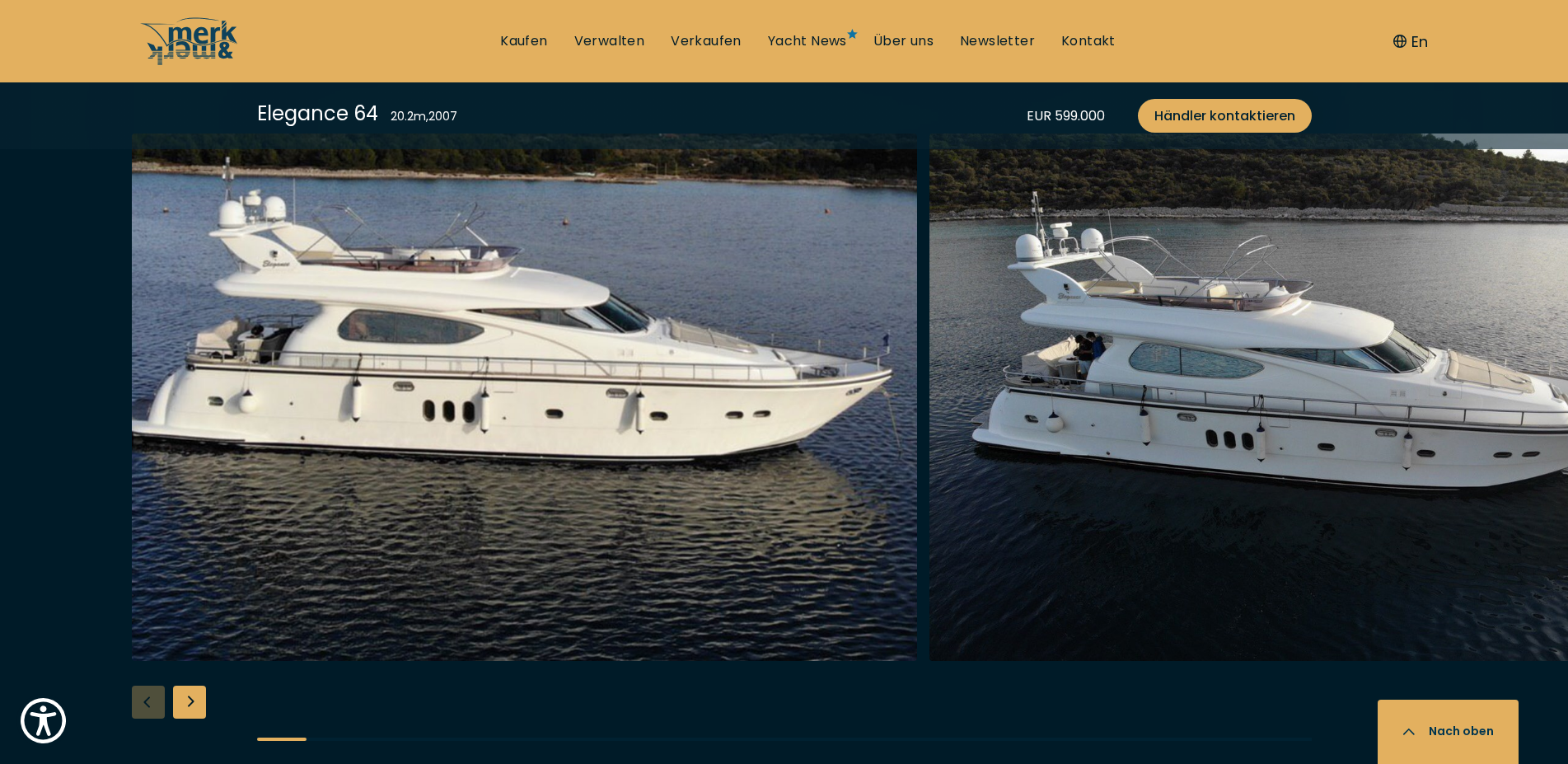
click at [189, 713] on div "Next slide" at bounding box center [190, 703] width 33 height 33
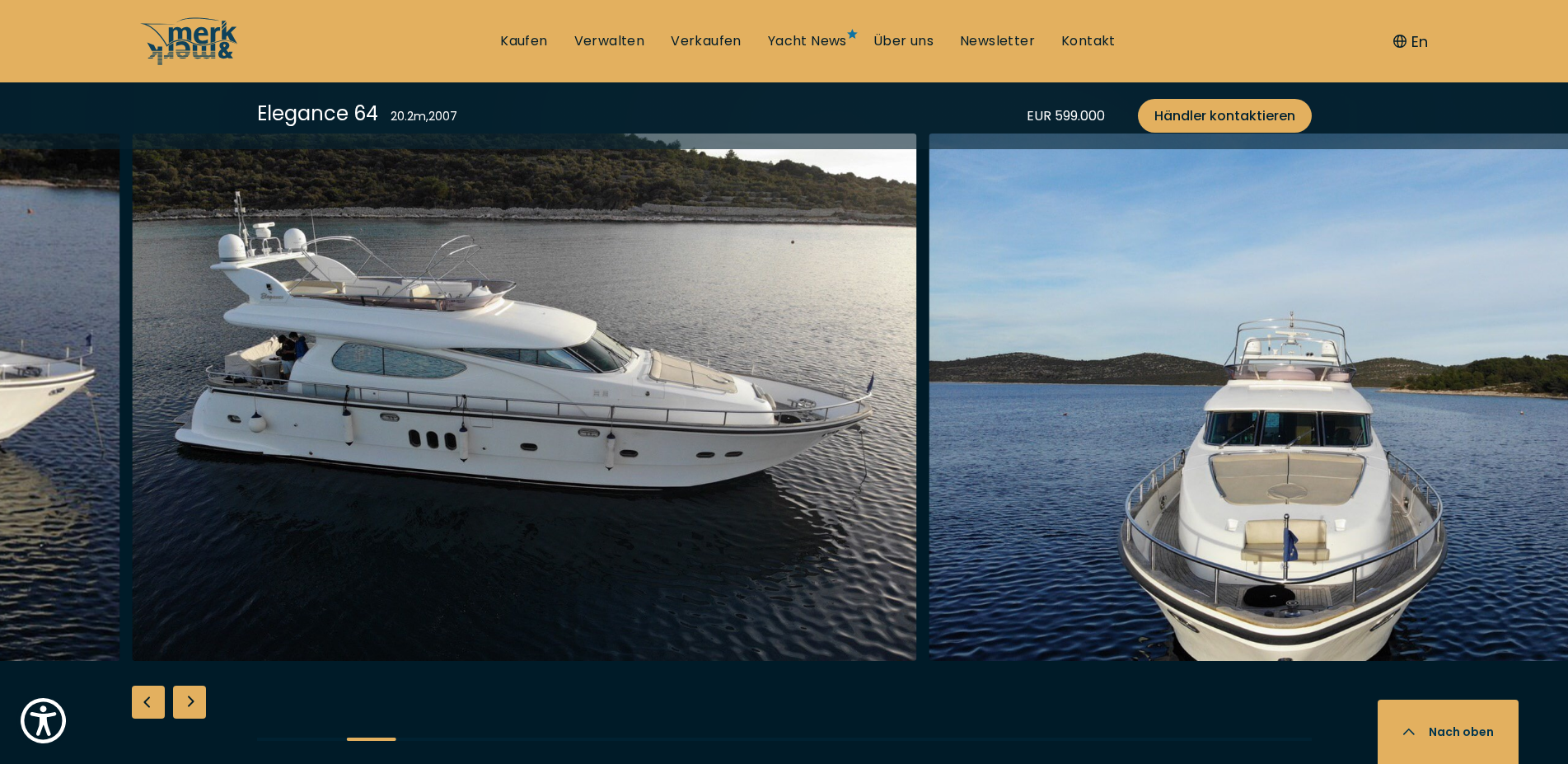
click at [189, 713] on div "Next slide" at bounding box center [190, 703] width 33 height 33
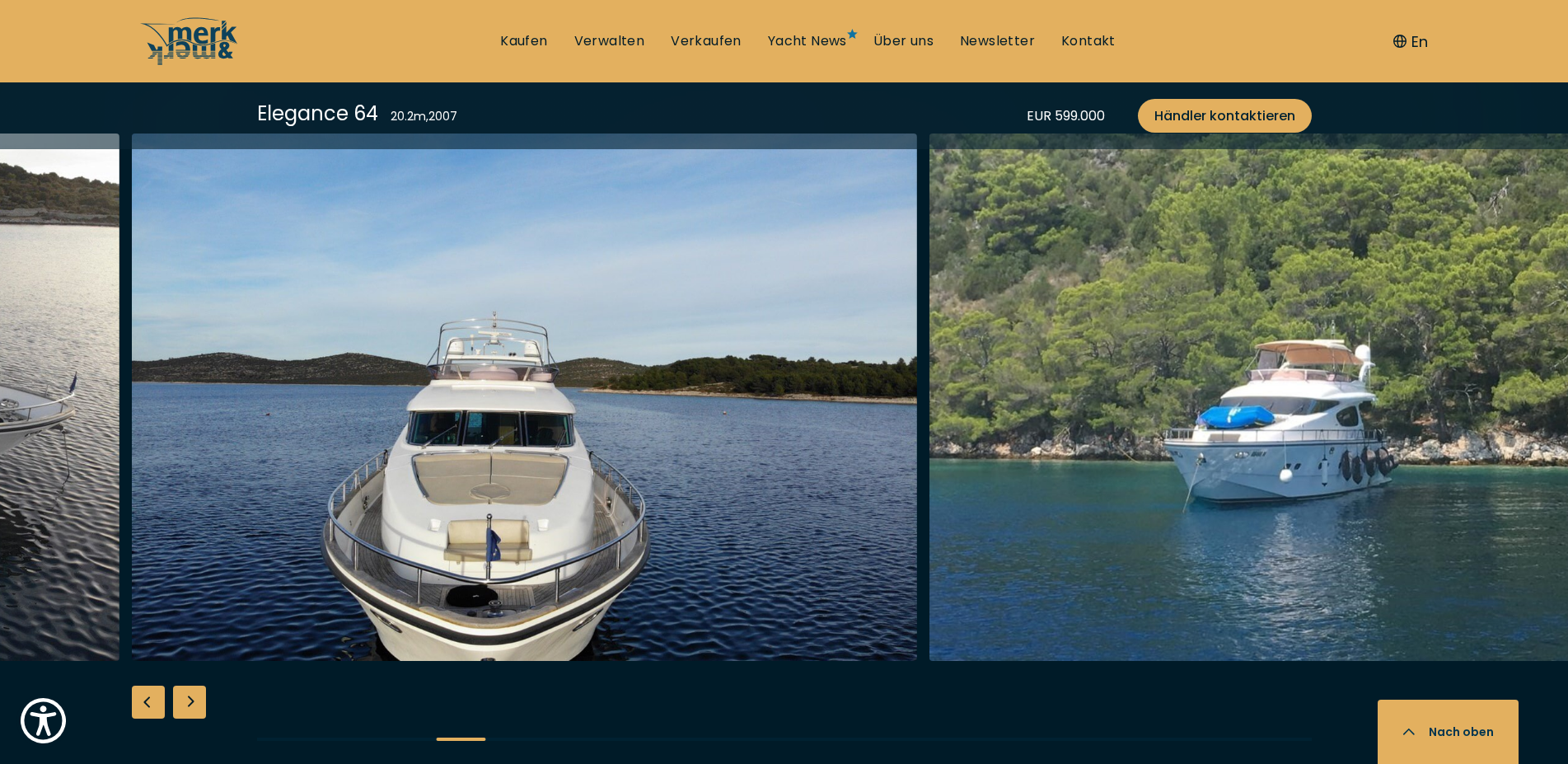
click at [189, 713] on div "Next slide" at bounding box center [190, 703] width 33 height 33
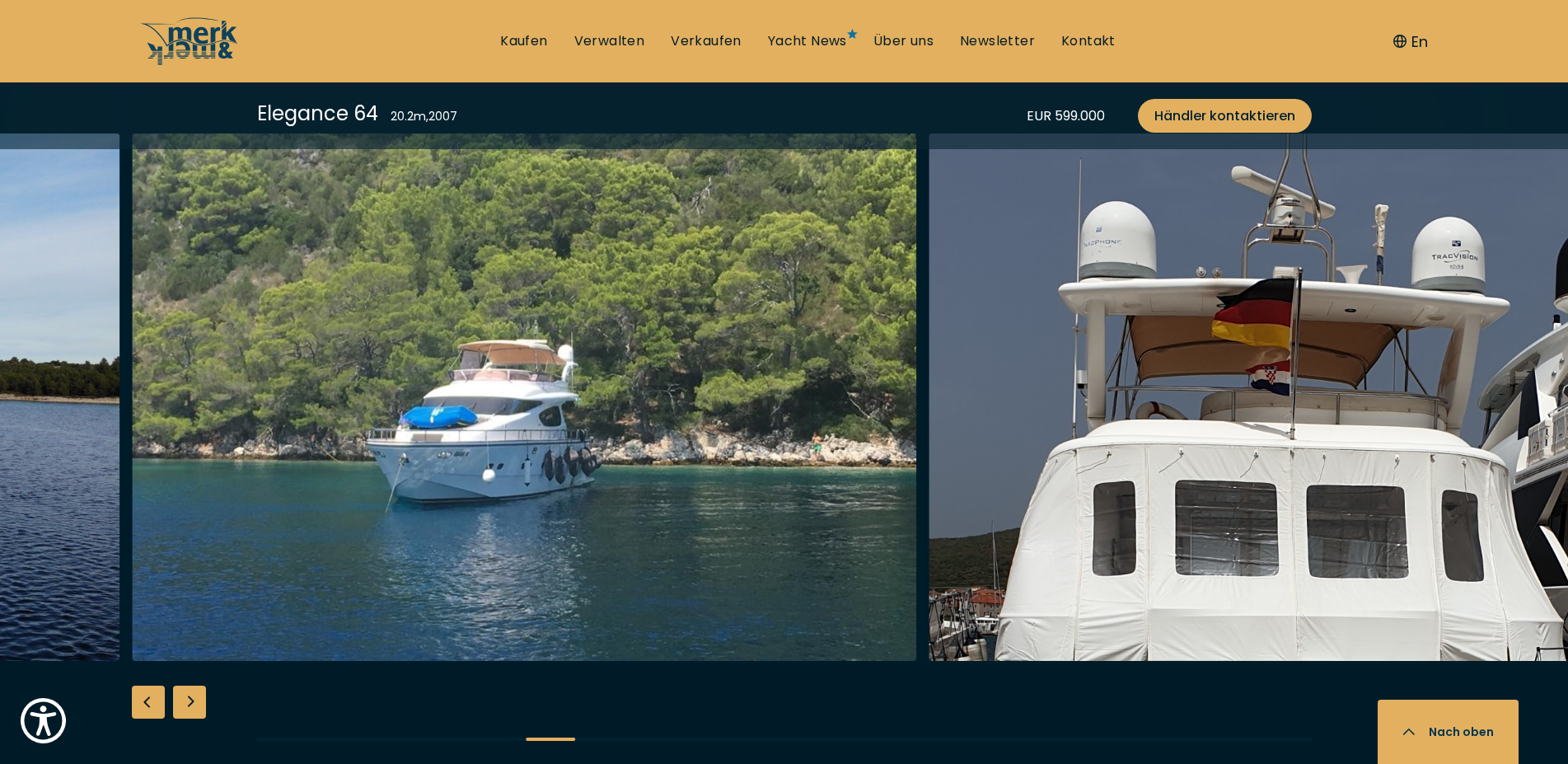
click at [189, 712] on div "Next slide" at bounding box center [190, 703] width 33 height 33
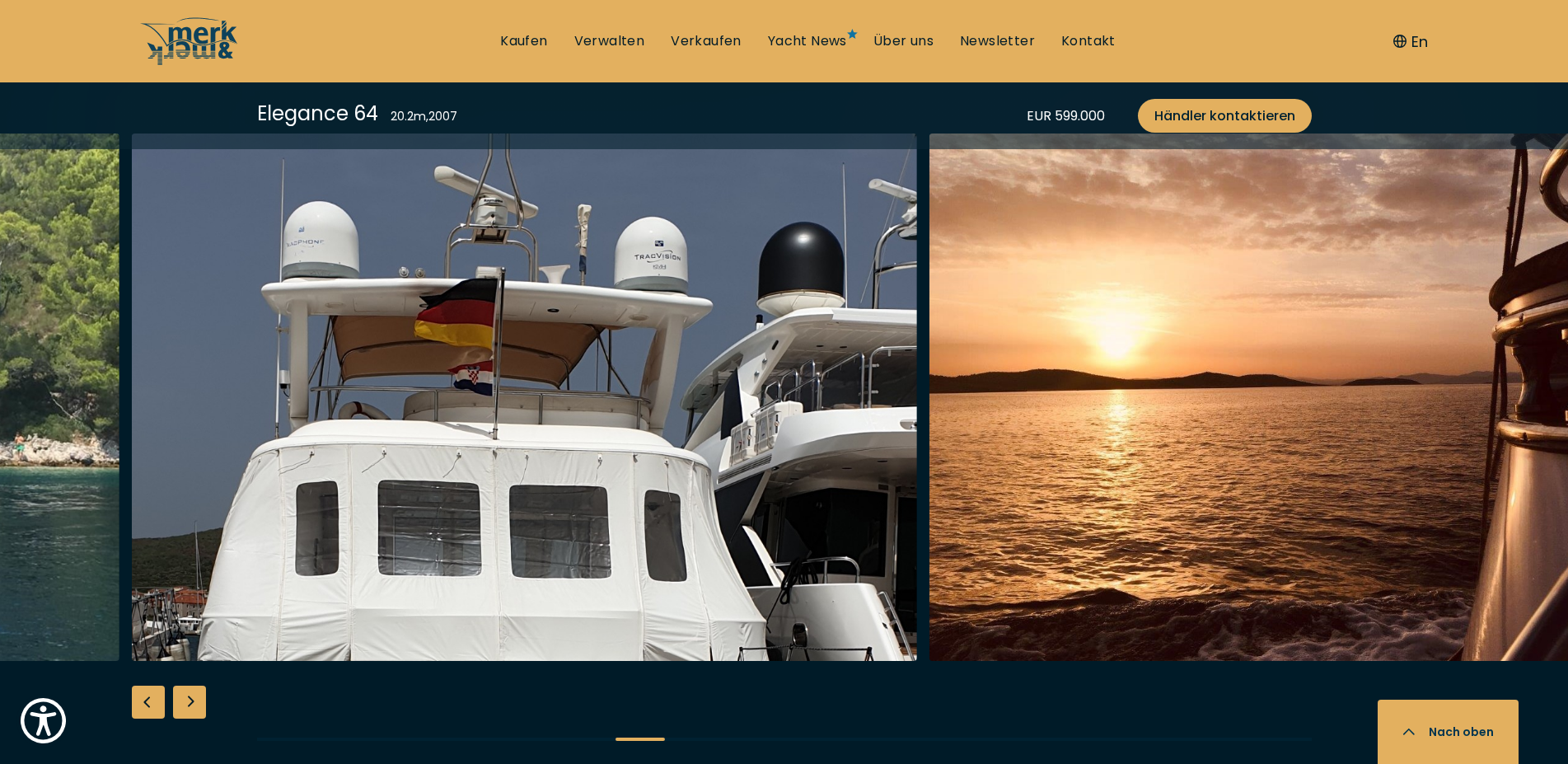
click at [189, 712] on div "Next slide" at bounding box center [190, 703] width 33 height 33
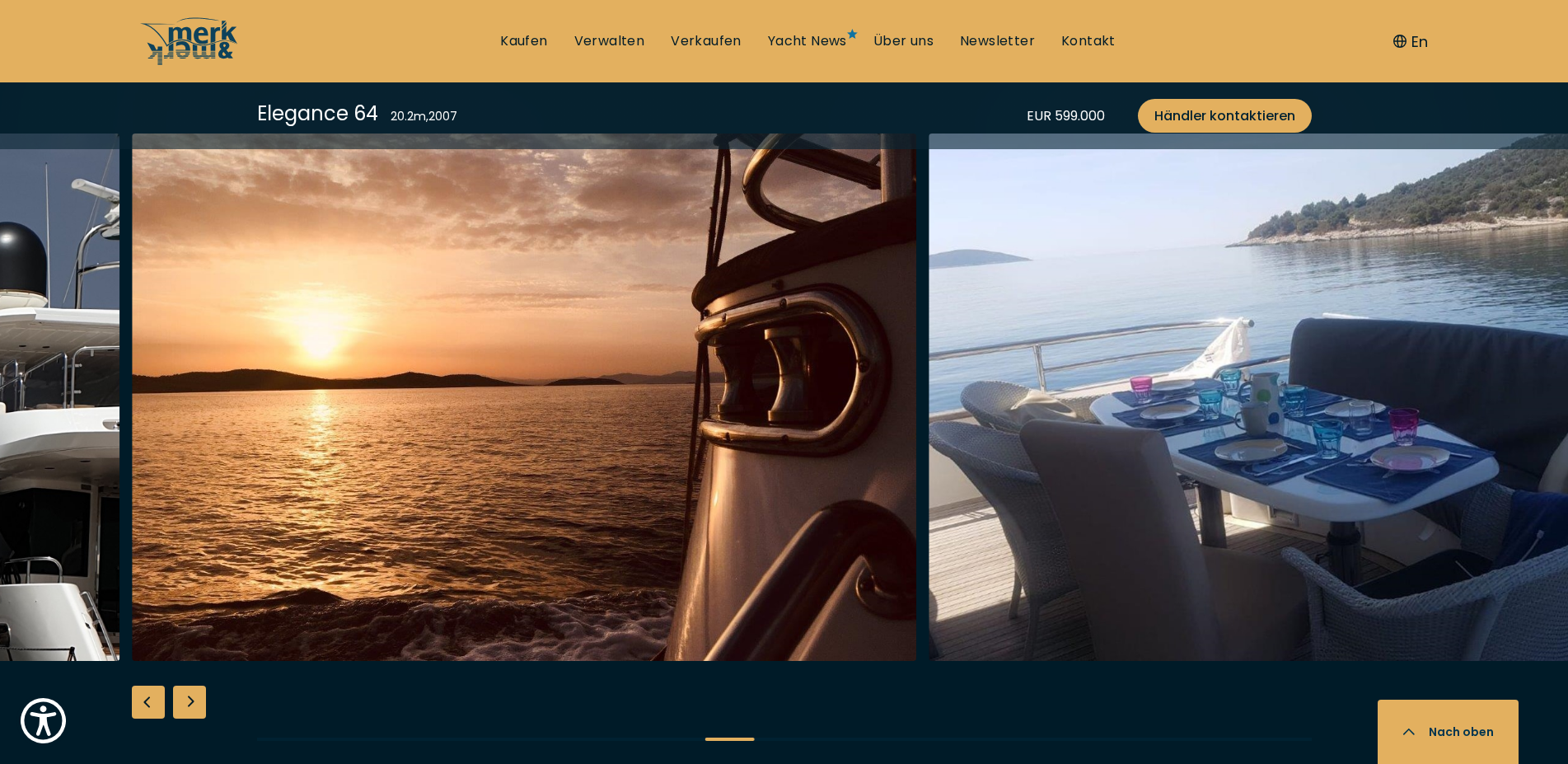
click at [189, 712] on div "Next slide" at bounding box center [190, 703] width 33 height 33
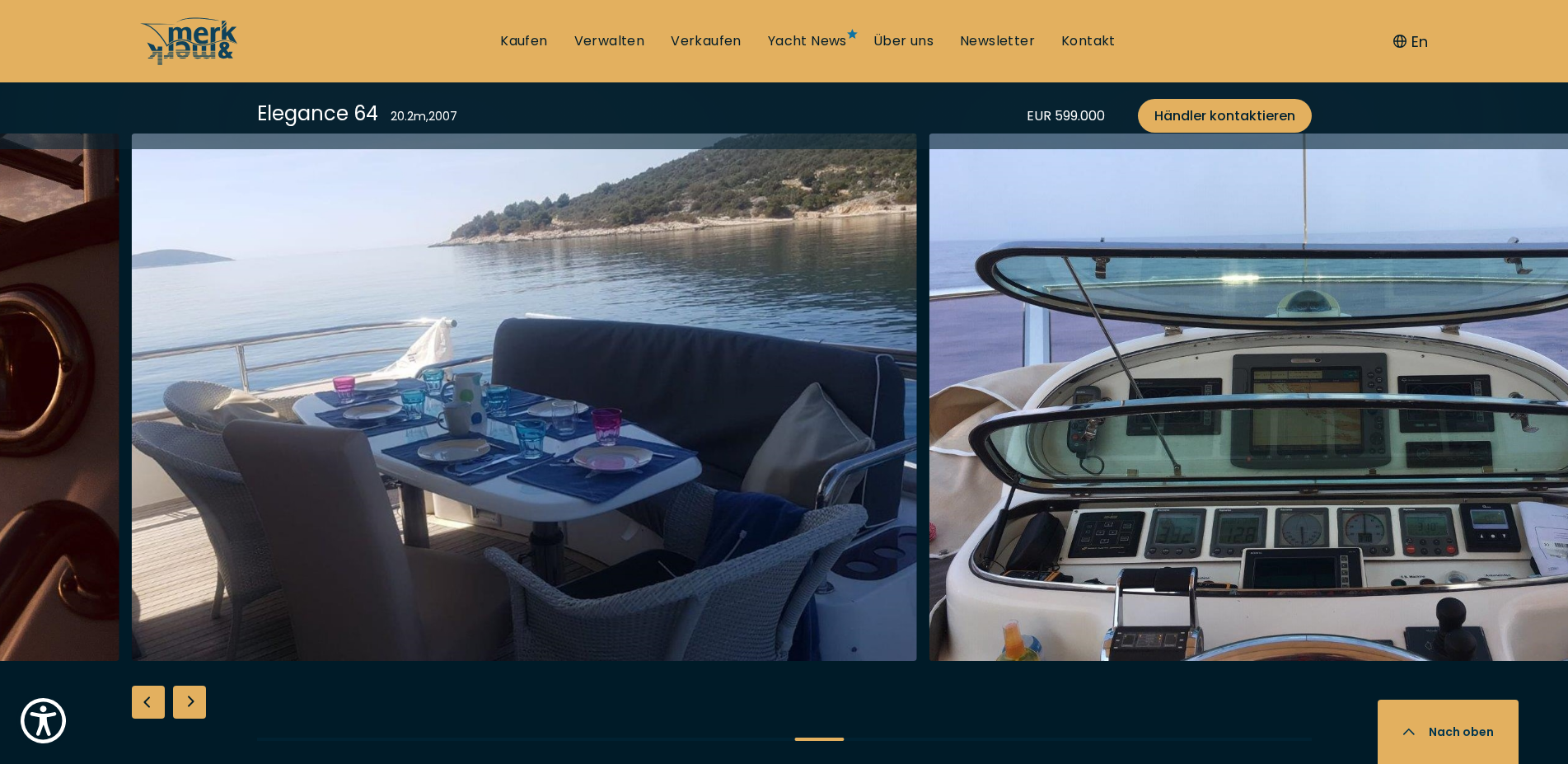
click at [189, 712] on div "Next slide" at bounding box center [190, 703] width 33 height 33
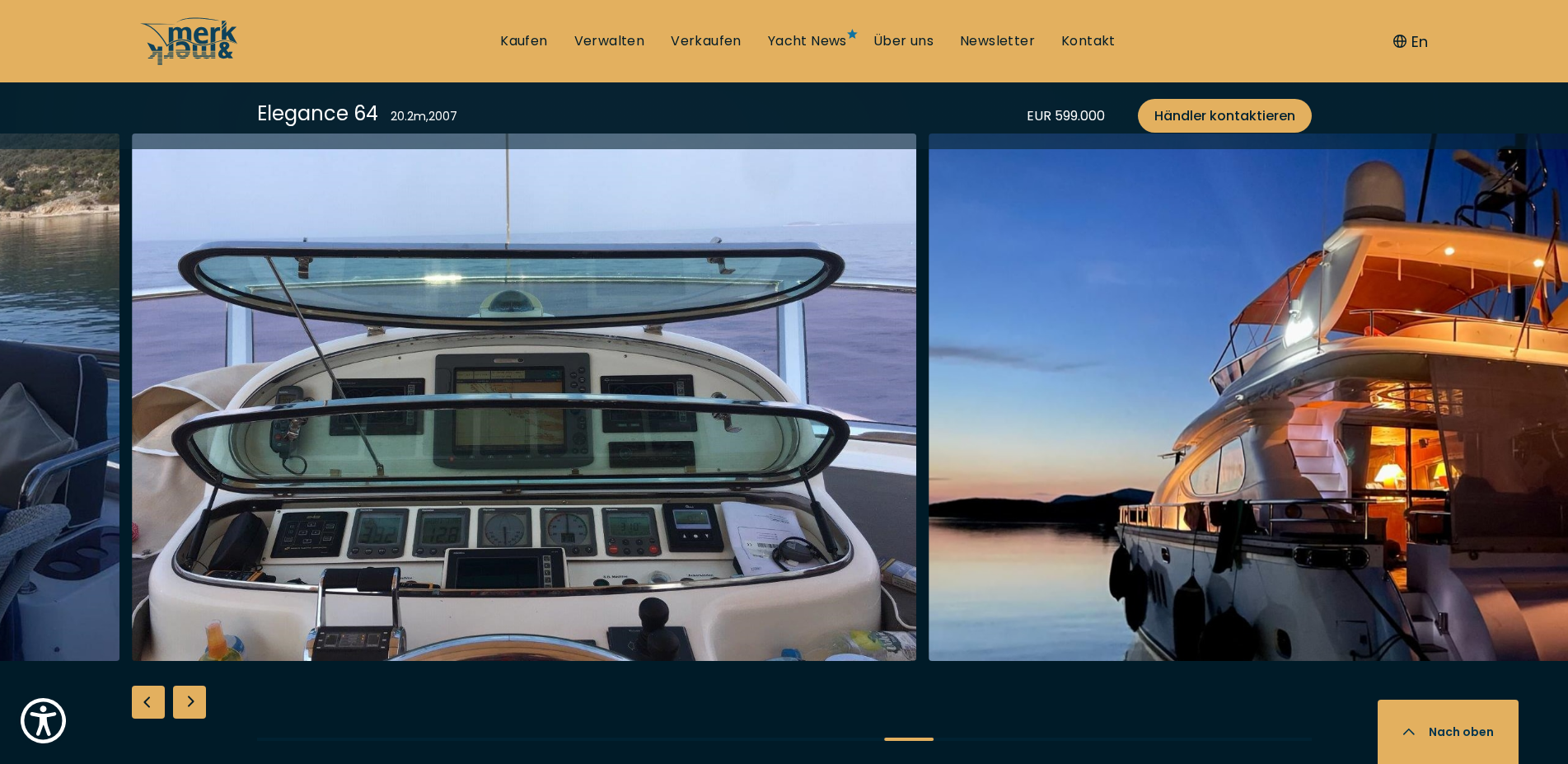
click at [189, 711] on div "Next slide" at bounding box center [190, 703] width 33 height 33
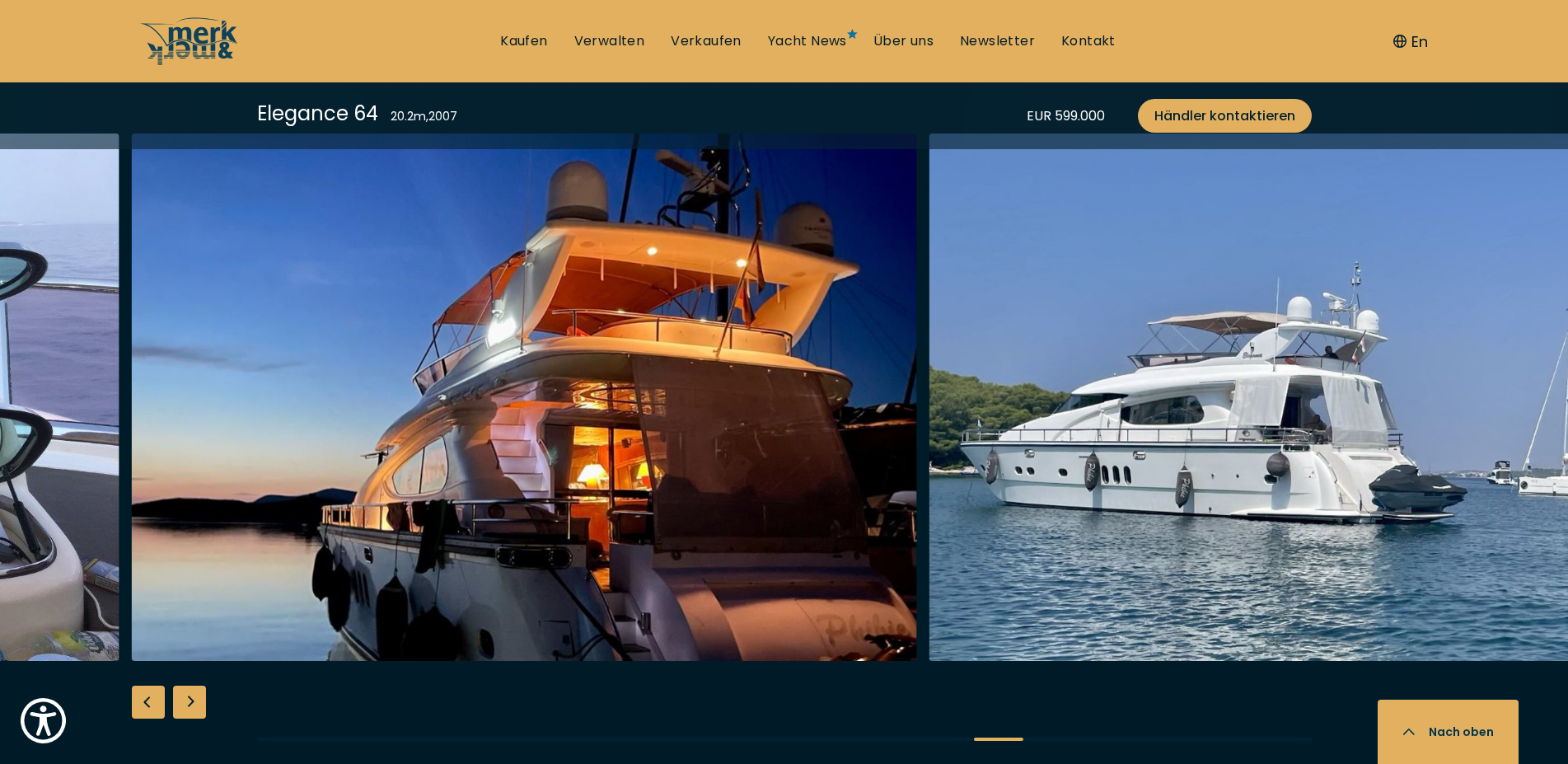
click at [189, 711] on div "Next slide" at bounding box center [190, 703] width 33 height 33
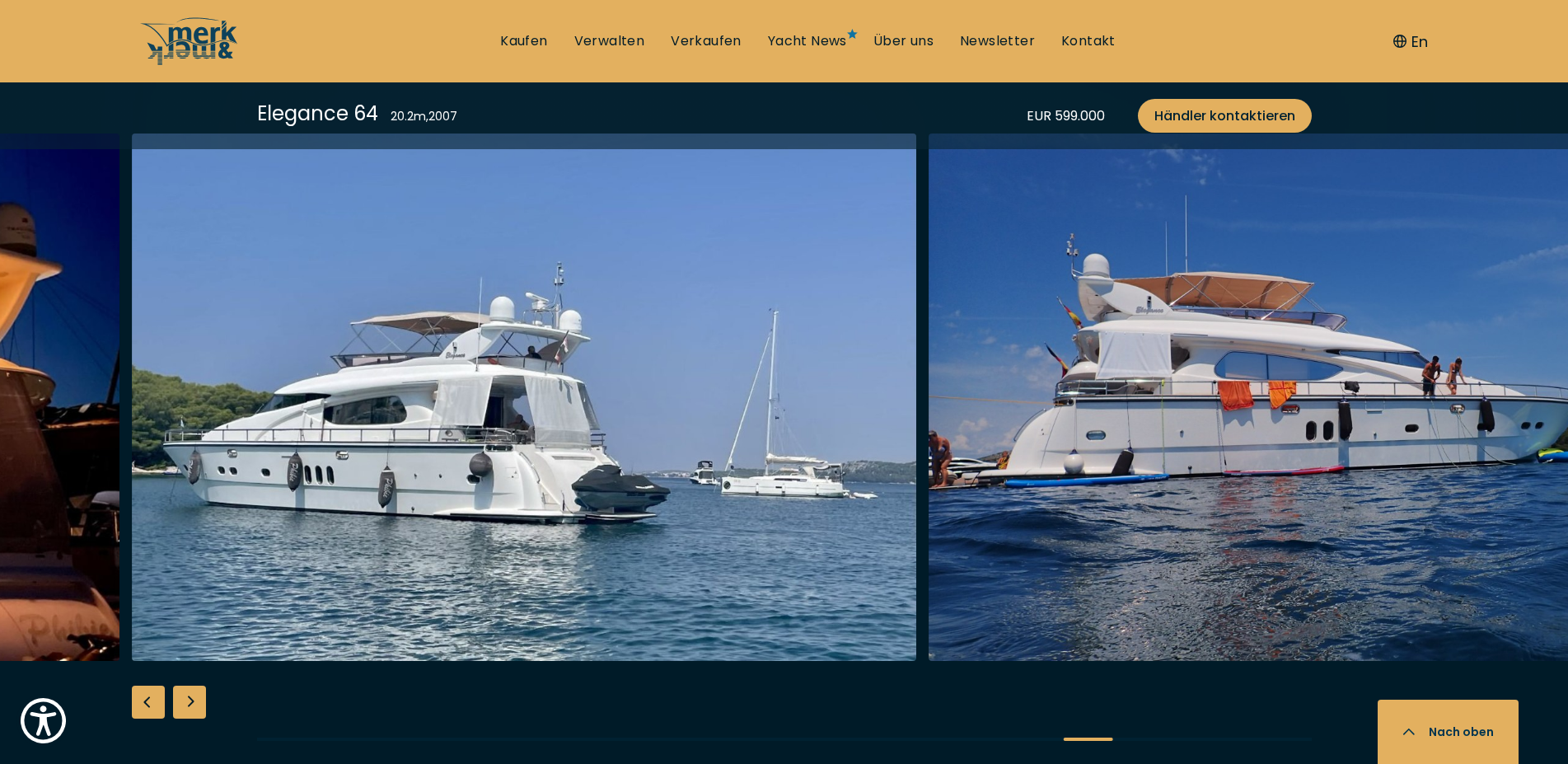
click at [189, 711] on div "Next slide" at bounding box center [190, 703] width 33 height 33
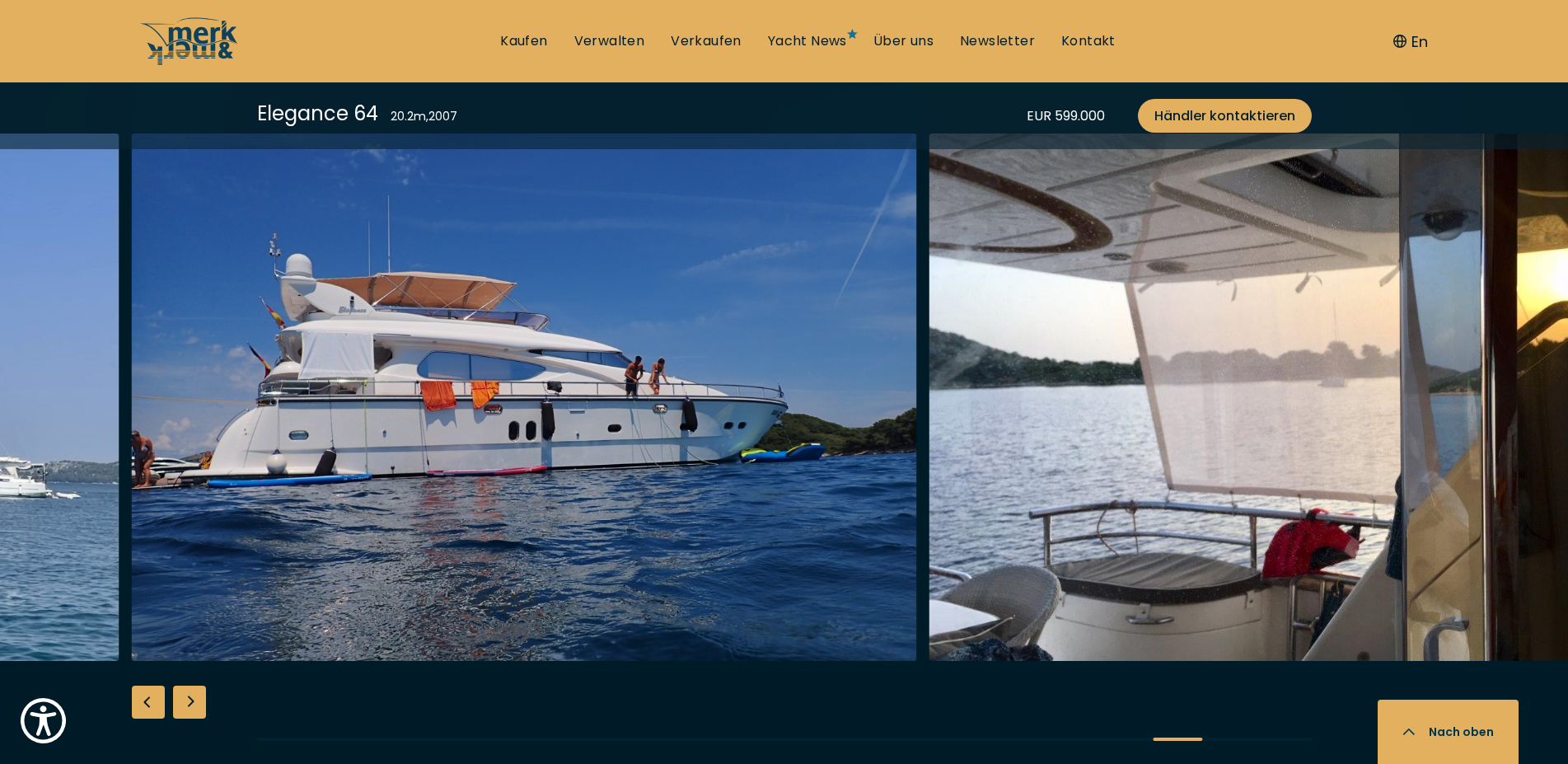
click at [189, 711] on div "Next slide" at bounding box center [190, 703] width 33 height 33
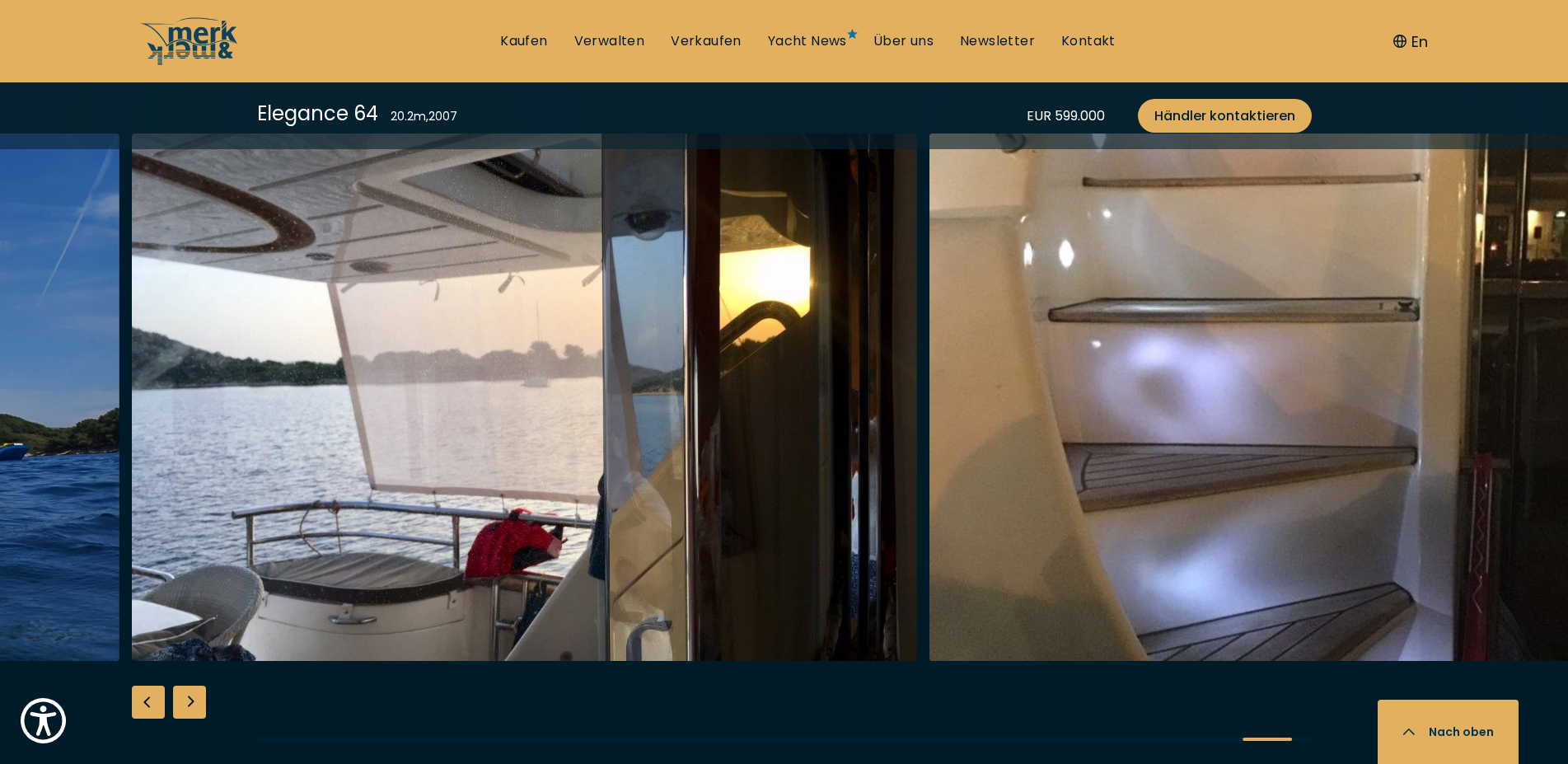
click at [189, 711] on div "Next slide" at bounding box center [190, 703] width 33 height 33
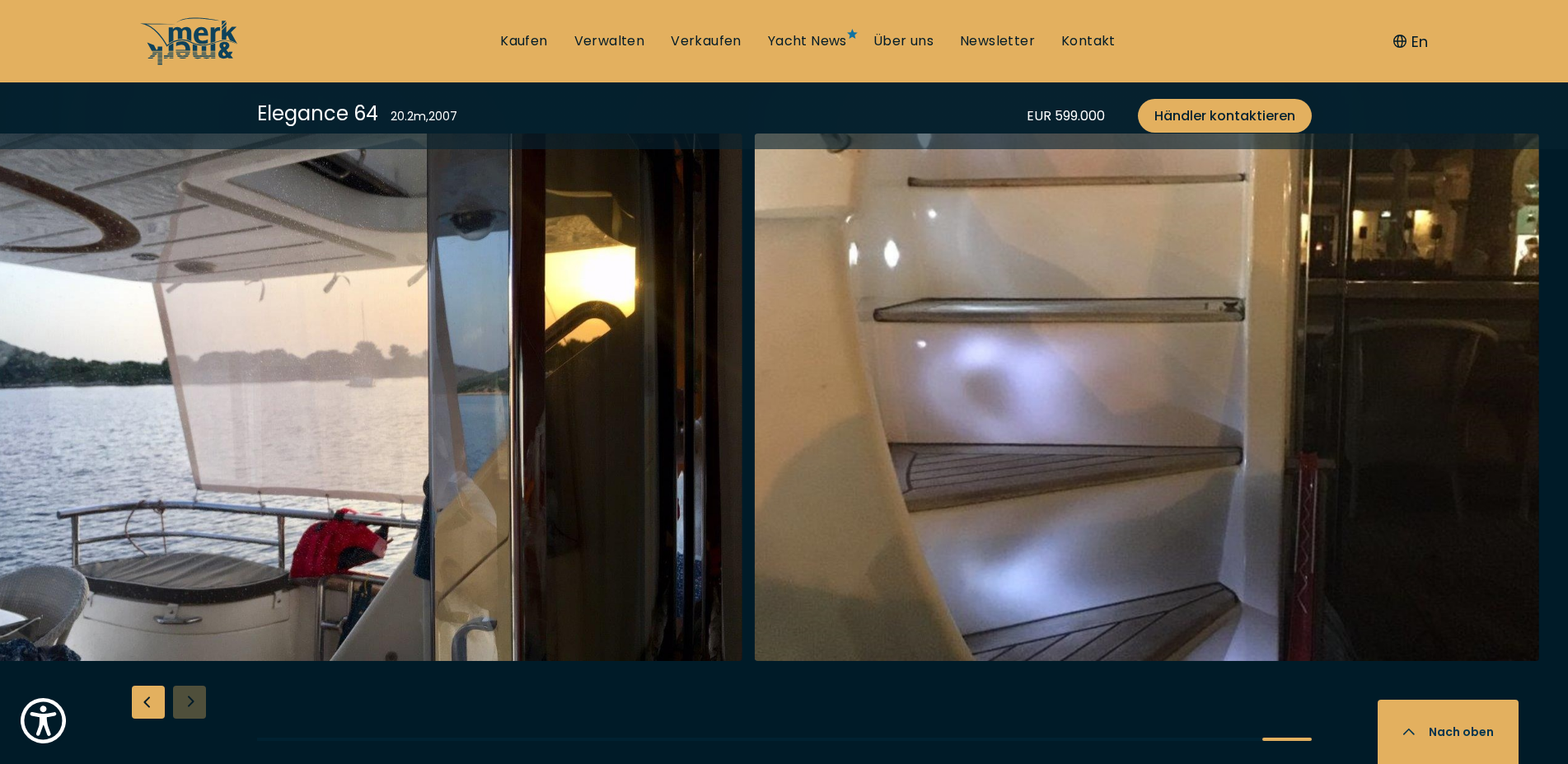
click at [189, 711] on div at bounding box center [784, 451] width 1568 height 635
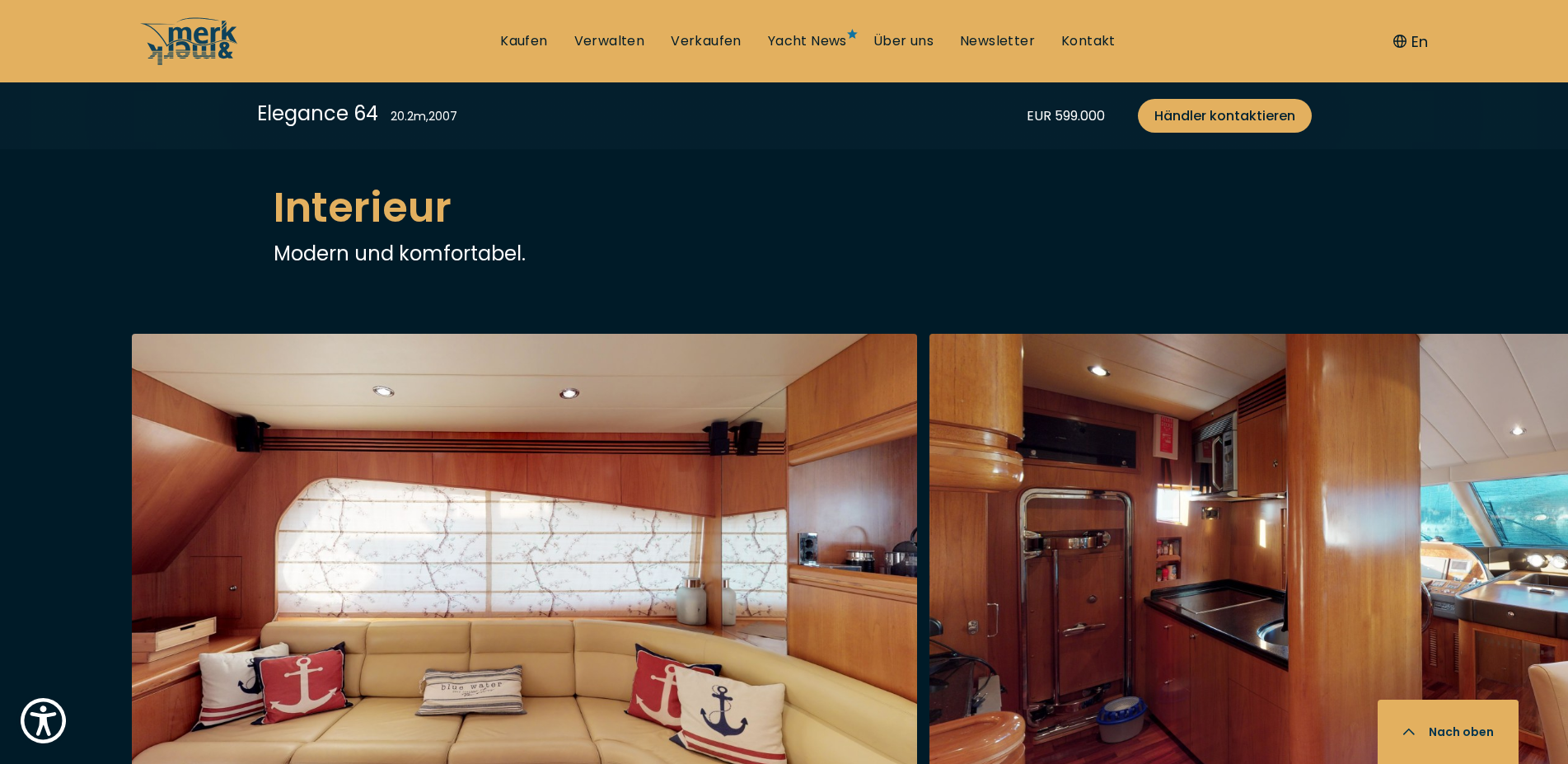
scroll to position [2691, 0]
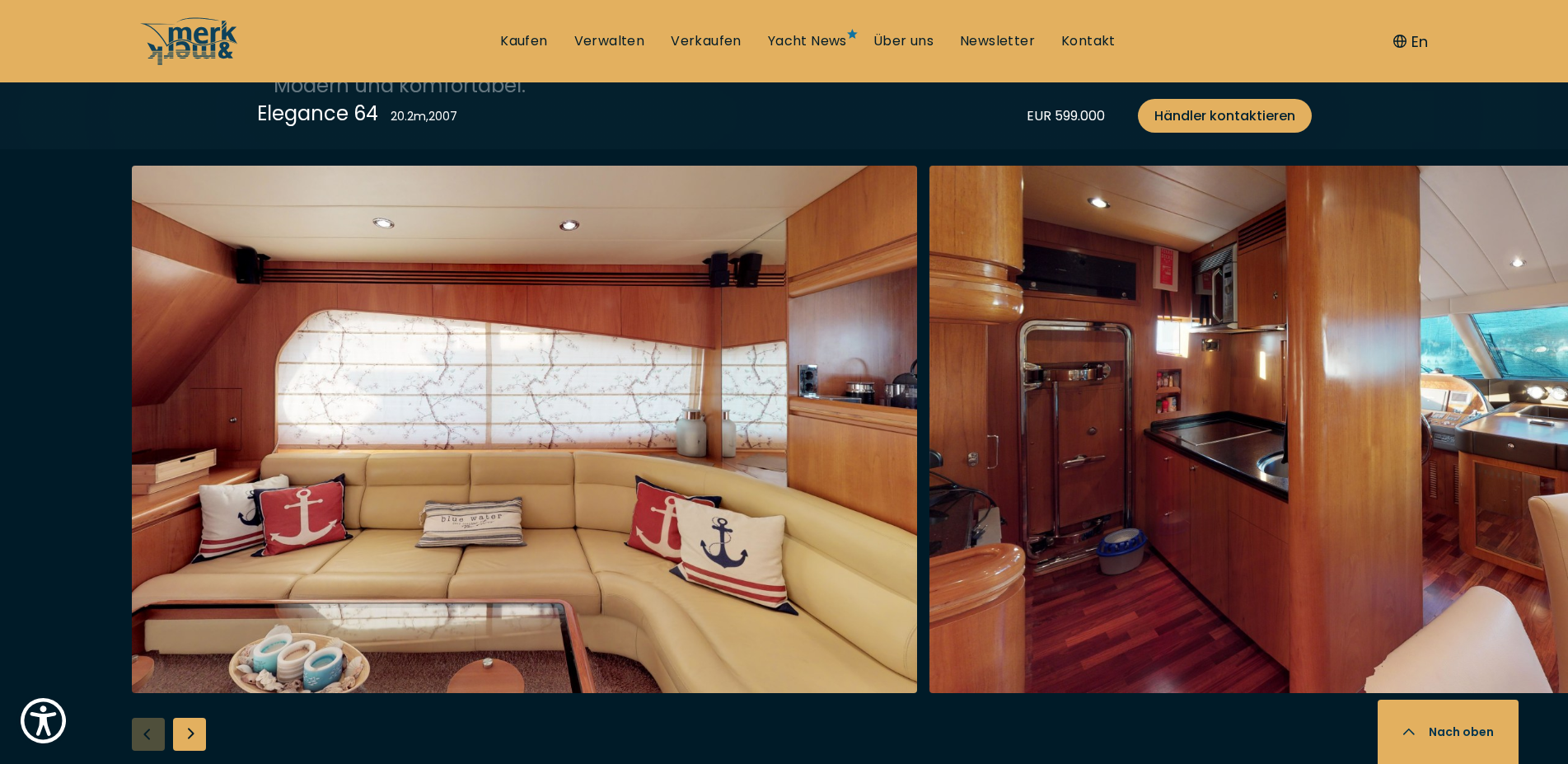
click at [184, 735] on div "Next slide" at bounding box center [190, 734] width 33 height 33
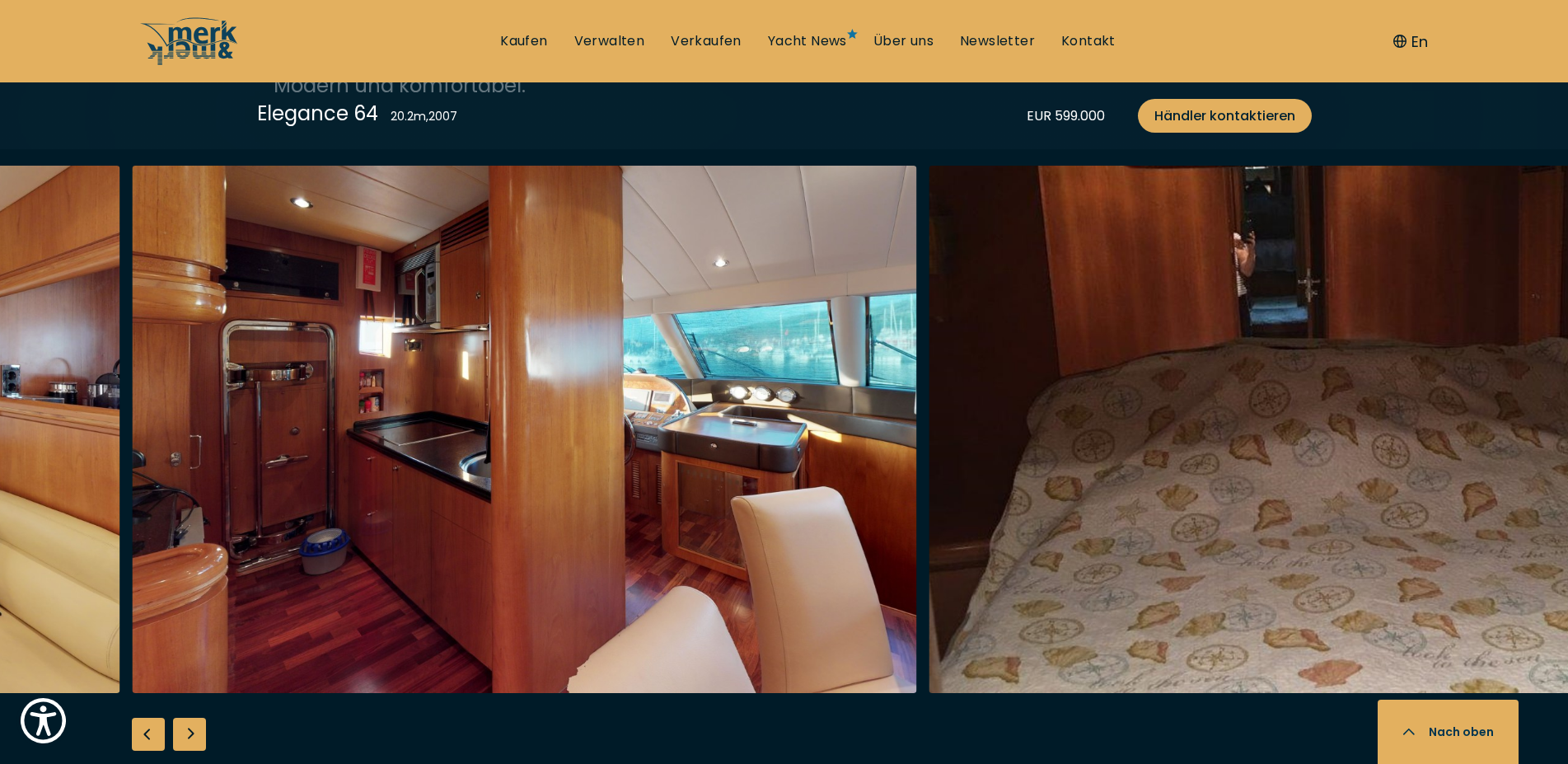
click at [184, 735] on div "Next slide" at bounding box center [190, 734] width 33 height 33
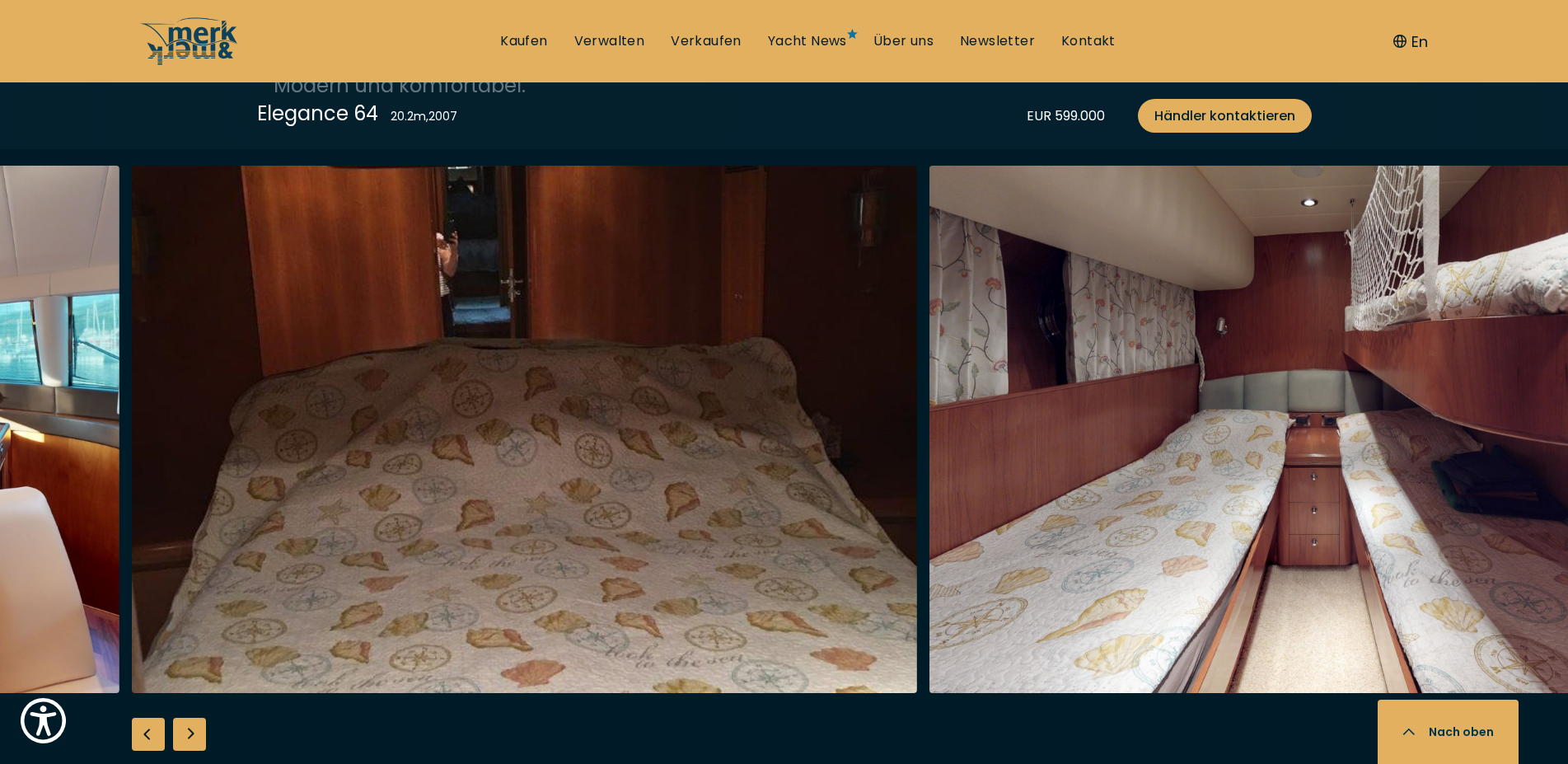
click at [184, 735] on div "Next slide" at bounding box center [190, 734] width 33 height 33
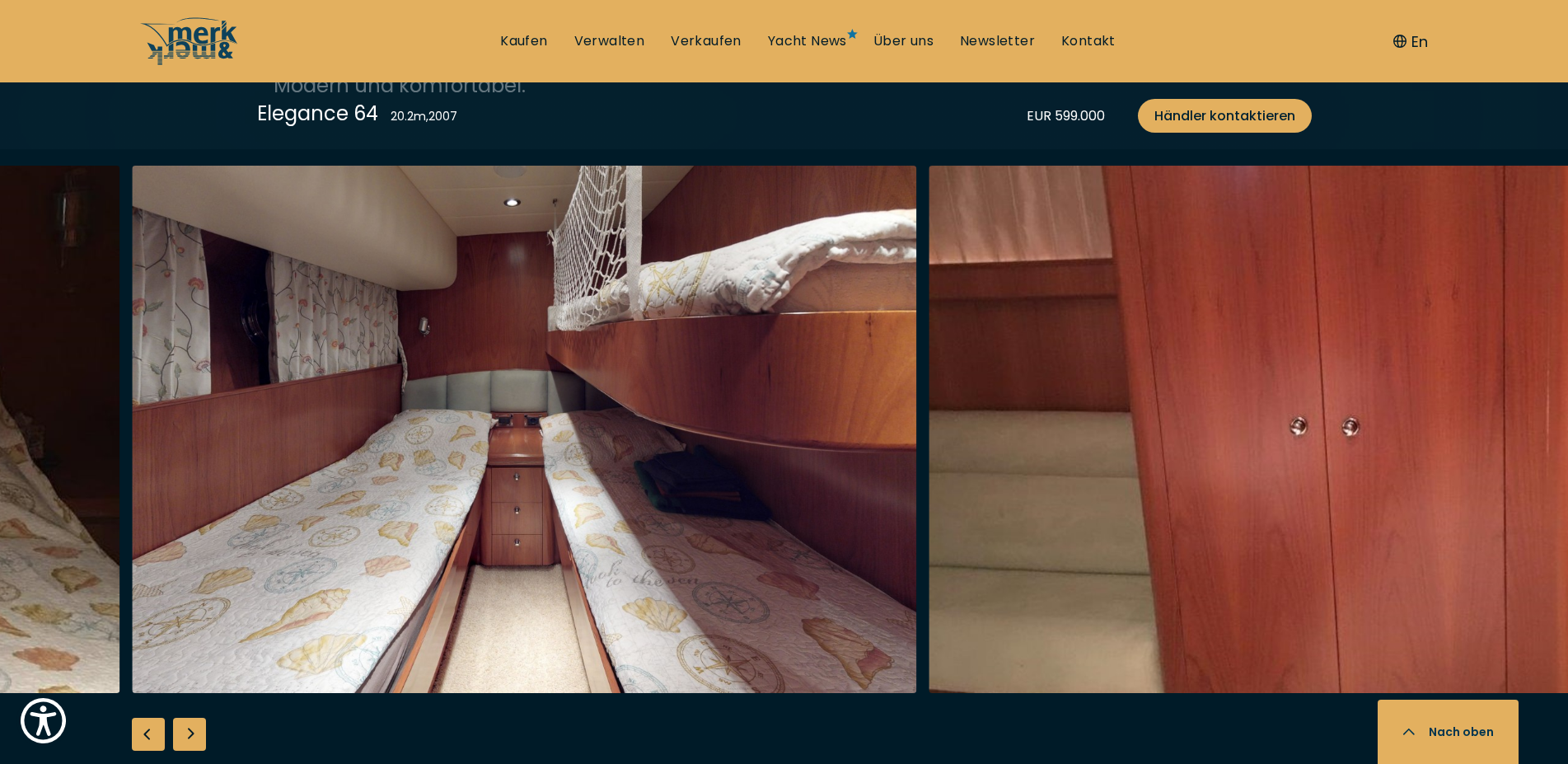
click at [184, 735] on div "Next slide" at bounding box center [190, 734] width 33 height 33
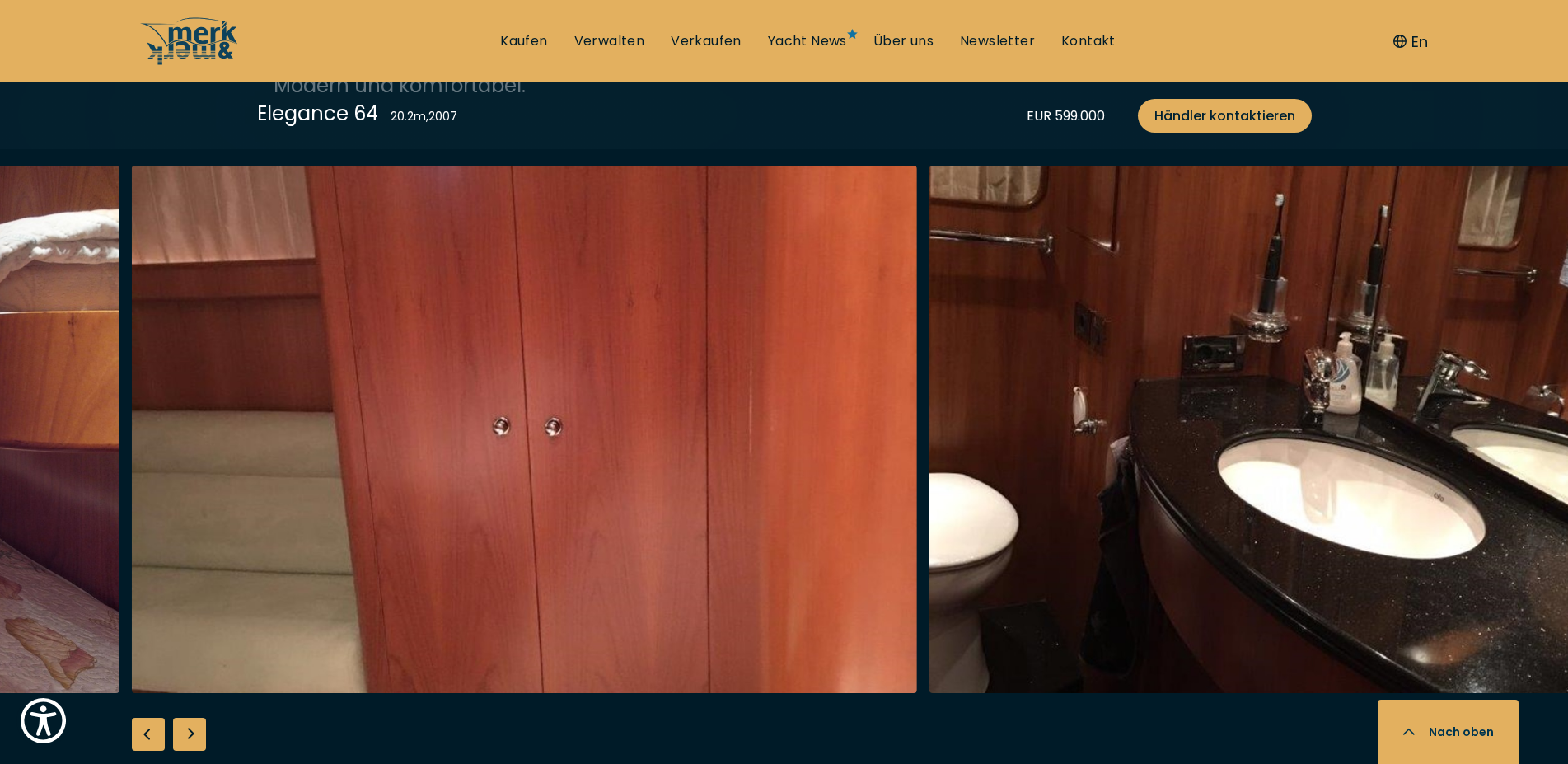
click at [184, 735] on div "Next slide" at bounding box center [190, 734] width 33 height 33
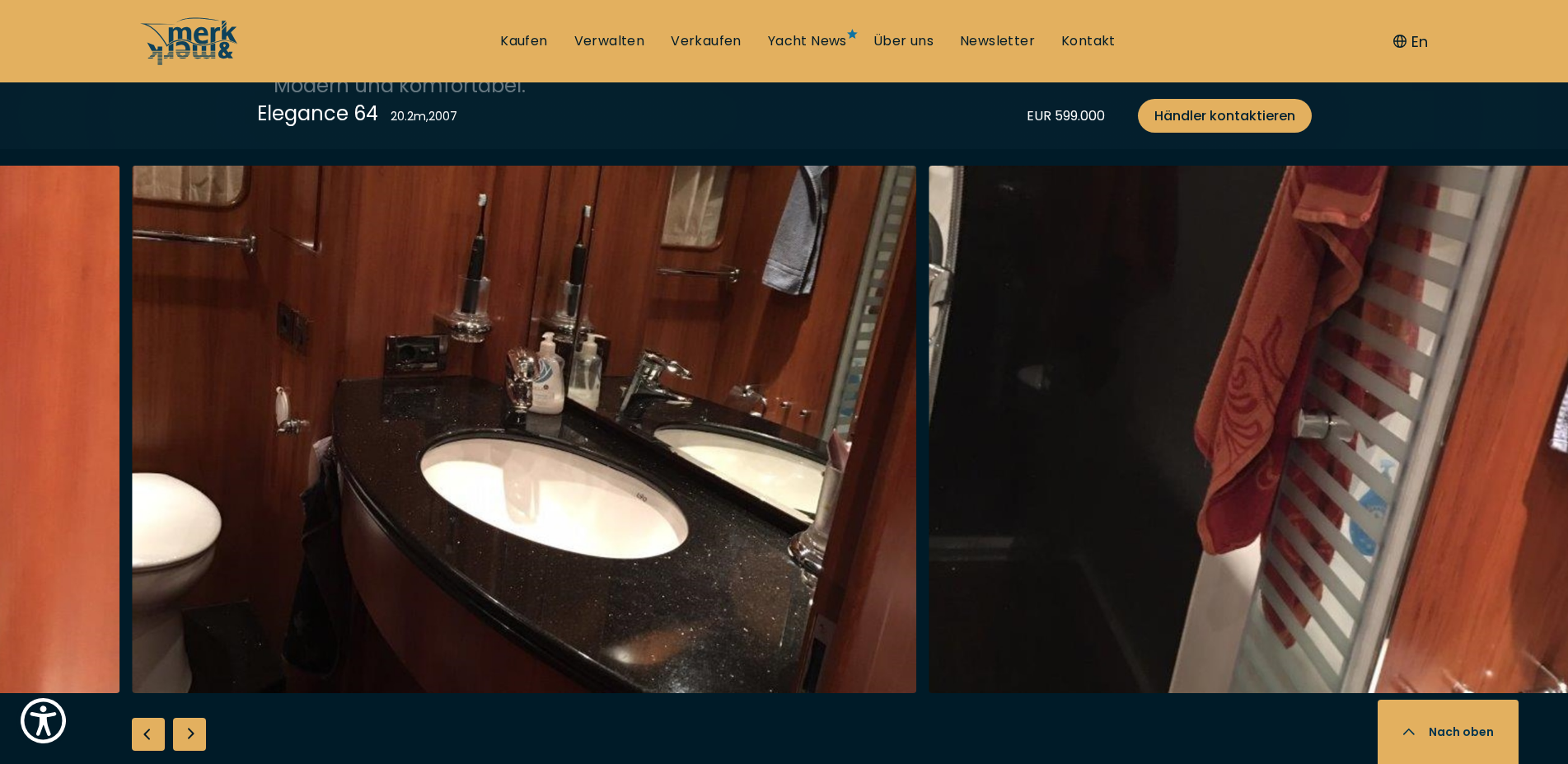
click at [184, 735] on div "Next slide" at bounding box center [190, 734] width 33 height 33
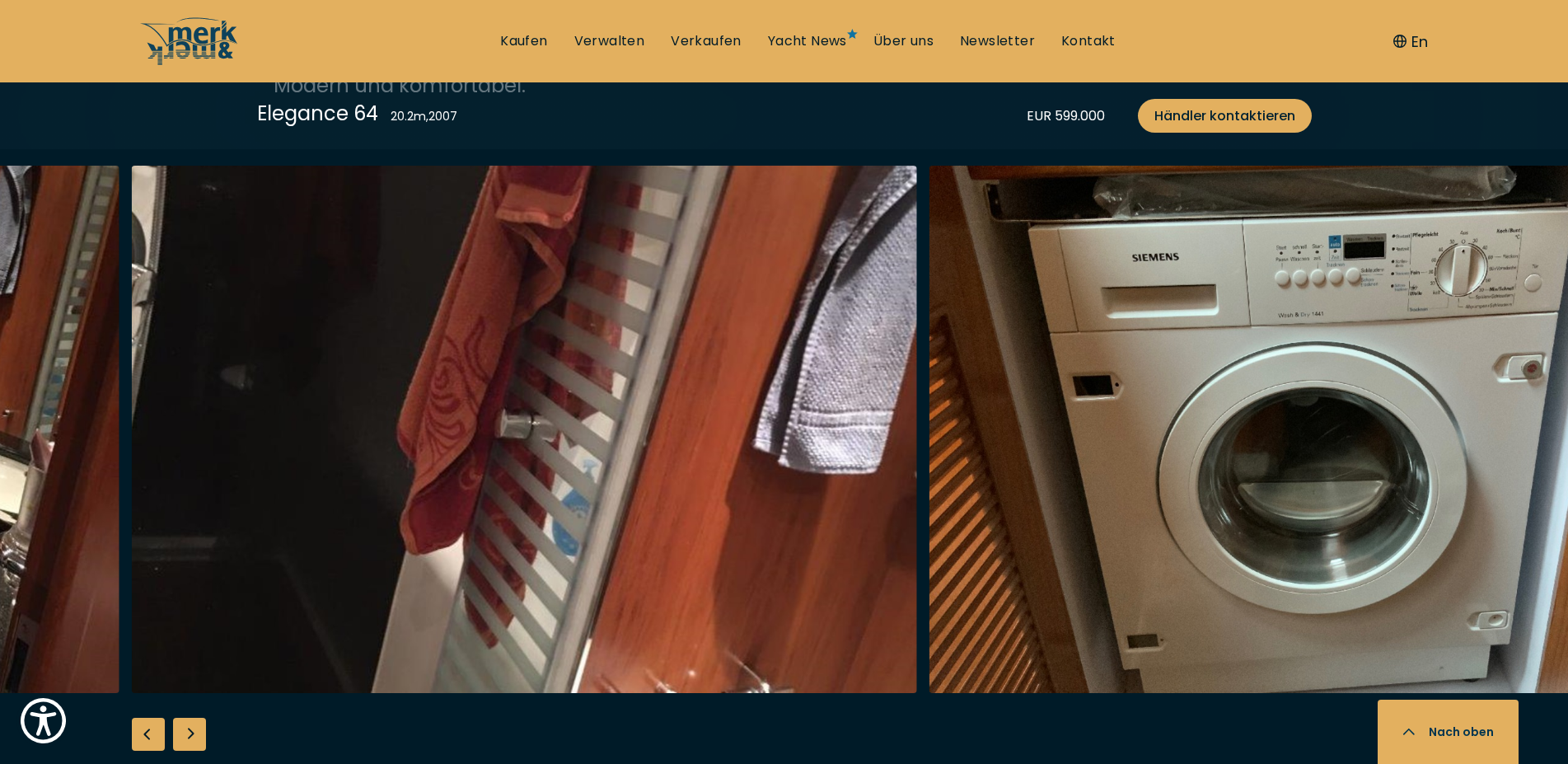
click at [184, 735] on div "Next slide" at bounding box center [190, 734] width 33 height 33
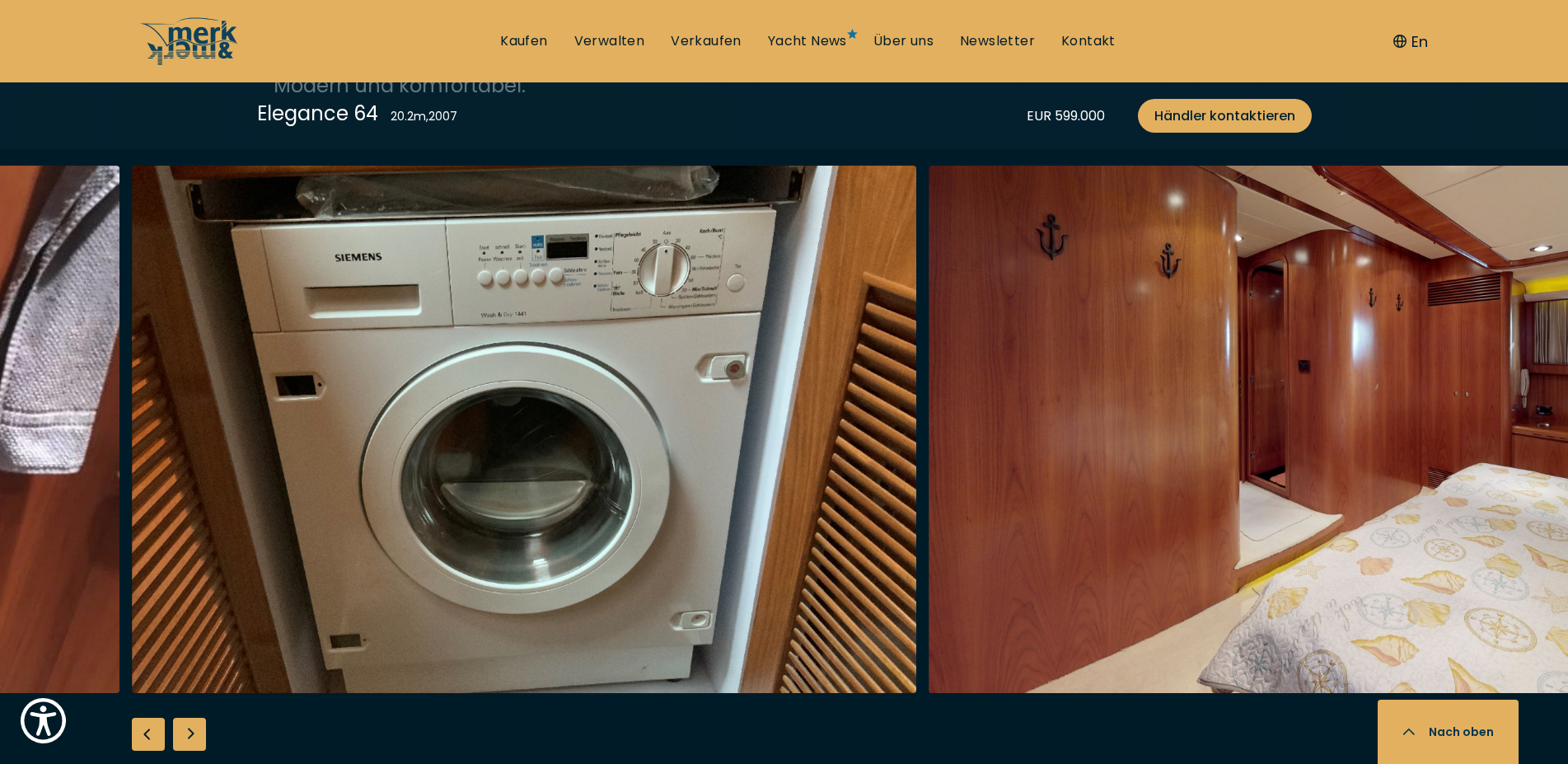
click at [184, 735] on div "Next slide" at bounding box center [190, 734] width 33 height 33
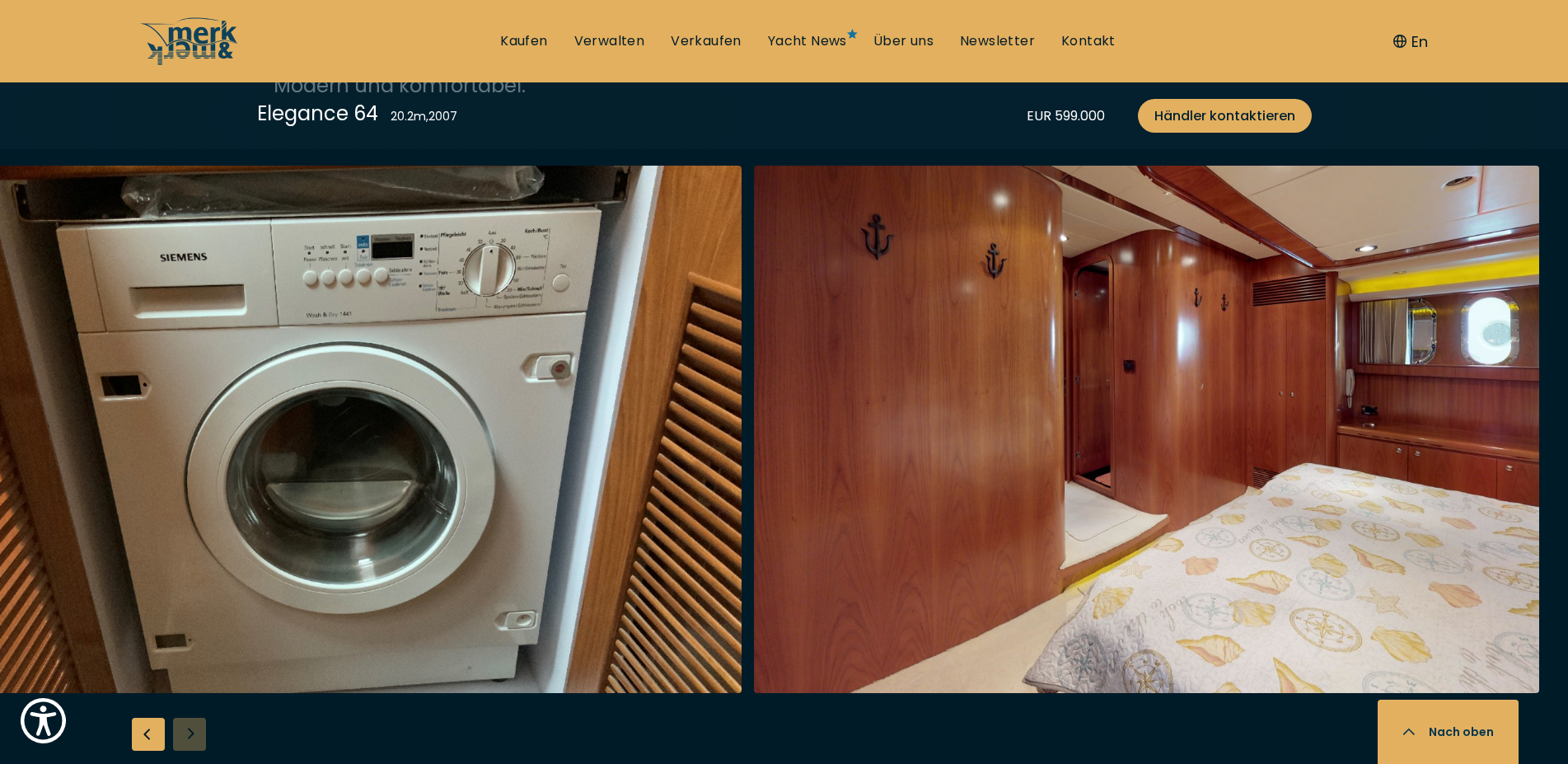
click at [184, 735] on div at bounding box center [784, 483] width 1568 height 635
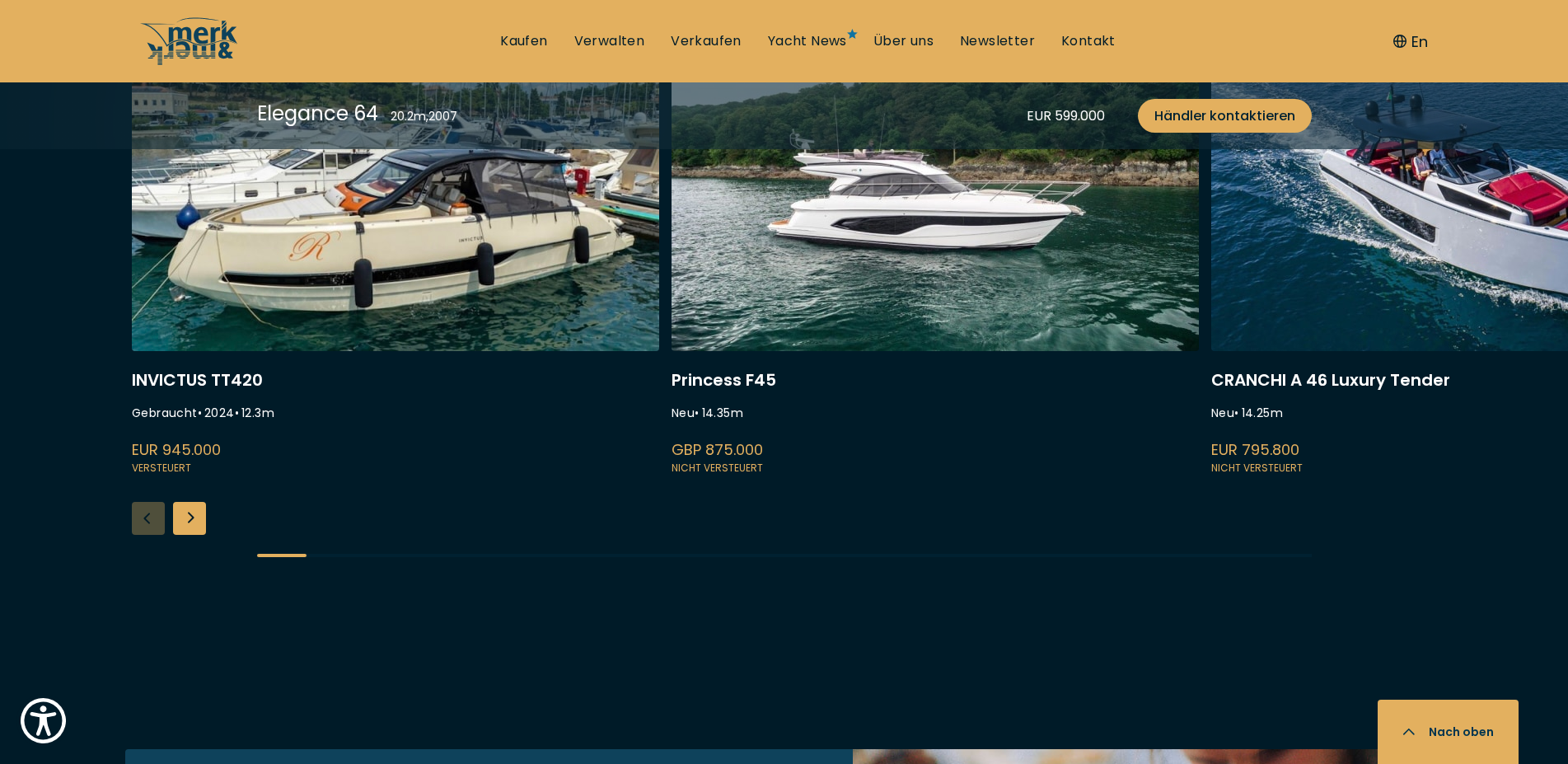
scroll to position [4793, 0]
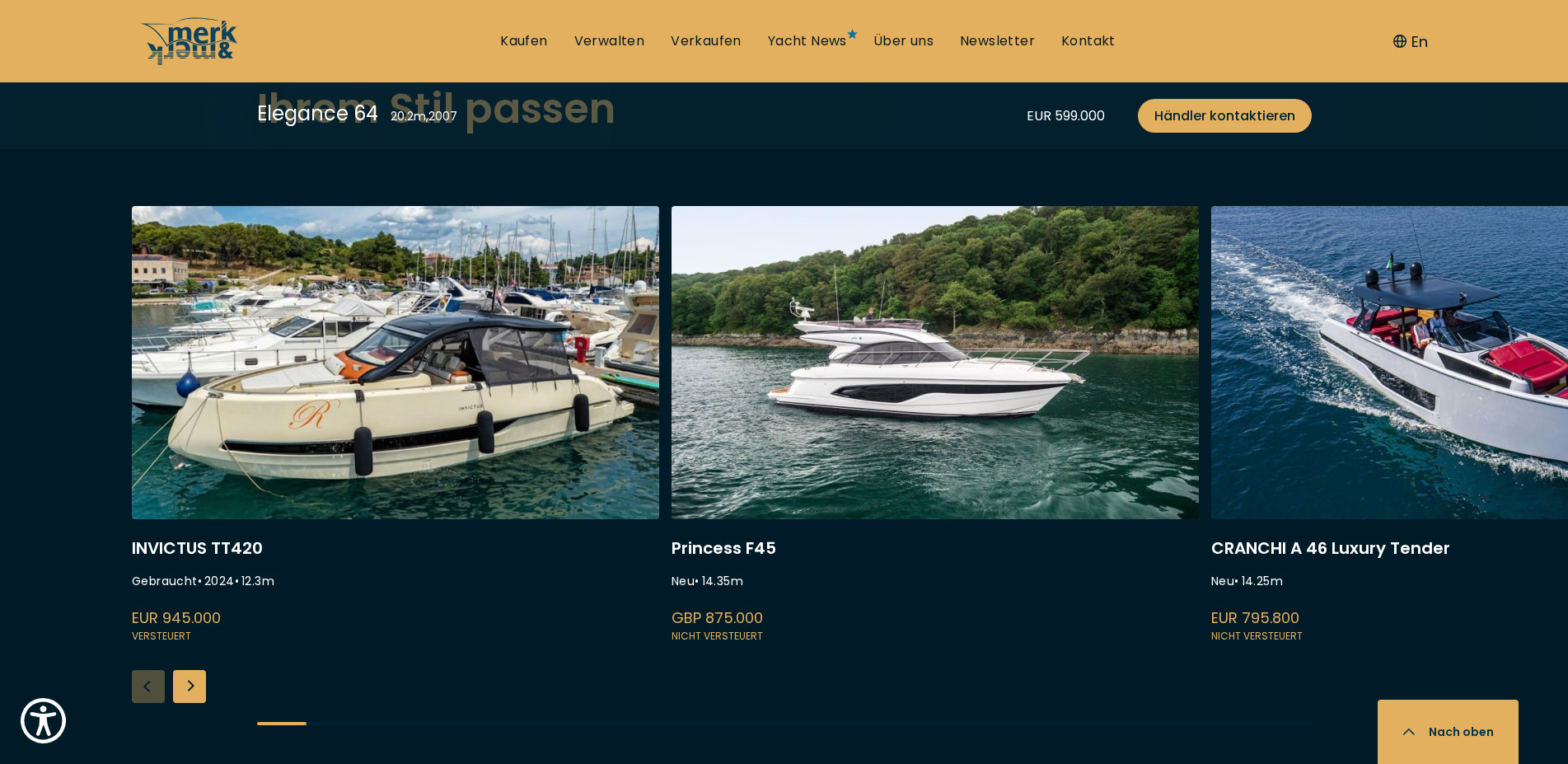
click at [198, 694] on div "Next slide" at bounding box center [190, 687] width 33 height 33
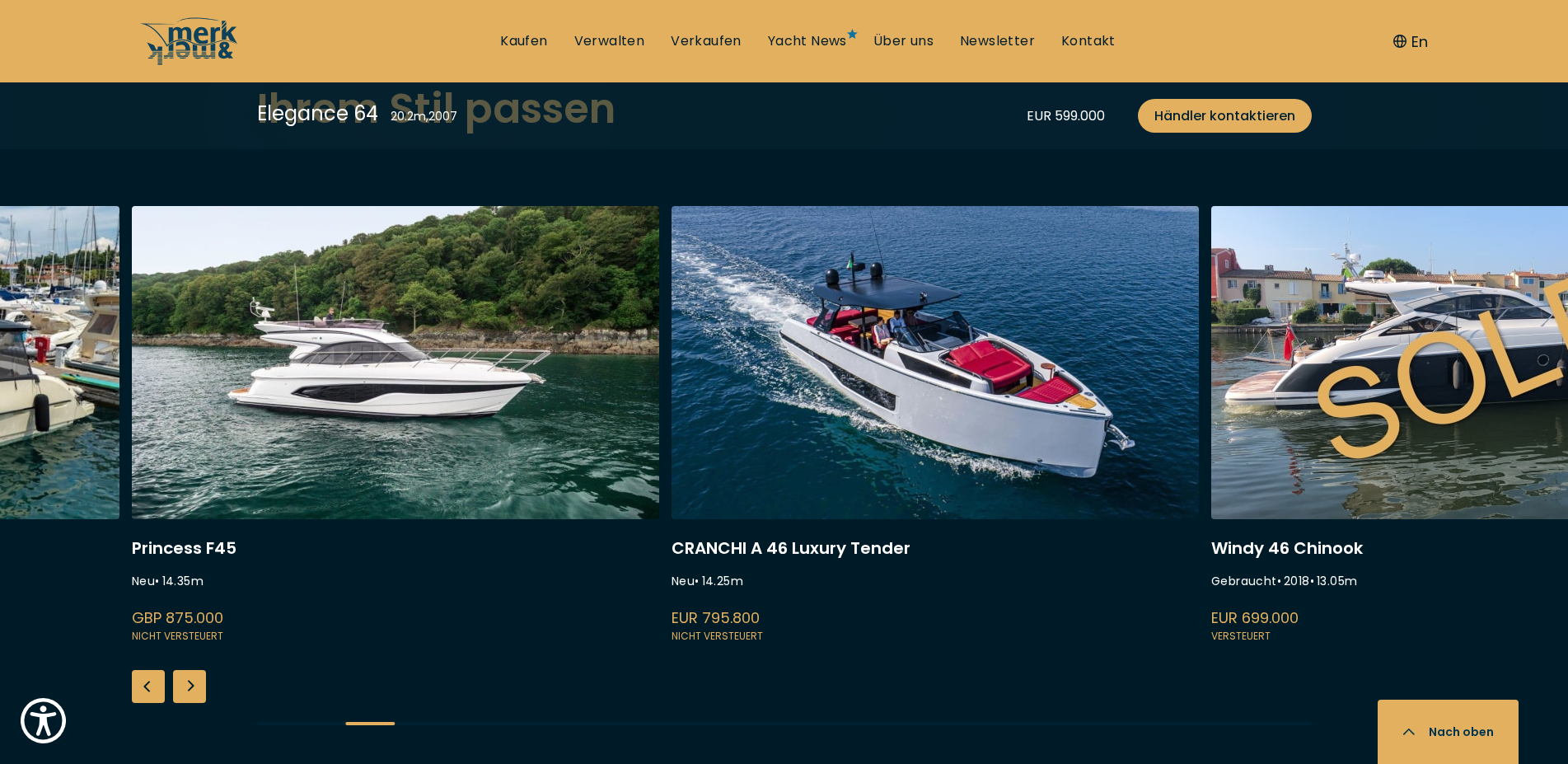
click at [198, 694] on div "Next slide" at bounding box center [190, 687] width 33 height 33
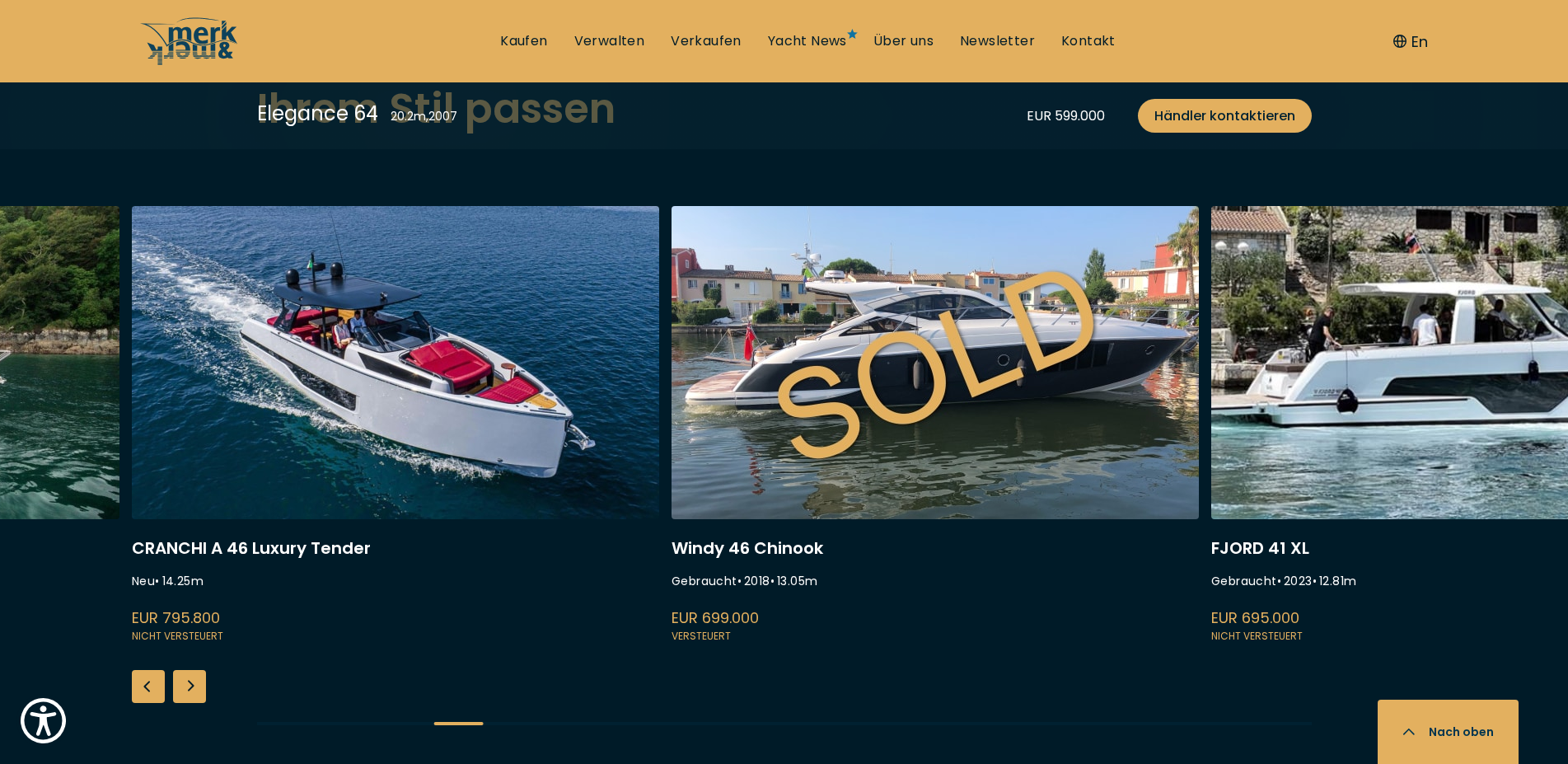
click at [198, 694] on div "Next slide" at bounding box center [190, 687] width 33 height 33
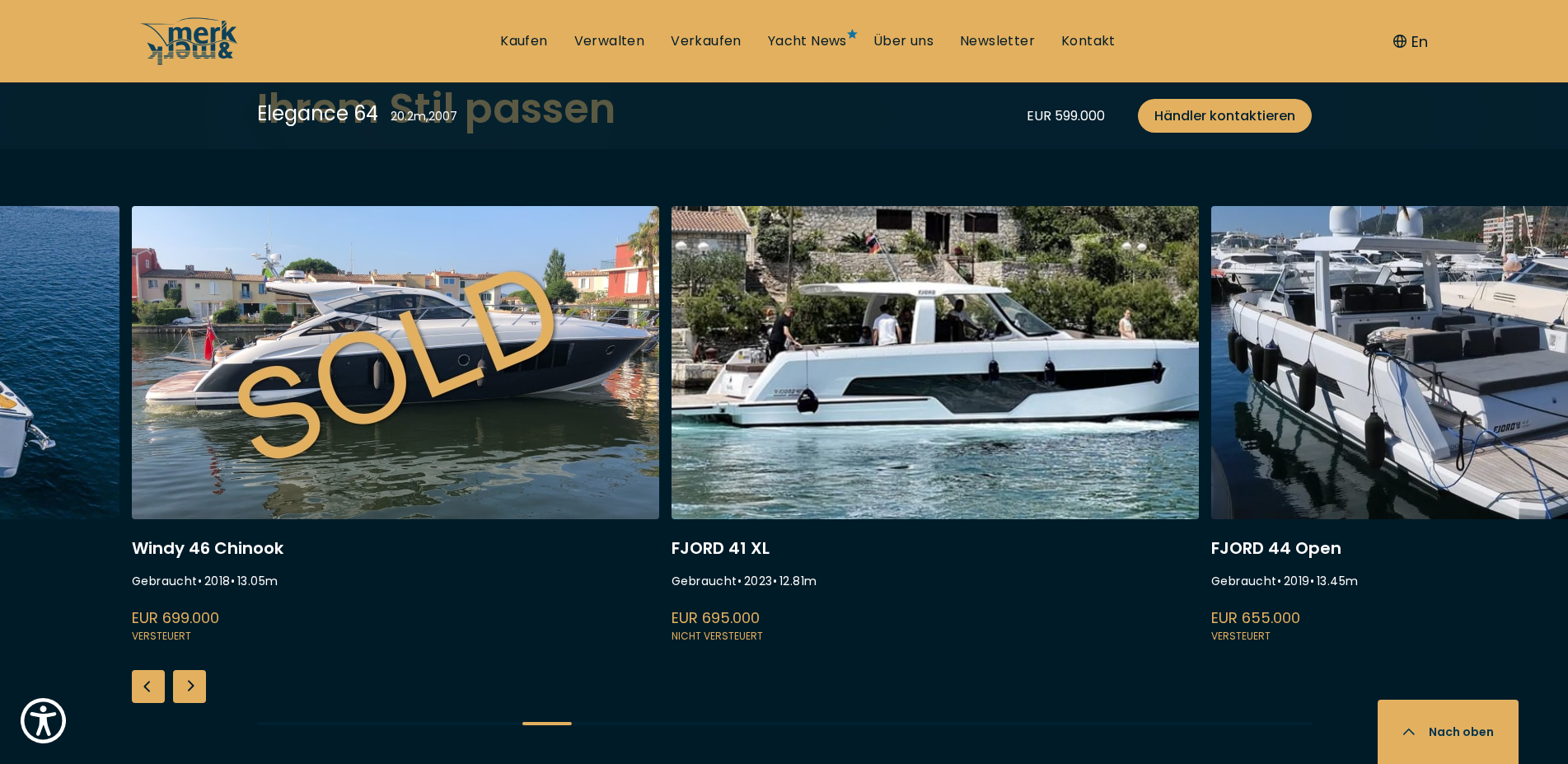
click at [198, 694] on div "Next slide" at bounding box center [190, 687] width 33 height 33
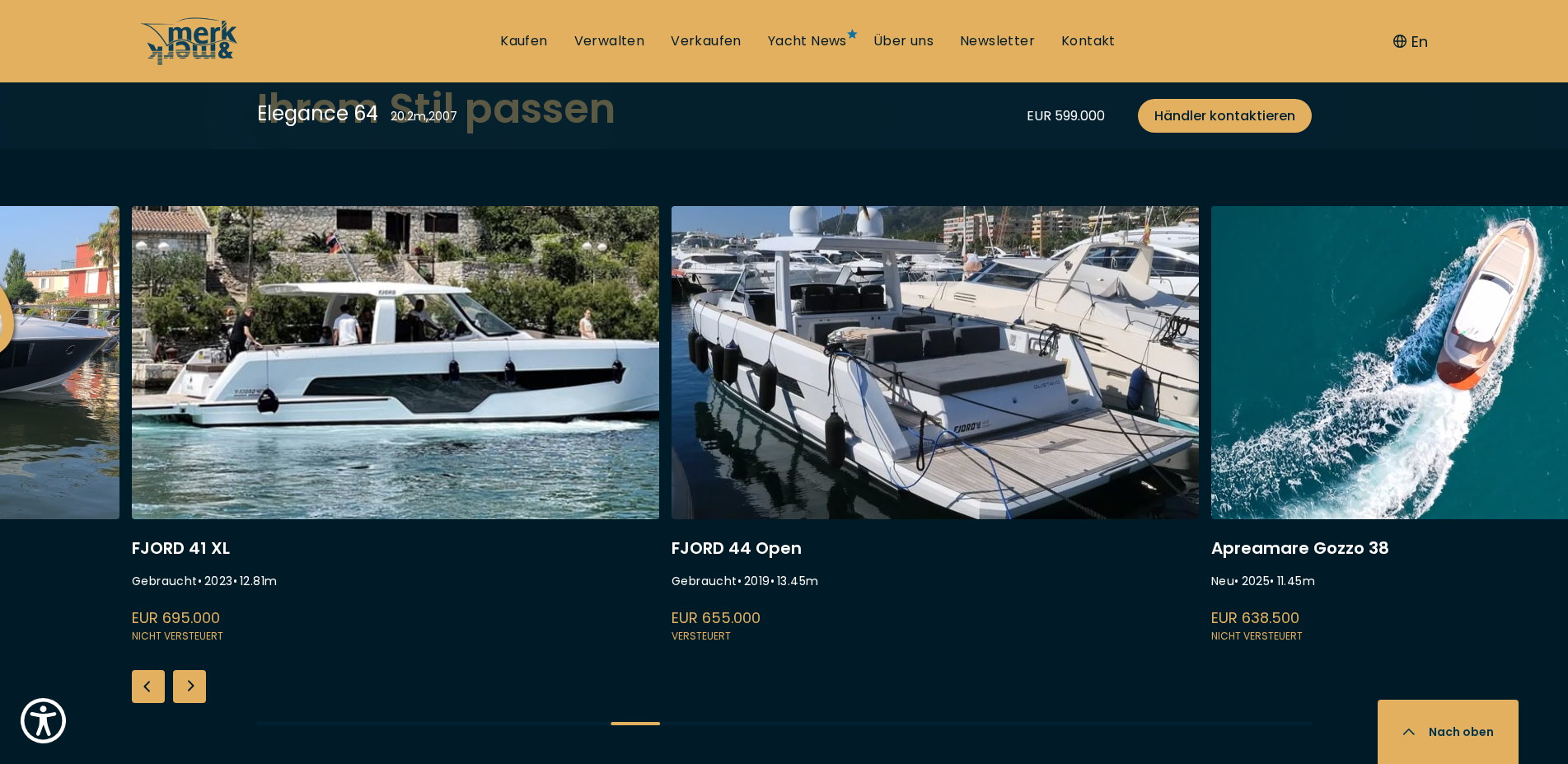
click at [197, 694] on div "Next slide" at bounding box center [190, 687] width 33 height 33
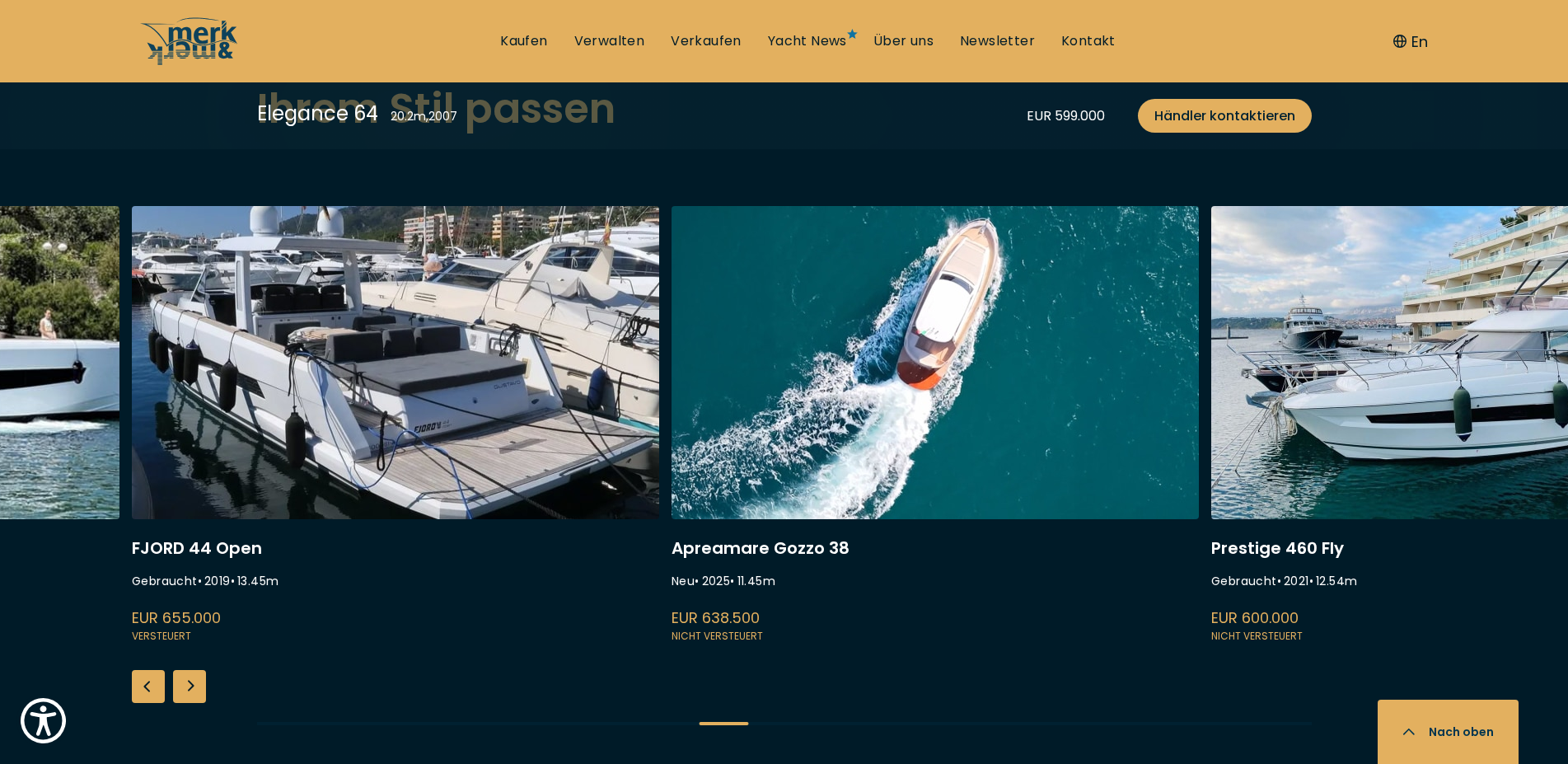
click at [197, 694] on div "Next slide" at bounding box center [190, 687] width 33 height 33
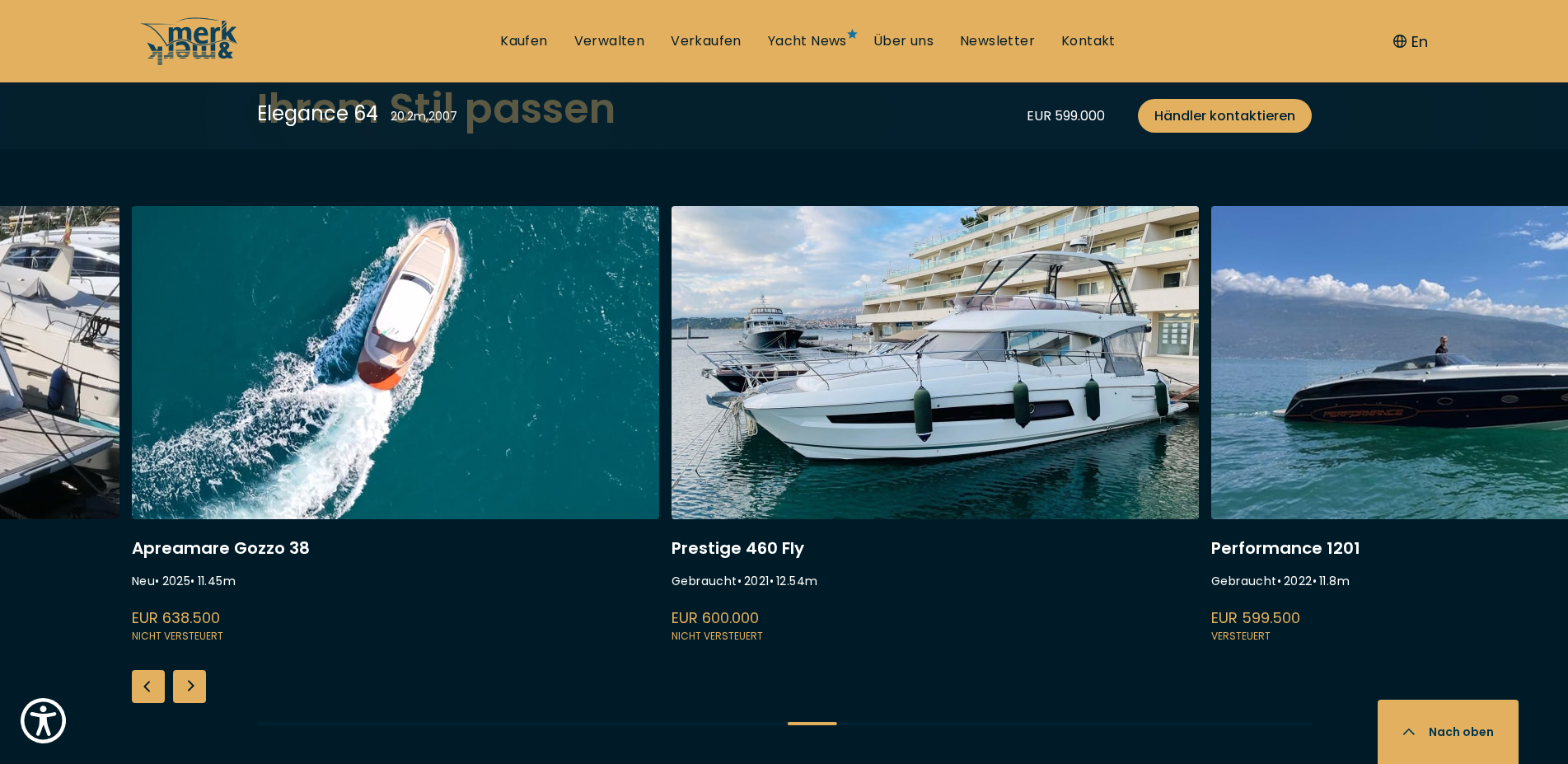
click at [197, 694] on div "Next slide" at bounding box center [190, 687] width 33 height 33
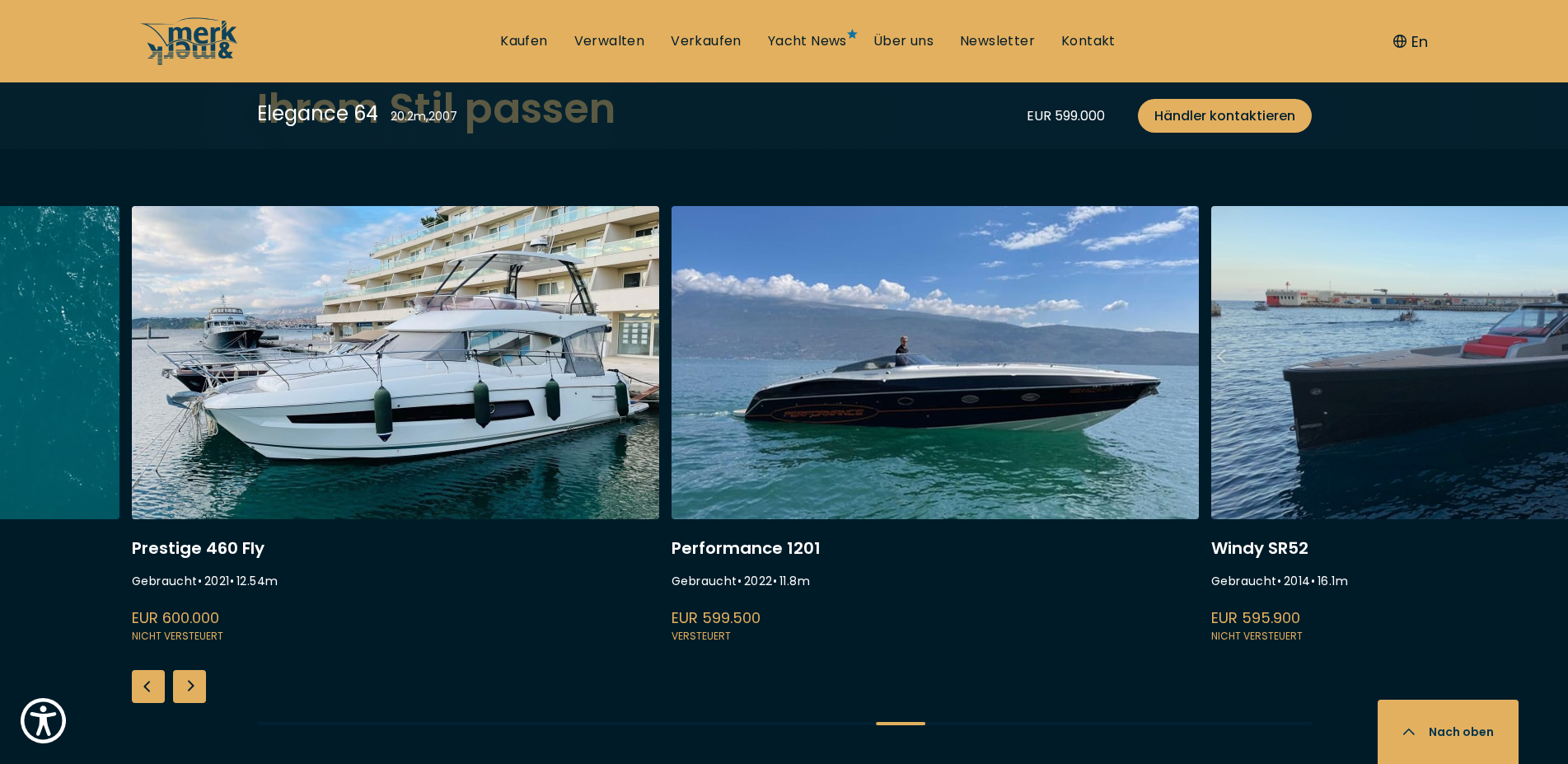
click at [197, 694] on div "Next slide" at bounding box center [190, 687] width 33 height 33
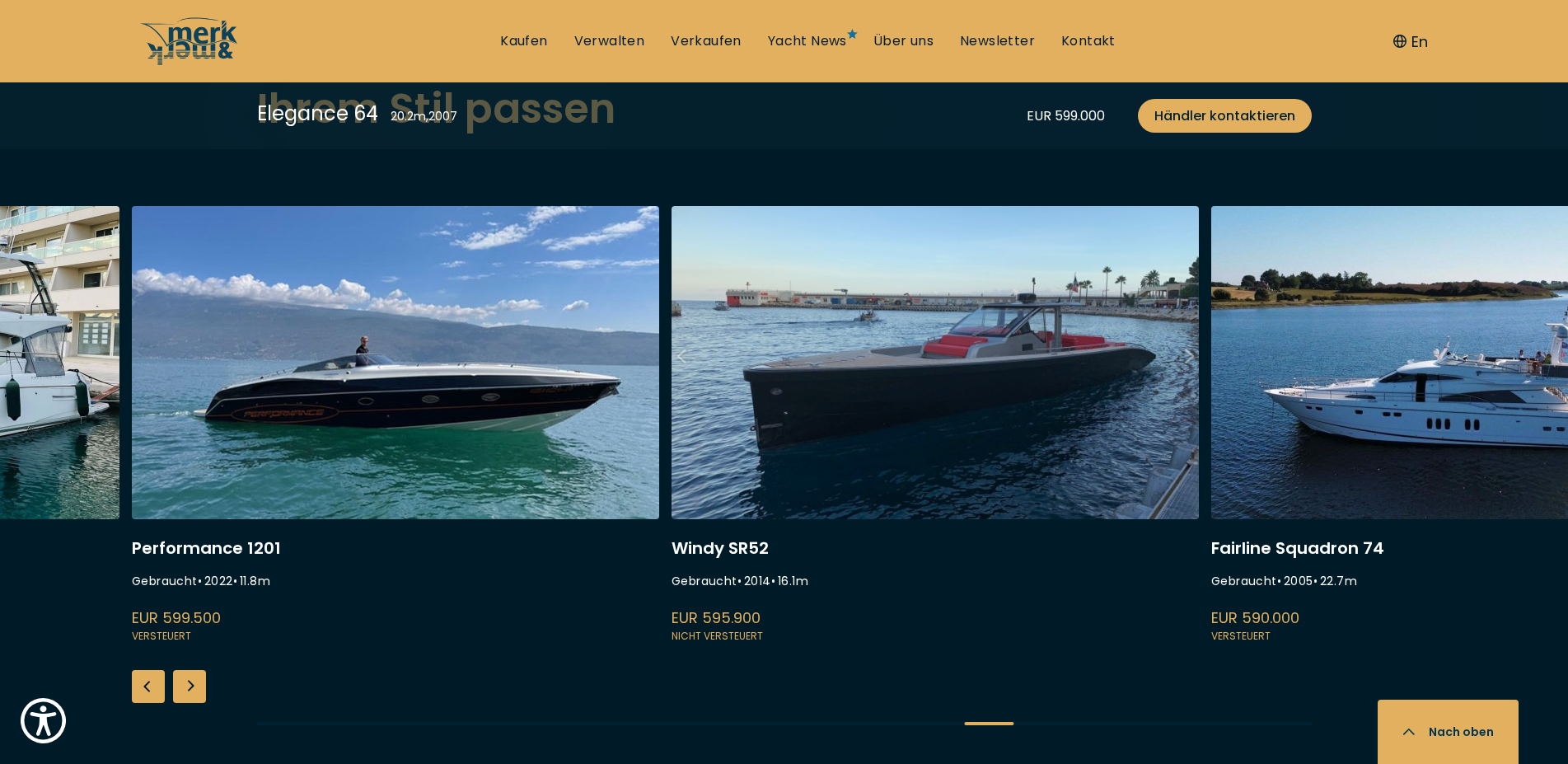
click at [197, 694] on div "Next slide" at bounding box center [190, 687] width 33 height 33
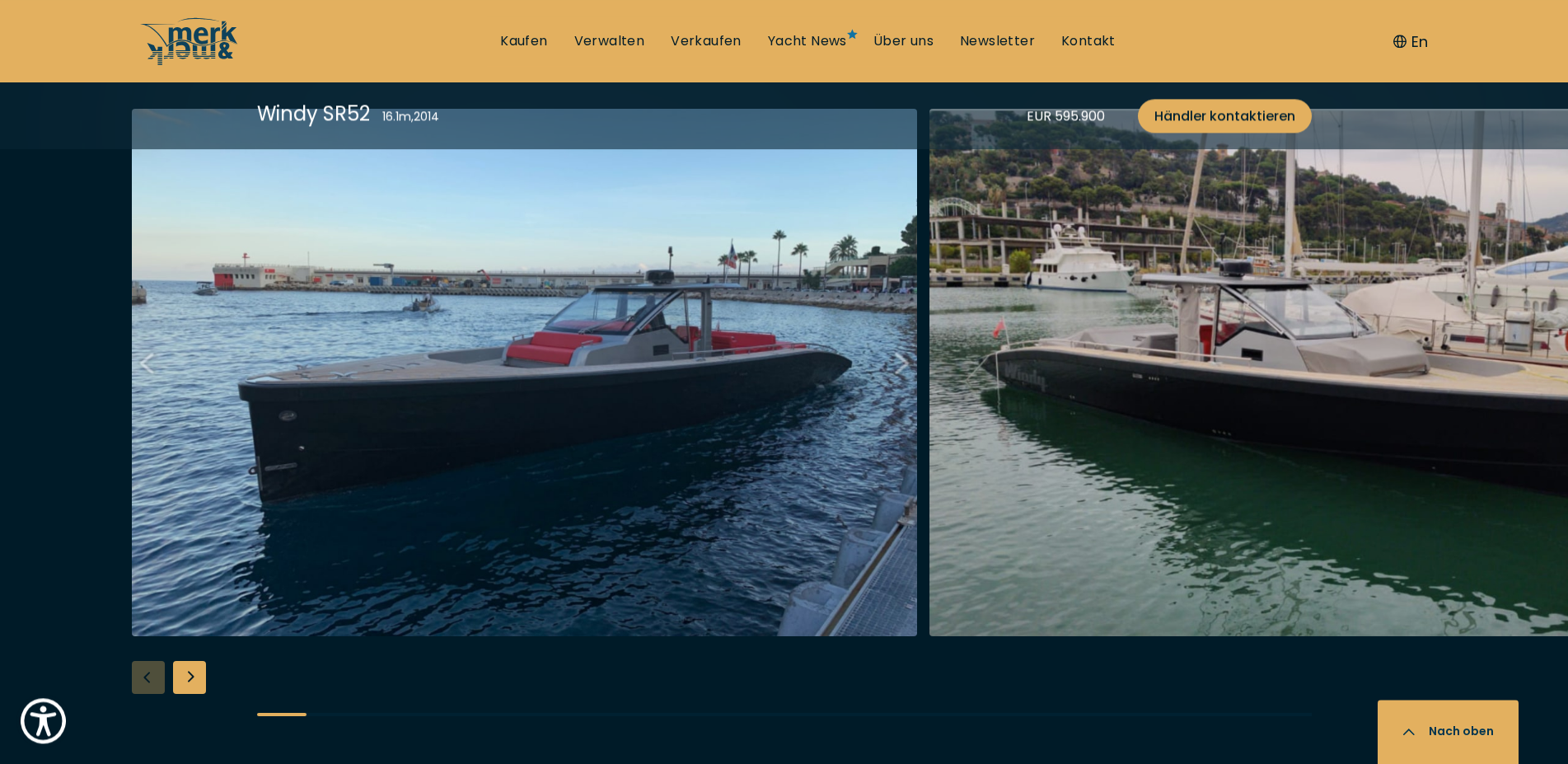
scroll to position [2354, 0]
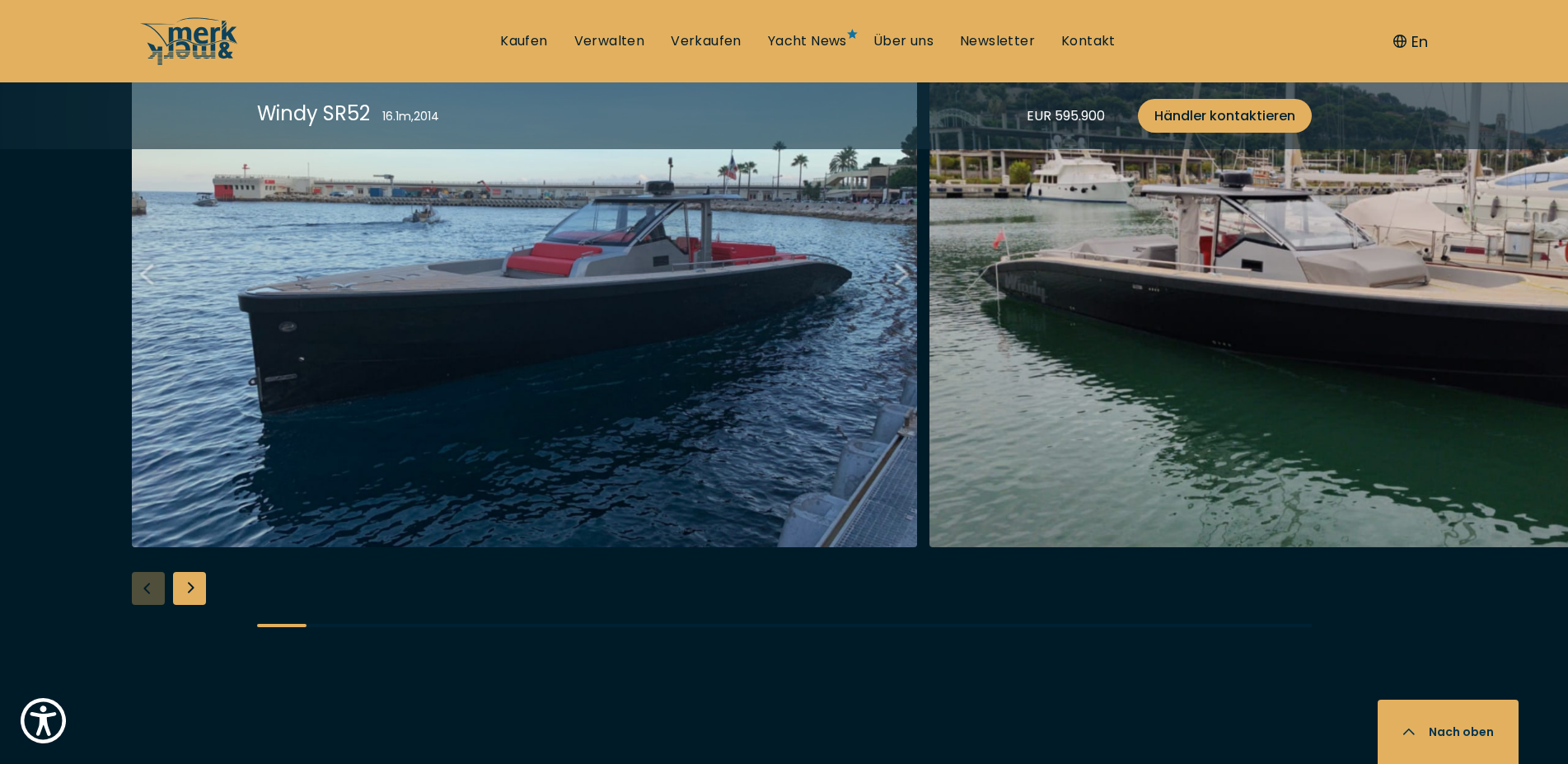
click at [186, 572] on div "Next slide" at bounding box center [190, 588] width 33 height 33
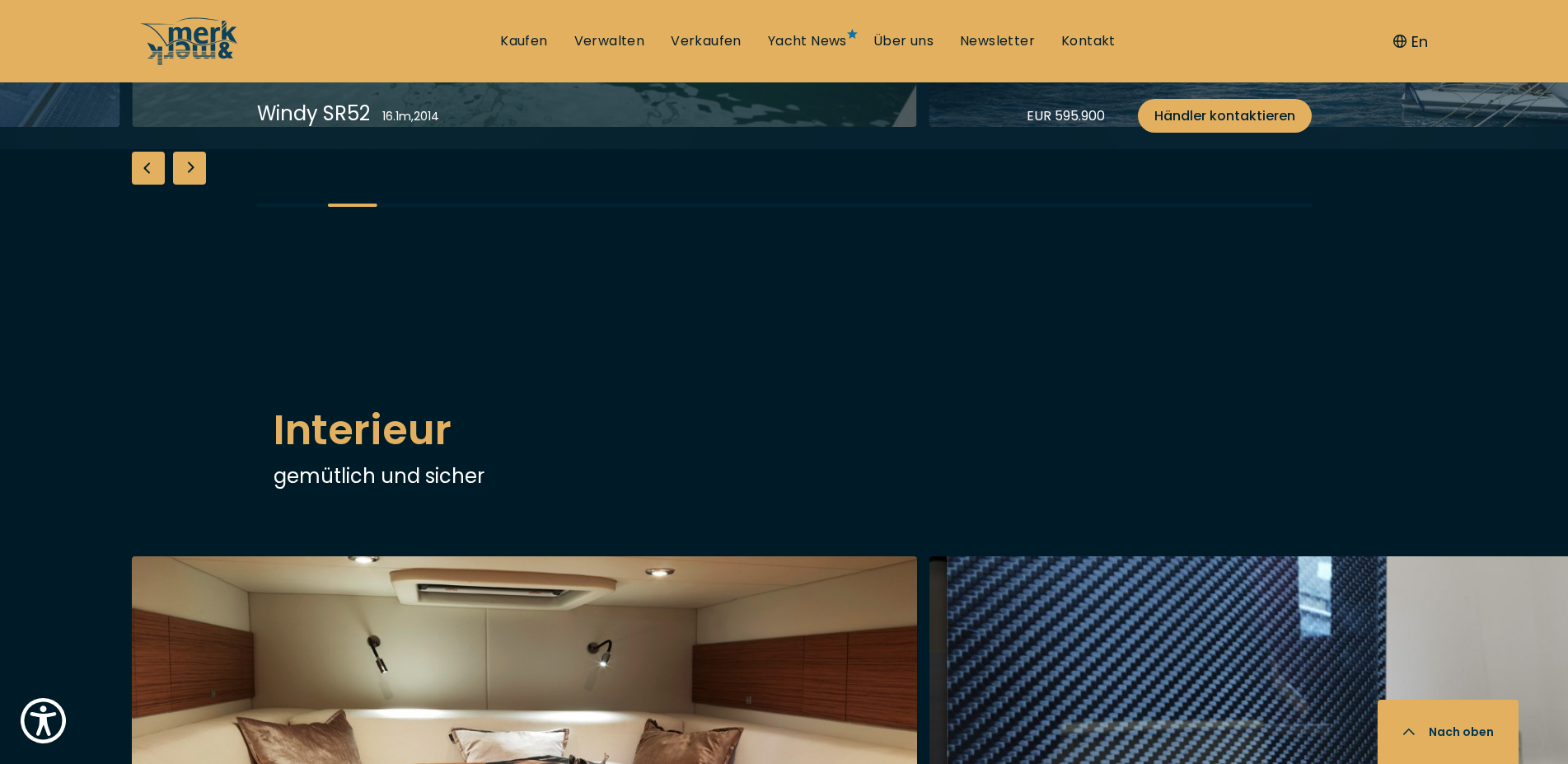
scroll to position [3195, 0]
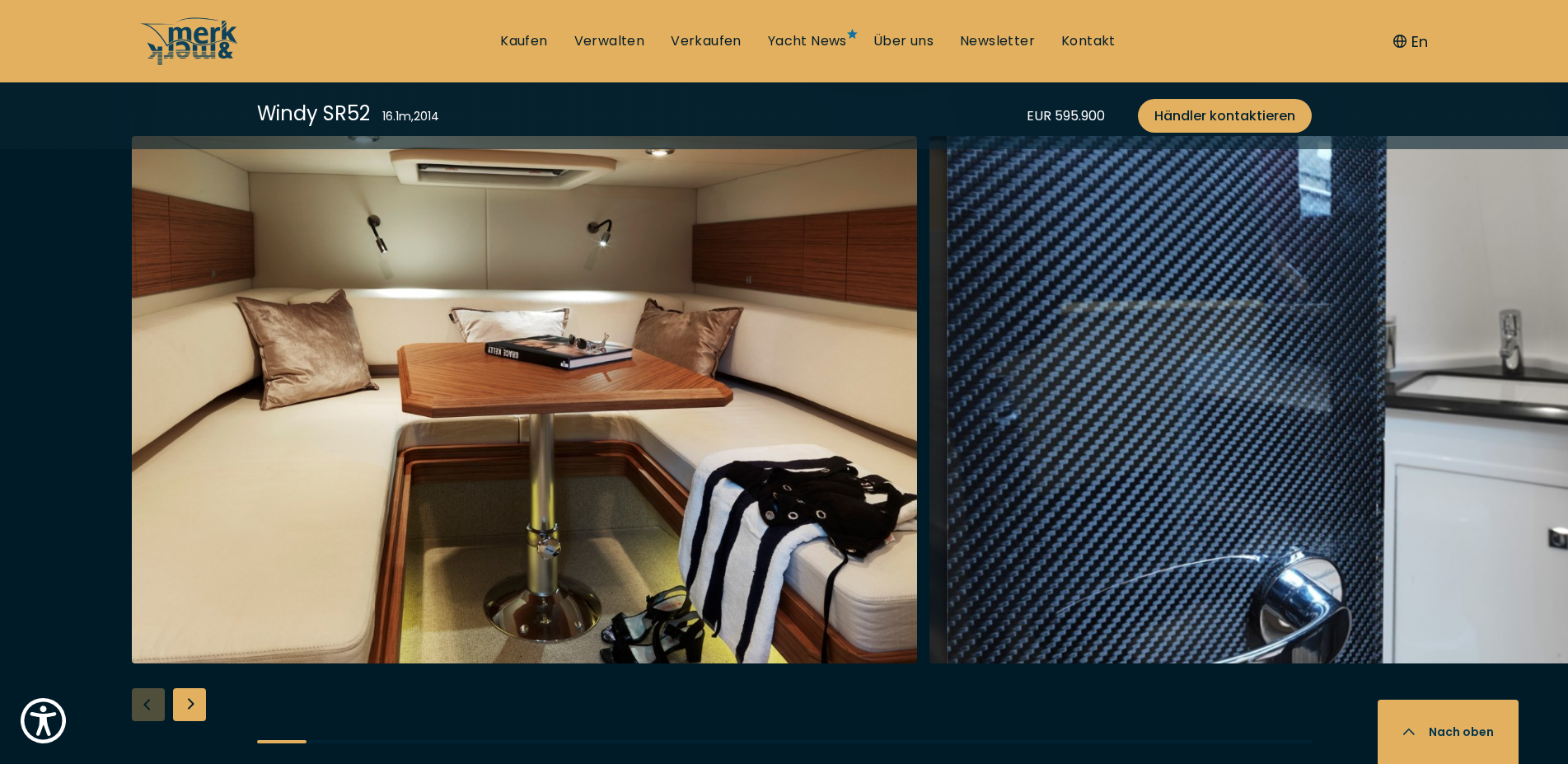
click at [184, 689] on div "Next slide" at bounding box center [190, 705] width 33 height 33
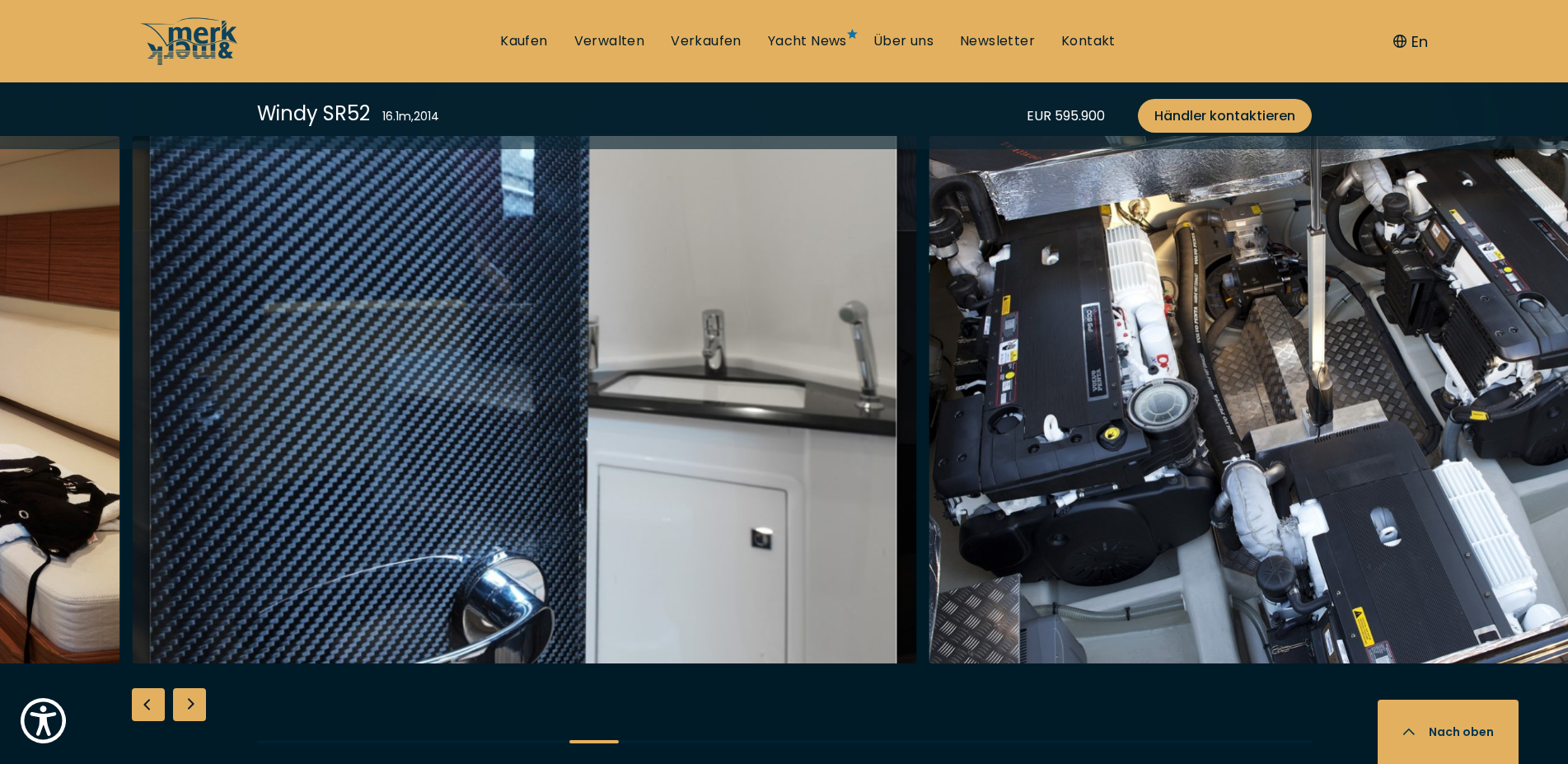
click at [184, 689] on div "Next slide" at bounding box center [190, 705] width 33 height 33
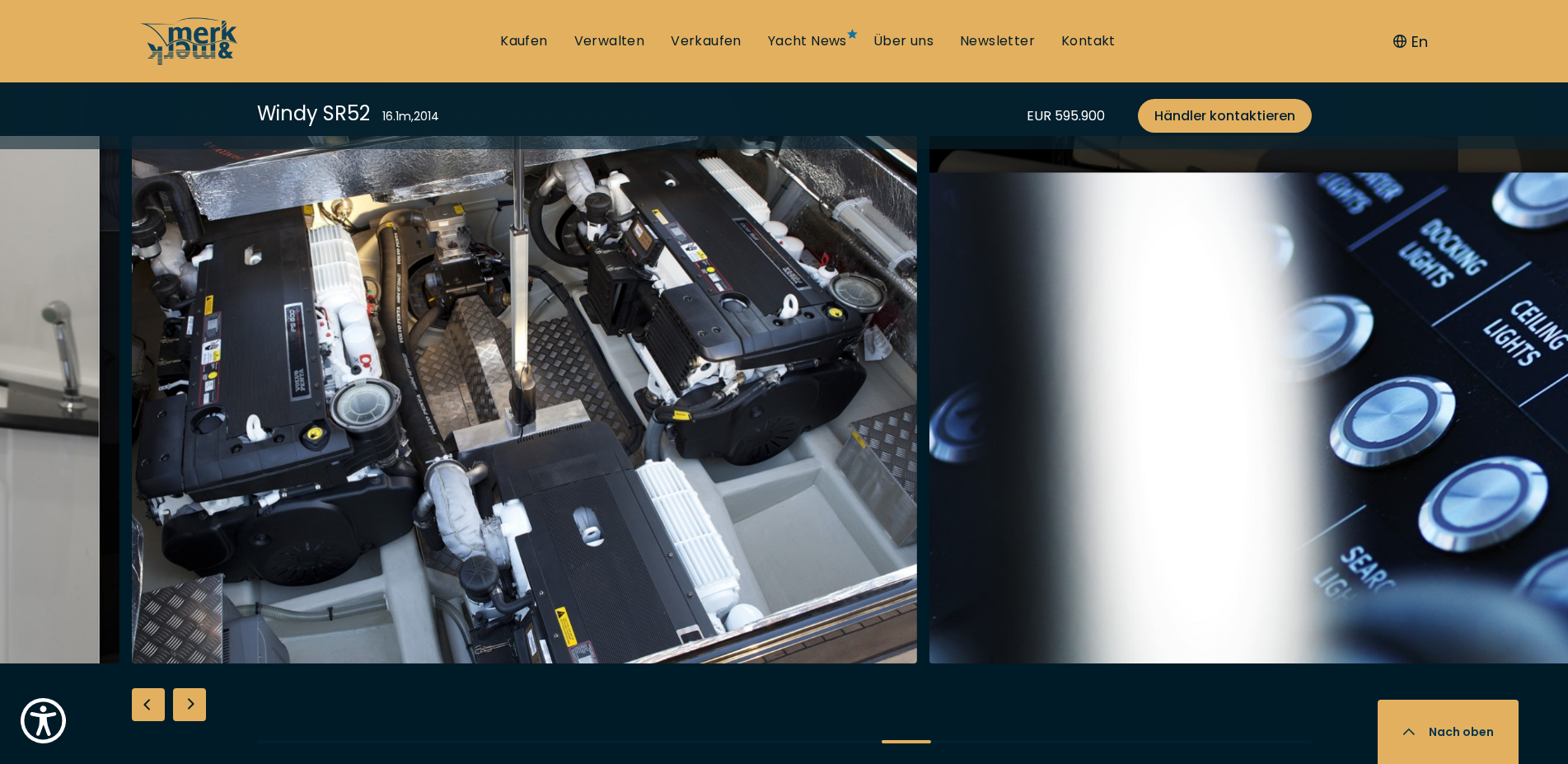
click at [182, 689] on div "Next slide" at bounding box center [190, 705] width 33 height 33
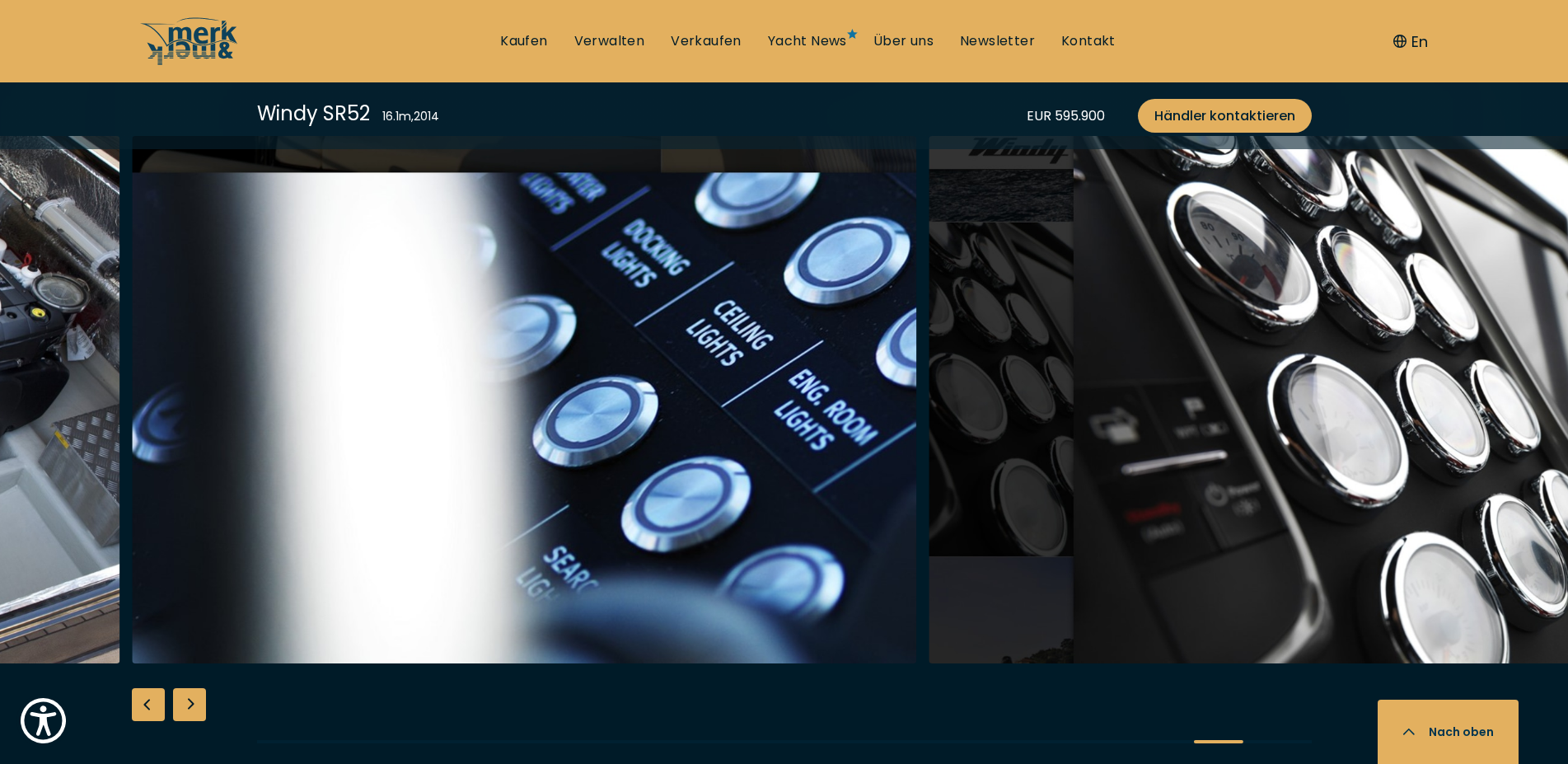
click at [182, 689] on div "Next slide" at bounding box center [190, 705] width 33 height 33
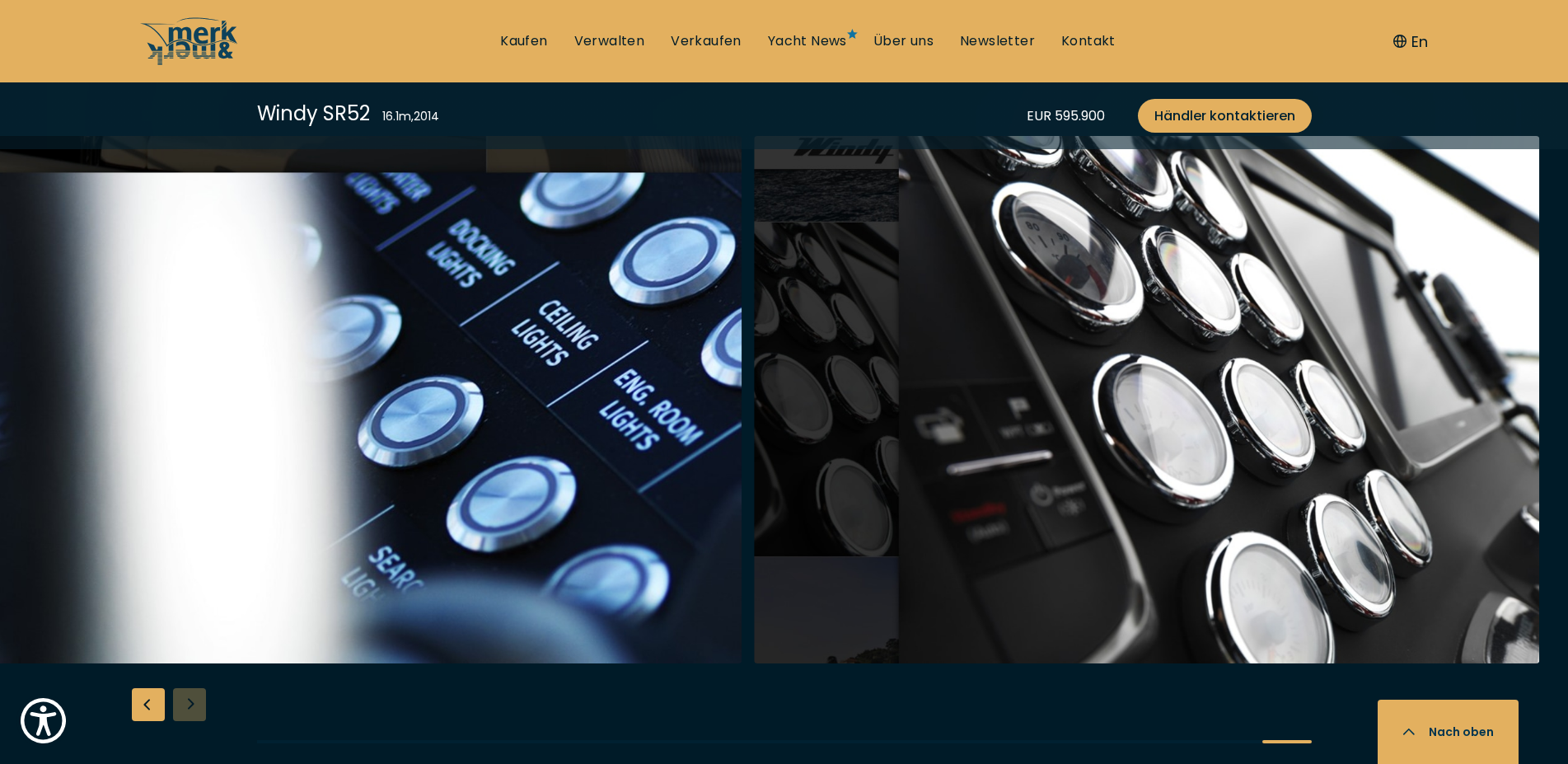
click at [182, 684] on div at bounding box center [784, 453] width 1568 height 635
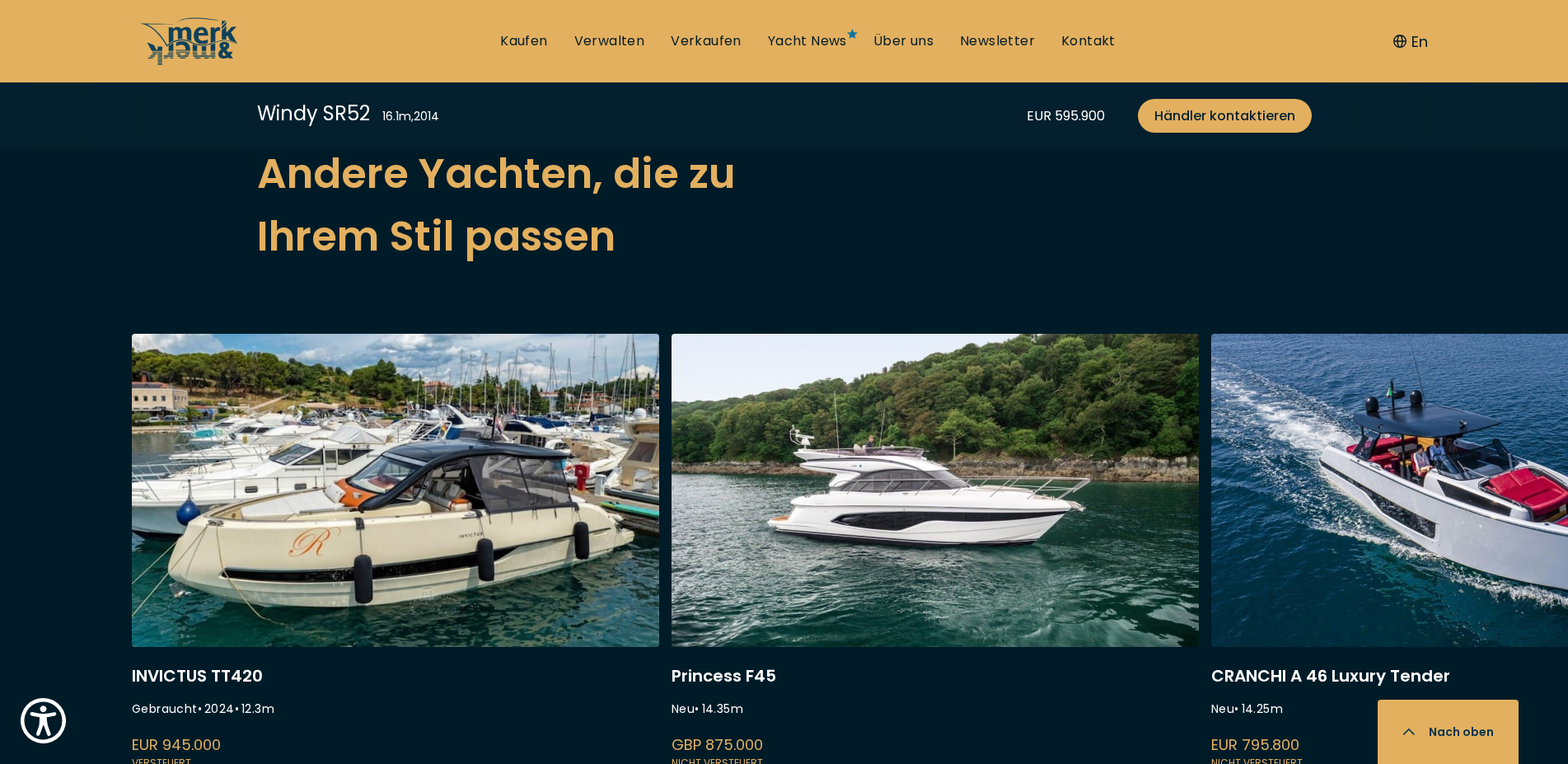
scroll to position [4540, 0]
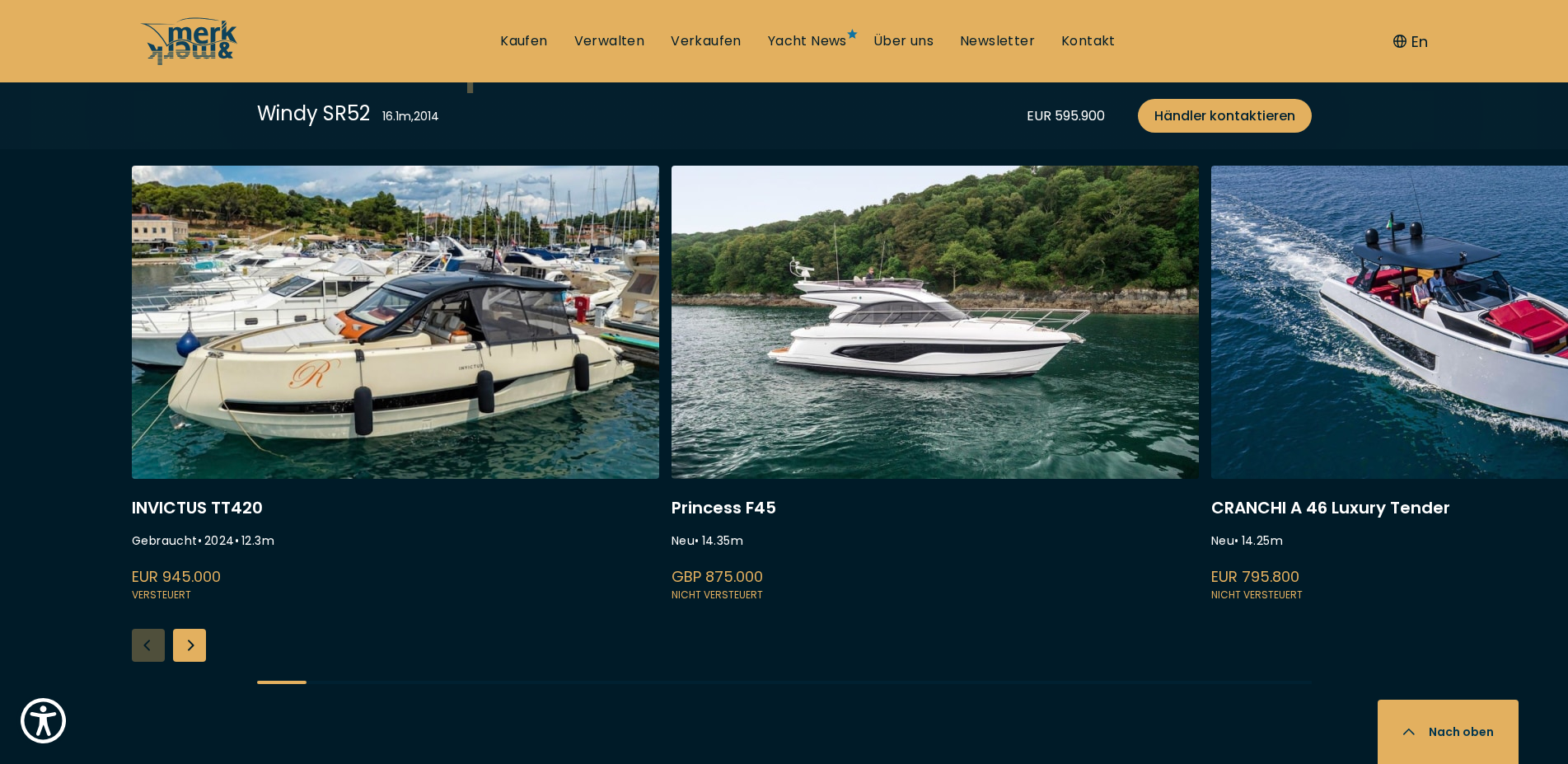
click at [185, 629] on div "Next slide" at bounding box center [190, 646] width 33 height 33
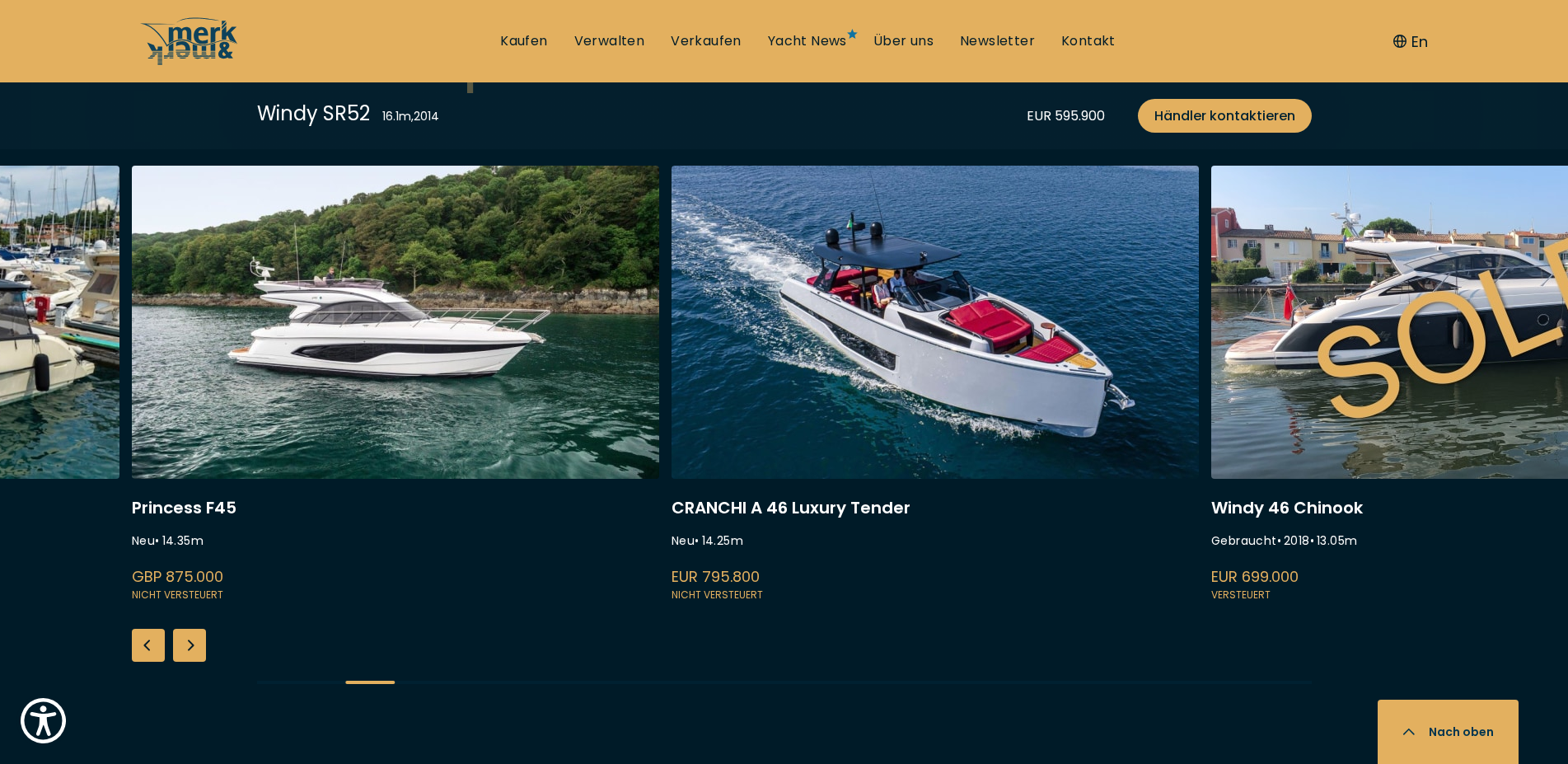
click at [185, 629] on div "Next slide" at bounding box center [190, 646] width 33 height 33
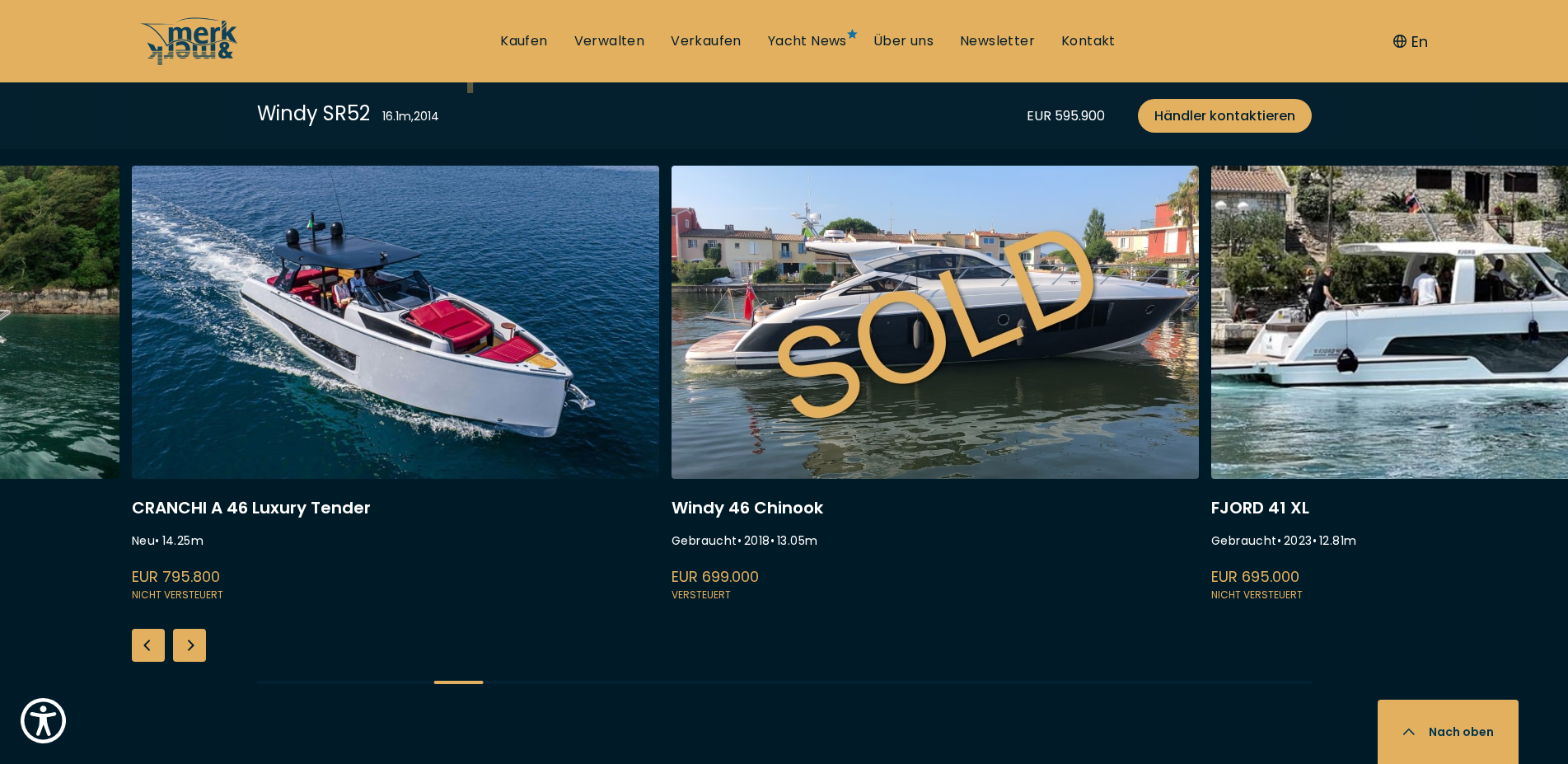
click at [185, 629] on div "Next slide" at bounding box center [190, 646] width 33 height 33
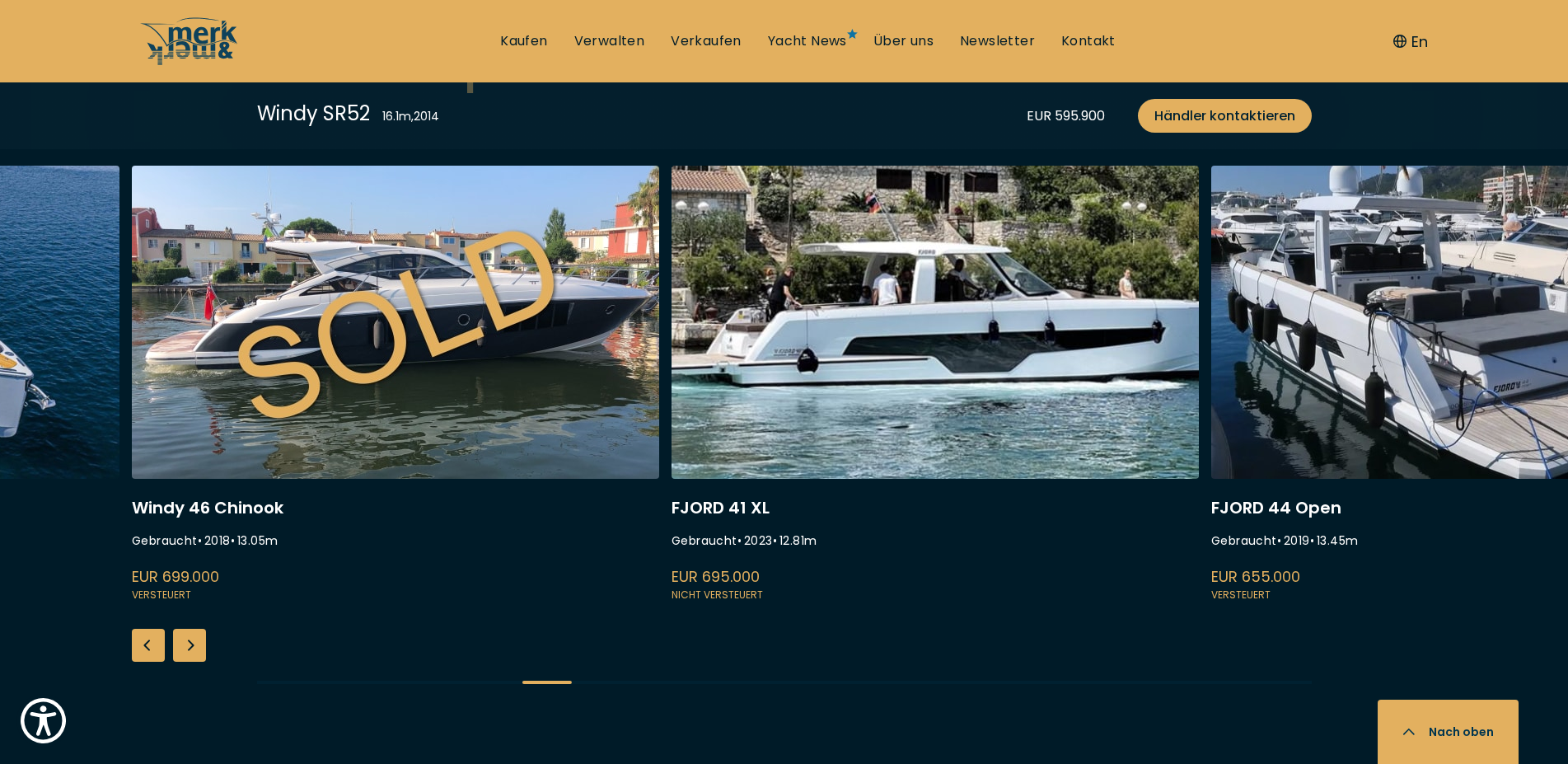
click at [185, 629] on div "Next slide" at bounding box center [190, 646] width 33 height 33
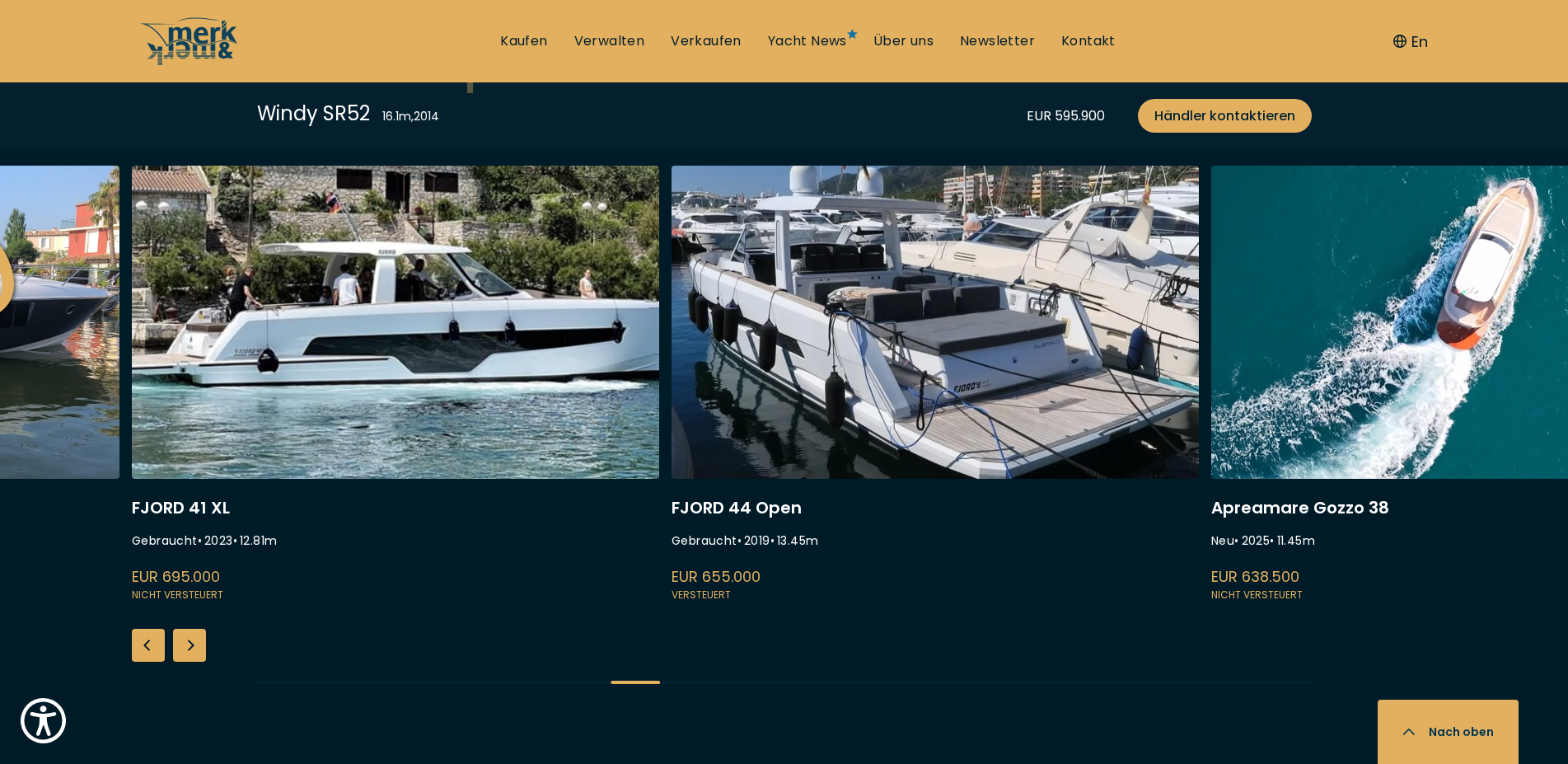
click at [185, 629] on div "Next slide" at bounding box center [190, 646] width 33 height 33
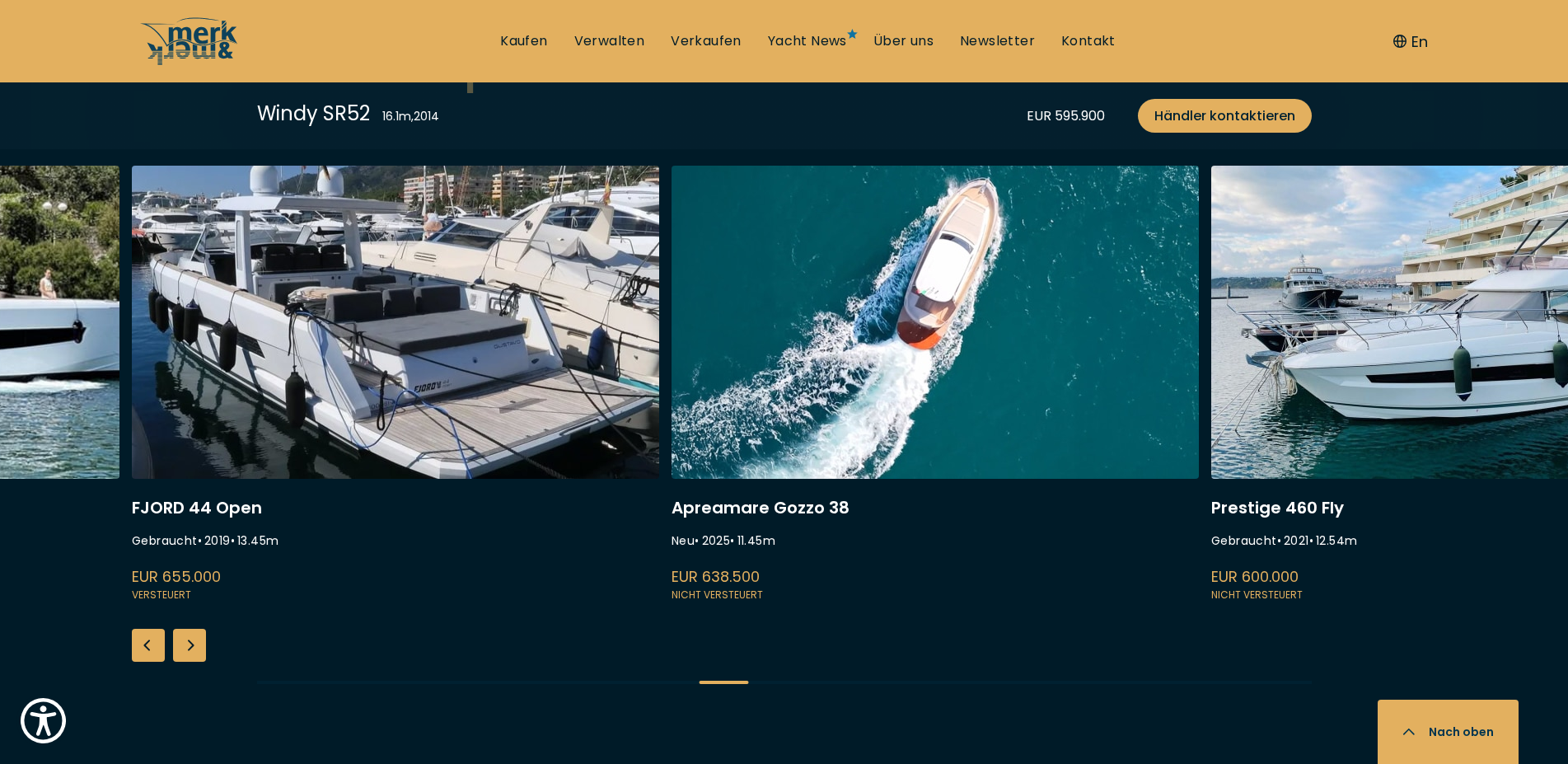
click at [185, 629] on div "Next slide" at bounding box center [190, 646] width 33 height 33
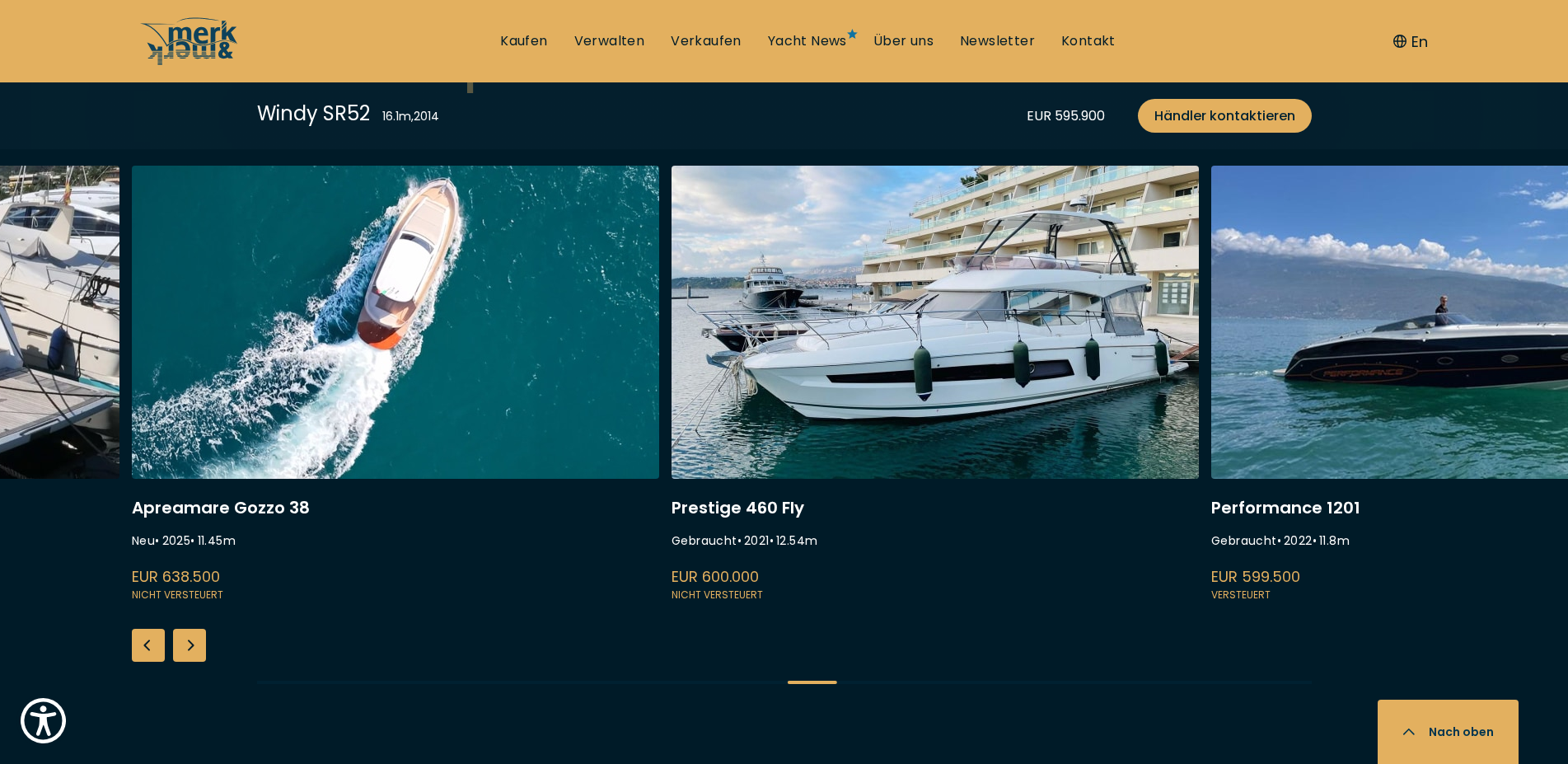
click at [185, 629] on div "Next slide" at bounding box center [190, 646] width 33 height 33
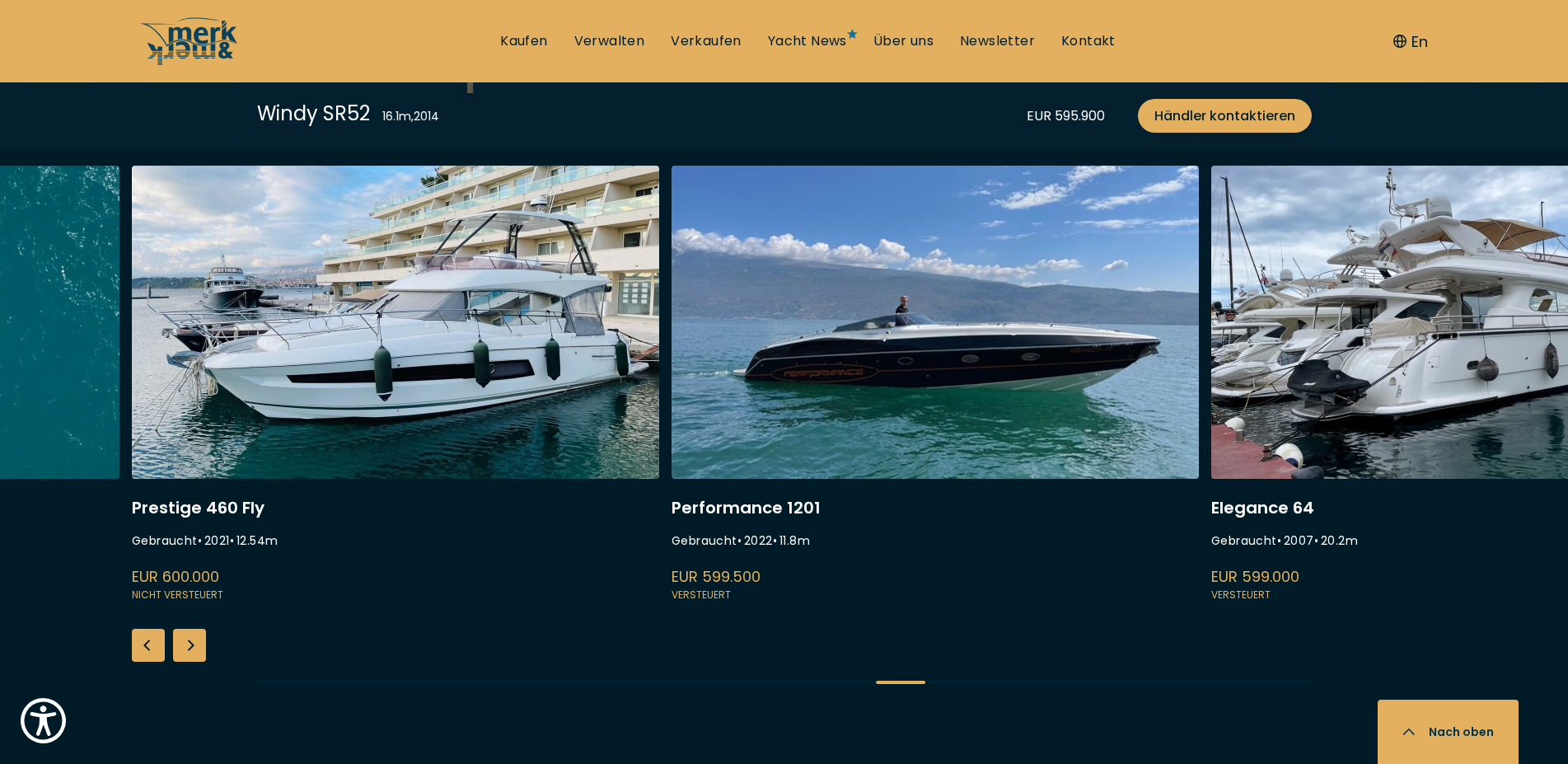
click at [185, 629] on div "Next slide" at bounding box center [190, 646] width 33 height 33
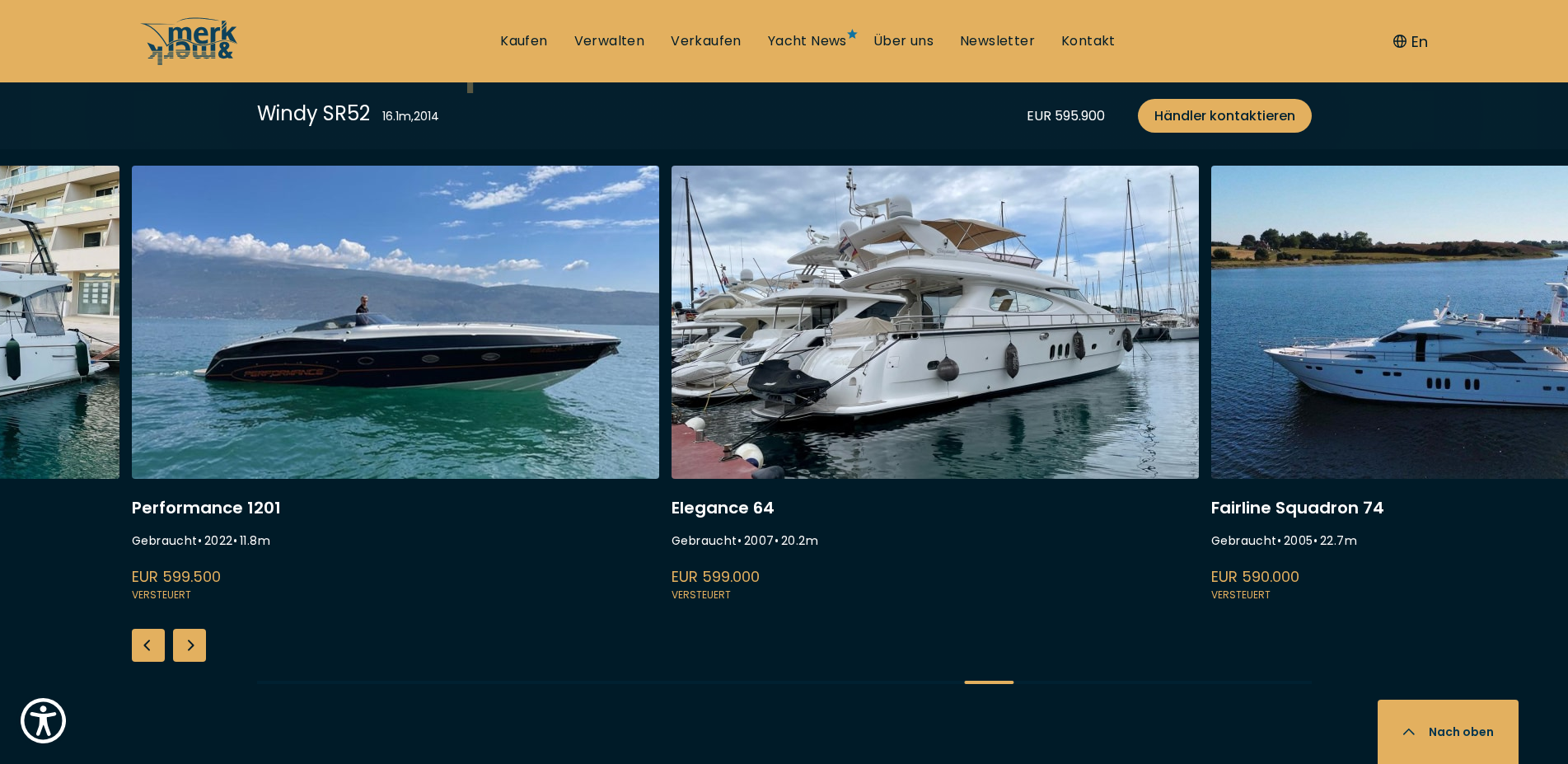
click at [185, 629] on div "Next slide" at bounding box center [190, 646] width 33 height 33
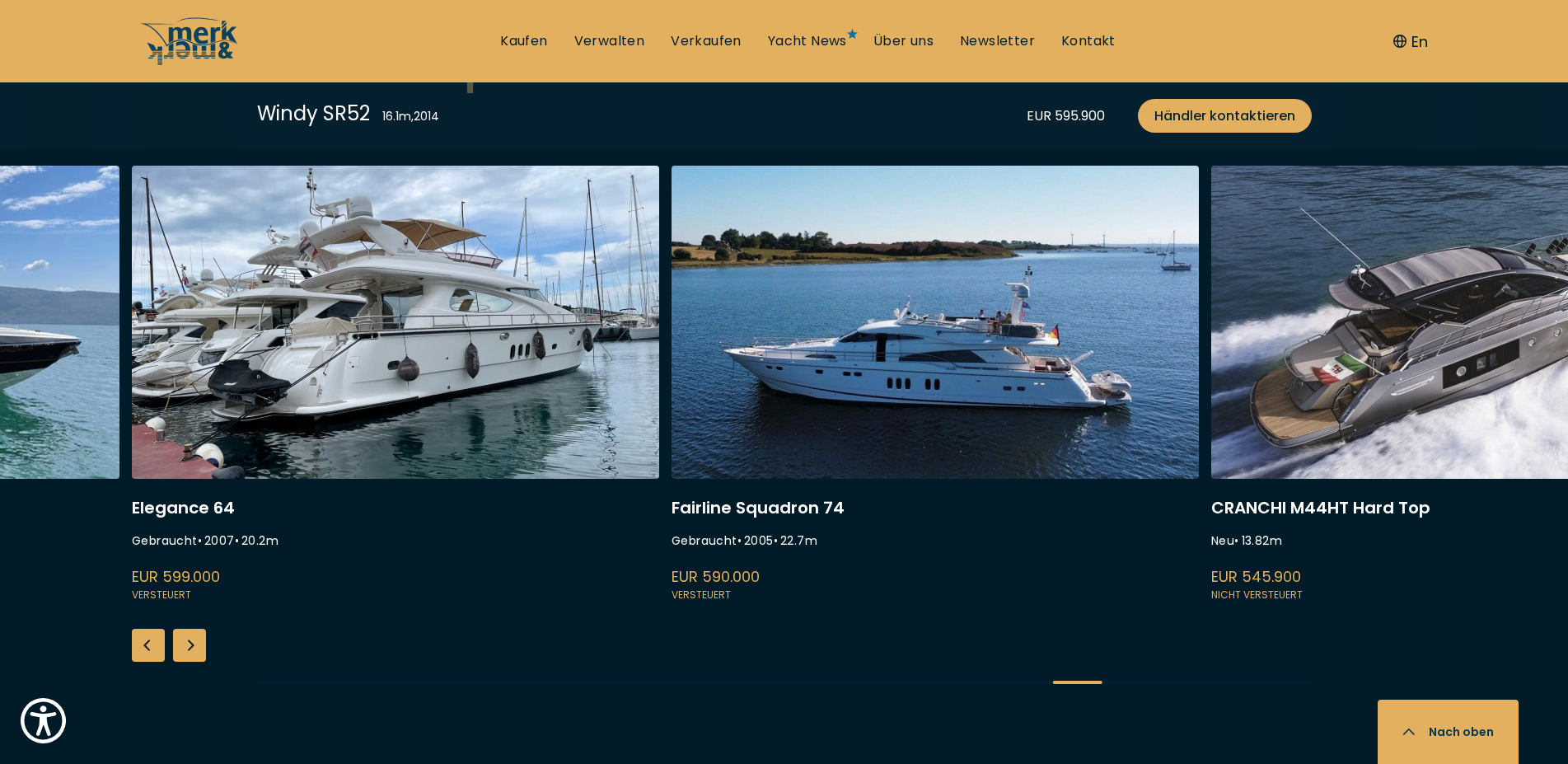
click at [185, 629] on div "Next slide" at bounding box center [190, 646] width 33 height 33
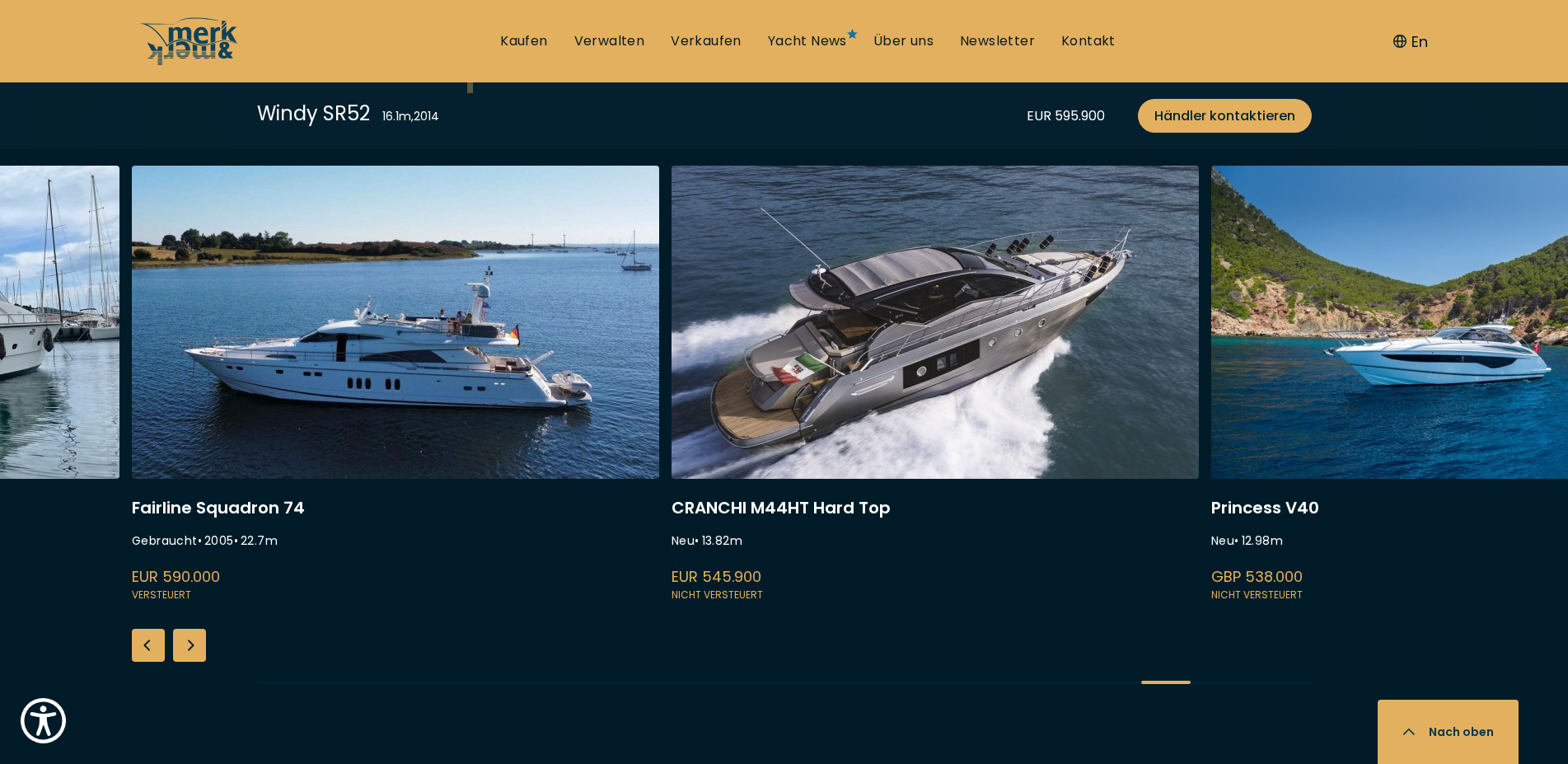
click at [185, 629] on div "Next slide" at bounding box center [190, 646] width 33 height 33
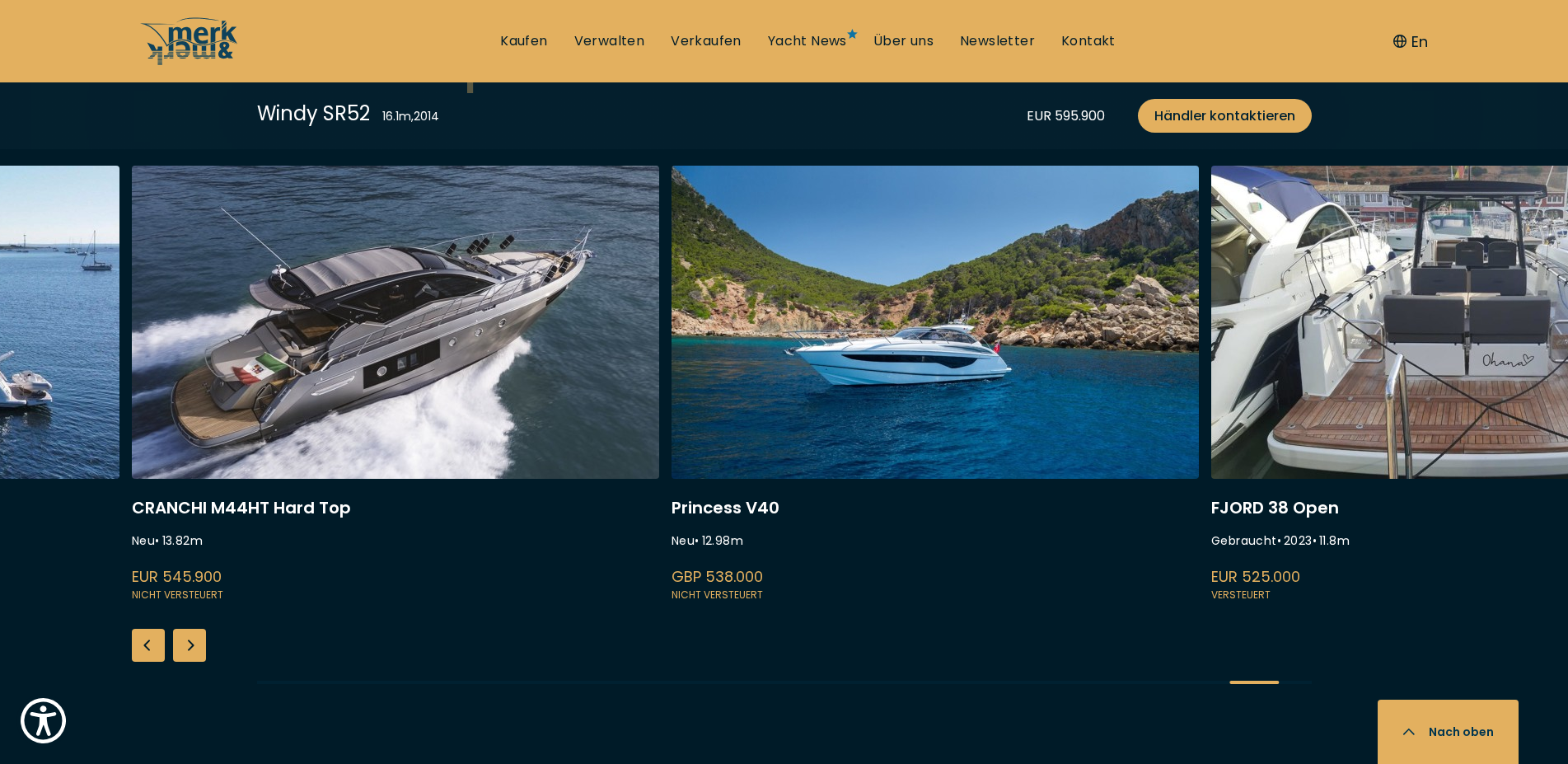
click at [185, 629] on div "Next slide" at bounding box center [190, 646] width 33 height 33
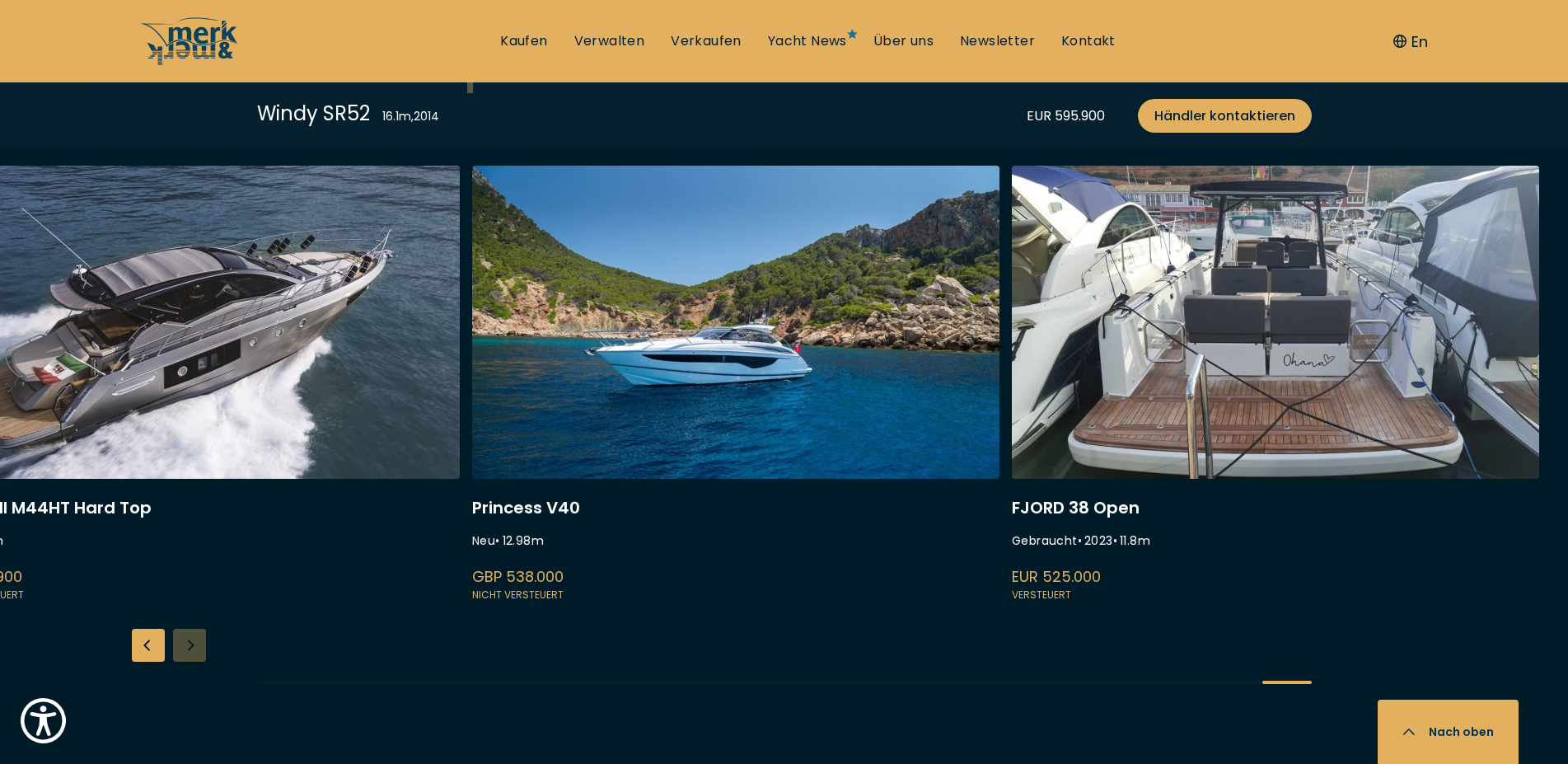
click at [185, 618] on div "INVICTUS TT420 Gebraucht • 2024 • 12.3 m EUR 945.000 Versteuert Princess F45 Ne…" at bounding box center [784, 439] width 1568 height 547
click at [118, 380] on link at bounding box center [195, 385] width 528 height 439
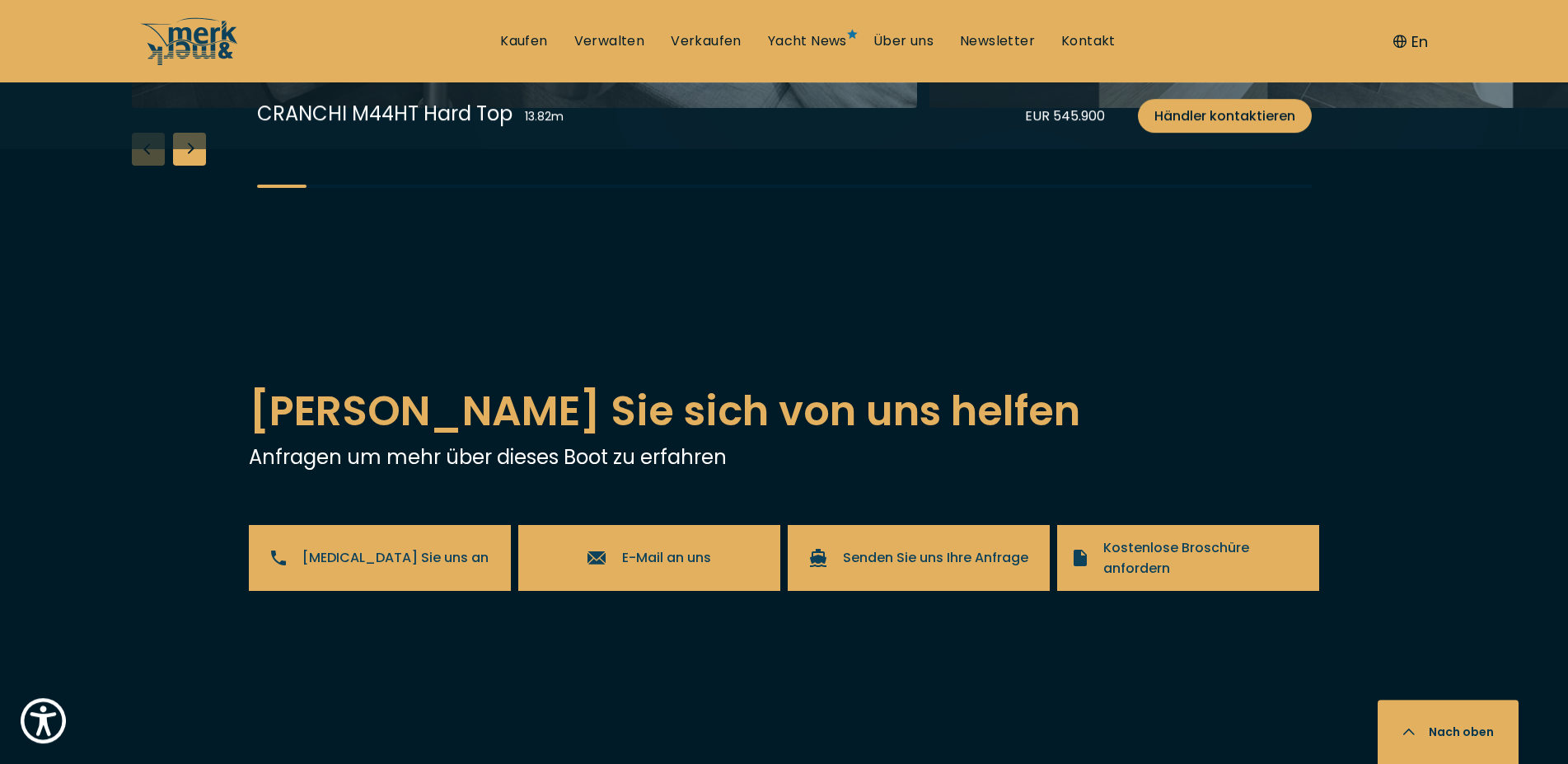
scroll to position [3027, 0]
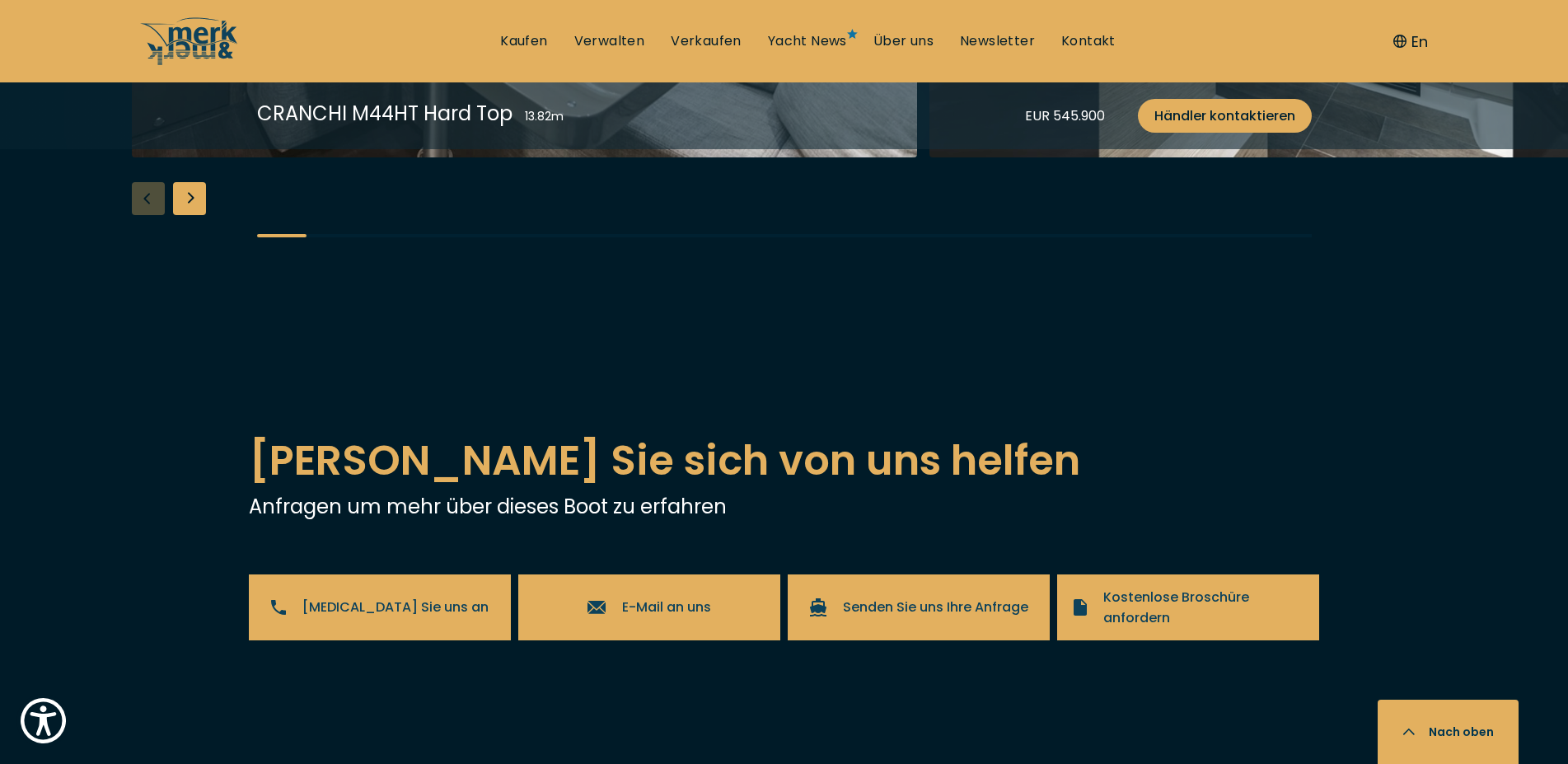
click at [188, 215] on div "Next slide" at bounding box center [190, 199] width 33 height 33
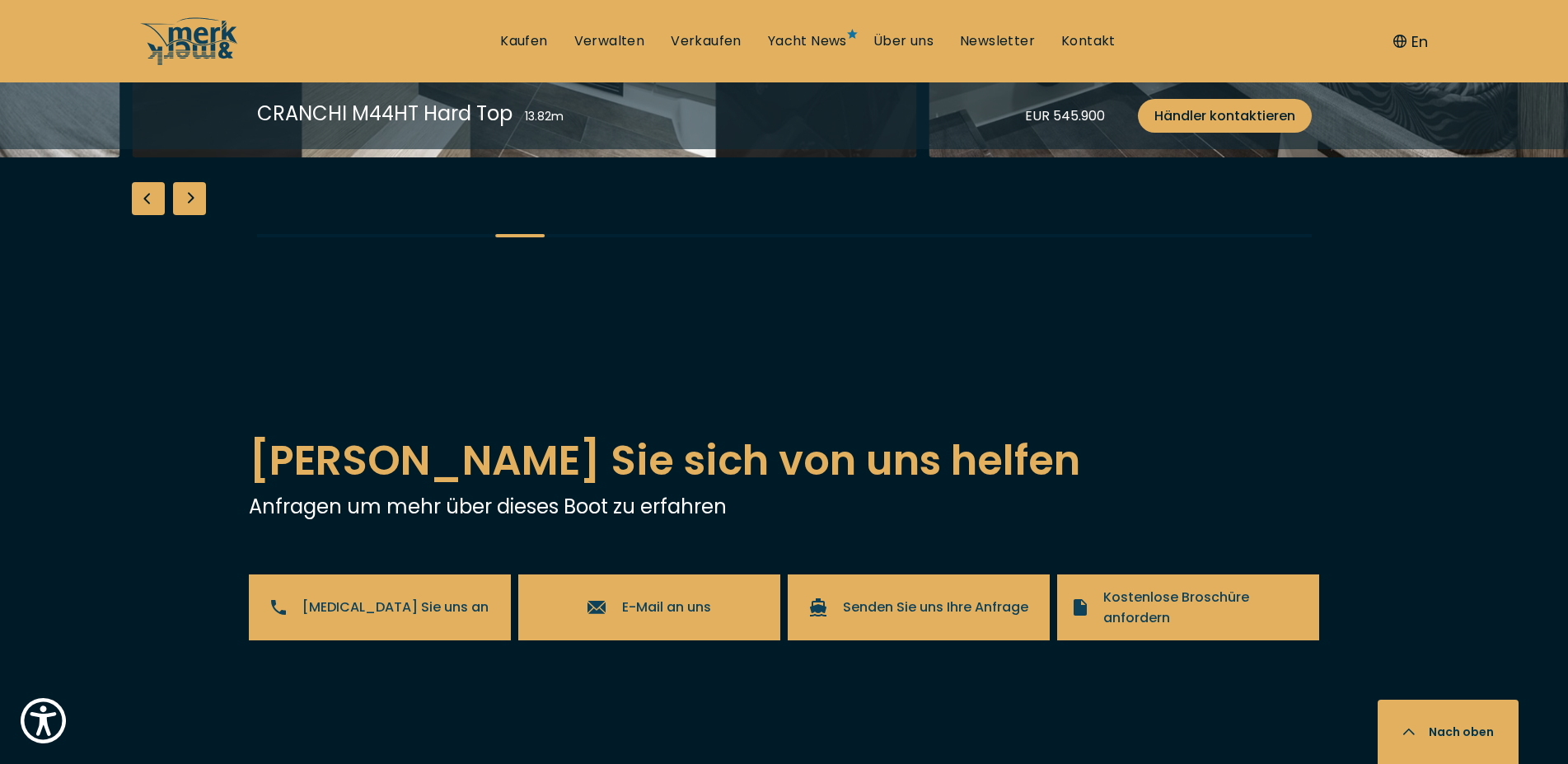
click at [188, 215] on div "Next slide" at bounding box center [190, 199] width 33 height 33
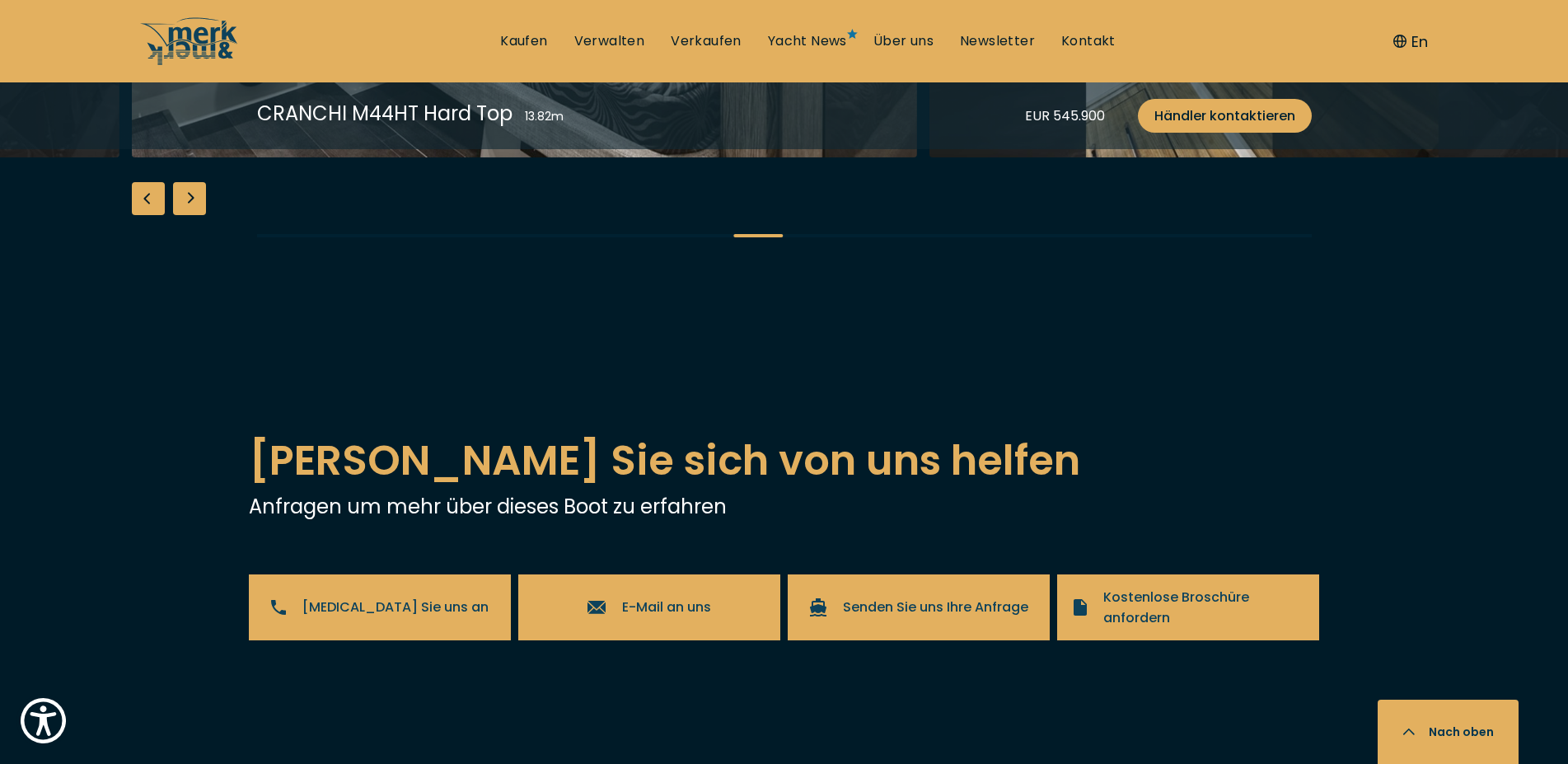
click at [188, 215] on div "Next slide" at bounding box center [190, 199] width 33 height 33
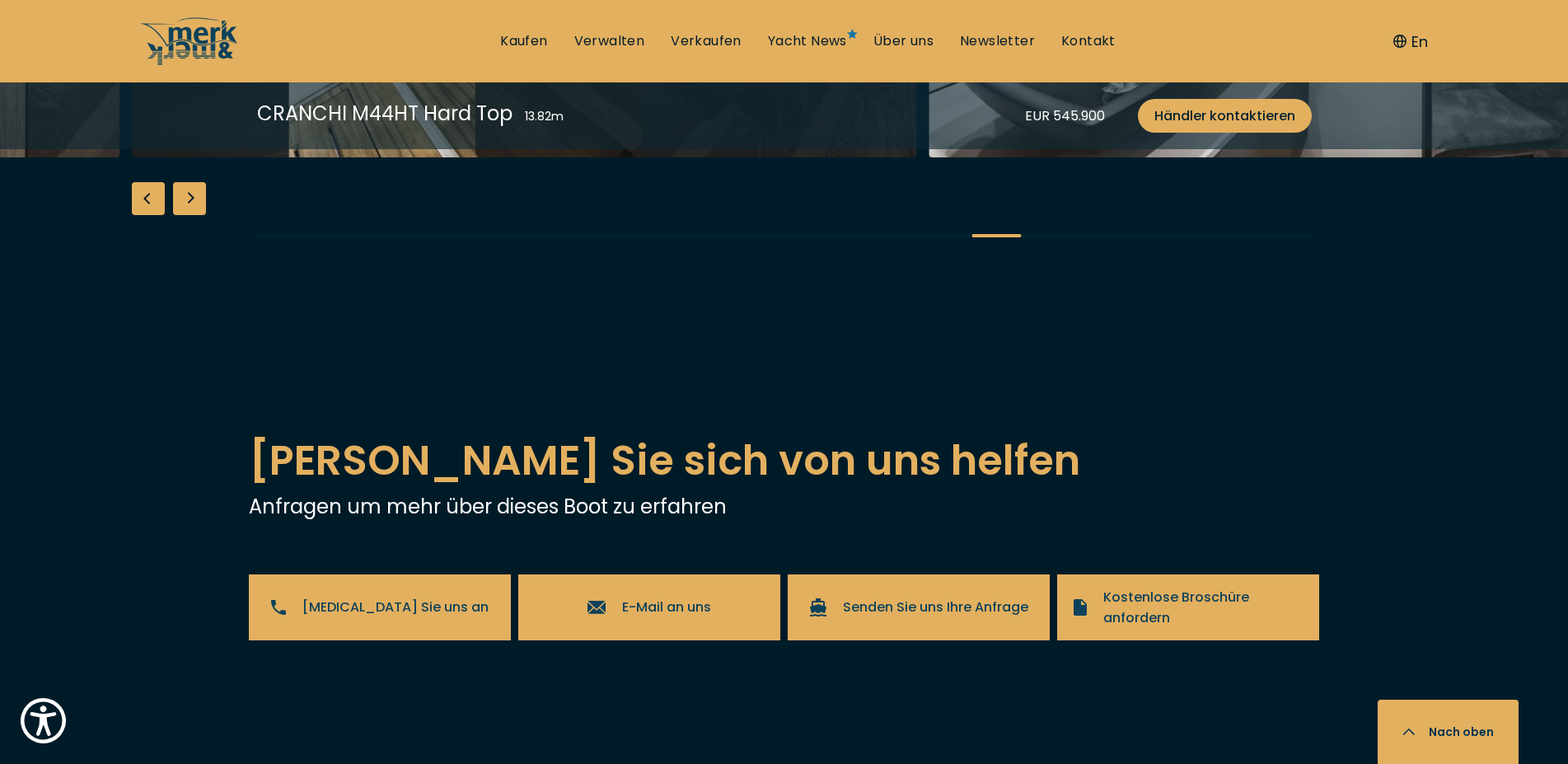
click at [188, 215] on div "Next slide" at bounding box center [190, 199] width 33 height 33
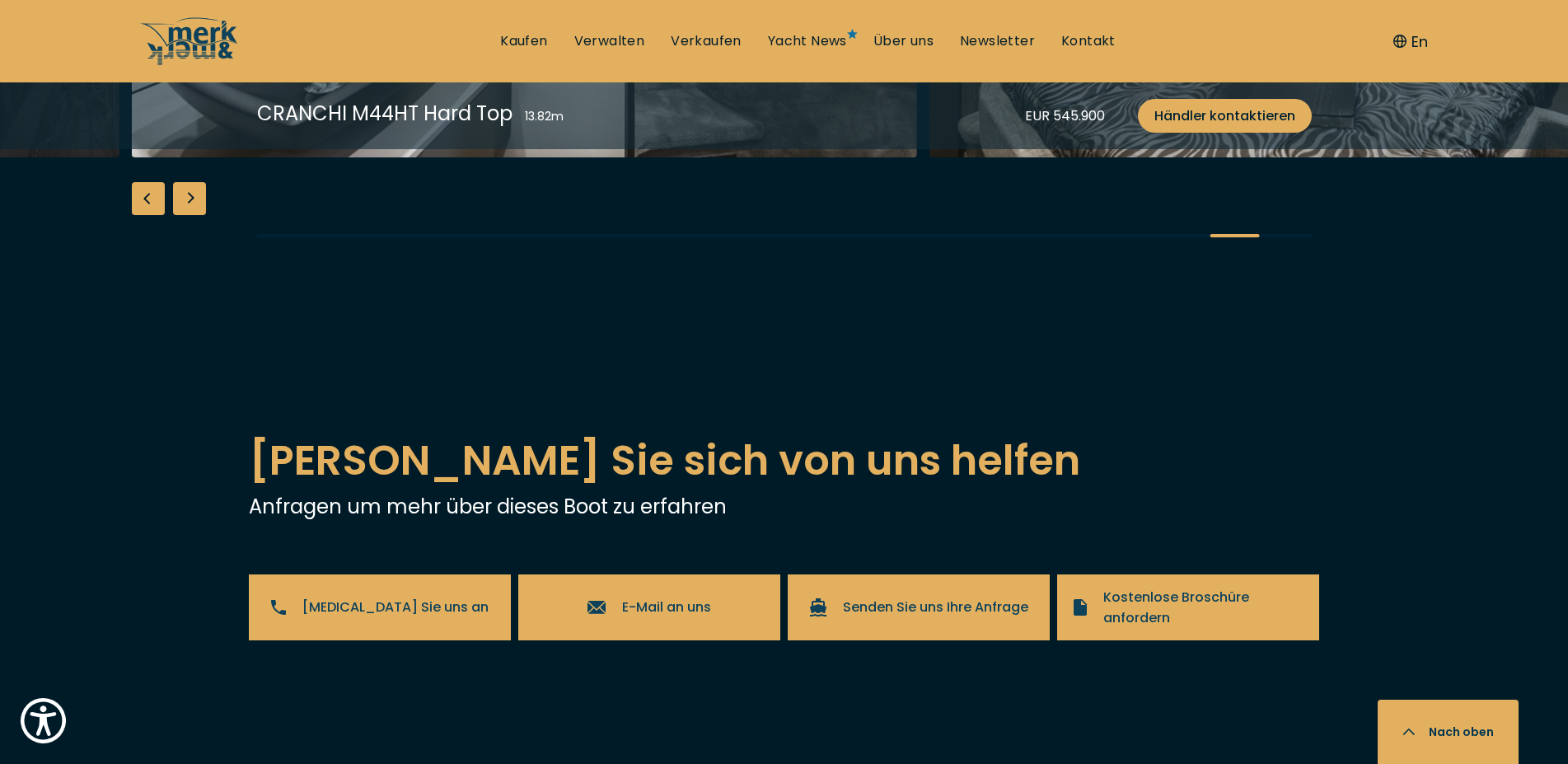
click at [188, 215] on div "Next slide" at bounding box center [190, 199] width 33 height 33
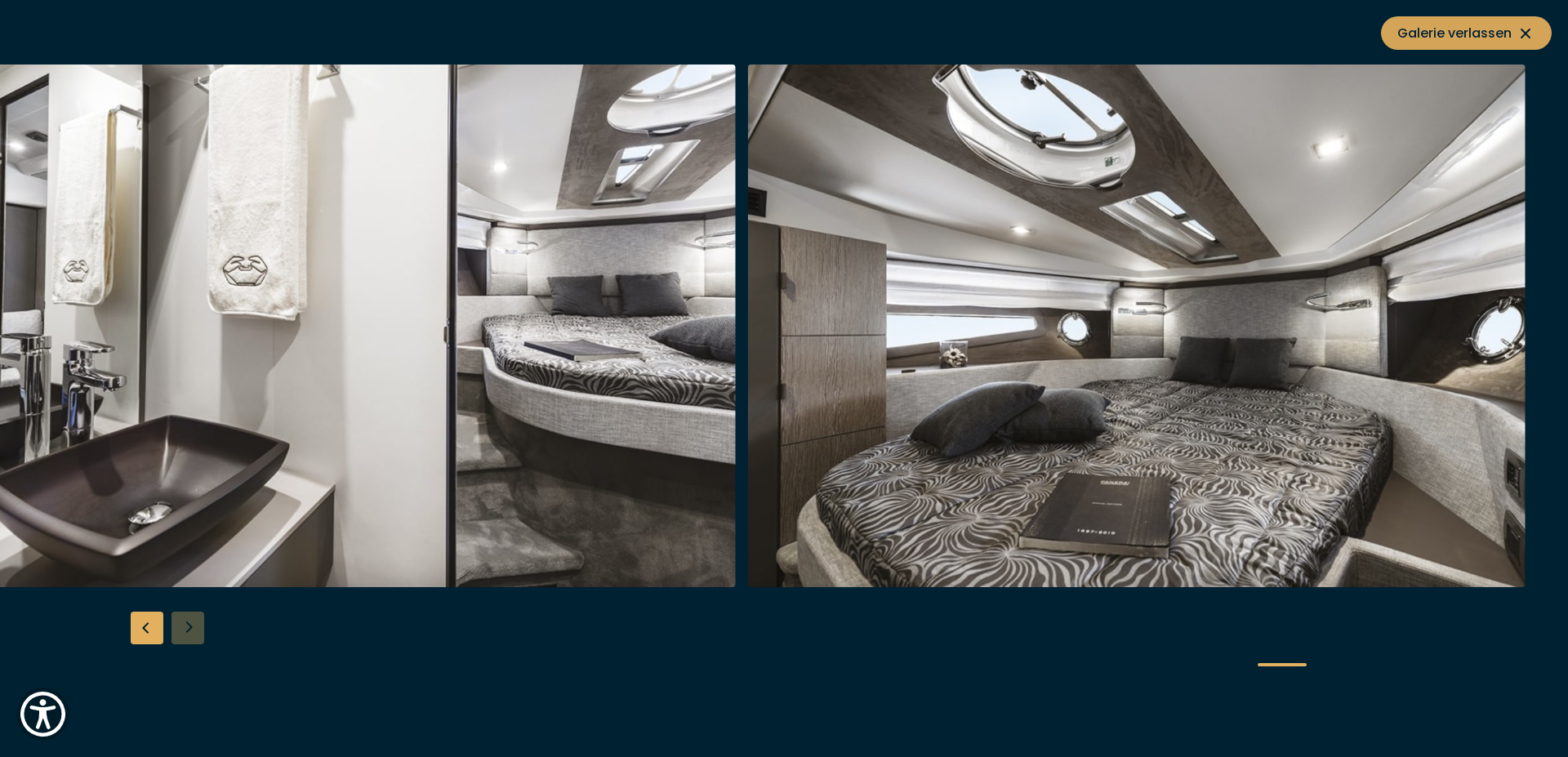
click at [1485, 39] on span "Galerie verlassen" at bounding box center [1466, 33] width 138 height 21
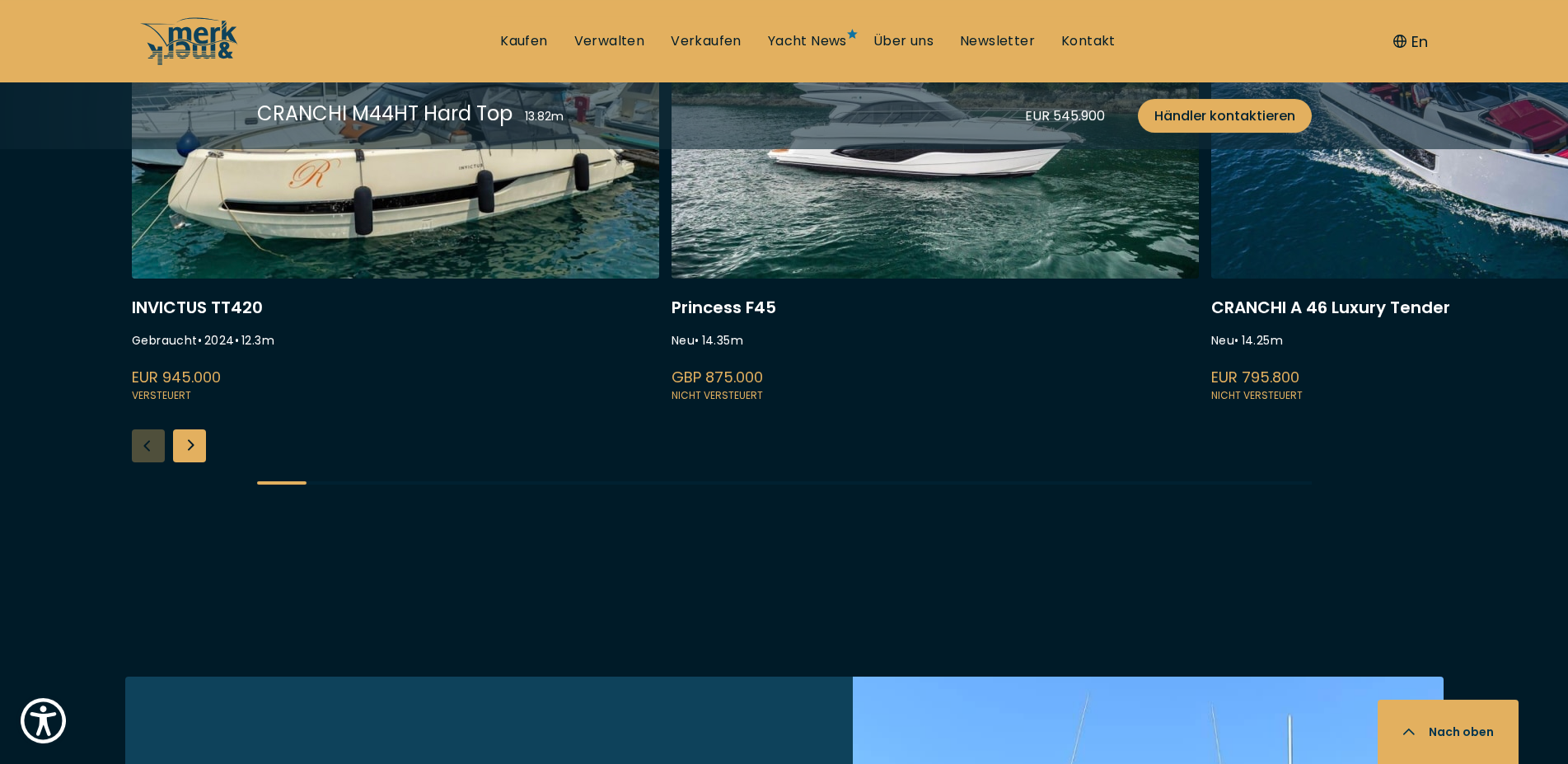
scroll to position [4120, 0]
